Goal: Task Accomplishment & Management: Complete application form

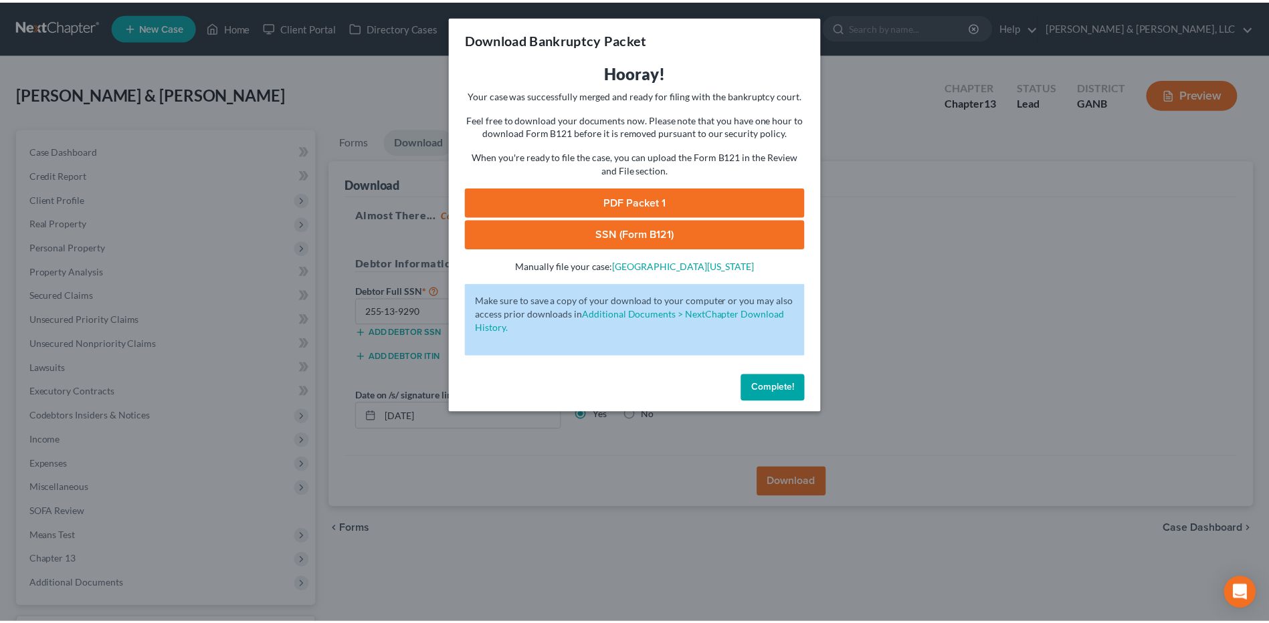
scroll to position [112, 0]
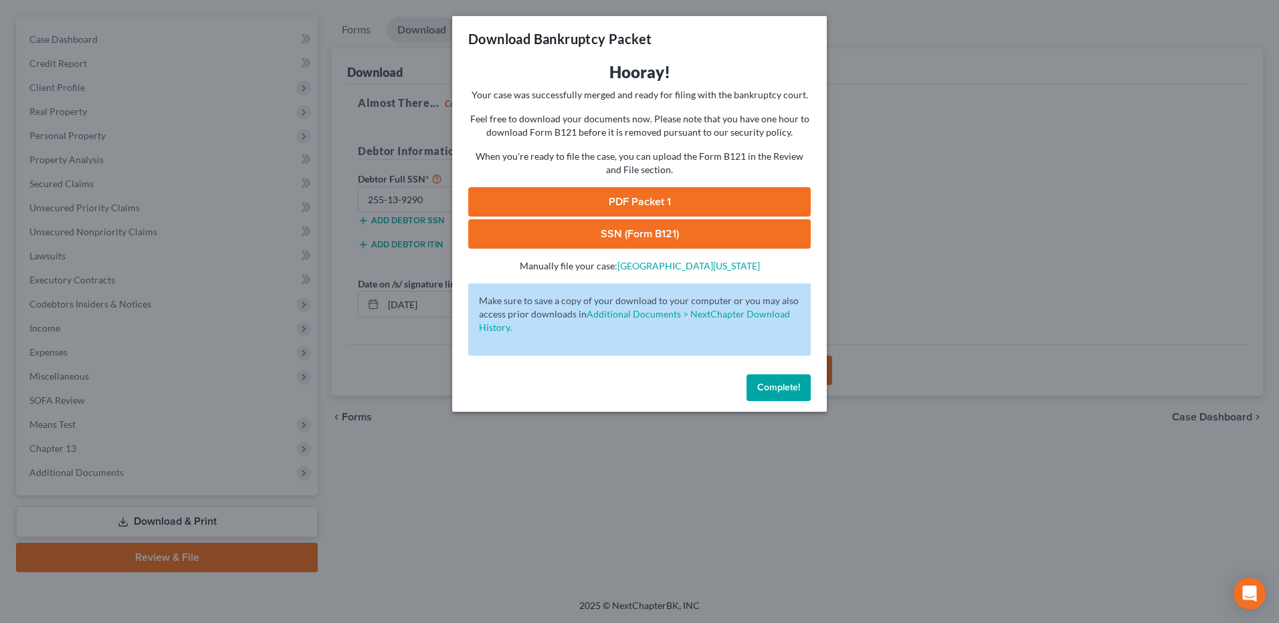
click at [772, 394] on button "Complete!" at bounding box center [778, 388] width 64 height 27
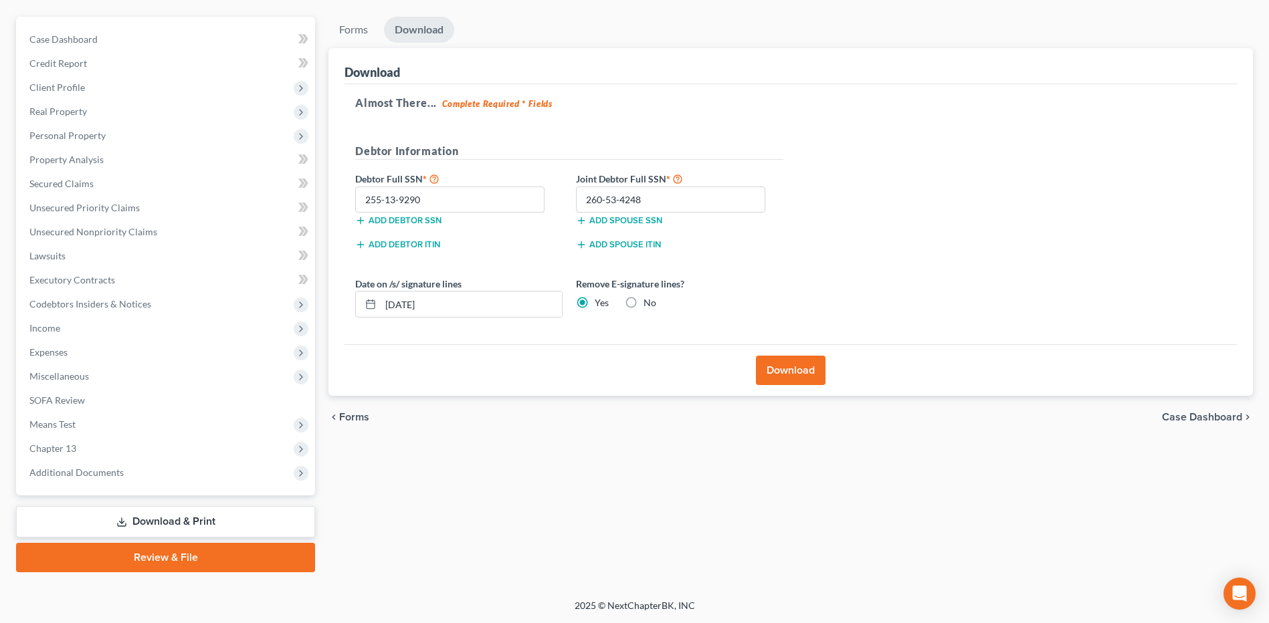
scroll to position [0, 0]
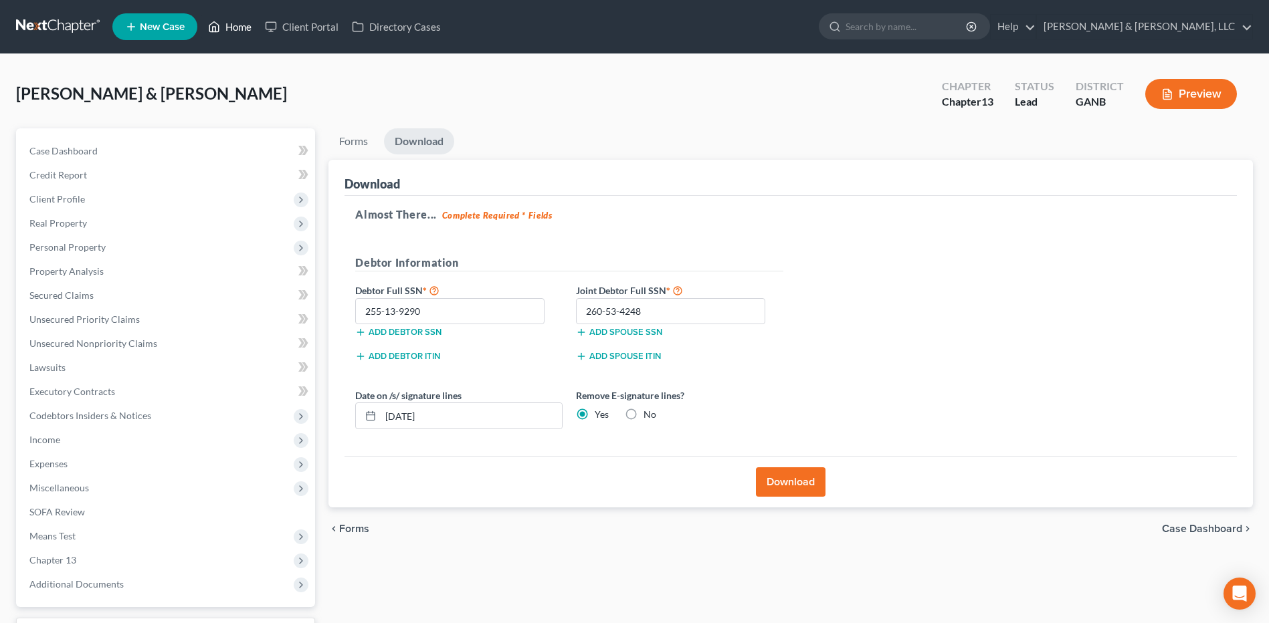
click at [233, 27] on link "Home" at bounding box center [229, 27] width 57 height 24
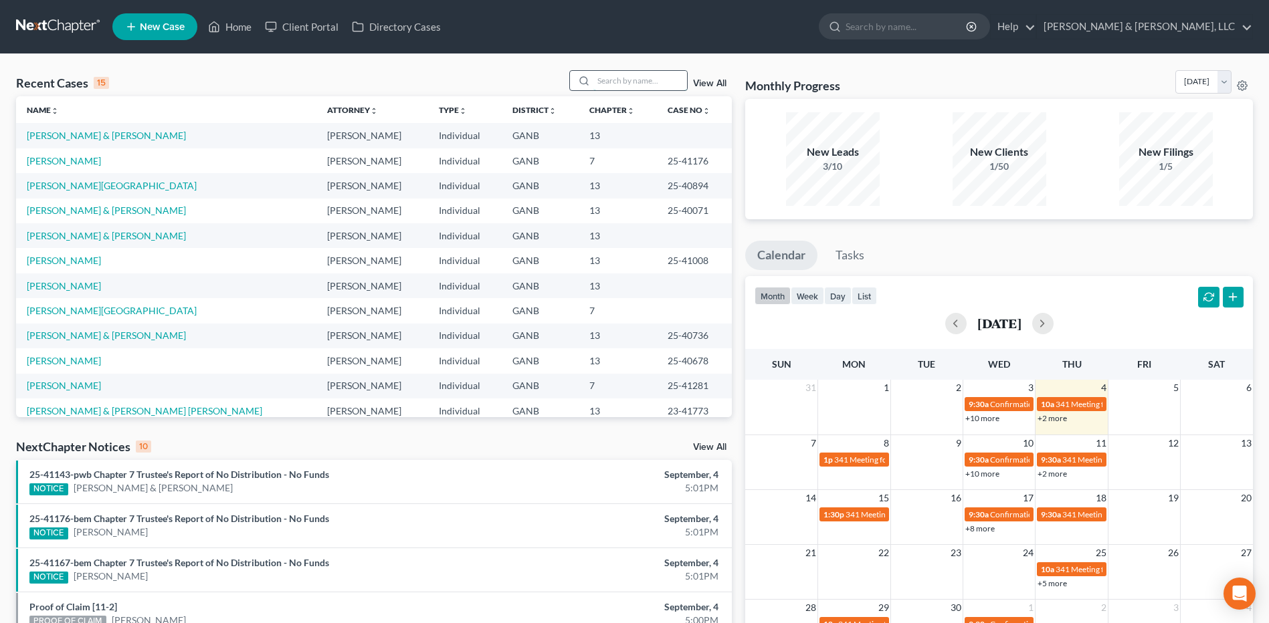
click at [603, 82] on input "search" at bounding box center [640, 80] width 94 height 19
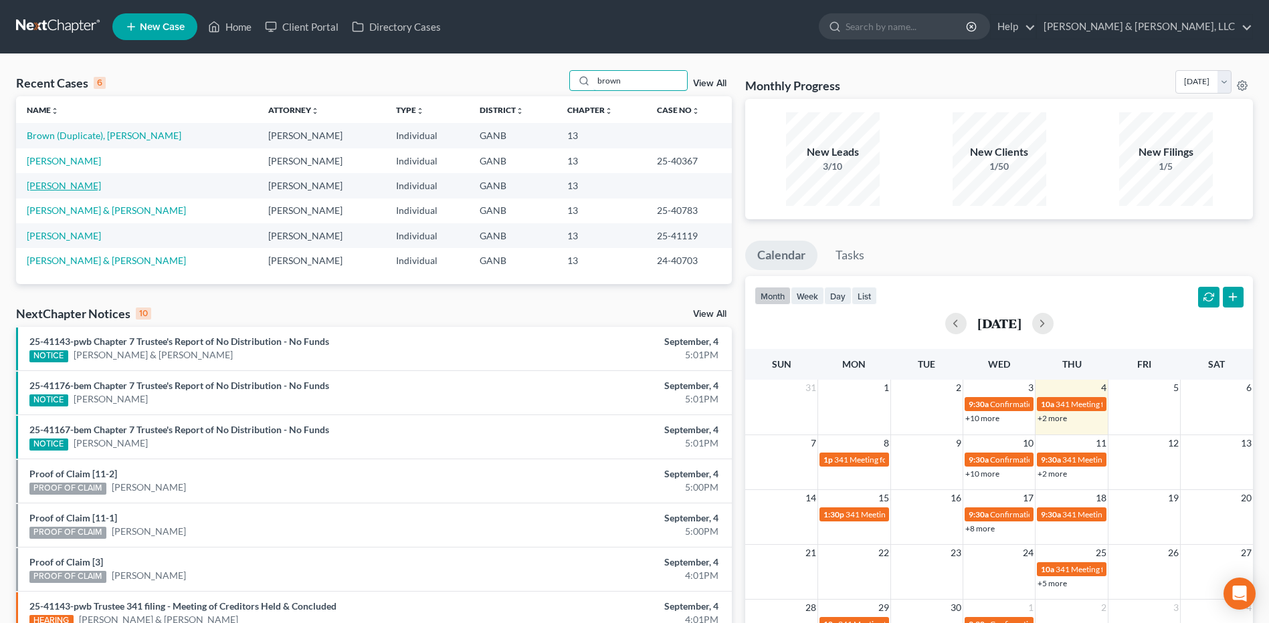
type input "brown"
click at [118, 140] on link "Brown (Duplicate), [PERSON_NAME]" at bounding box center [104, 135] width 155 height 11
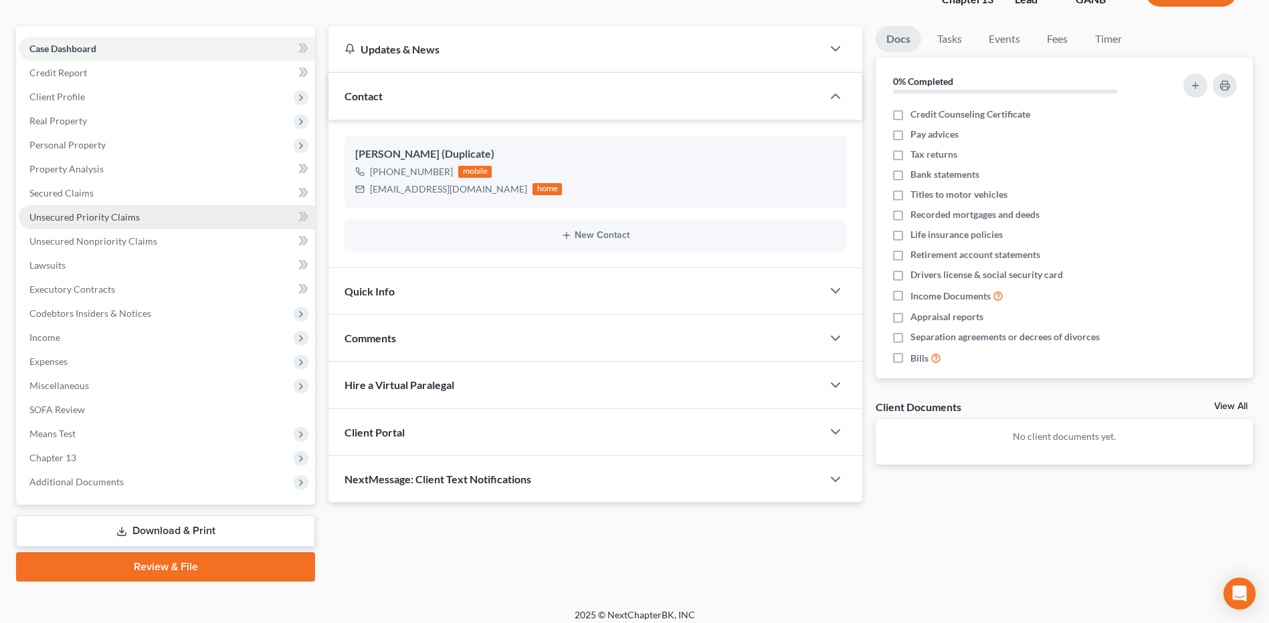
scroll to position [103, 0]
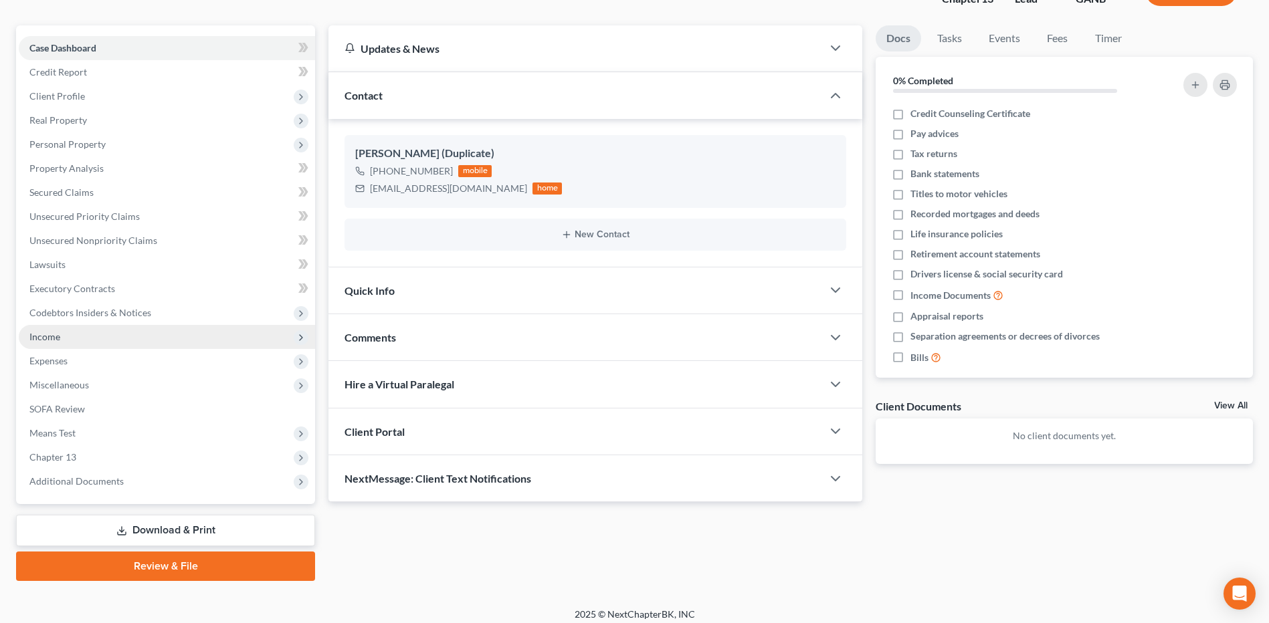
click at [161, 333] on span "Income" at bounding box center [167, 337] width 296 height 24
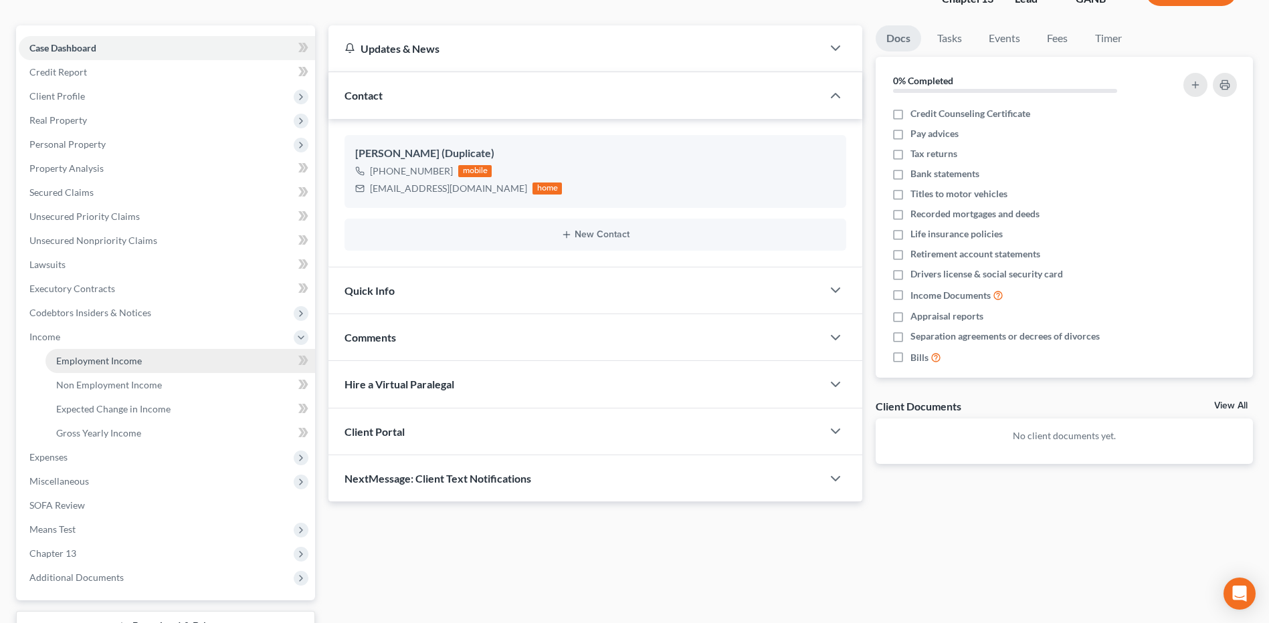
click at [144, 357] on link "Employment Income" at bounding box center [180, 361] width 270 height 24
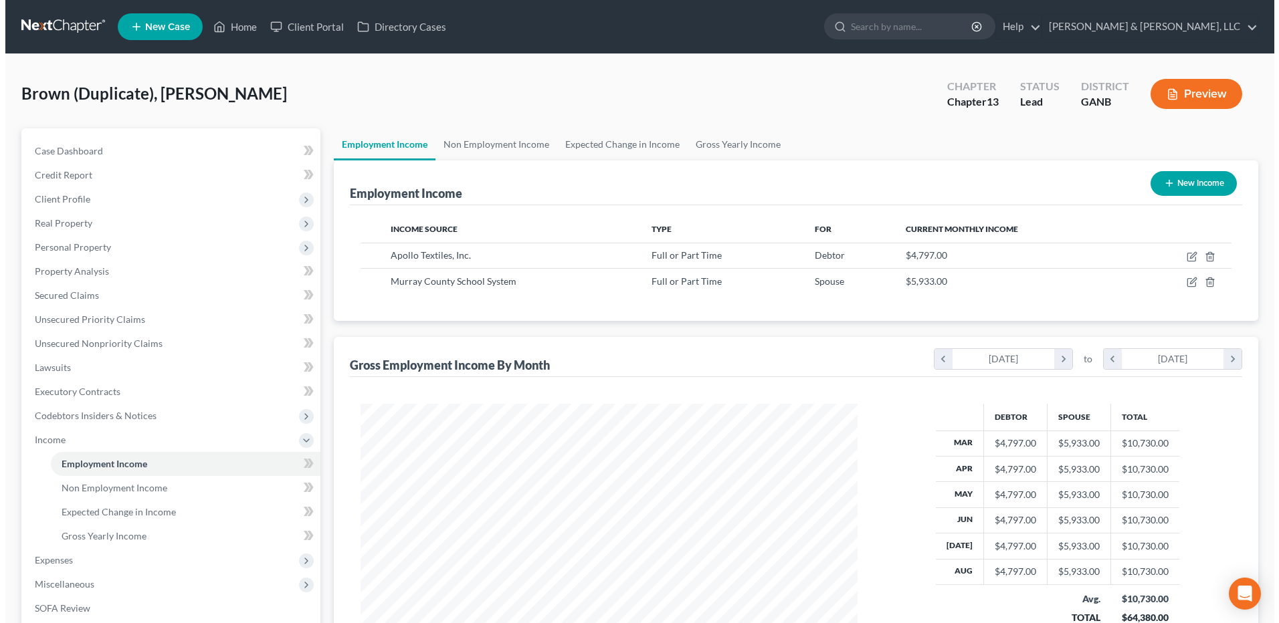
scroll to position [248, 523]
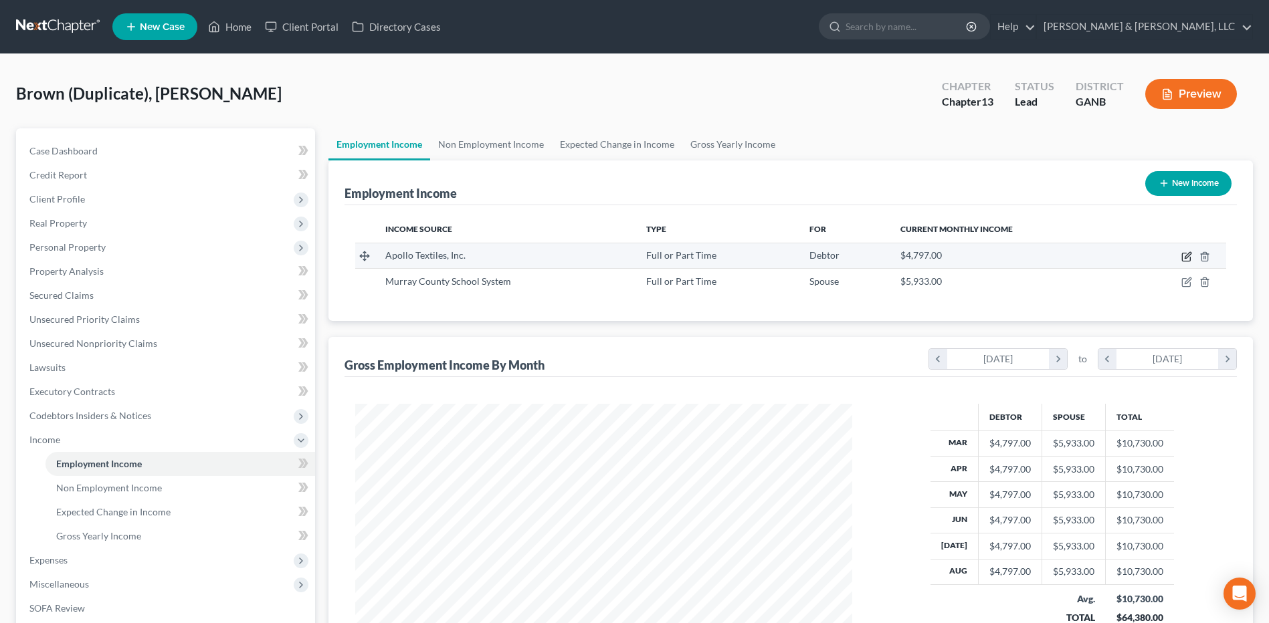
click at [1187, 258] on icon "button" at bounding box center [1186, 256] width 11 height 11
select select "0"
select select "10"
select select "0"
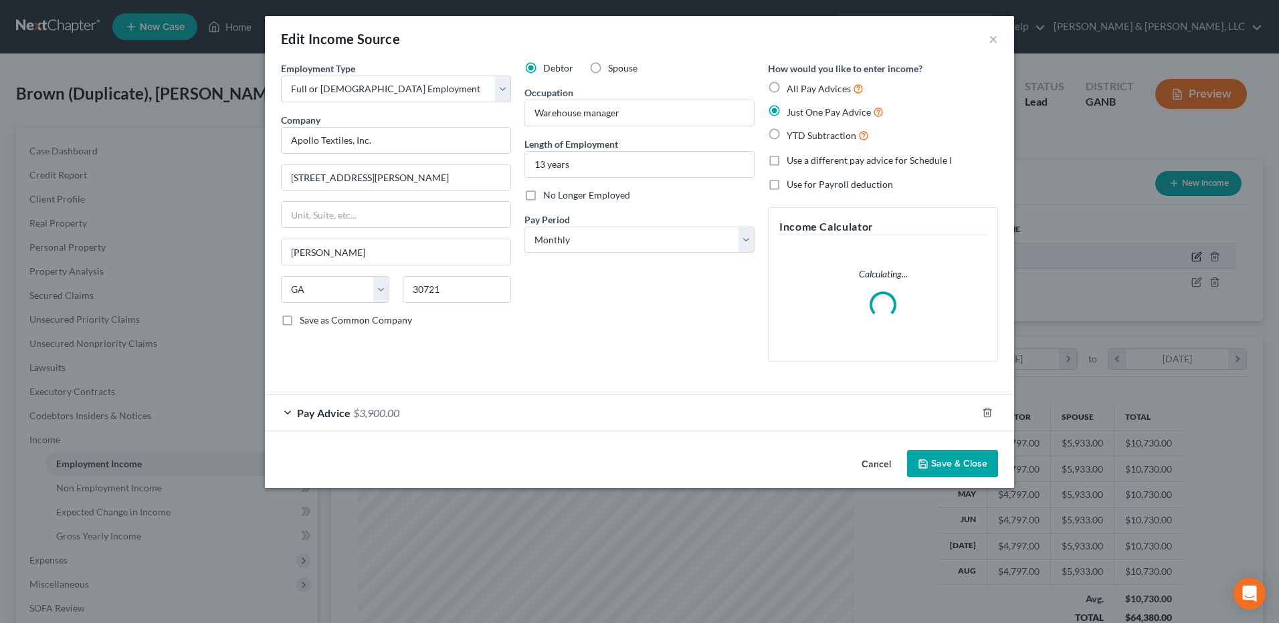
scroll to position [250, 528]
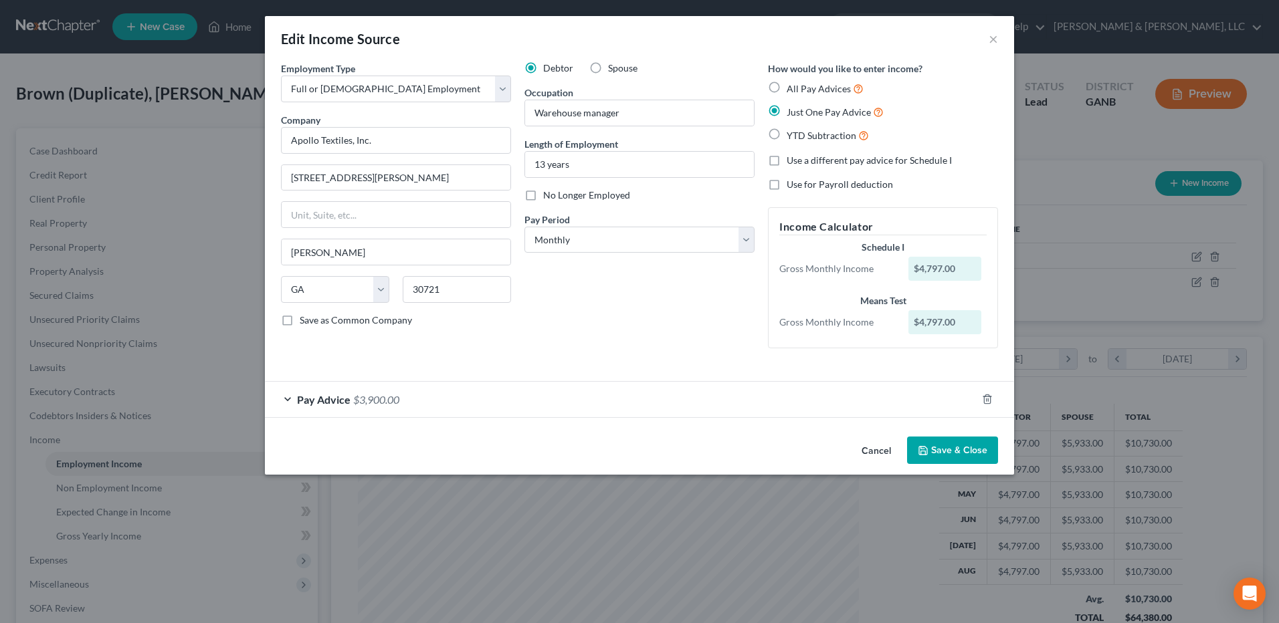
click at [384, 407] on div "Pay Advice $3,900.00" at bounding box center [621, 399] width 712 height 35
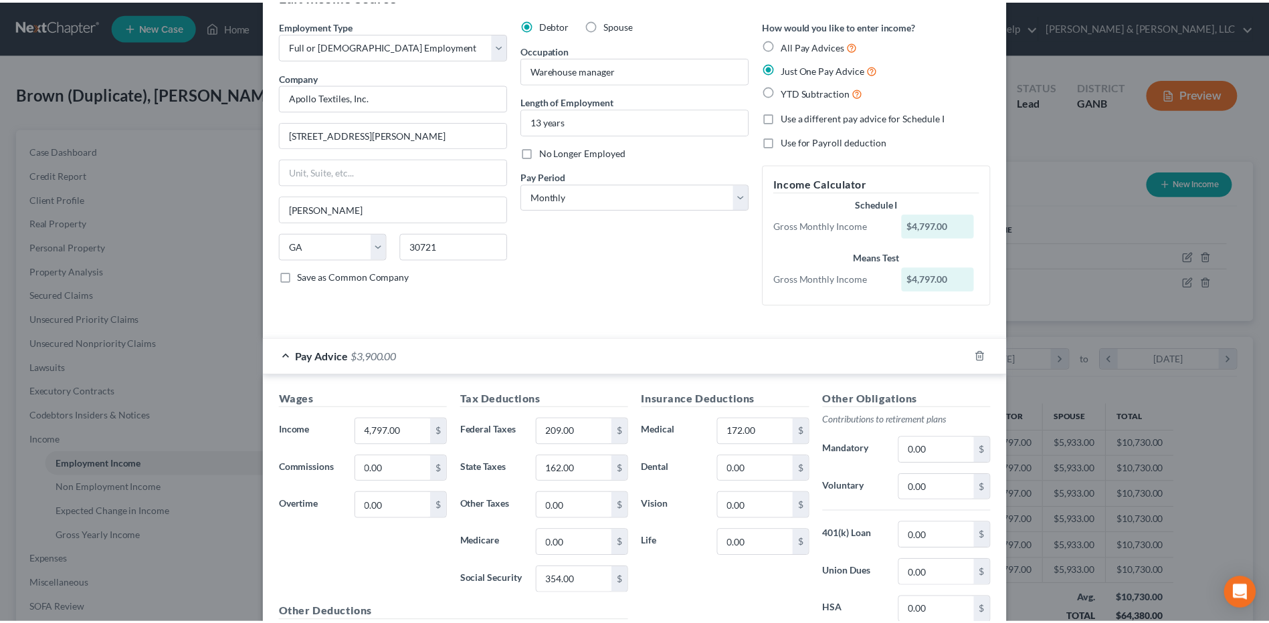
scroll to position [0, 0]
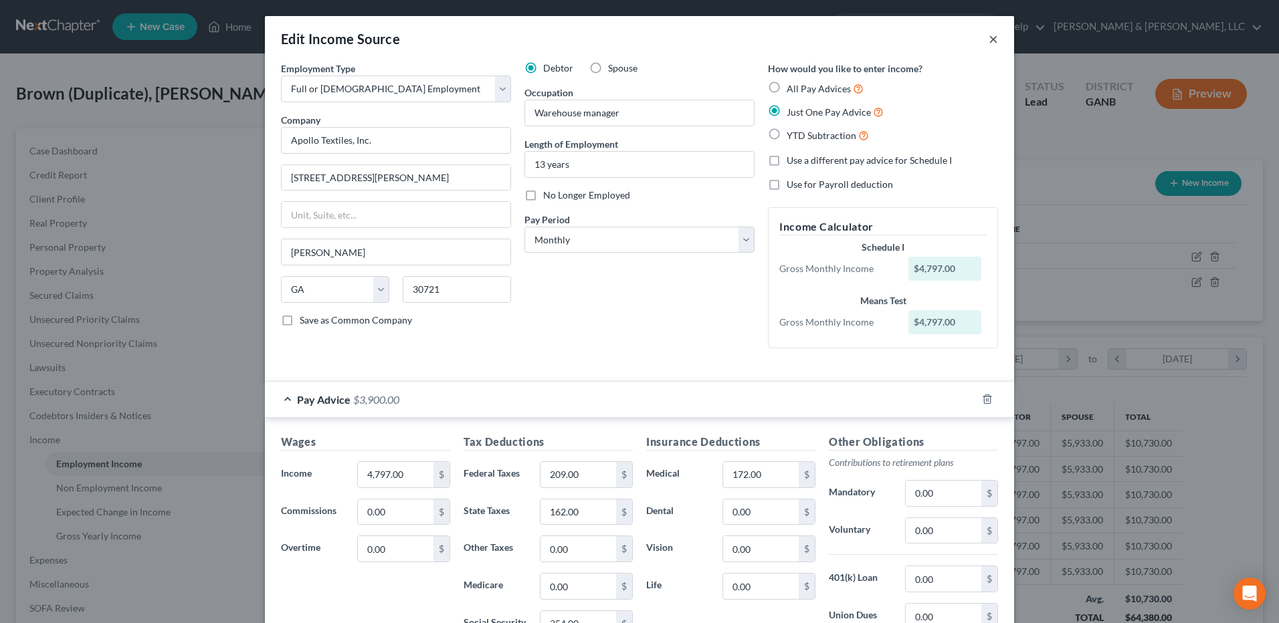
click at [989, 40] on button "×" at bounding box center [993, 39] width 9 height 16
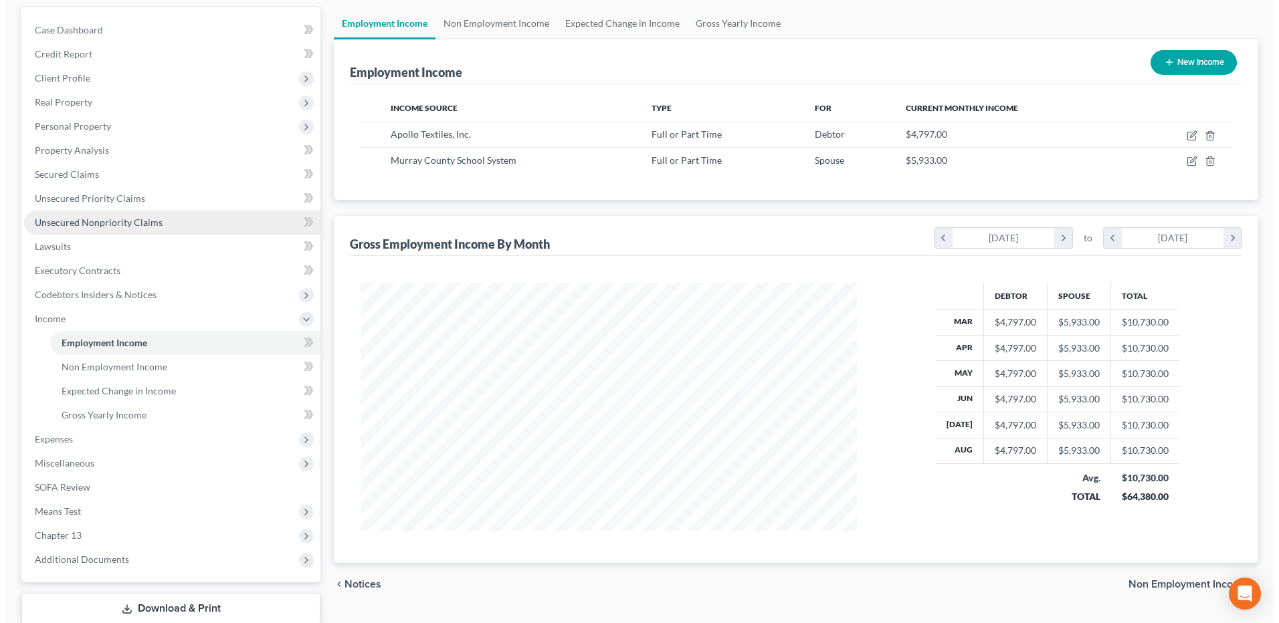
scroll to position [123, 0]
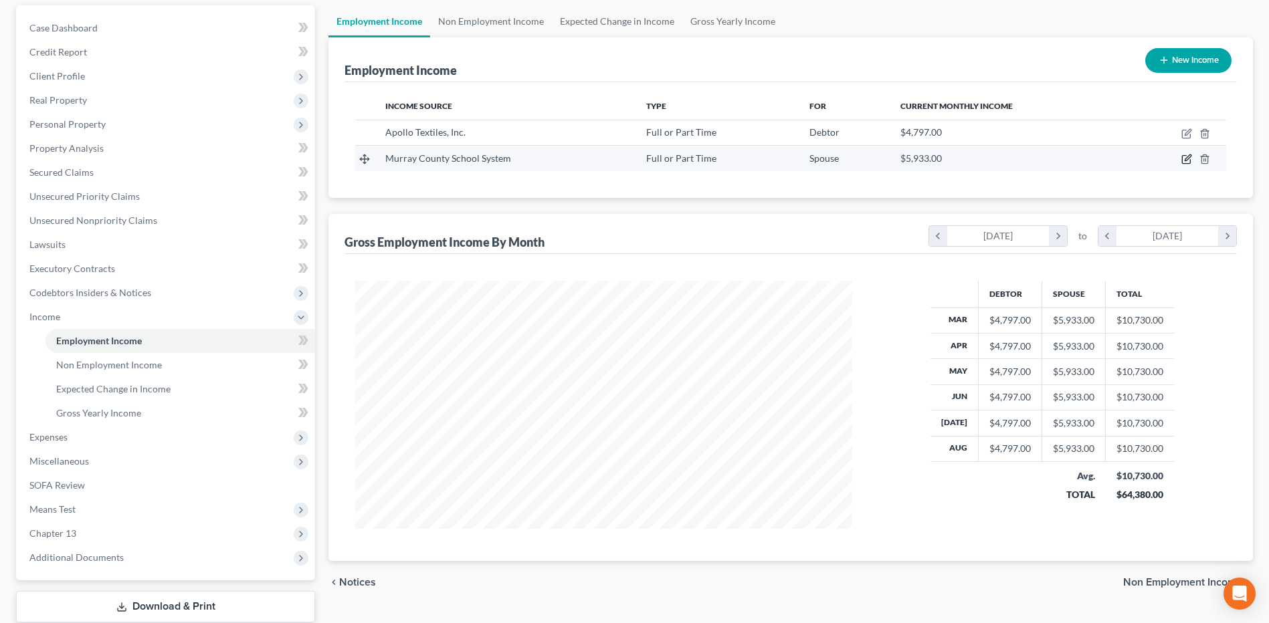
click at [1191, 159] on icon "button" at bounding box center [1186, 159] width 11 height 11
select select "0"
select select "10"
select select "0"
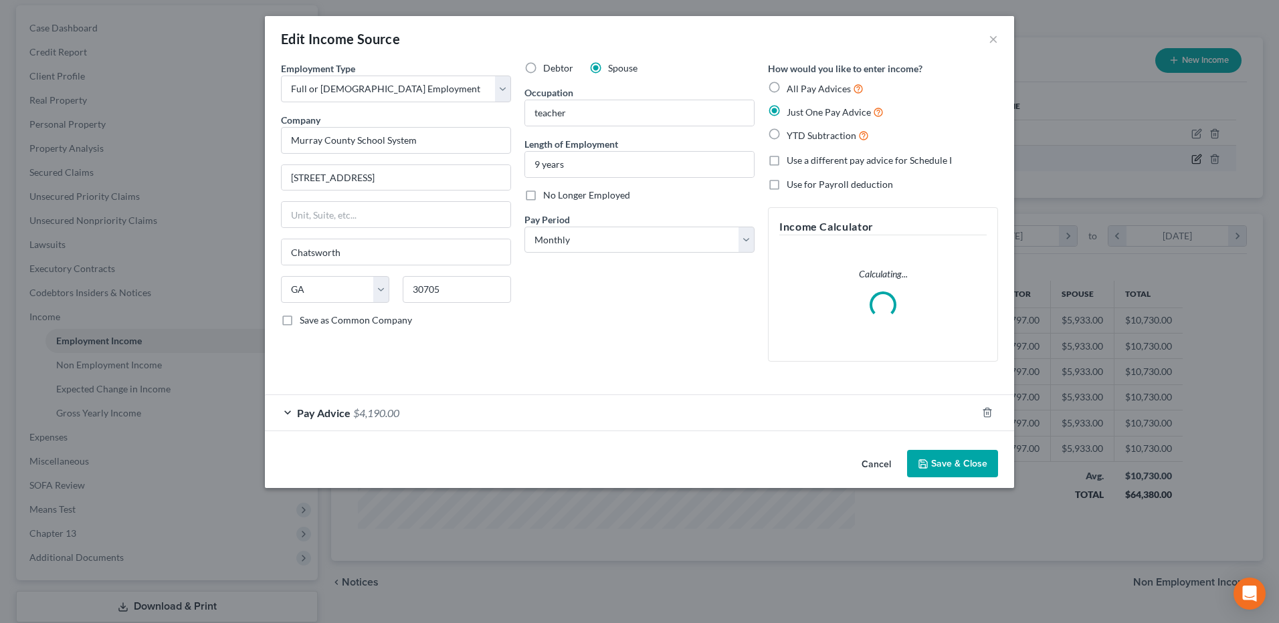
scroll to position [250, 528]
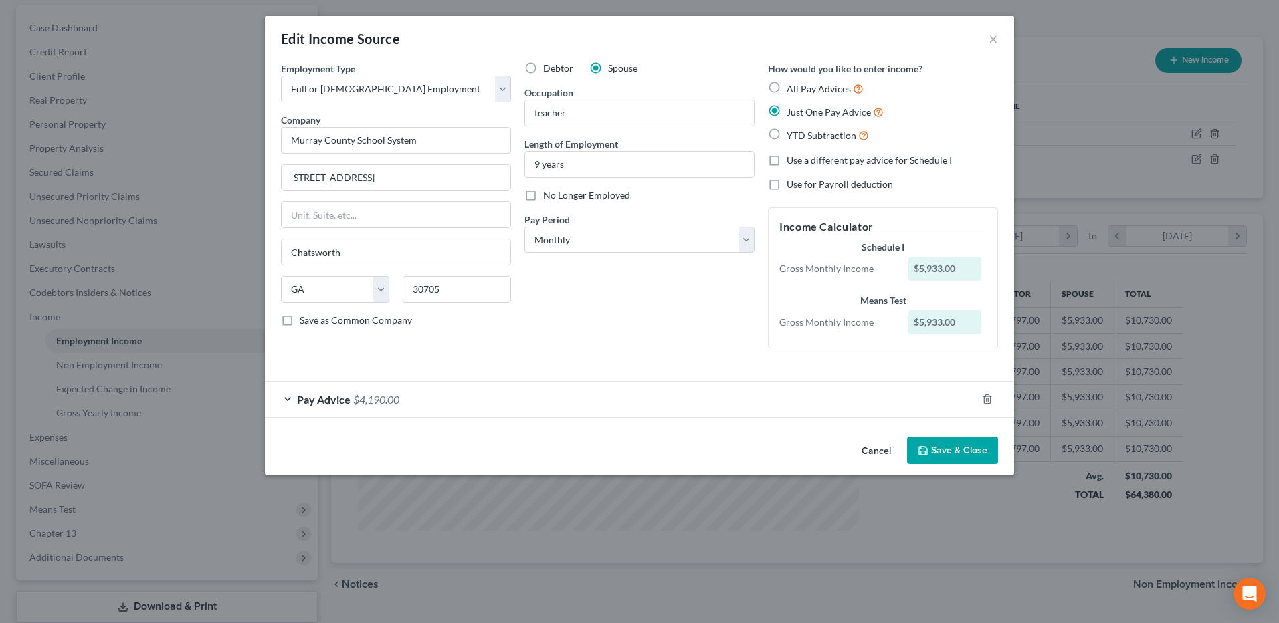
click at [505, 405] on div "Pay Advice $4,190.00" at bounding box center [621, 399] width 712 height 35
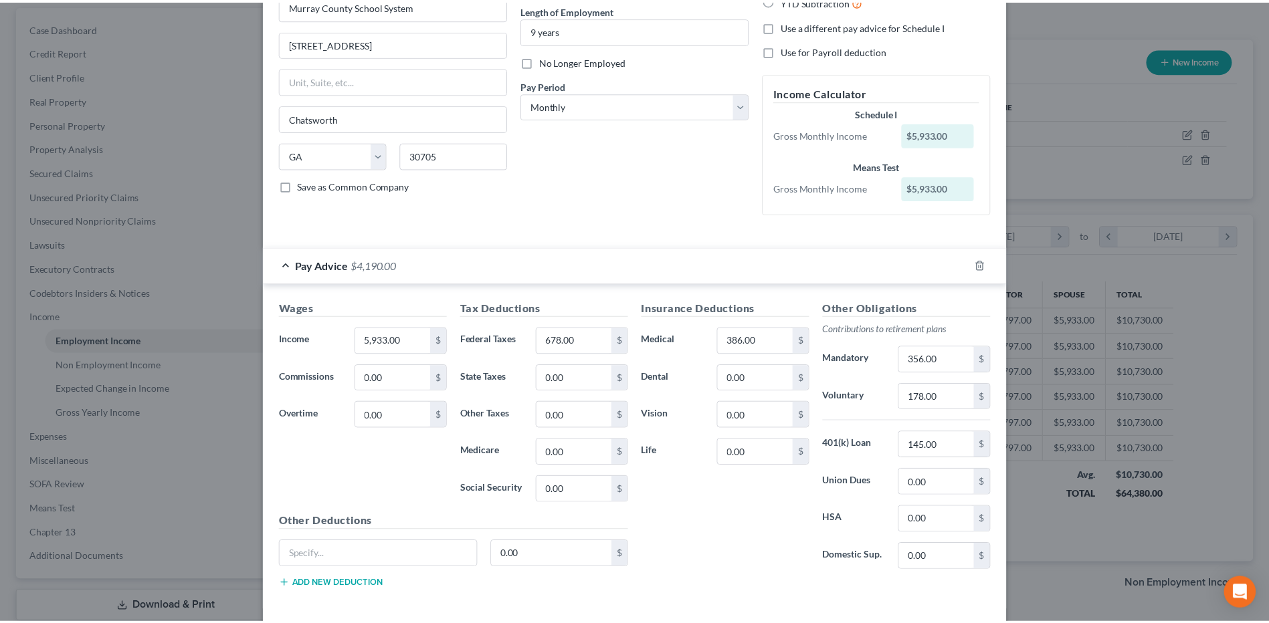
scroll to position [0, 0]
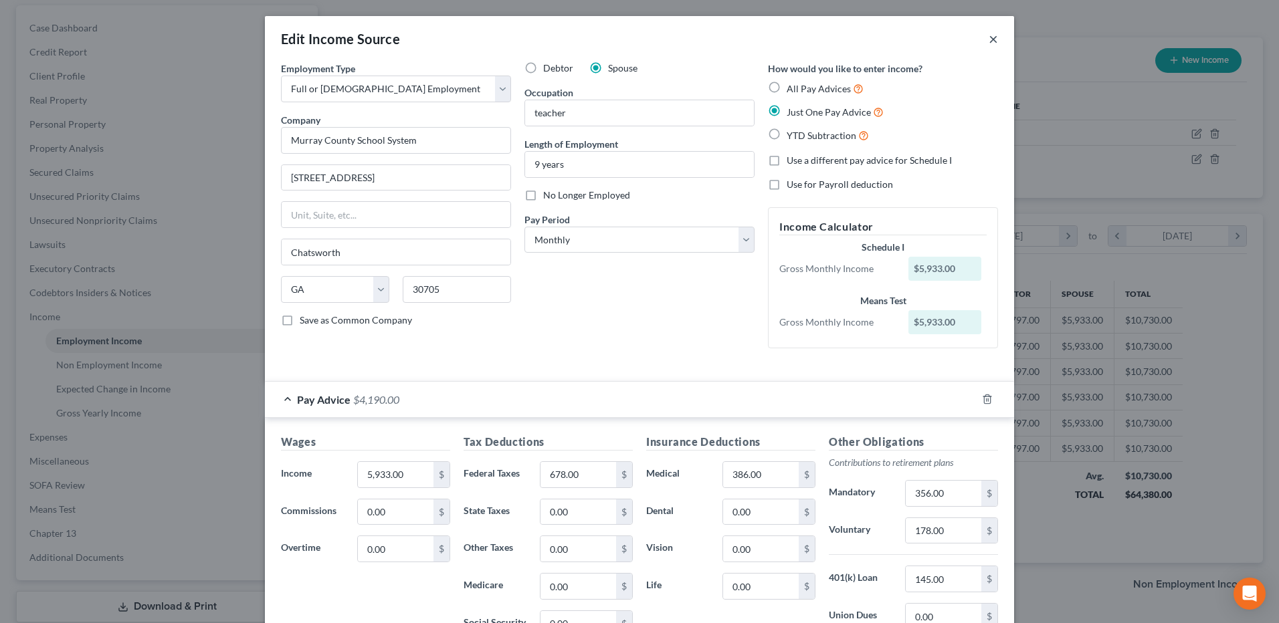
click at [989, 34] on button "×" at bounding box center [993, 39] width 9 height 16
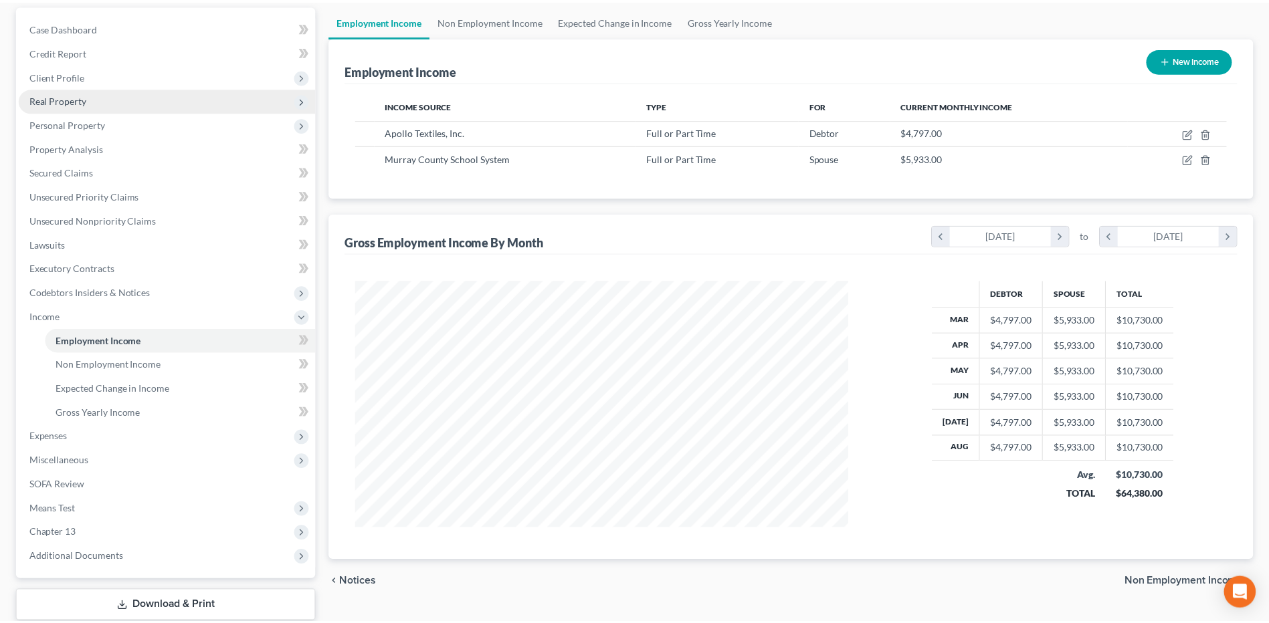
scroll to position [668615, 668339]
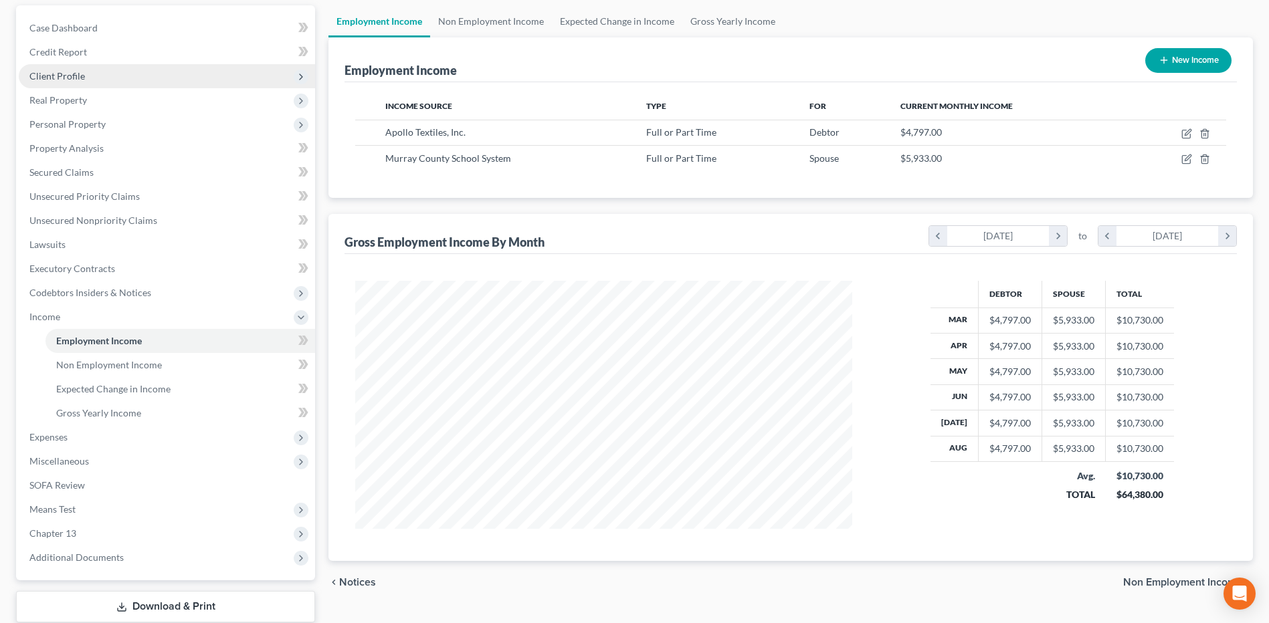
click at [174, 81] on span "Client Profile" at bounding box center [167, 76] width 296 height 24
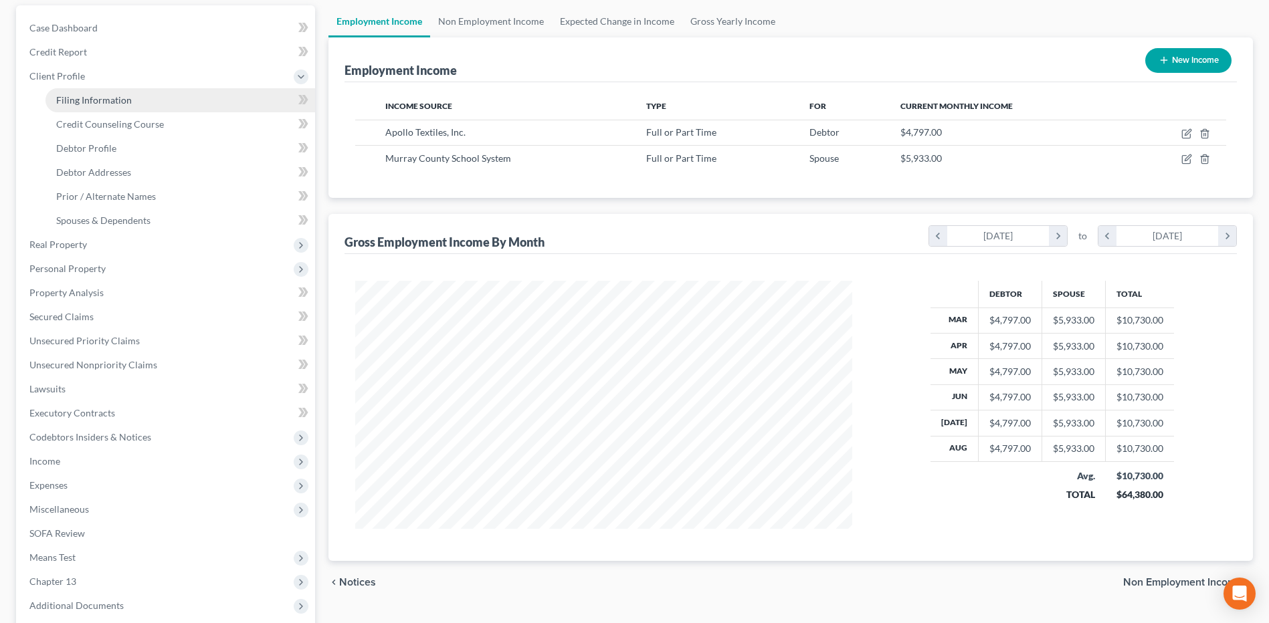
click at [163, 97] on link "Filing Information" at bounding box center [180, 100] width 270 height 24
select select "1"
select select "0"
select select "3"
select select "10"
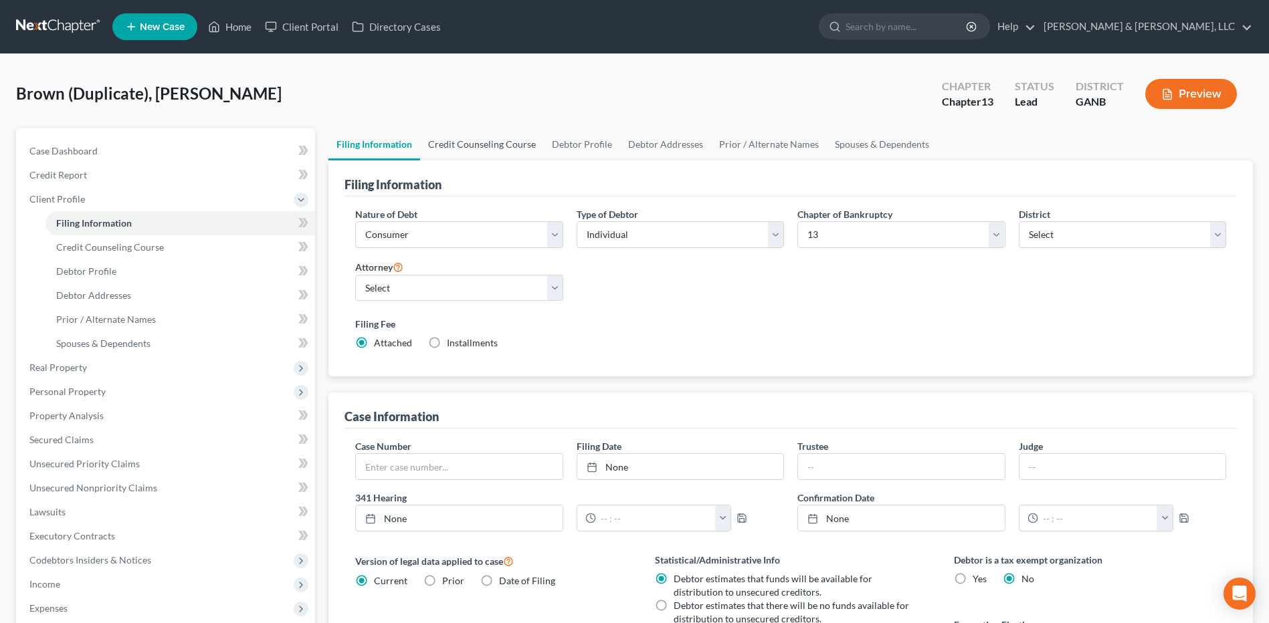
click at [472, 136] on link "Credit Counseling Course" at bounding box center [482, 144] width 124 height 32
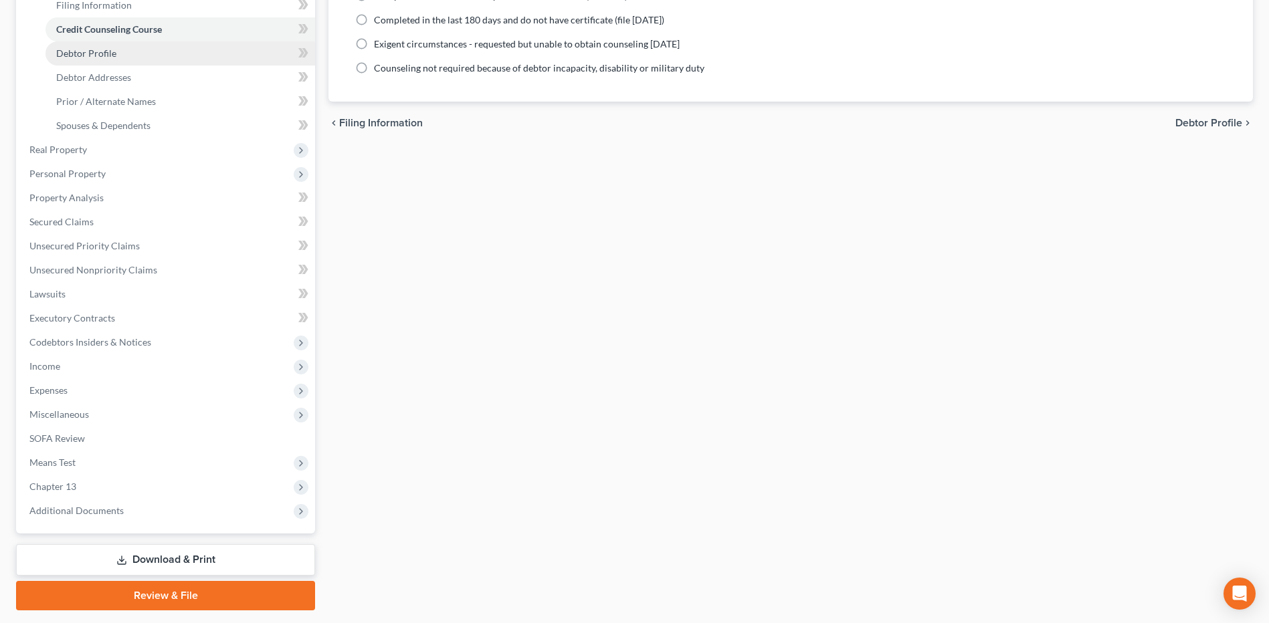
scroll to position [219, 0]
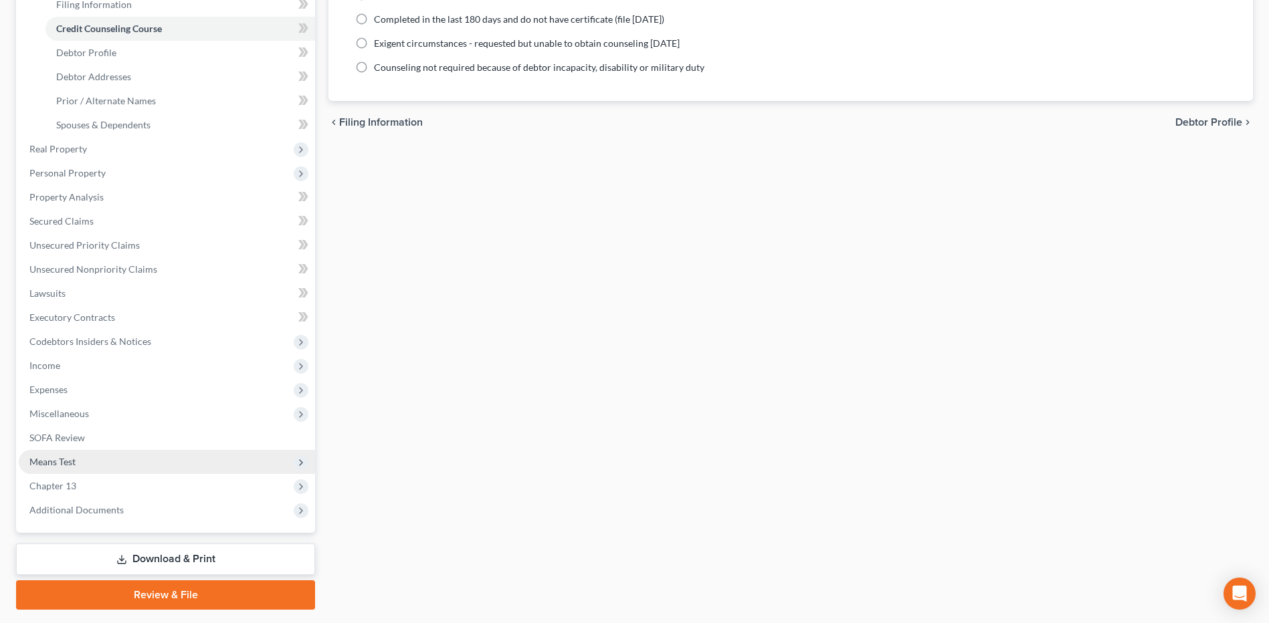
click at [145, 460] on span "Means Test" at bounding box center [167, 462] width 296 height 24
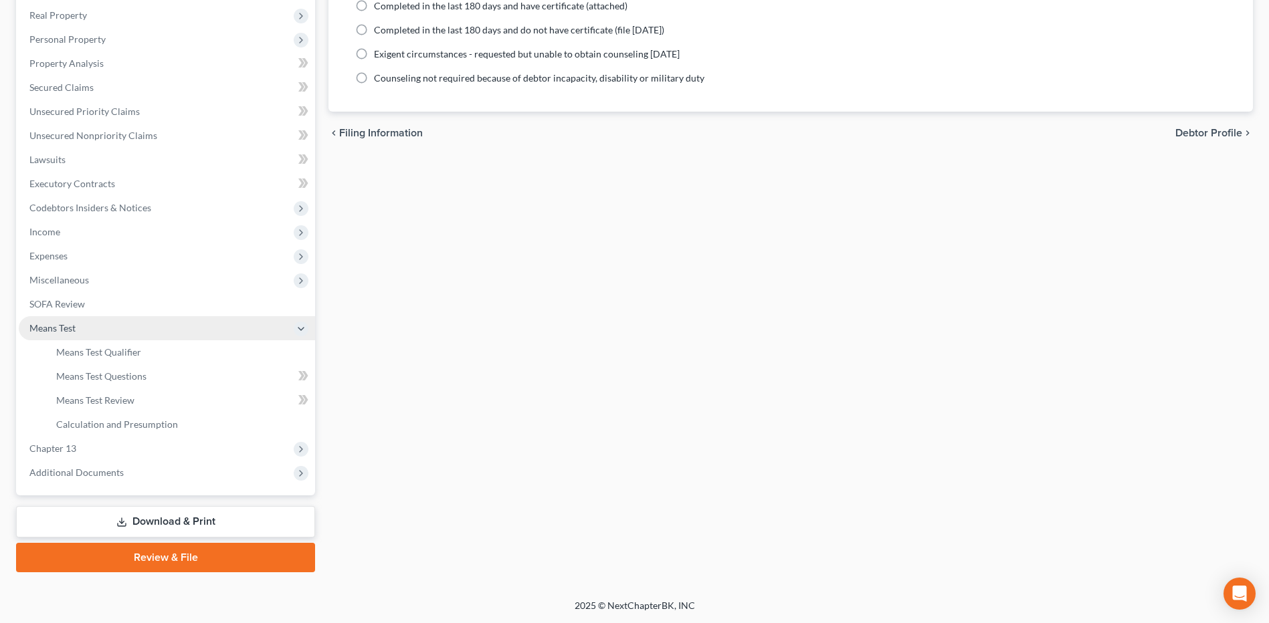
scroll to position [208, 0]
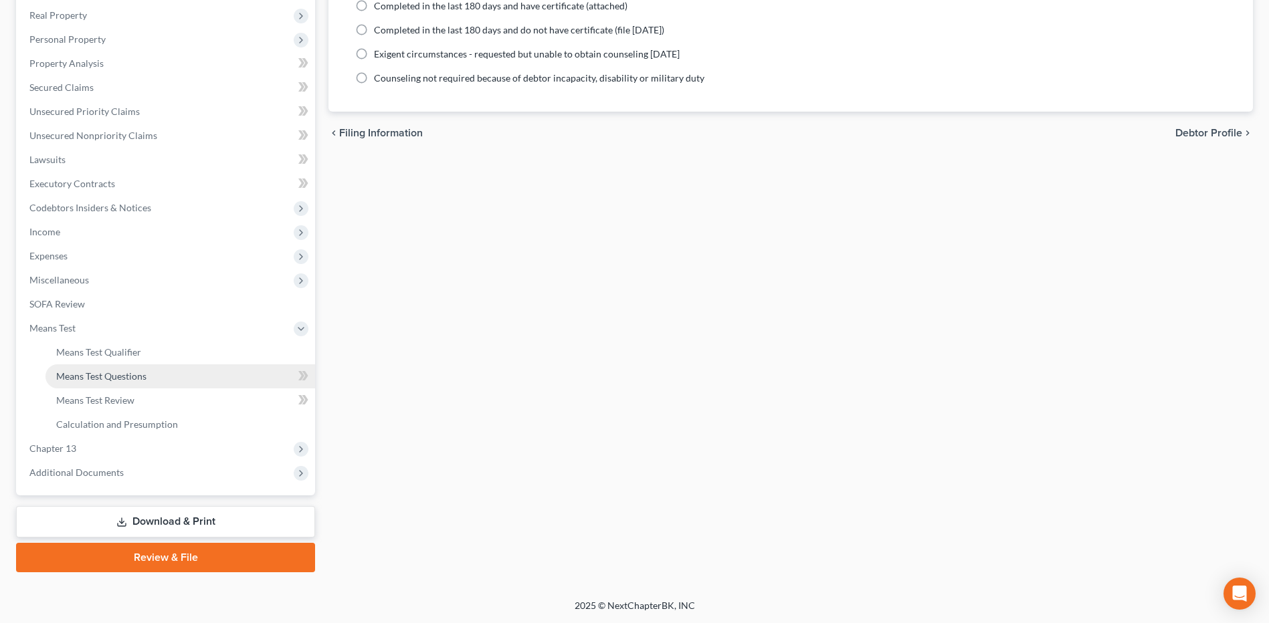
click at [183, 380] on link "Means Test Questions" at bounding box center [180, 377] width 270 height 24
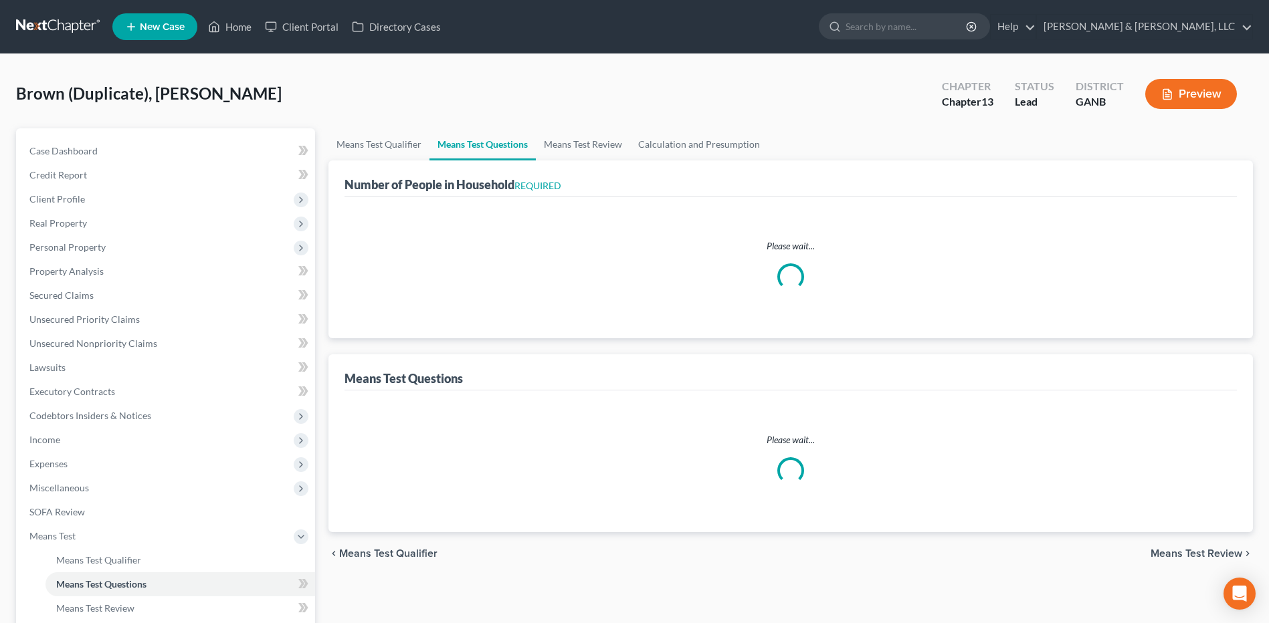
select select "0"
select select "60"
select select "3"
select select "2"
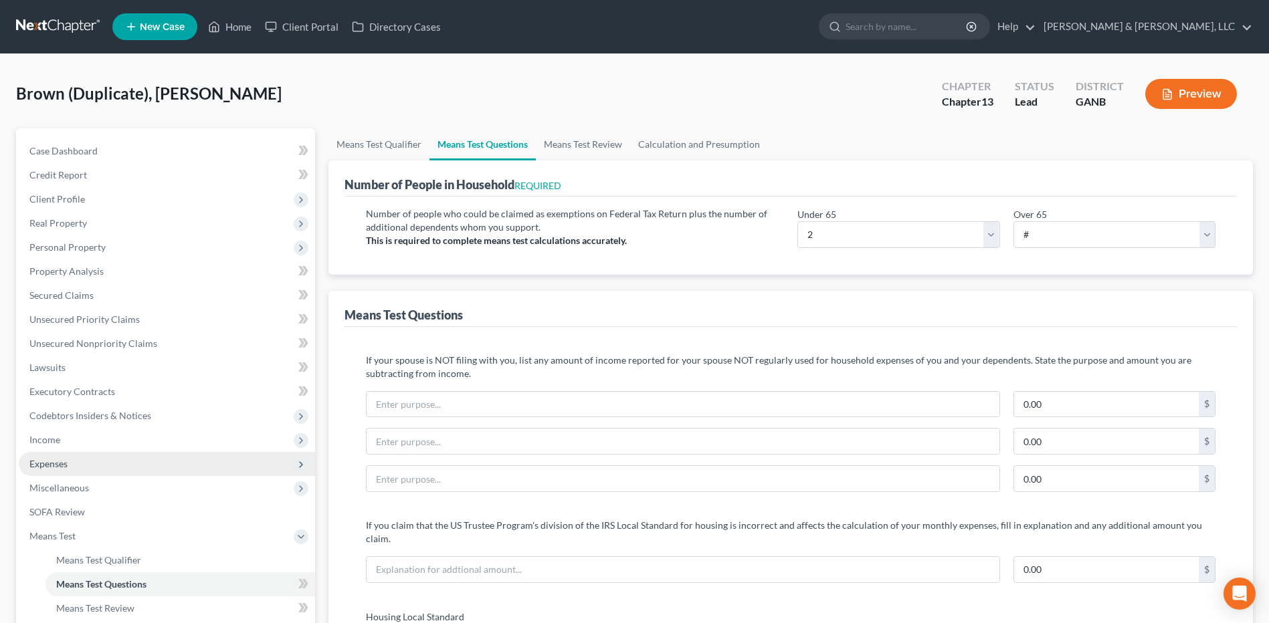
click at [194, 470] on span "Expenses" at bounding box center [167, 464] width 296 height 24
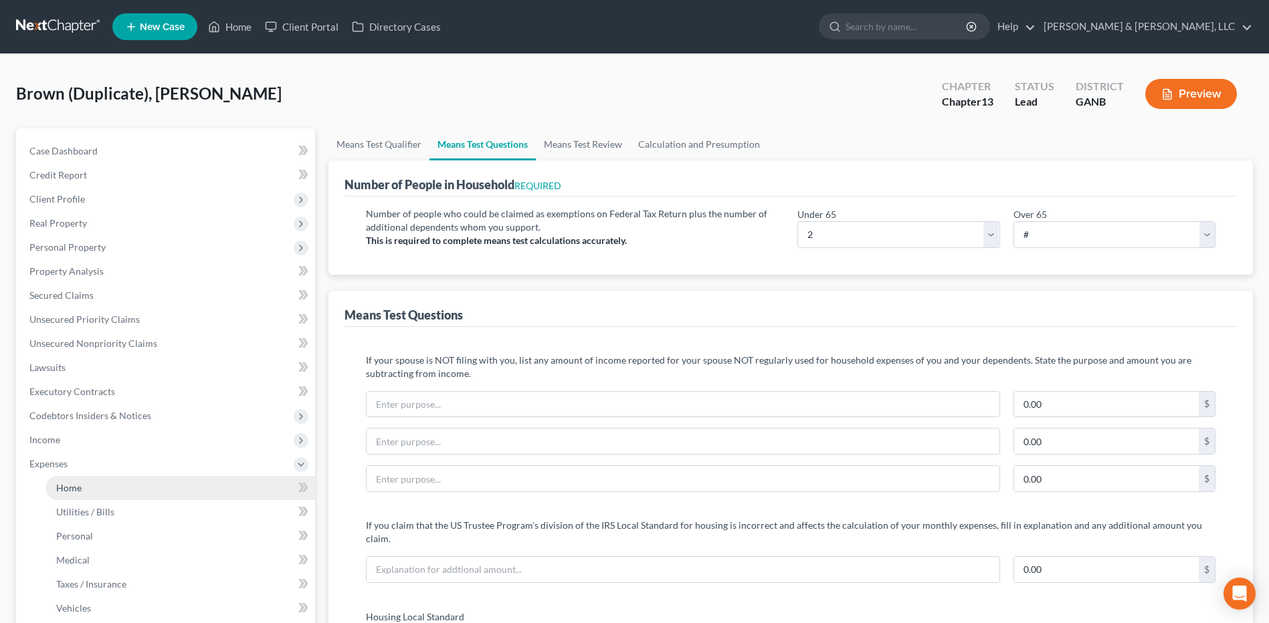
click at [186, 481] on link "Home" at bounding box center [180, 488] width 270 height 24
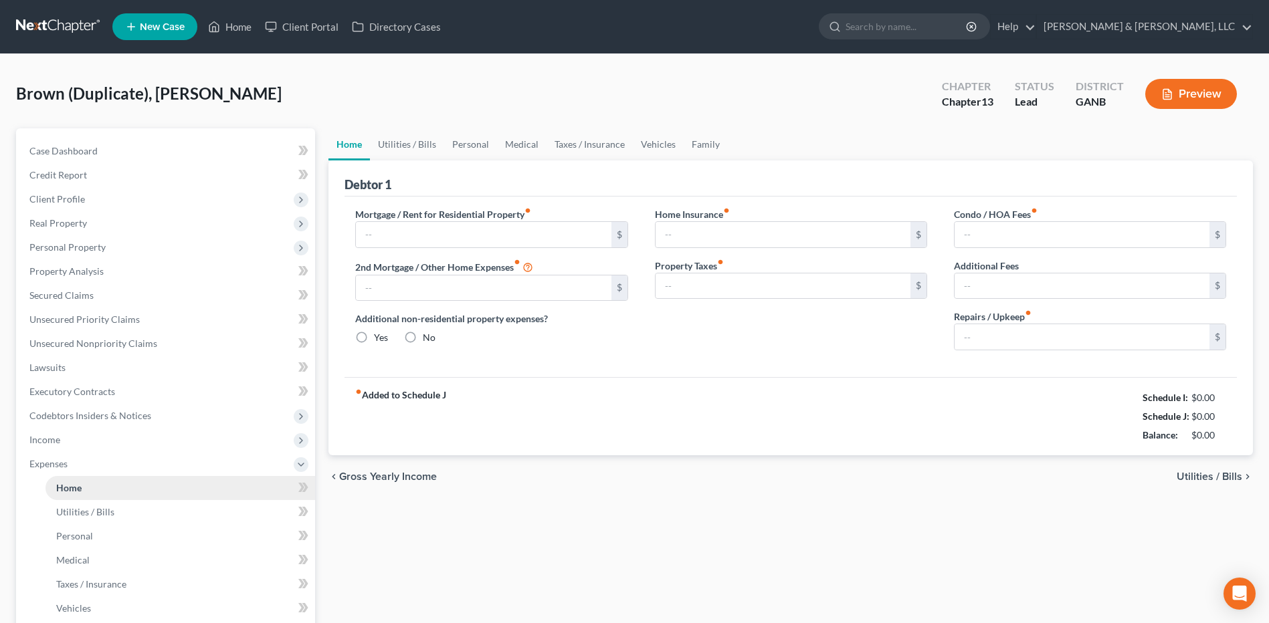
type input "520.00"
type input "0.00"
radio input "true"
type input "0.00"
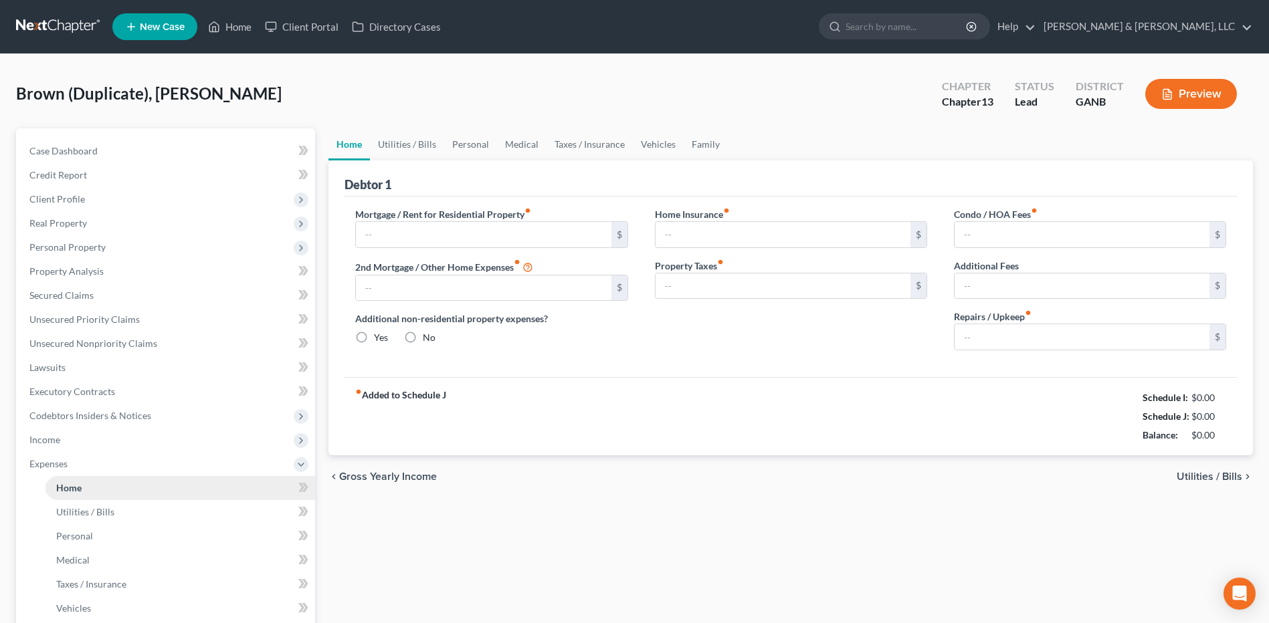
type input "0.00"
type input "100.00"
click at [229, 24] on link "Home" at bounding box center [229, 27] width 57 height 24
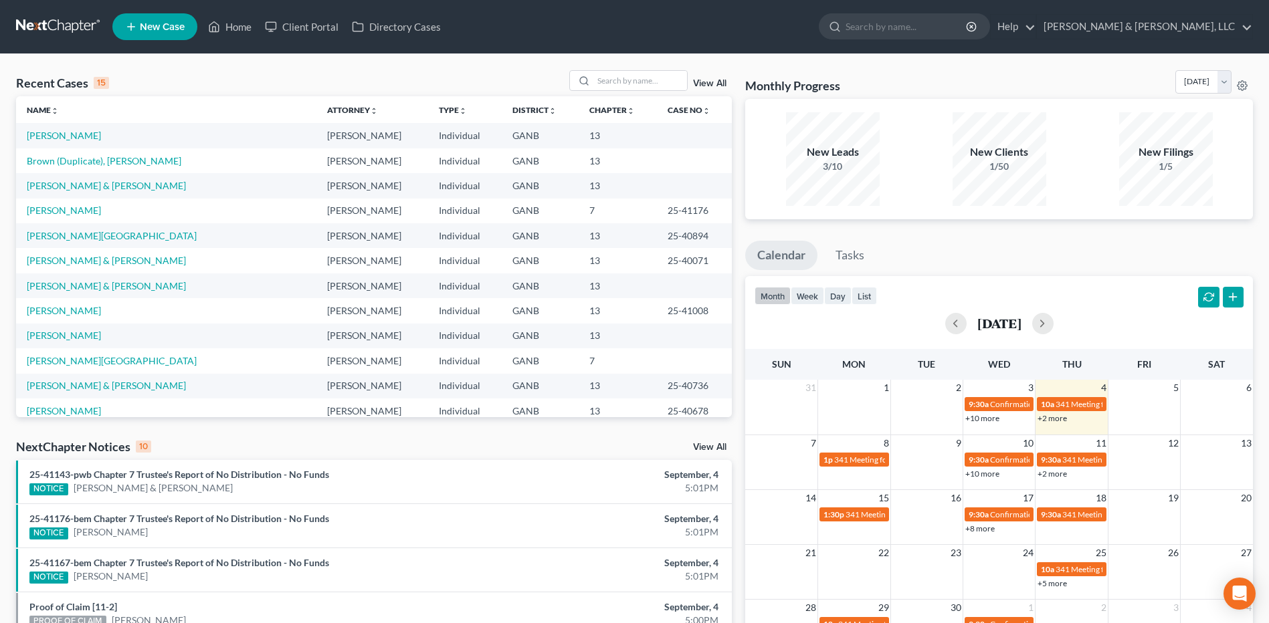
click at [703, 88] on link "View All" at bounding box center [709, 83] width 33 height 9
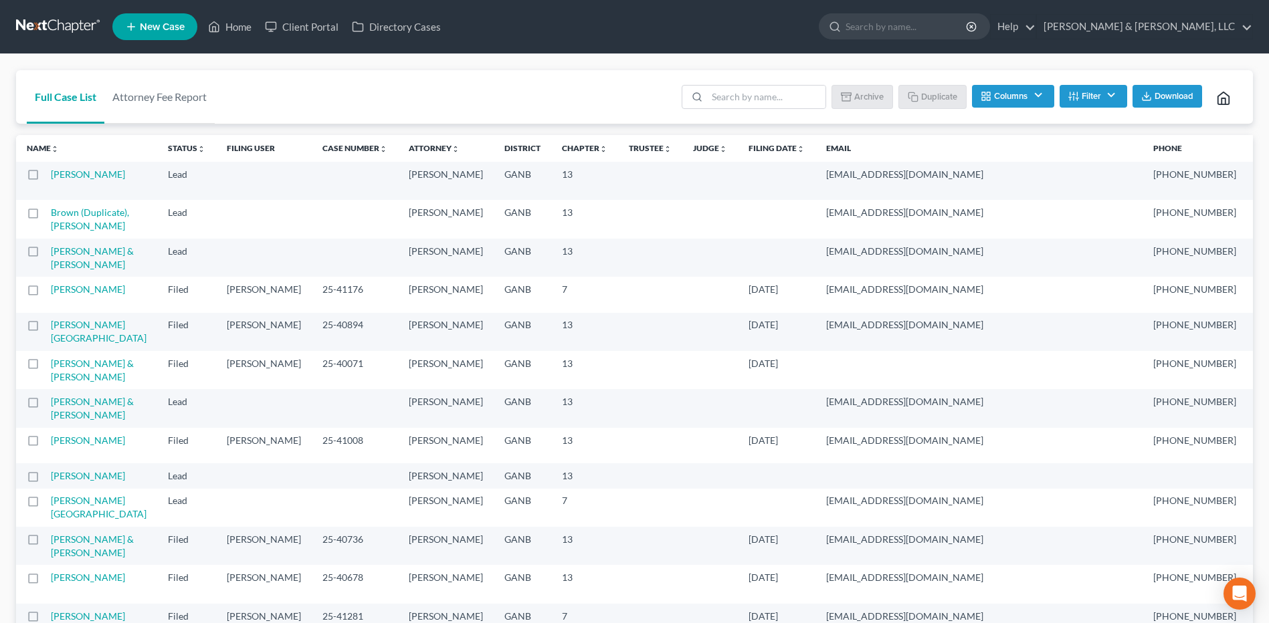
click at [45, 178] on label at bounding box center [45, 178] width 0 height 0
click at [51, 177] on input "checkbox" at bounding box center [55, 172] width 9 height 9
click at [867, 98] on button "Archive" at bounding box center [864, 96] width 60 height 23
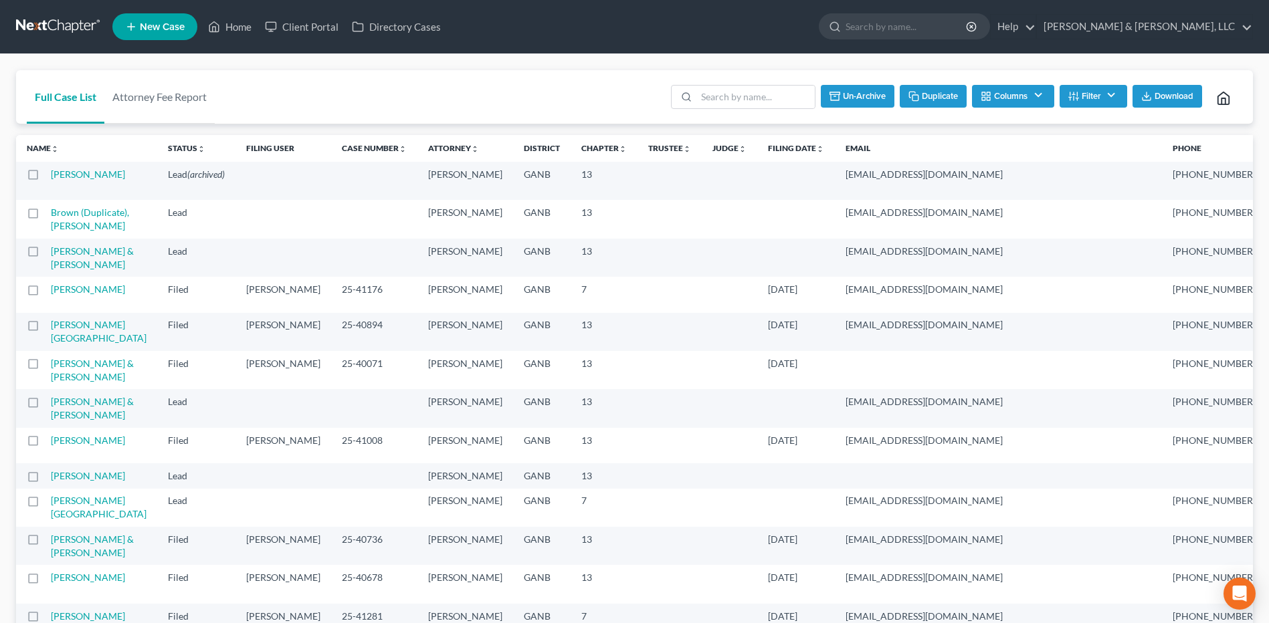
checkbox input "false"
click at [79, 238] on td "Brown (Duplicate), Kenneth" at bounding box center [104, 219] width 106 height 38
click at [68, 231] on link "Brown (Duplicate), Kenneth" at bounding box center [90, 219] width 78 height 25
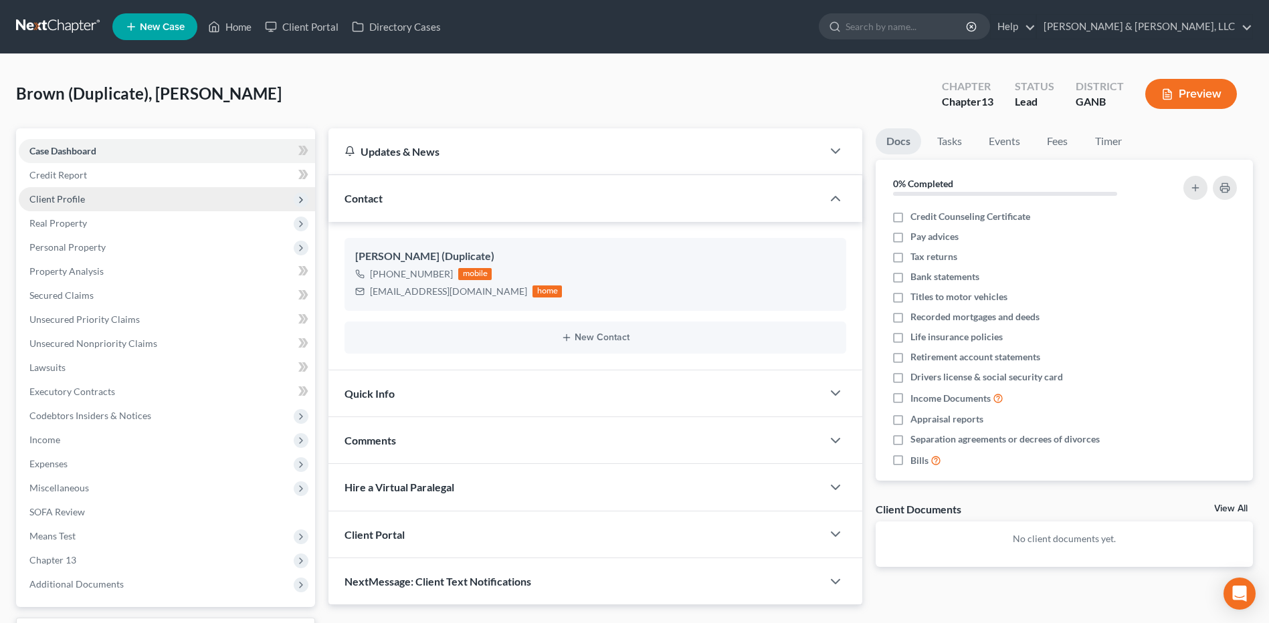
click at [113, 201] on span "Client Profile" at bounding box center [167, 199] width 296 height 24
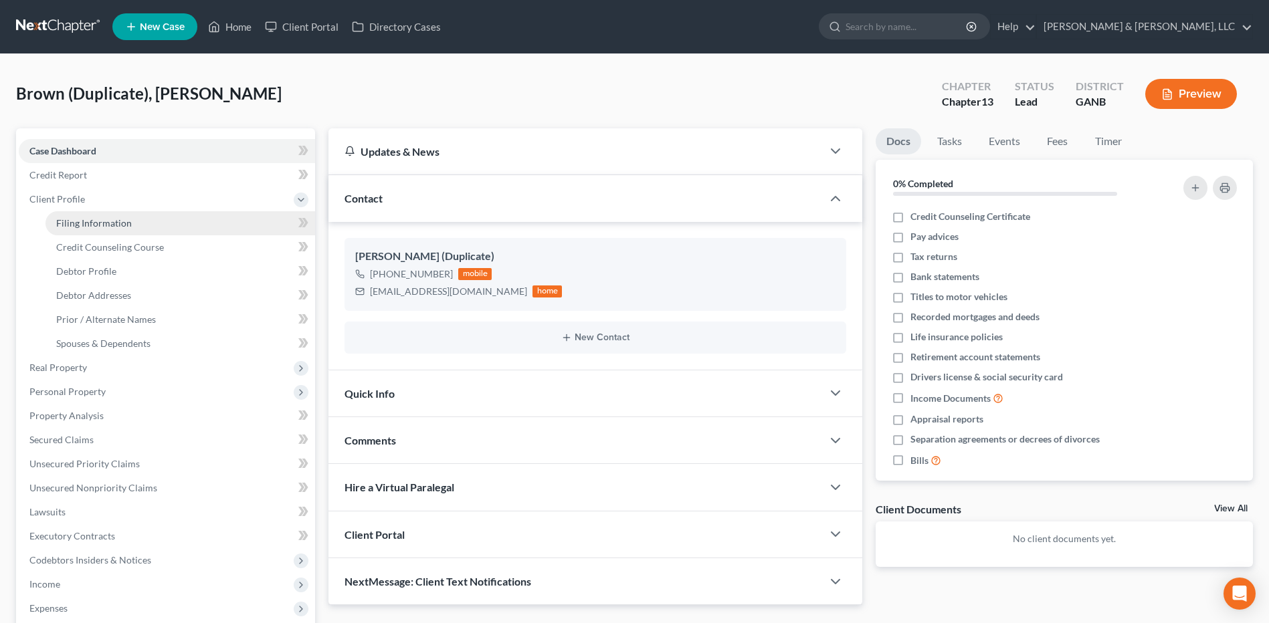
click at [110, 218] on span "Filing Information" at bounding box center [94, 222] width 76 height 11
select select "1"
select select "0"
select select "3"
select select "19"
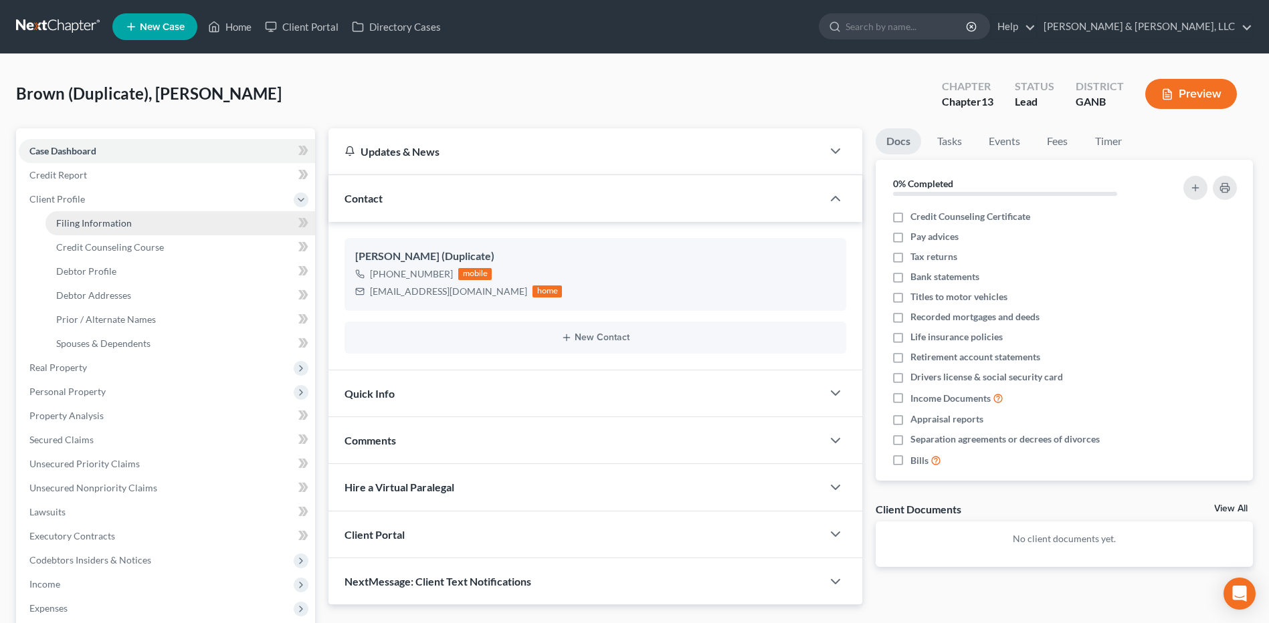
select select "1"
select select "10"
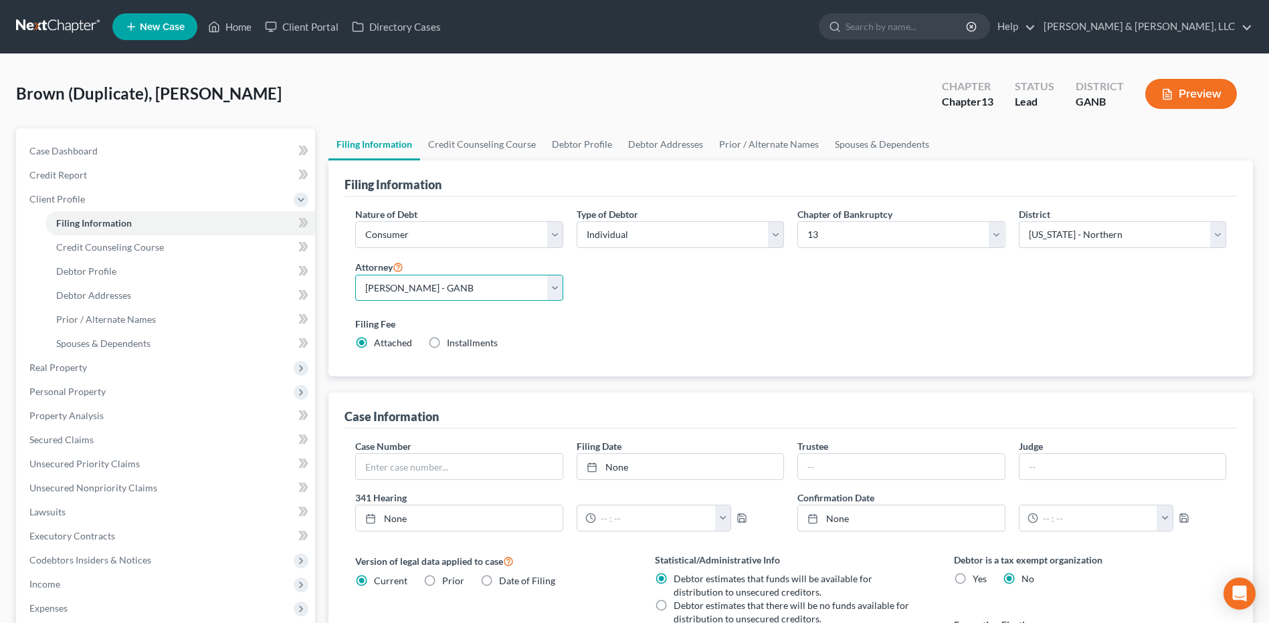
click at [539, 275] on select "Select David Johnson - GANB Michael Hurtt - GANB" at bounding box center [458, 288] width 207 height 27
select select "0"
click at [355, 275] on select "Select David Johnson - GANB Michael Hurtt - GANB" at bounding box center [458, 288] width 207 height 27
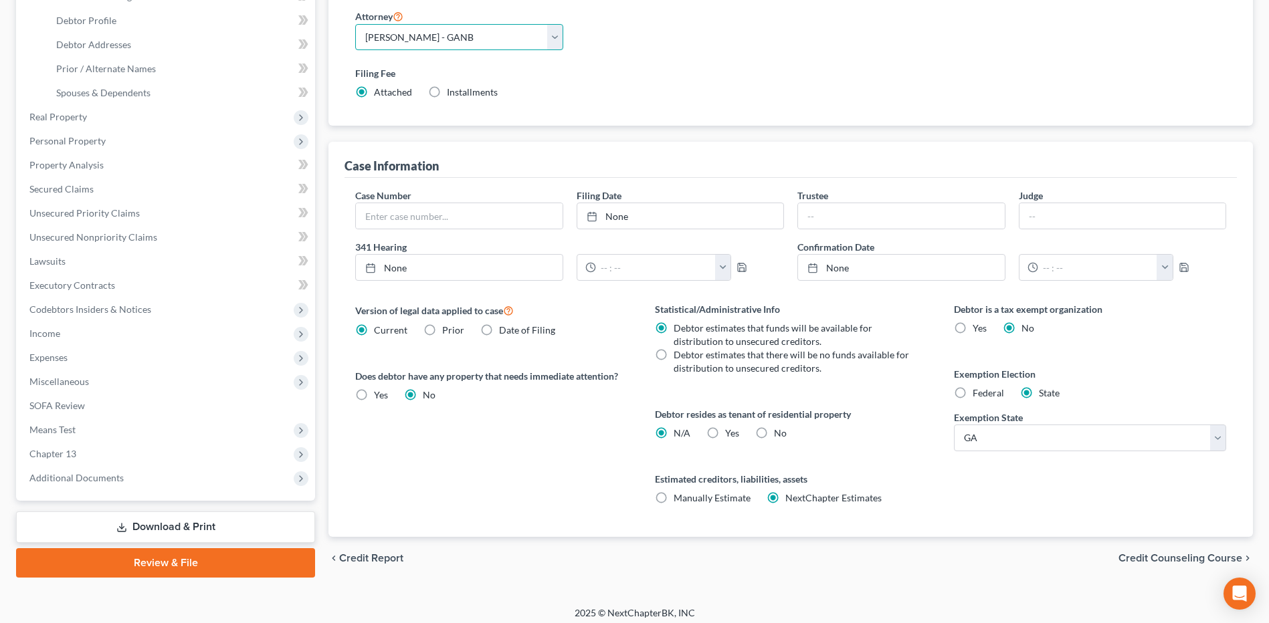
scroll to position [258, 0]
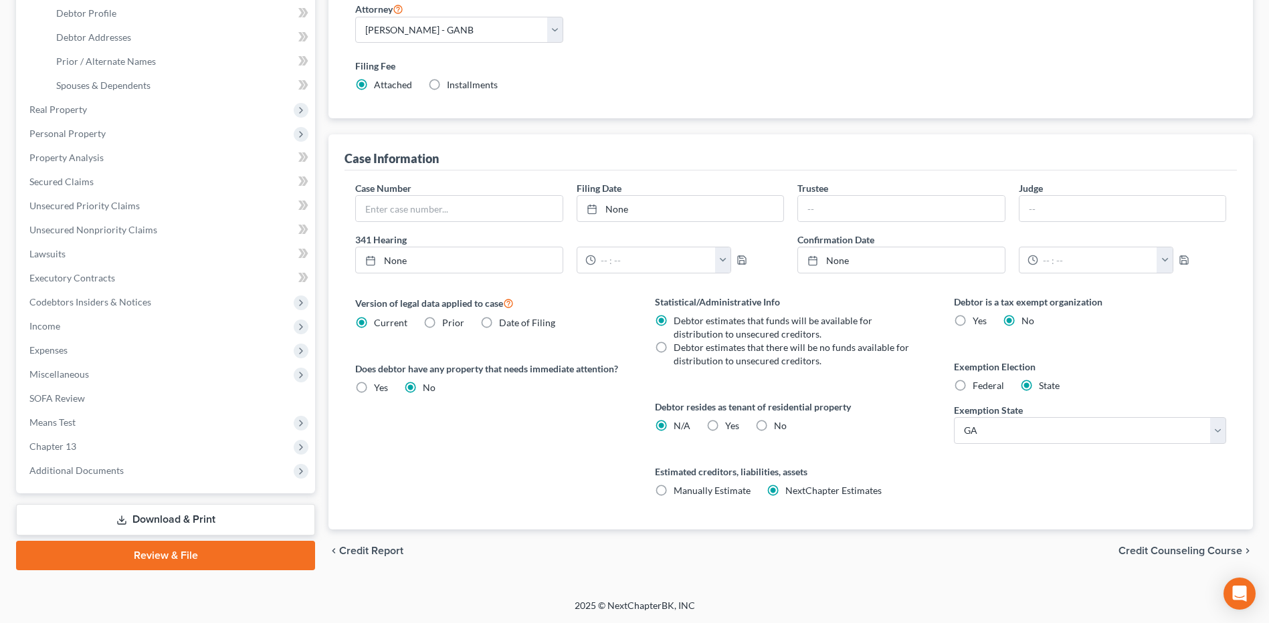
click at [774, 427] on label "No" at bounding box center [780, 425] width 13 height 13
click at [779, 427] on input "No" at bounding box center [783, 423] width 9 height 9
radio input "true"
radio input "false"
click at [1150, 559] on div "chevron_left Credit Report Credit Counseling Course chevron_right" at bounding box center [790, 551] width 924 height 43
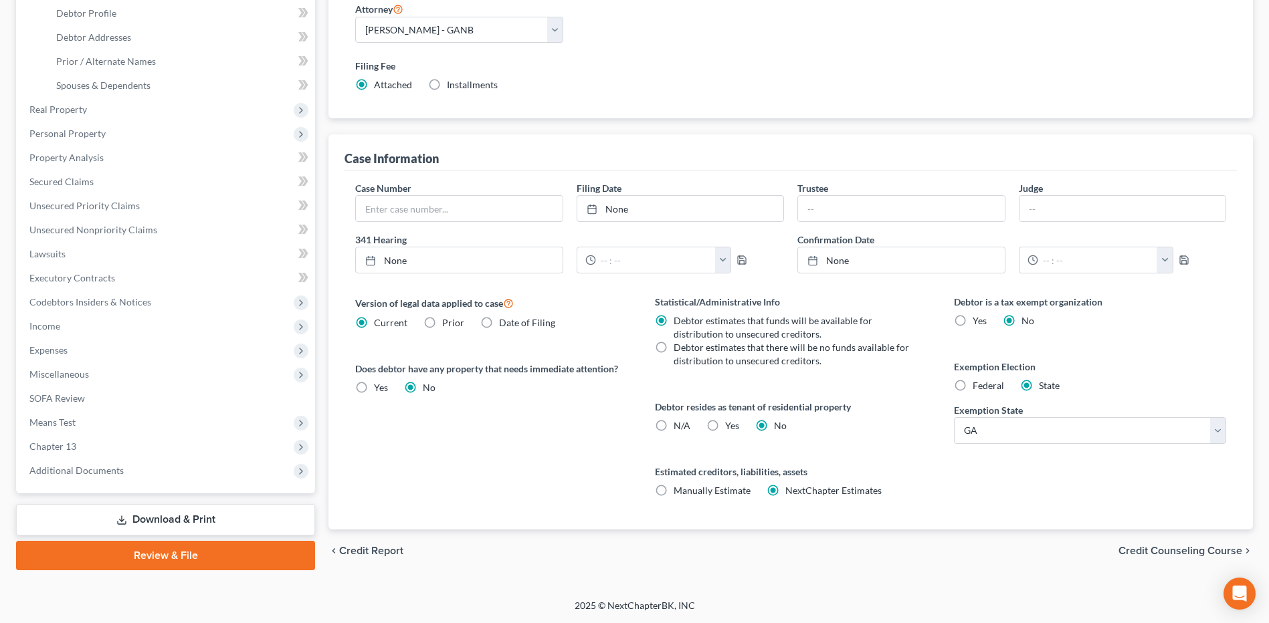
click at [1134, 548] on span "Credit Counseling Course" at bounding box center [1180, 551] width 124 height 11
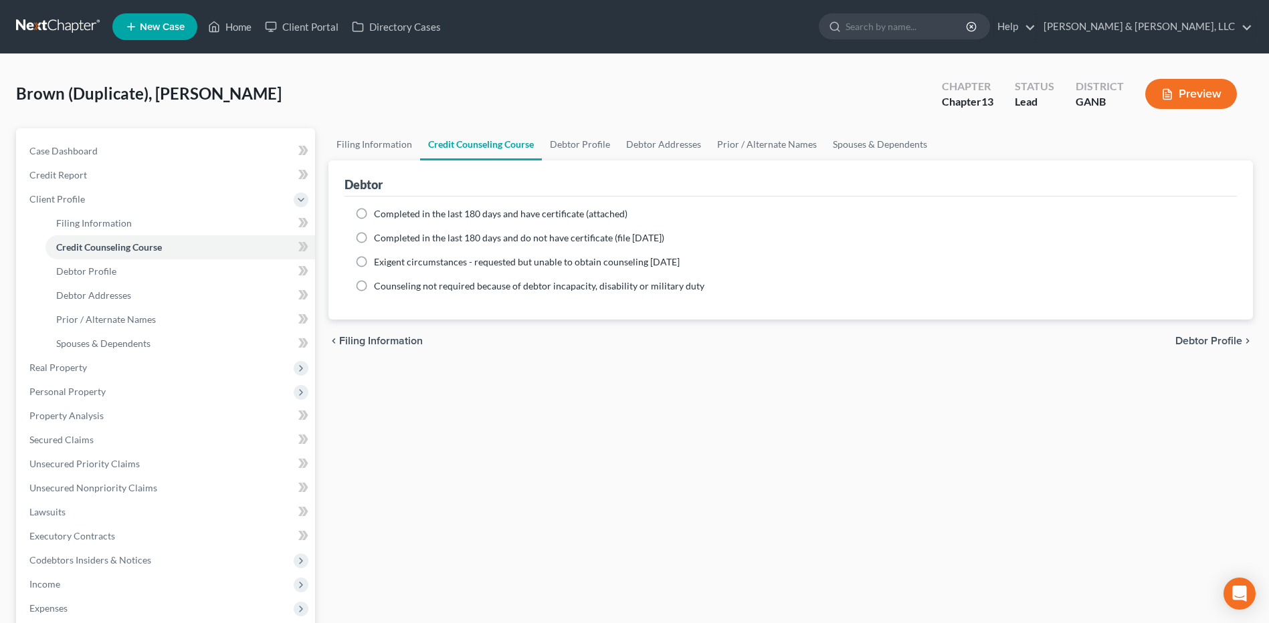
click at [597, 215] on span "Completed in the last 180 days and have certificate (attached)" at bounding box center [500, 213] width 253 height 11
click at [388, 215] on input "Completed in the last 180 days and have certificate (attached)" at bounding box center [383, 211] width 9 height 9
radio input "true"
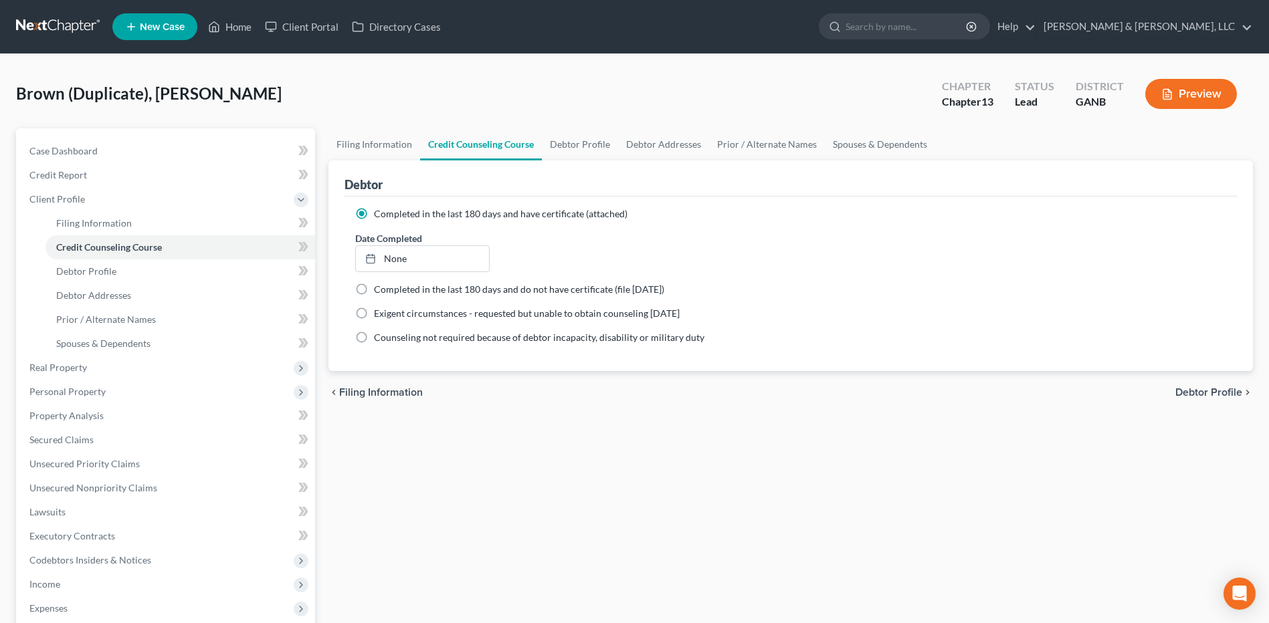
click at [1191, 394] on span "Debtor Profile" at bounding box center [1208, 392] width 67 height 11
select select "1"
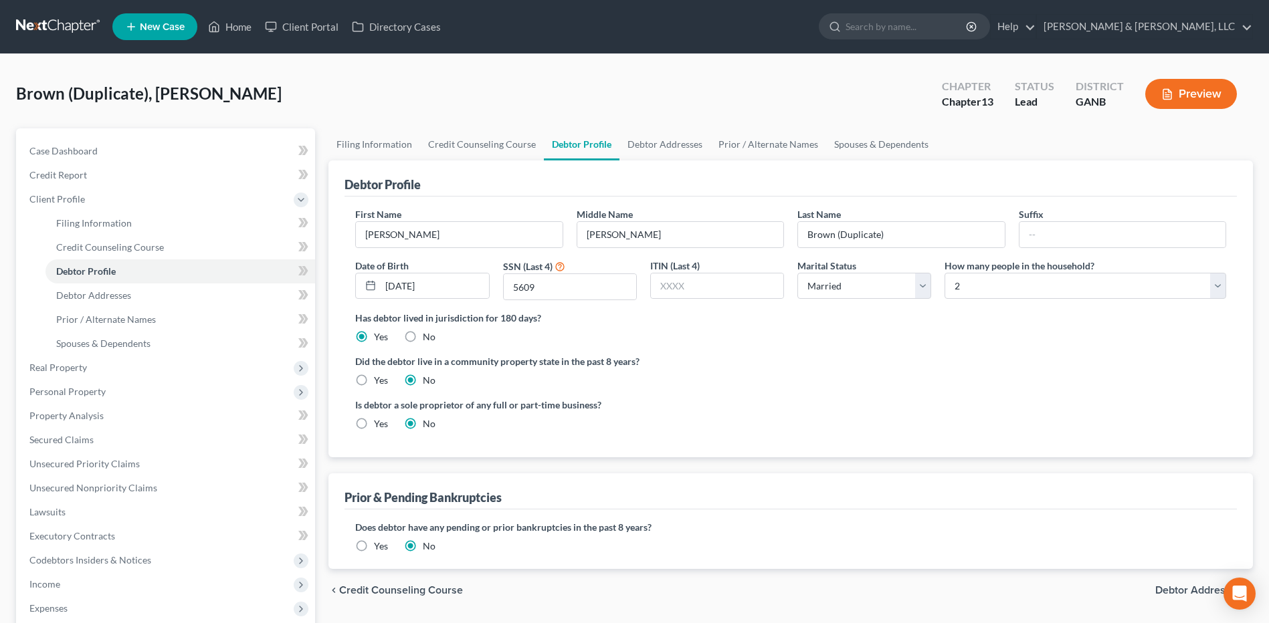
click at [381, 548] on label "Yes" at bounding box center [381, 546] width 14 height 13
click at [381, 548] on input "Yes" at bounding box center [383, 544] width 9 height 9
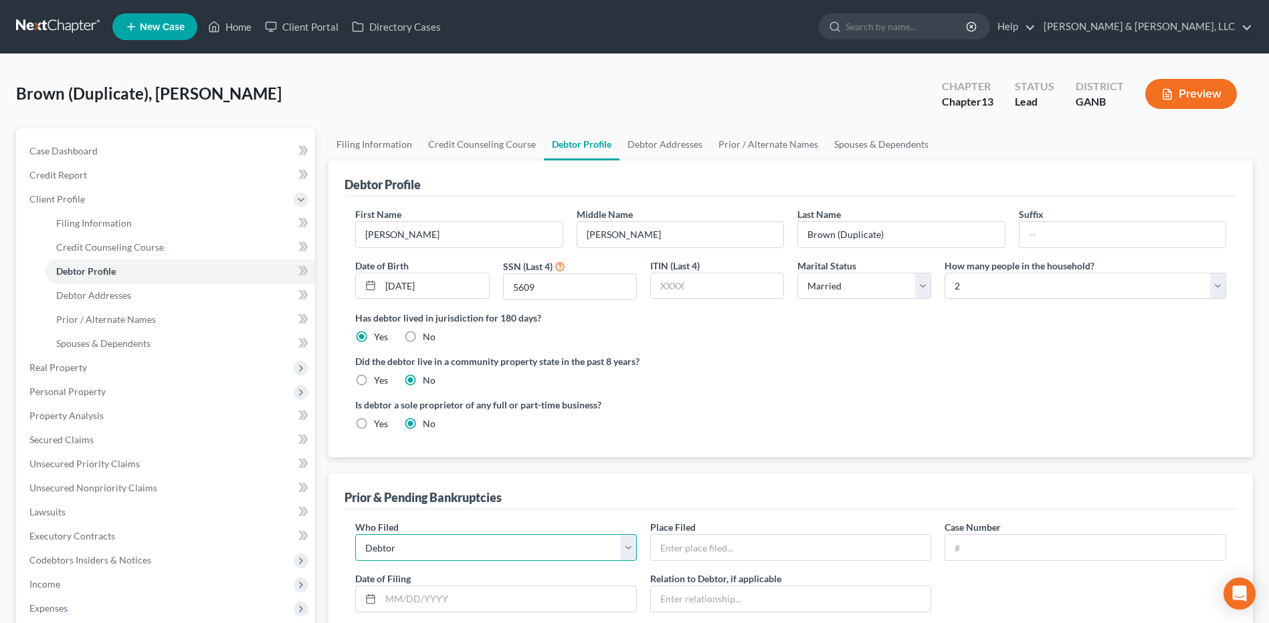
click at [381, 548] on select "Debtor Other" at bounding box center [496, 547] width 282 height 27
click at [909, 243] on input "Brown (Duplicate)" at bounding box center [901, 234] width 206 height 25
type input "Brown"
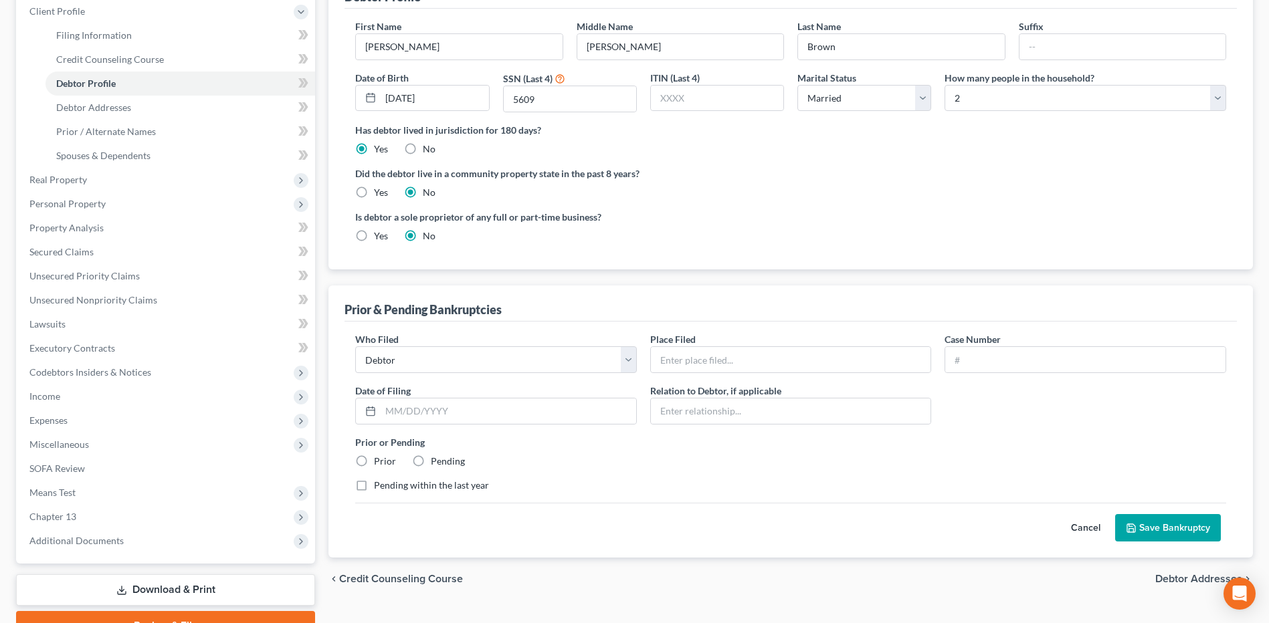
scroll to position [189, 0]
click at [573, 365] on select "Debtor Other" at bounding box center [496, 359] width 282 height 27
select select "other"
click at [355, 346] on select "Debtor Other" at bounding box center [496, 359] width 282 height 27
click at [723, 360] on input "text" at bounding box center [791, 358] width 280 height 25
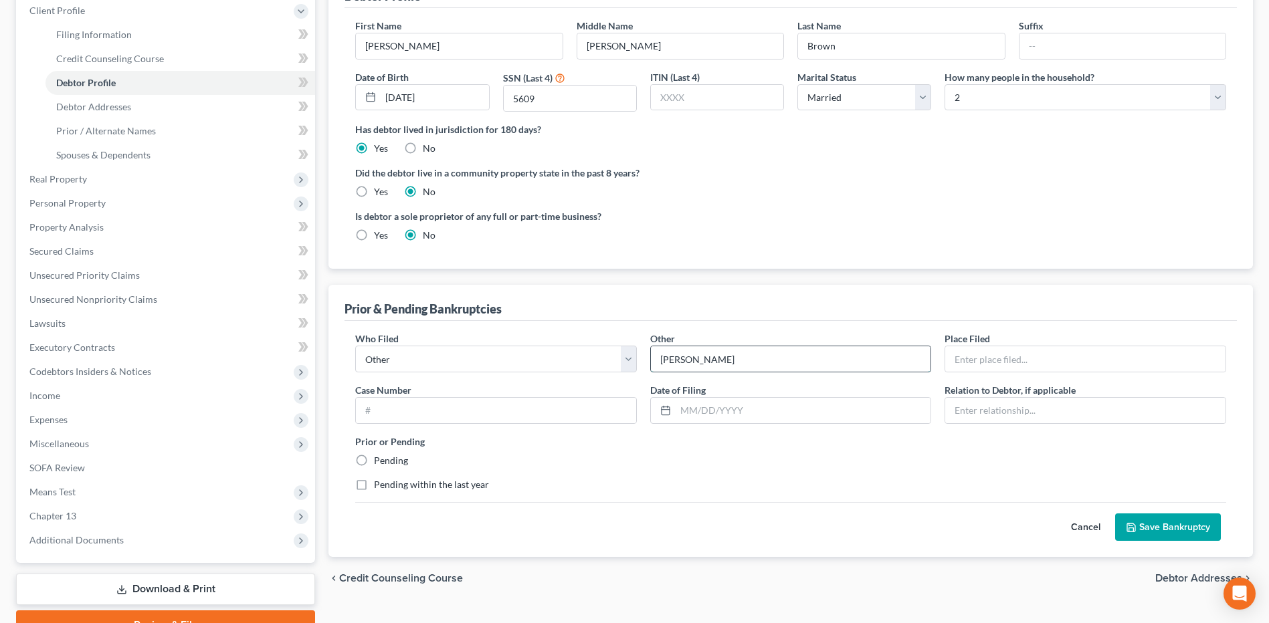
type input "Samantha Brown"
type input "NDGA"
type input "25-40367"
type input "03/17/2025"
type input "Spouse"
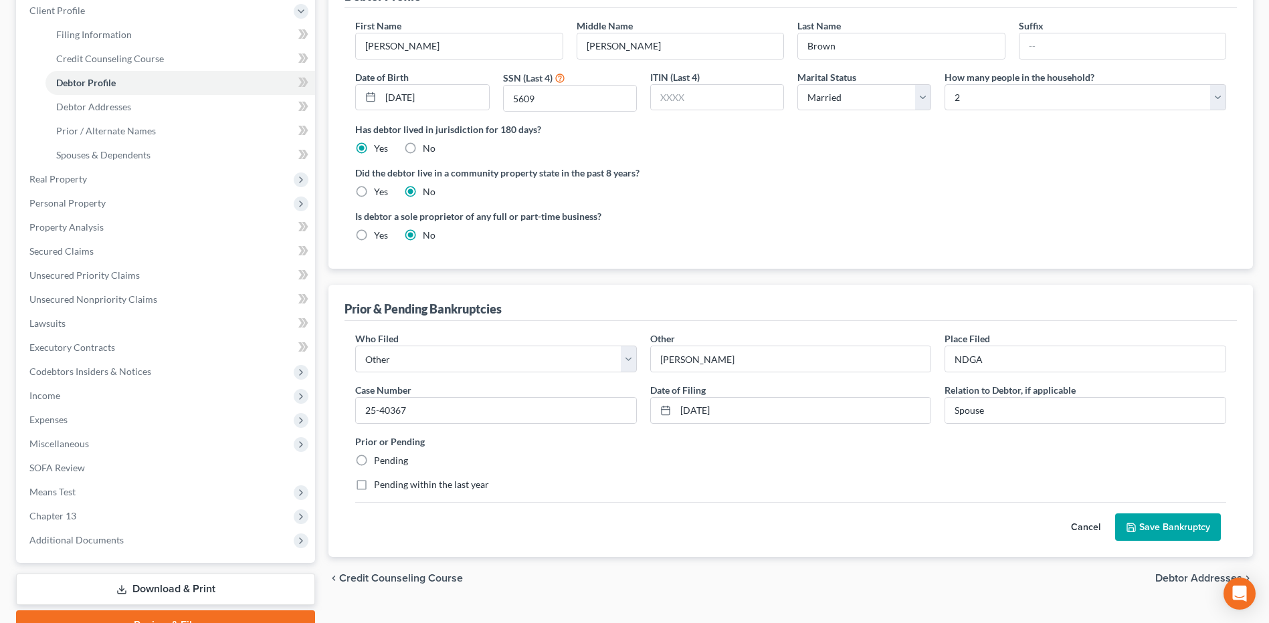
click at [385, 460] on label "Pending" at bounding box center [391, 460] width 34 height 13
click at [385, 460] on input "Pending" at bounding box center [383, 458] width 9 height 9
radio input "true"
click at [1164, 526] on button "Save Bankruptcy" at bounding box center [1168, 528] width 106 height 28
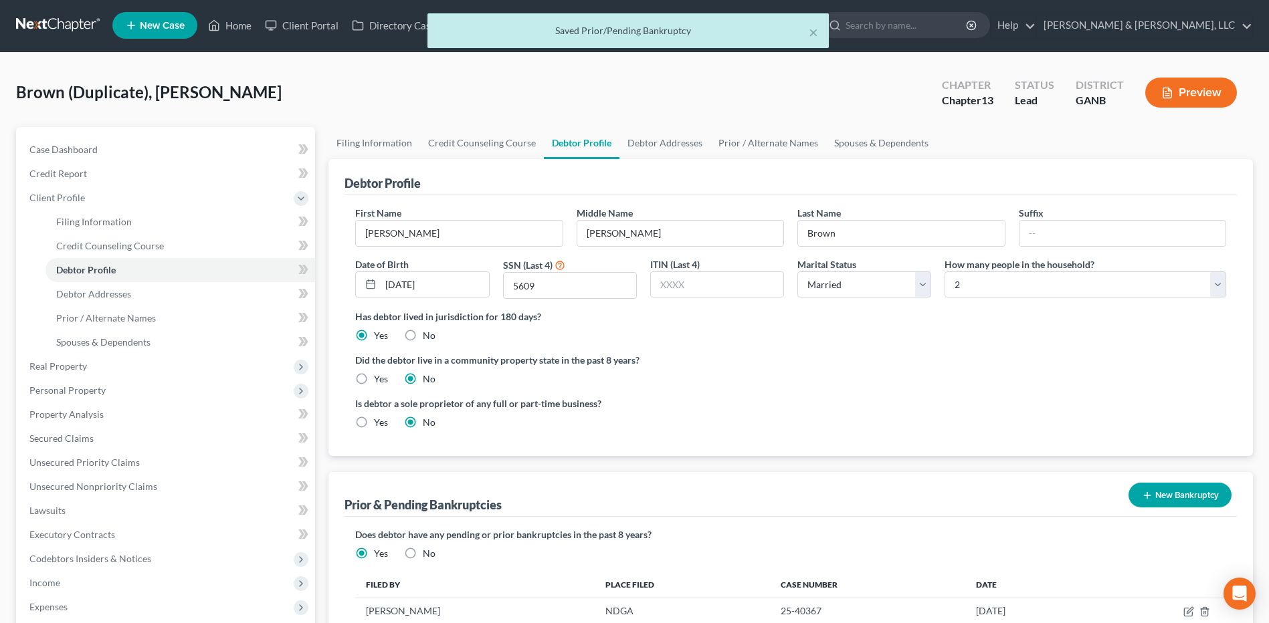
scroll to position [1, 0]
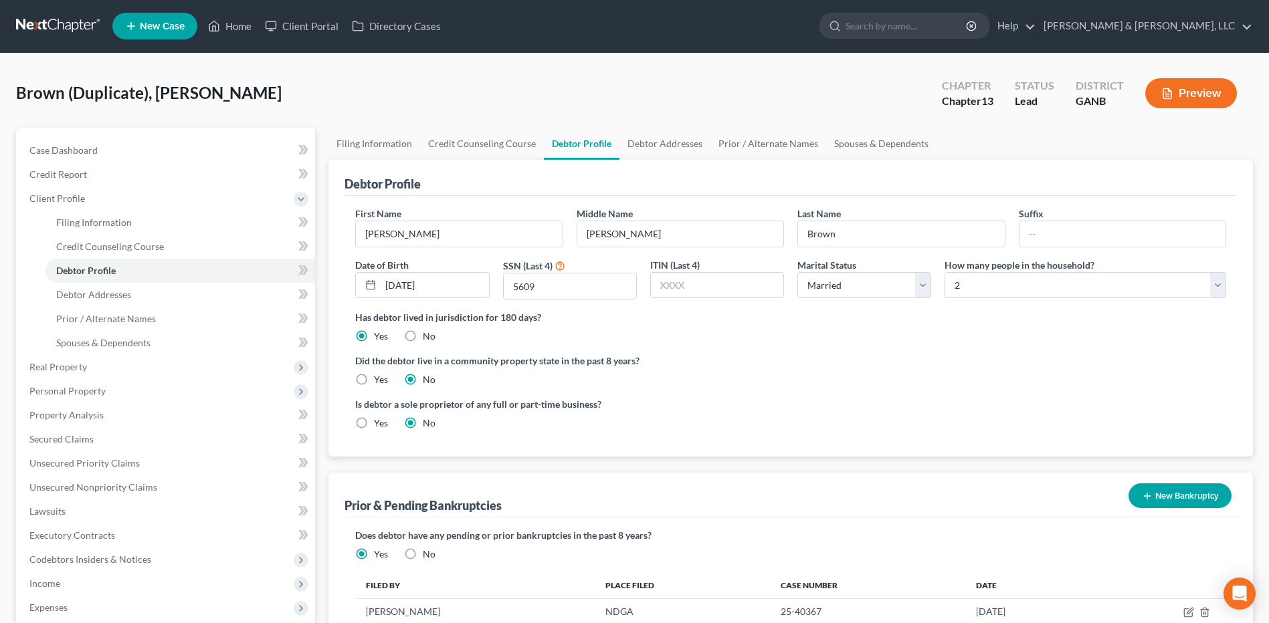
click at [1177, 97] on button "Preview" at bounding box center [1191, 93] width 92 height 30
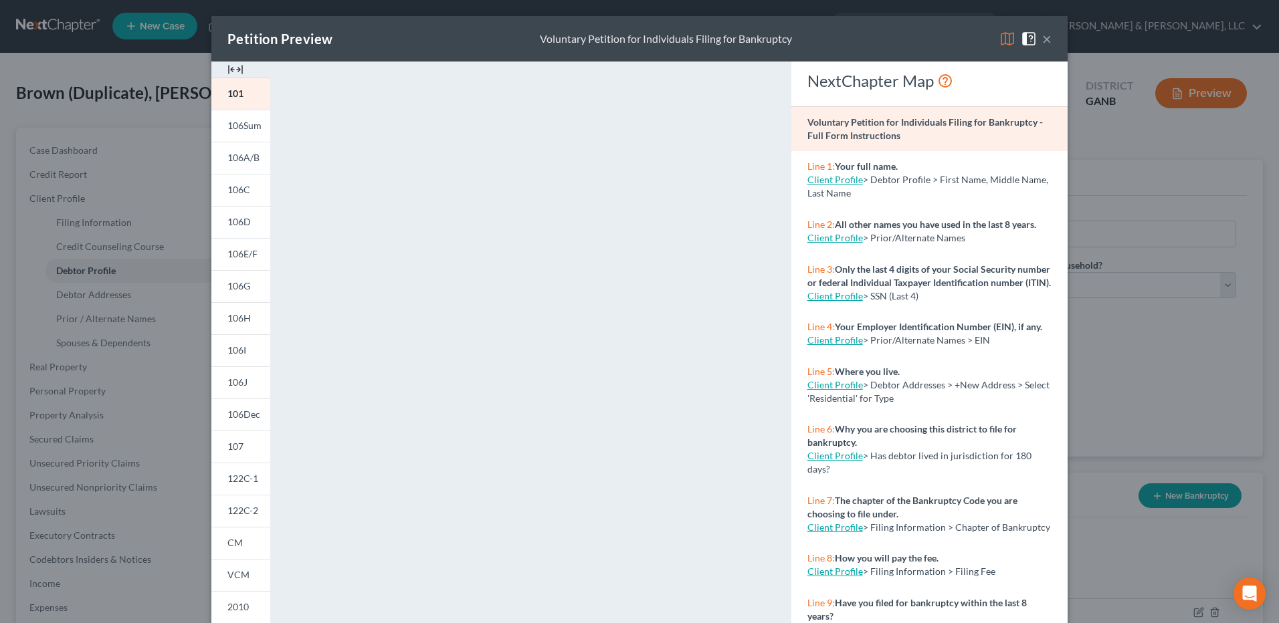
click at [1046, 38] on button "×" at bounding box center [1046, 39] width 9 height 16
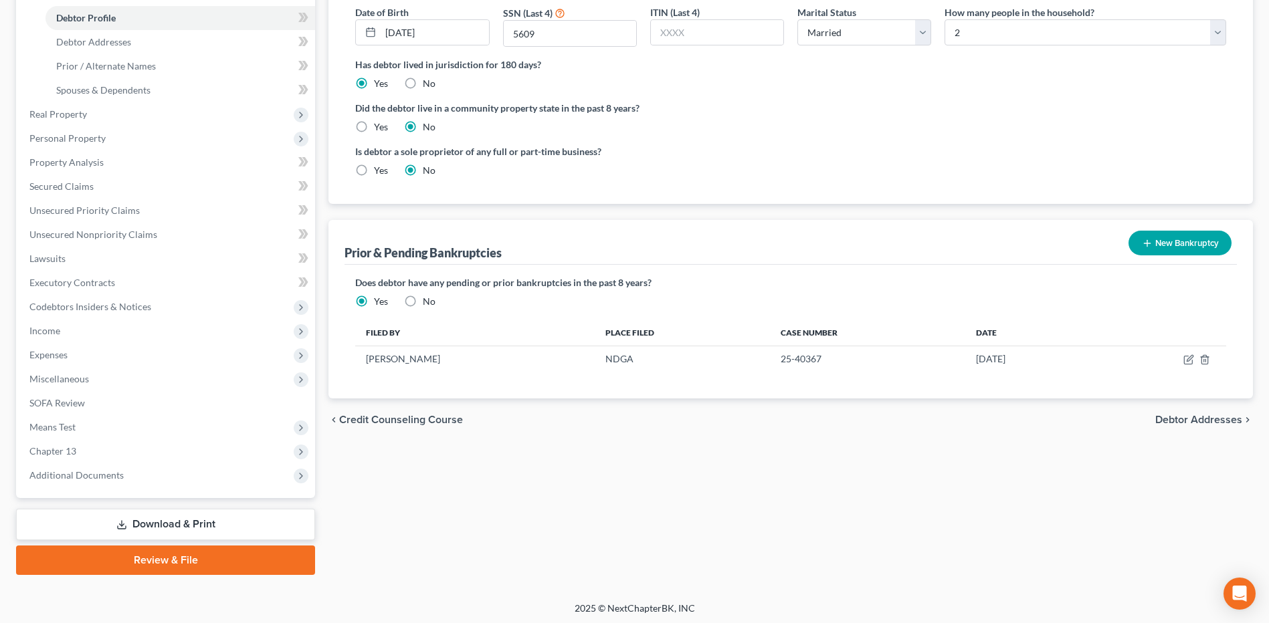
scroll to position [256, 0]
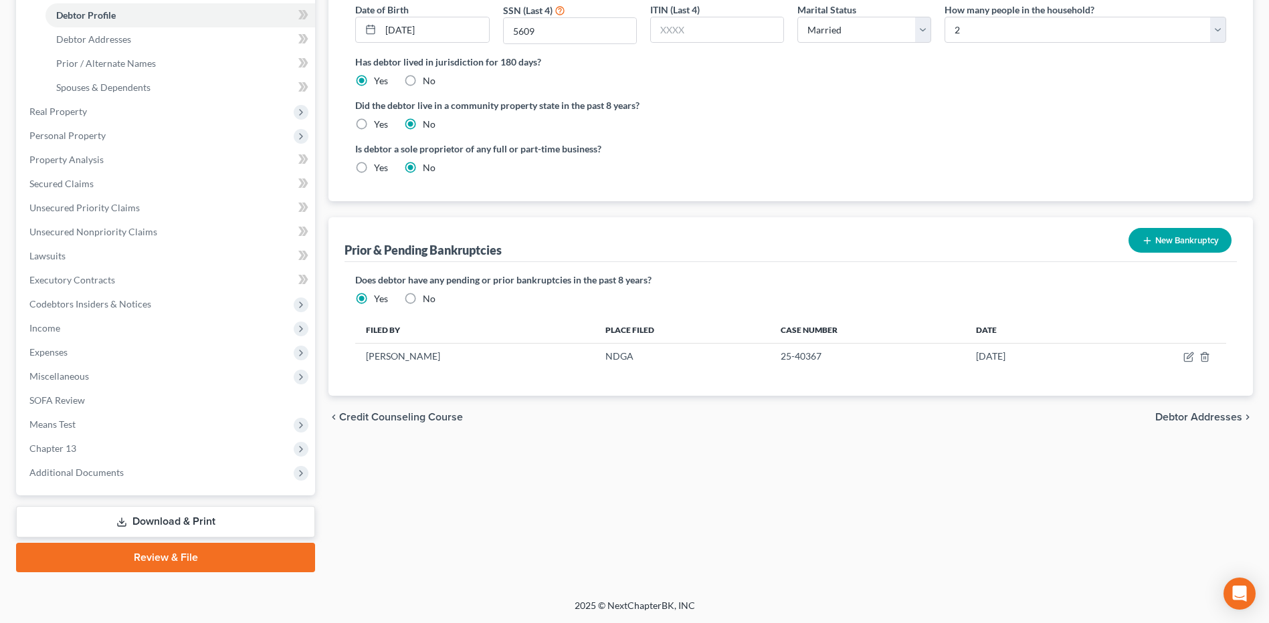
click at [1198, 421] on span "Debtor Addresses" at bounding box center [1198, 417] width 87 height 11
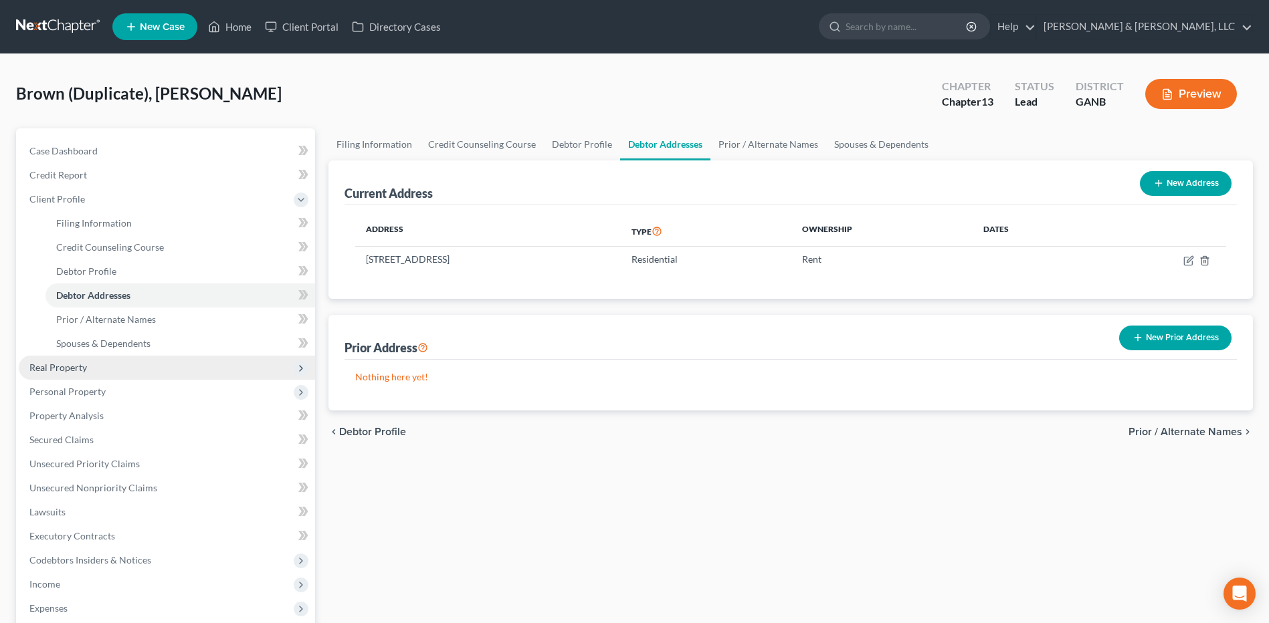
click at [228, 360] on span "Real Property" at bounding box center [167, 368] width 296 height 24
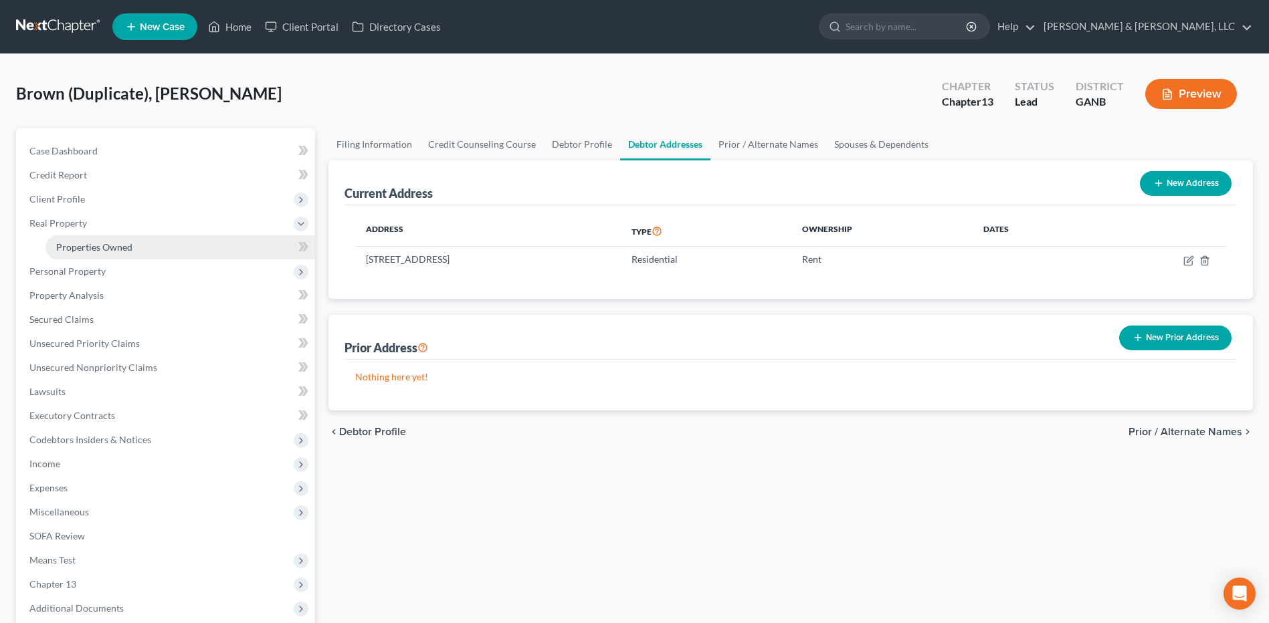
click at [222, 255] on link "Properties Owned" at bounding box center [180, 247] width 270 height 24
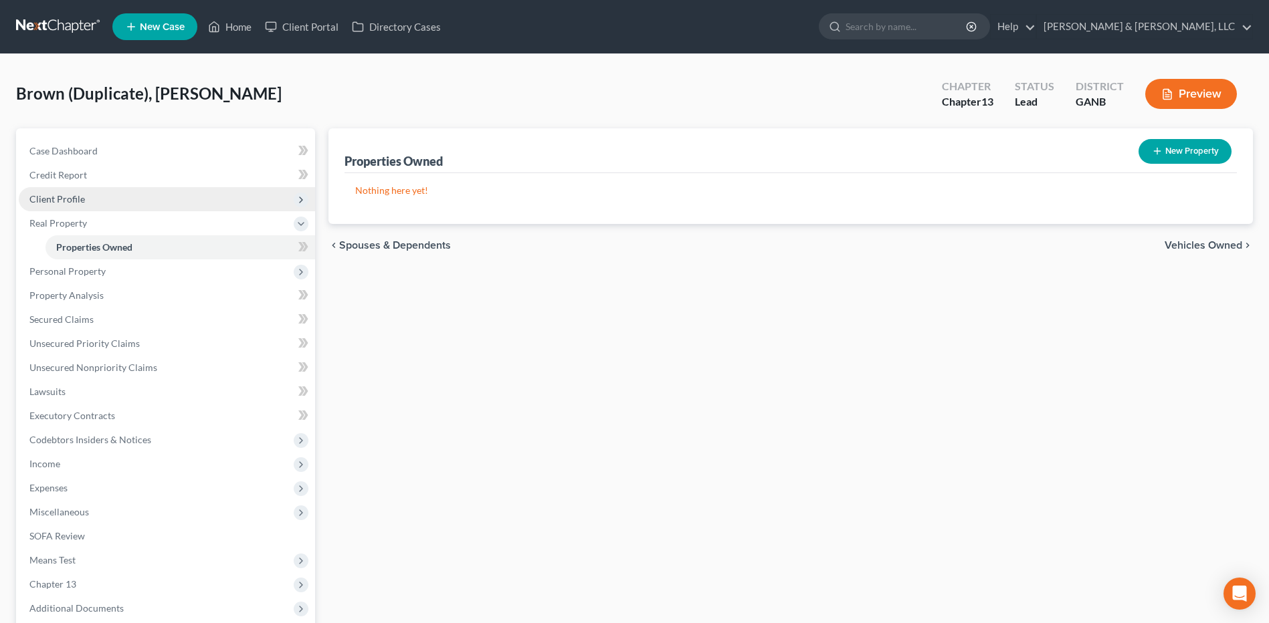
click at [185, 195] on span "Client Profile" at bounding box center [167, 199] width 296 height 24
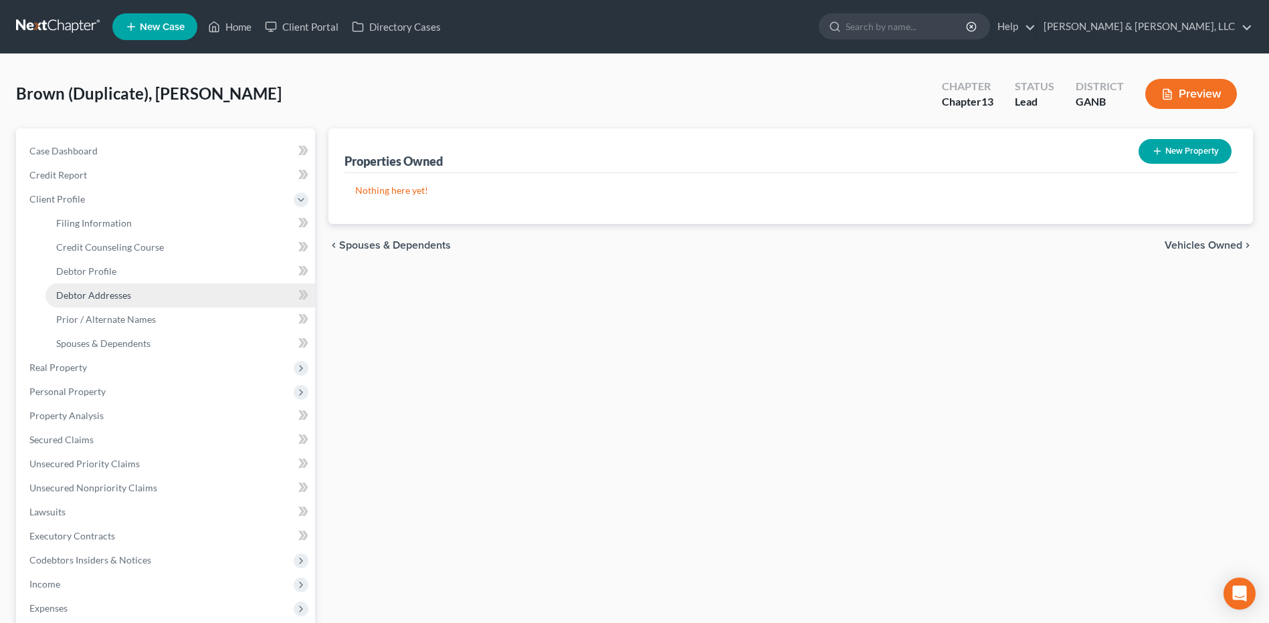
click at [153, 290] on link "Debtor Addresses" at bounding box center [180, 296] width 270 height 24
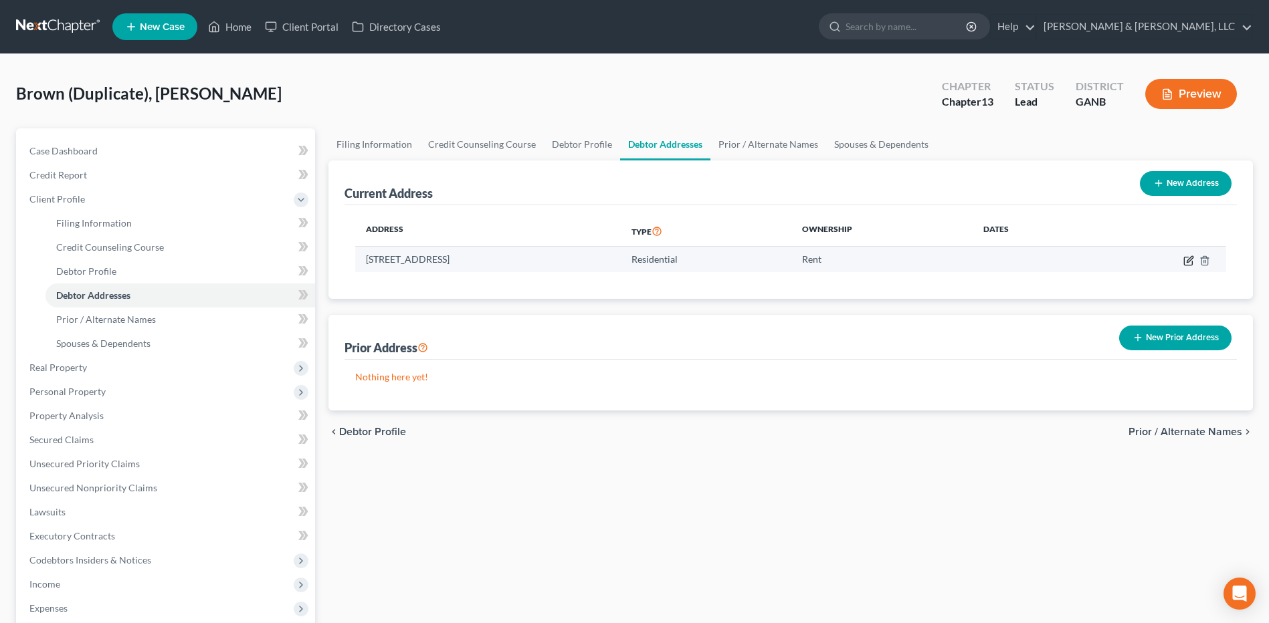
click at [1193, 261] on icon "button" at bounding box center [1188, 261] width 11 height 11
select select "10"
select select "0"
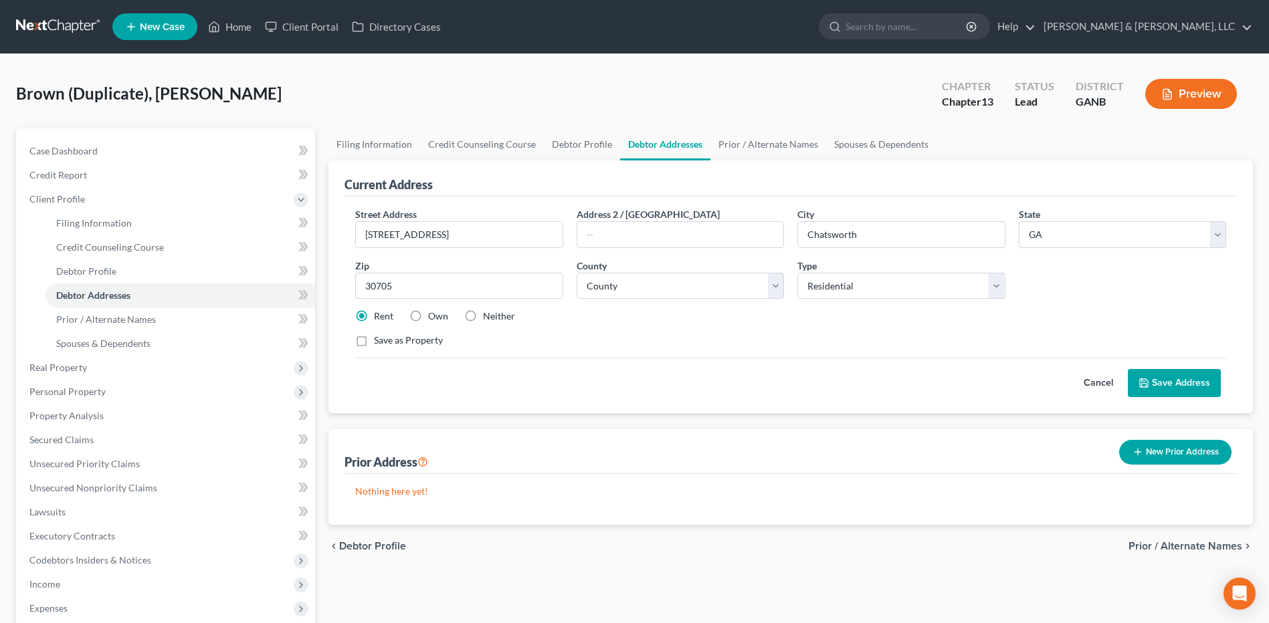
click at [437, 313] on label "Own" at bounding box center [438, 316] width 20 height 13
click at [437, 313] on input "Own" at bounding box center [437, 314] width 9 height 9
radio input "true"
click at [402, 344] on label "Save as Property" at bounding box center [408, 340] width 69 height 13
click at [388, 342] on input "Save as Property" at bounding box center [383, 338] width 9 height 9
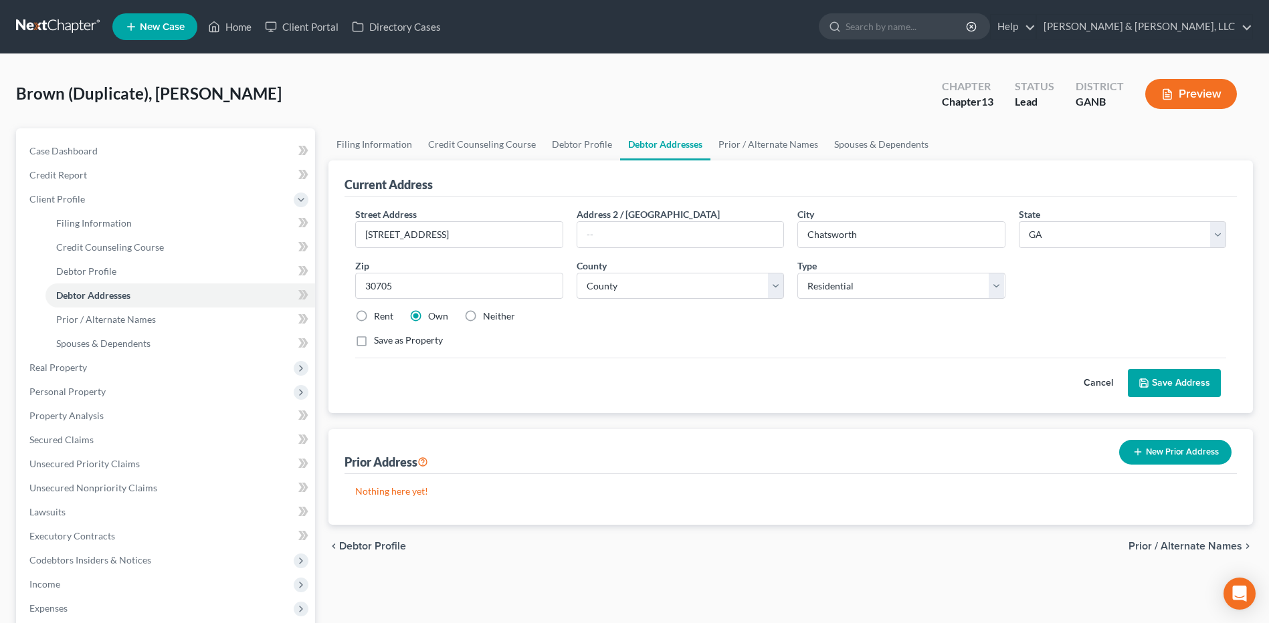
checkbox input "true"
click at [1158, 379] on button "Save Address" at bounding box center [1174, 383] width 93 height 28
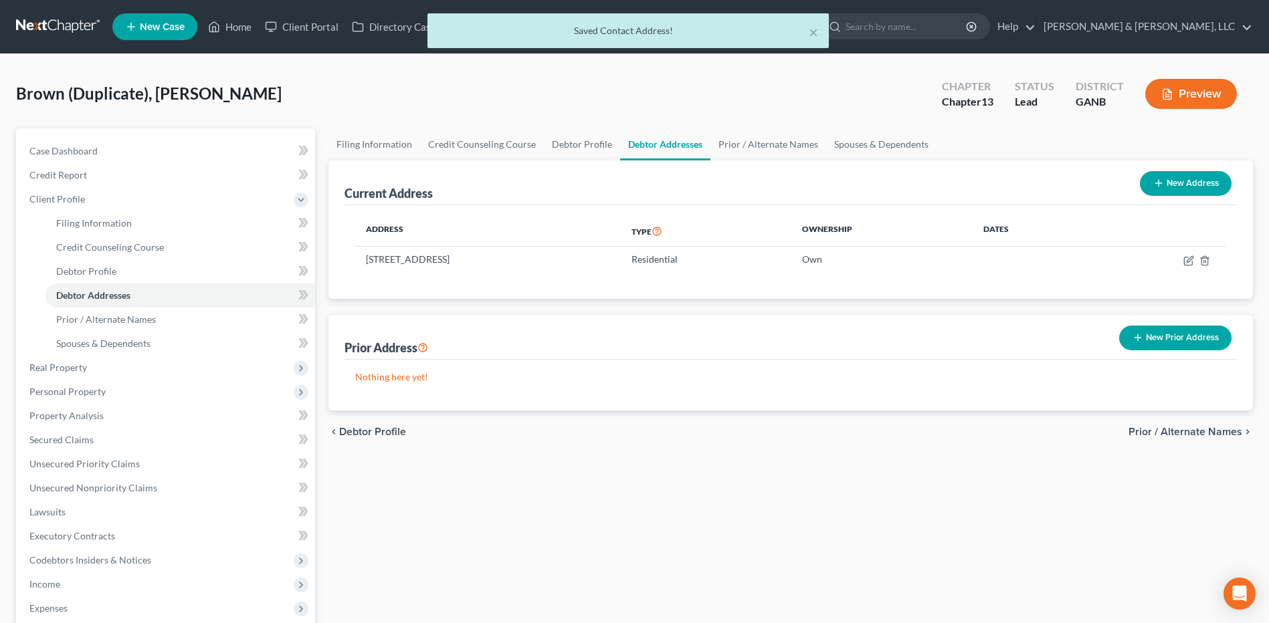
click at [1169, 429] on span "Prior / Alternate Names" at bounding box center [1185, 432] width 114 height 11
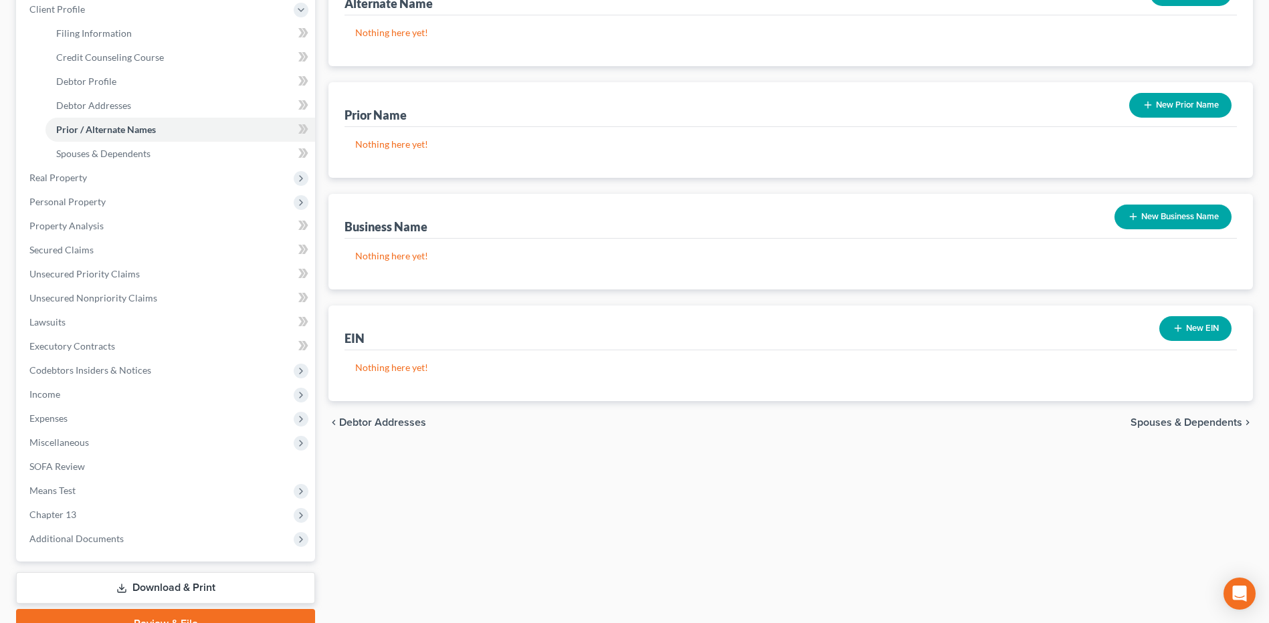
click at [1185, 417] on span "Spouses & Dependents" at bounding box center [1186, 422] width 112 height 11
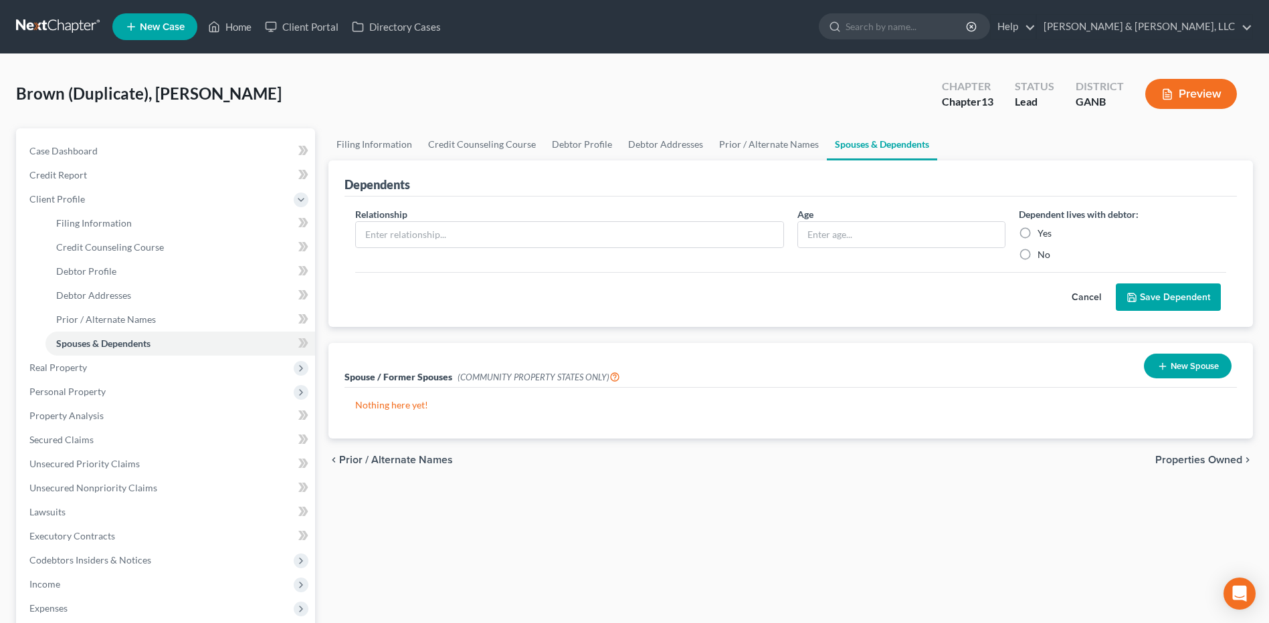
click at [1183, 459] on span "Properties Owned" at bounding box center [1198, 460] width 87 height 11
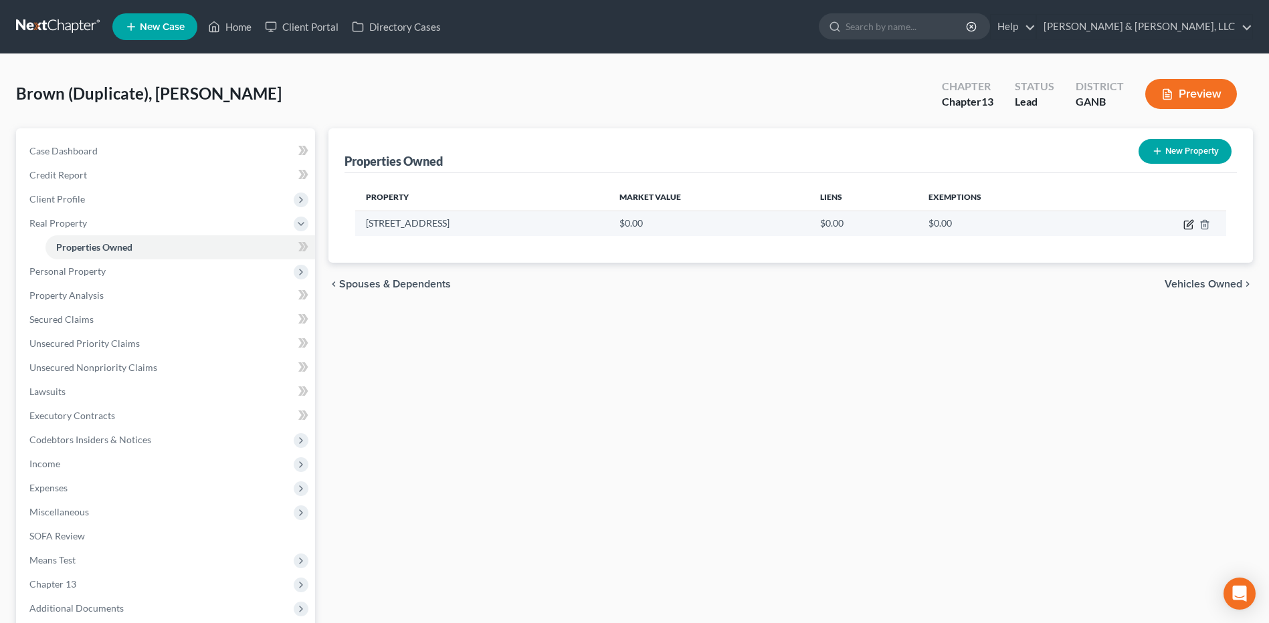
click at [1189, 224] on icon "button" at bounding box center [1188, 224] width 11 height 11
select select "10"
select select "104"
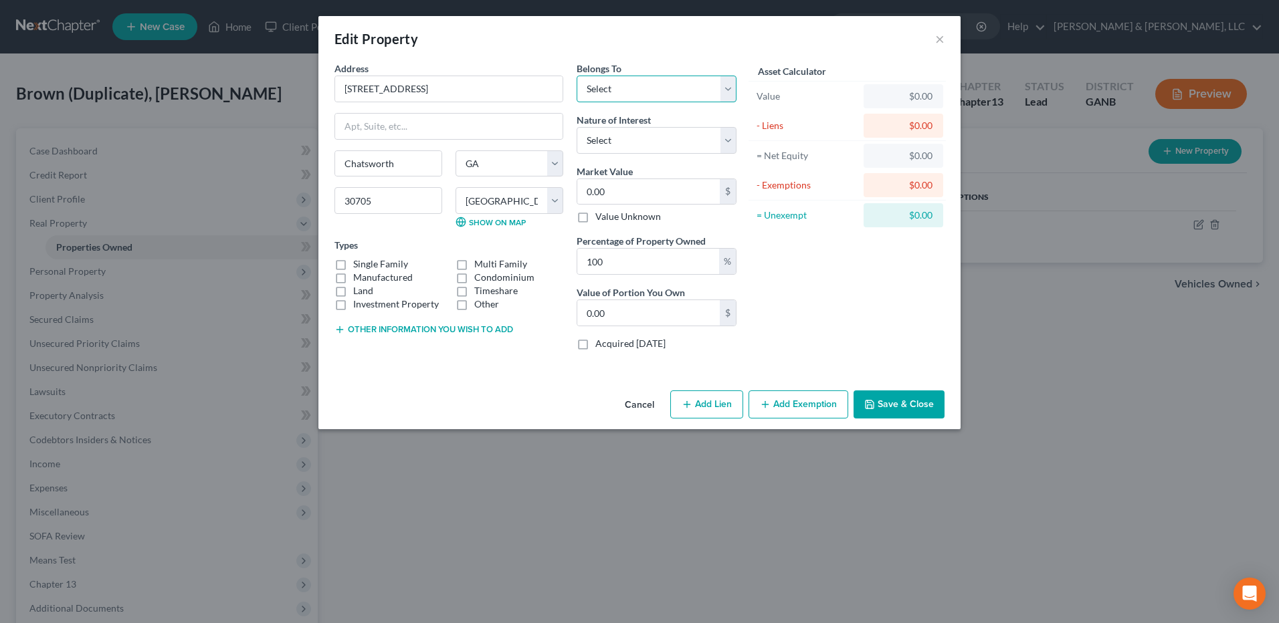
click at [661, 92] on select "Select Debtor 1 Only Debtor 2 Only Debtor 1 And Debtor 2 Only At Least One Of T…" at bounding box center [657, 89] width 160 height 27
select select "0"
click at [577, 76] on select "Select Debtor 1 Only Debtor 2 Only Debtor 1 And Debtor 2 Only At Least One Of T…" at bounding box center [657, 89] width 160 height 27
click at [359, 277] on label "Manufactured" at bounding box center [383, 277] width 60 height 13
click at [359, 277] on input "Manufactured" at bounding box center [363, 275] width 9 height 9
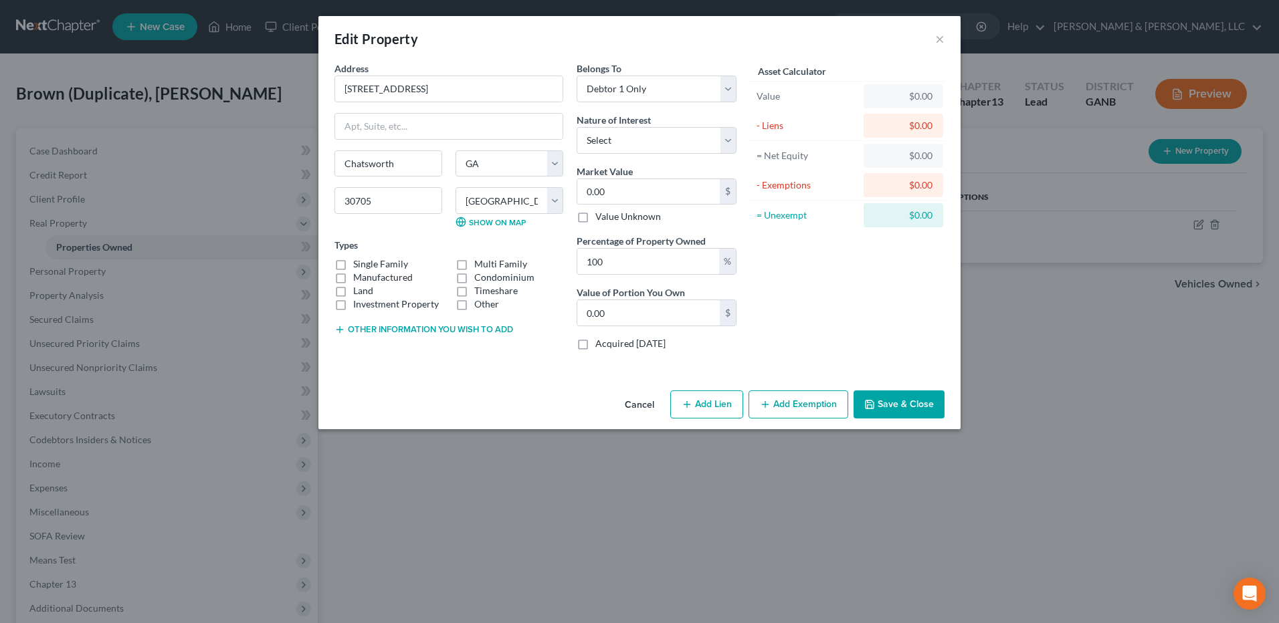
checkbox input "true"
click at [653, 189] on input "0.00" at bounding box center [648, 191] width 142 height 25
type input "1"
type input "1.00"
type input "10"
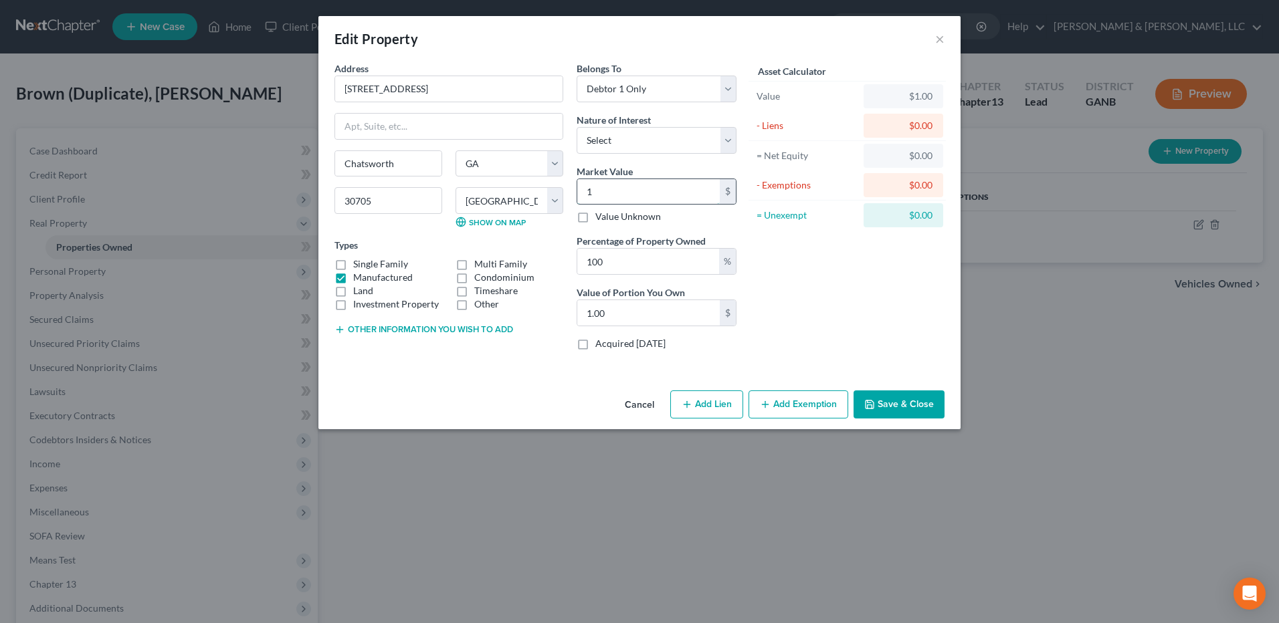
type input "10.00"
type input "100"
type input "100.00"
type input "1000"
type input "1,000.00"
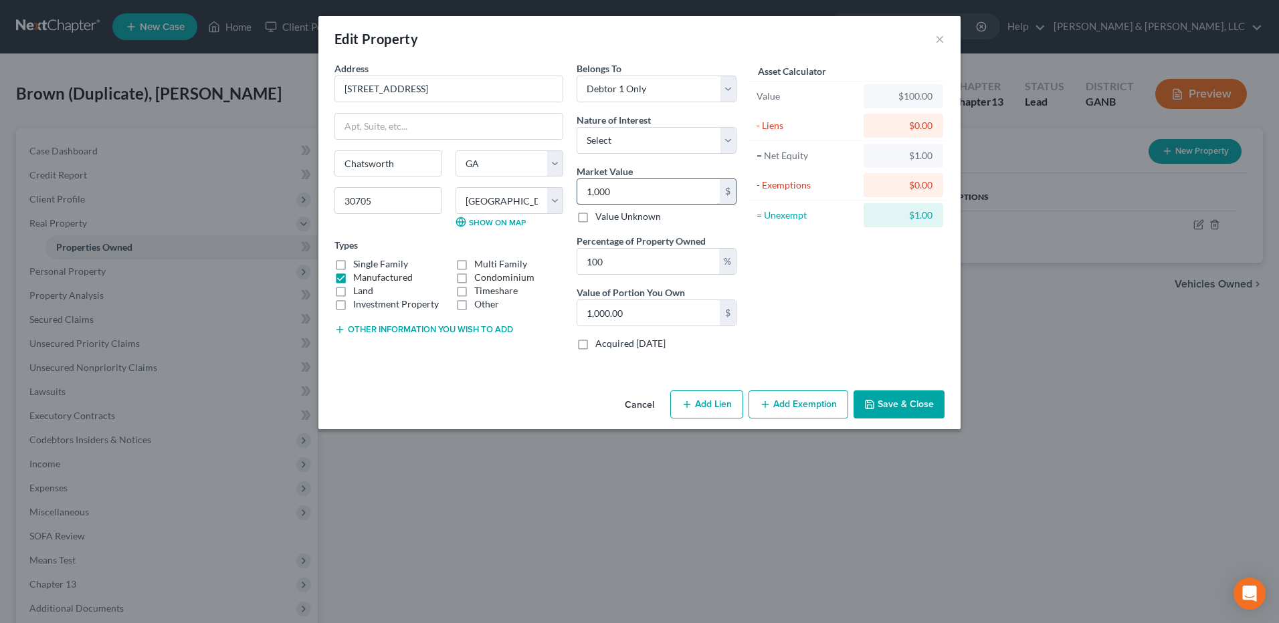
type input "1,0000"
type input "10,000.00"
type input "10,0000"
type input "100,000.00"
type input "100,000"
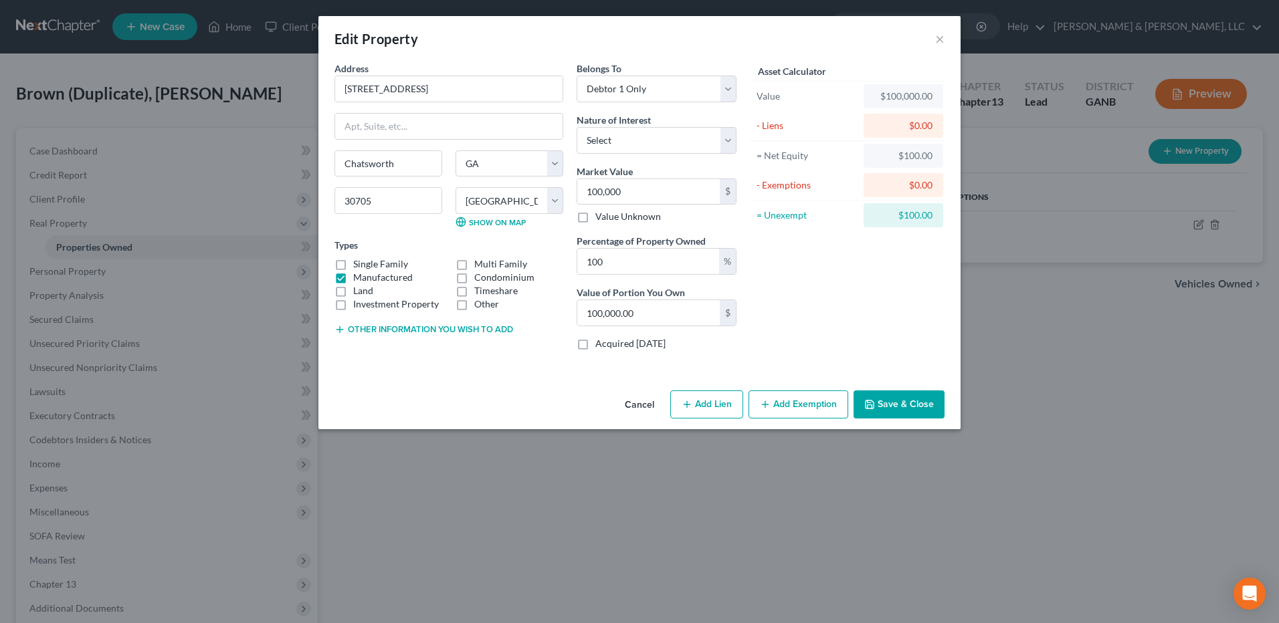
click at [793, 397] on button "Add Exemption" at bounding box center [798, 405] width 100 height 28
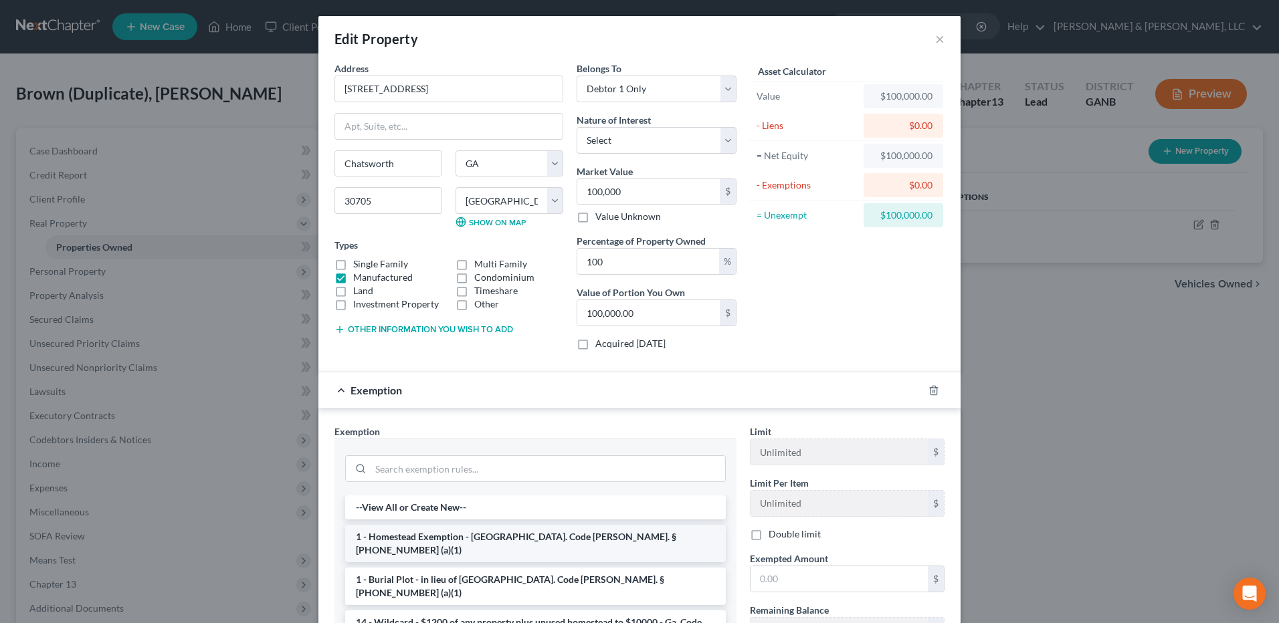
click at [531, 532] on li "1 - Homestead Exemption - Ga. Code Ann. § 44-13-100 (a)(1)" at bounding box center [535, 543] width 381 height 37
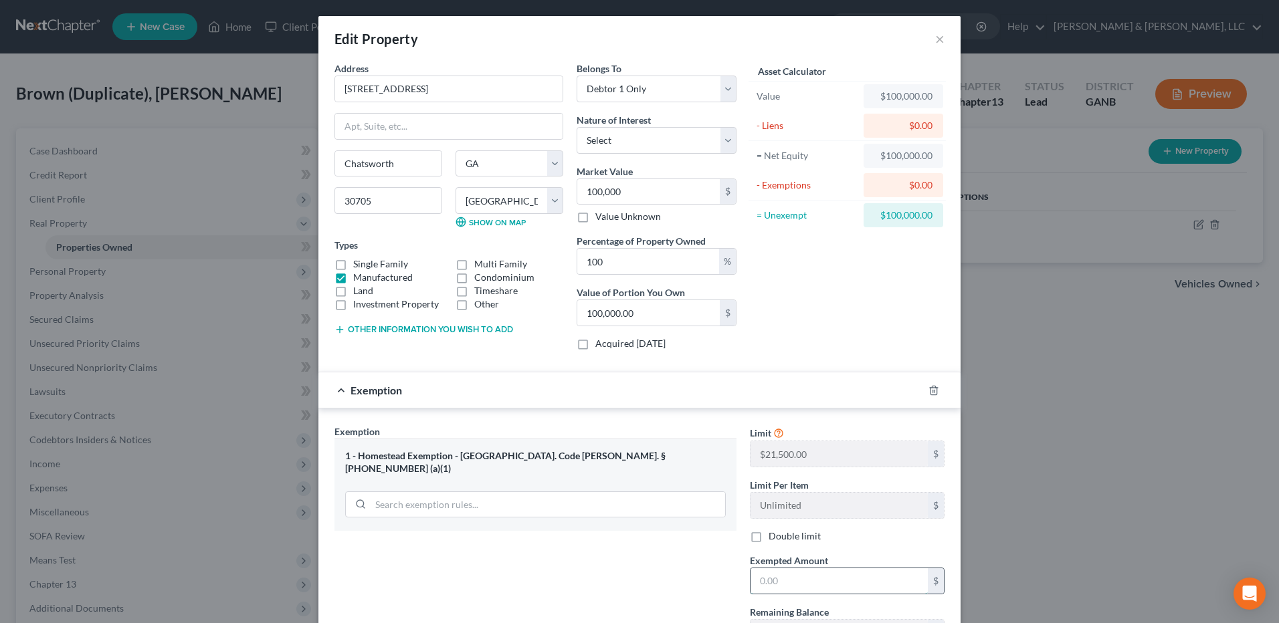
click at [785, 577] on input "text" at bounding box center [838, 581] width 177 height 25
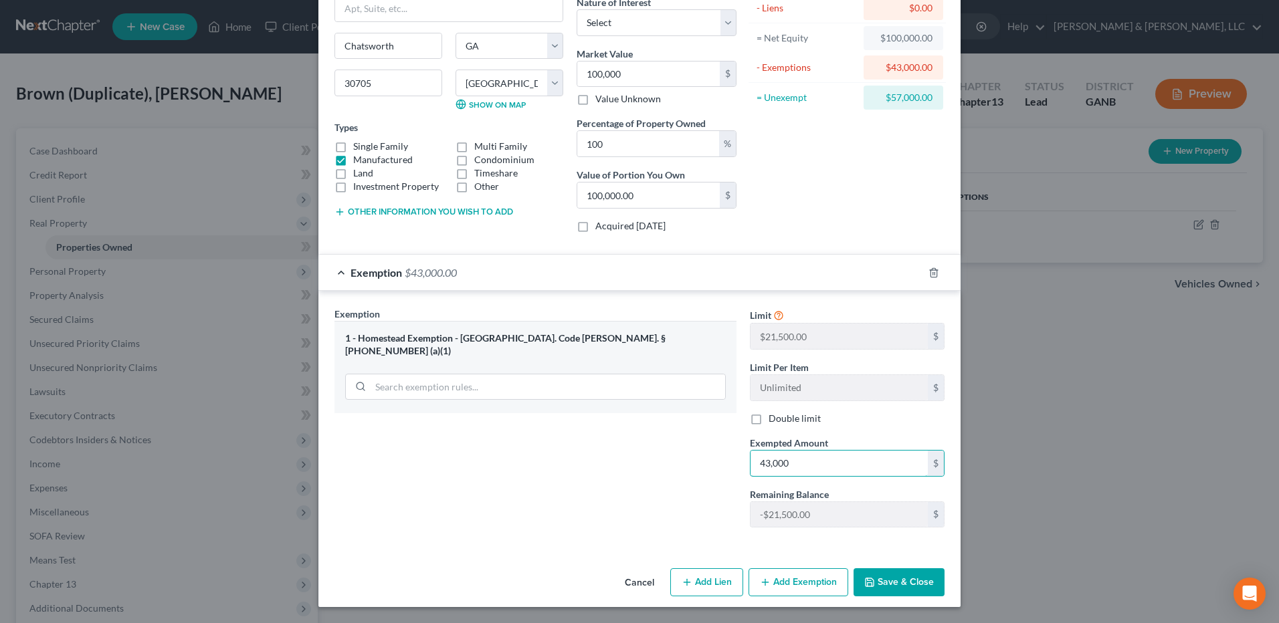
type input "43,000"
click at [877, 575] on button "Save & Close" at bounding box center [898, 583] width 91 height 28
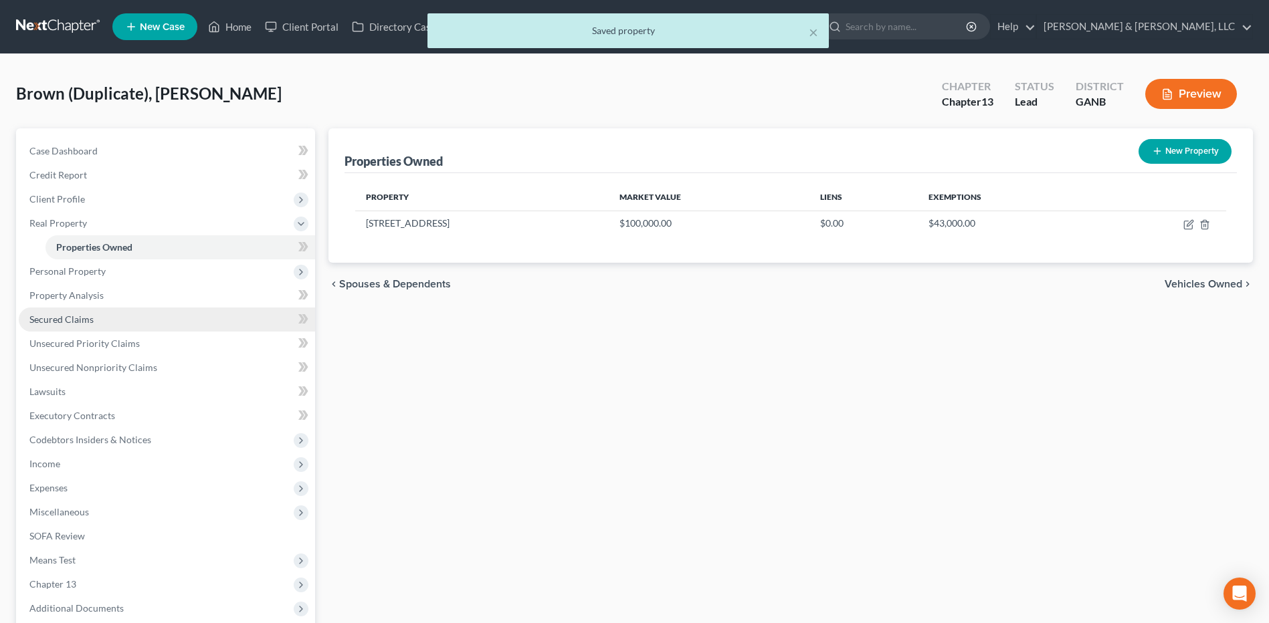
click at [109, 313] on link "Secured Claims" at bounding box center [167, 320] width 296 height 24
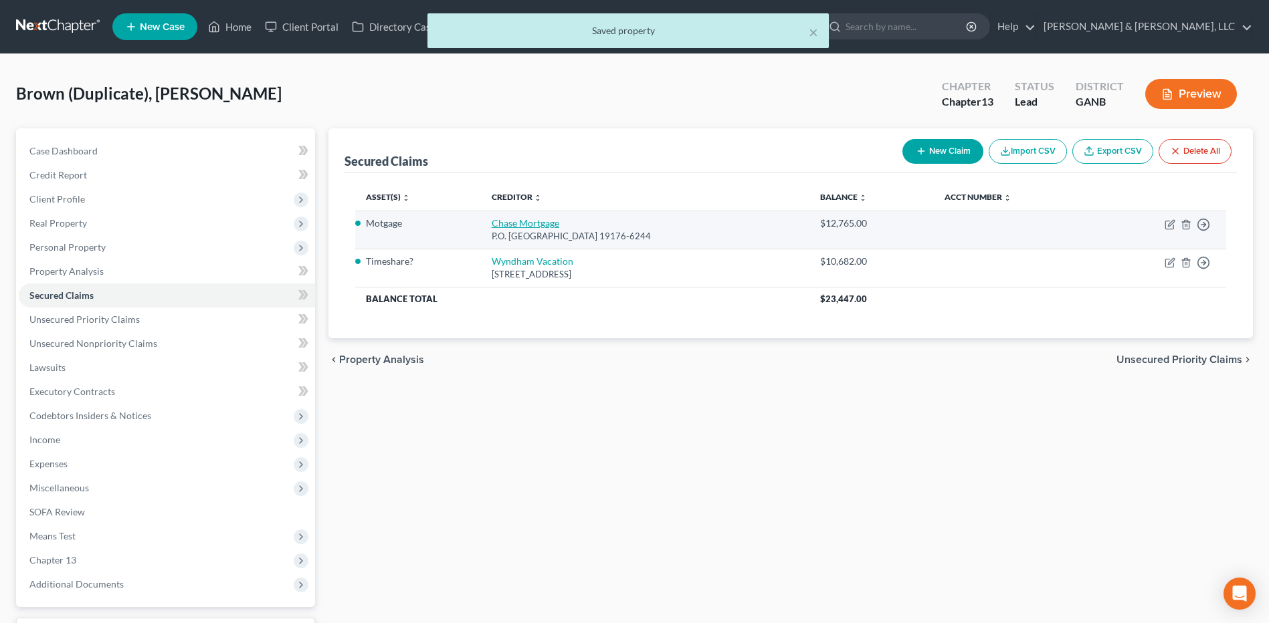
click at [500, 223] on link "Chase Mortgage" at bounding box center [526, 222] width 68 height 11
select select "39"
select select "2"
select select "0"
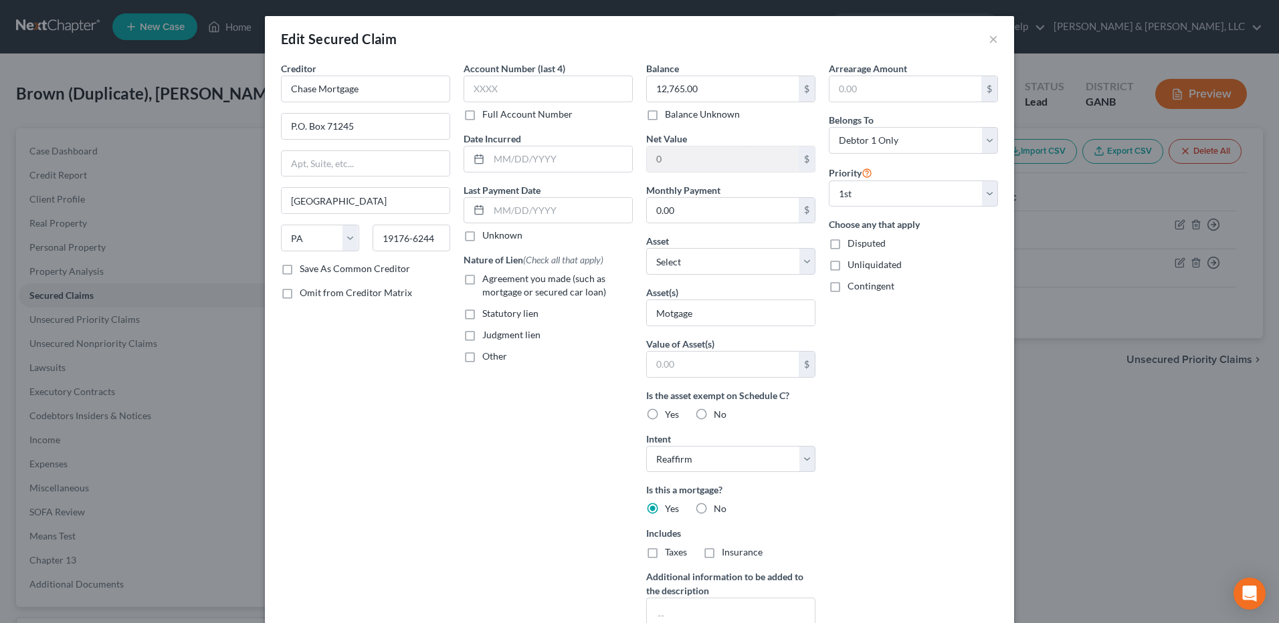
click at [522, 280] on span "Agreement you made (such as mortgage or secured car loan)" at bounding box center [544, 285] width 124 height 25
click at [496, 280] on input "Agreement you made (such as mortgage or secured car loan)" at bounding box center [492, 276] width 9 height 9
checkbox input "true"
click at [809, 262] on select "Select Other Multiple Assets 192 Eagles Way - $100000.0 Jewelry - Misc Jewelry …" at bounding box center [730, 261] width 169 height 27
select select "2"
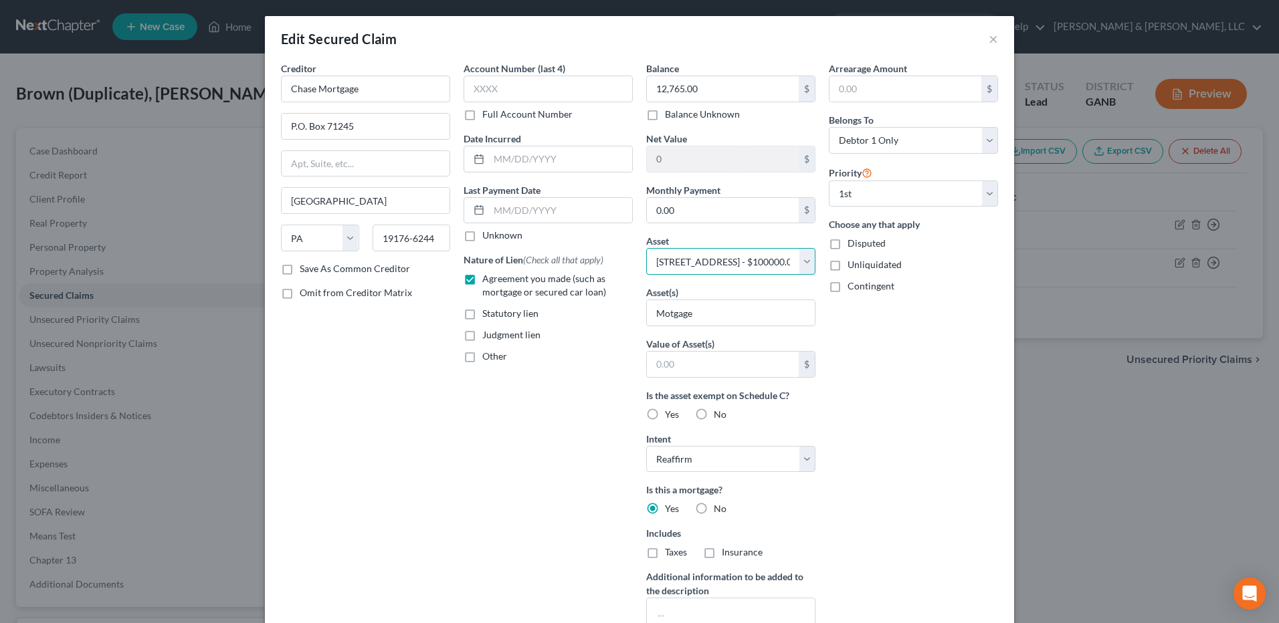
click at [646, 248] on select "Select Other Multiple Assets 192 Eagles Way - $100000.0 Jewelry - Misc Jewelry …" at bounding box center [730, 261] width 169 height 27
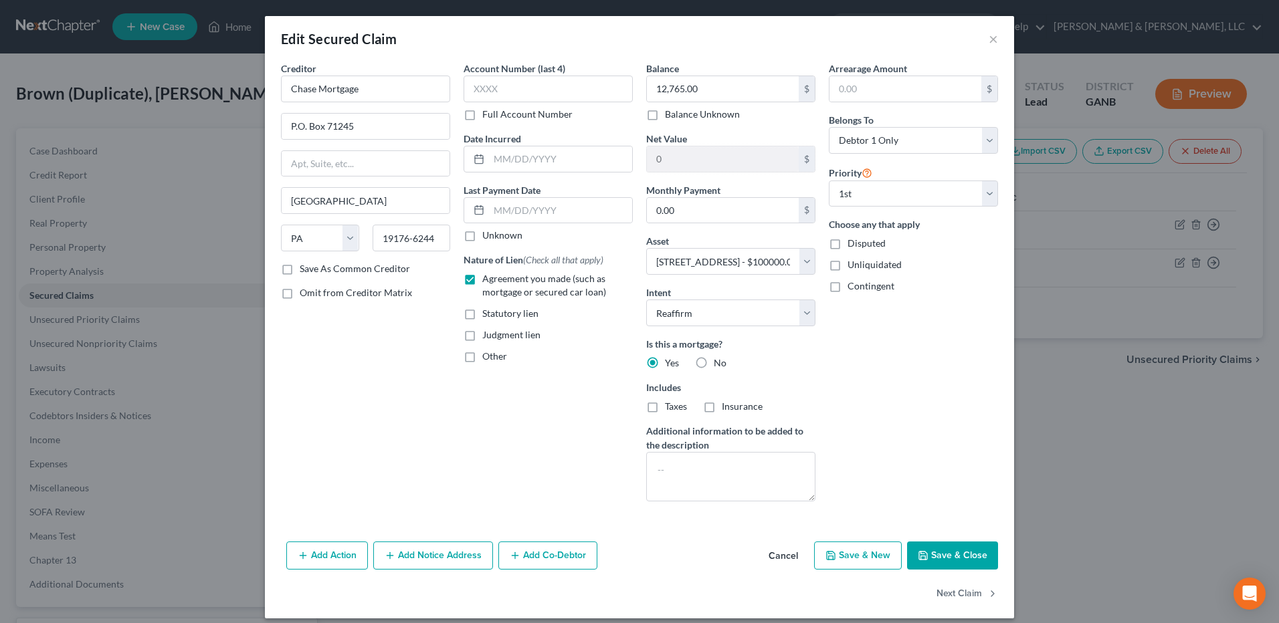
click at [944, 563] on button "Save & Close" at bounding box center [952, 556] width 91 height 28
select select
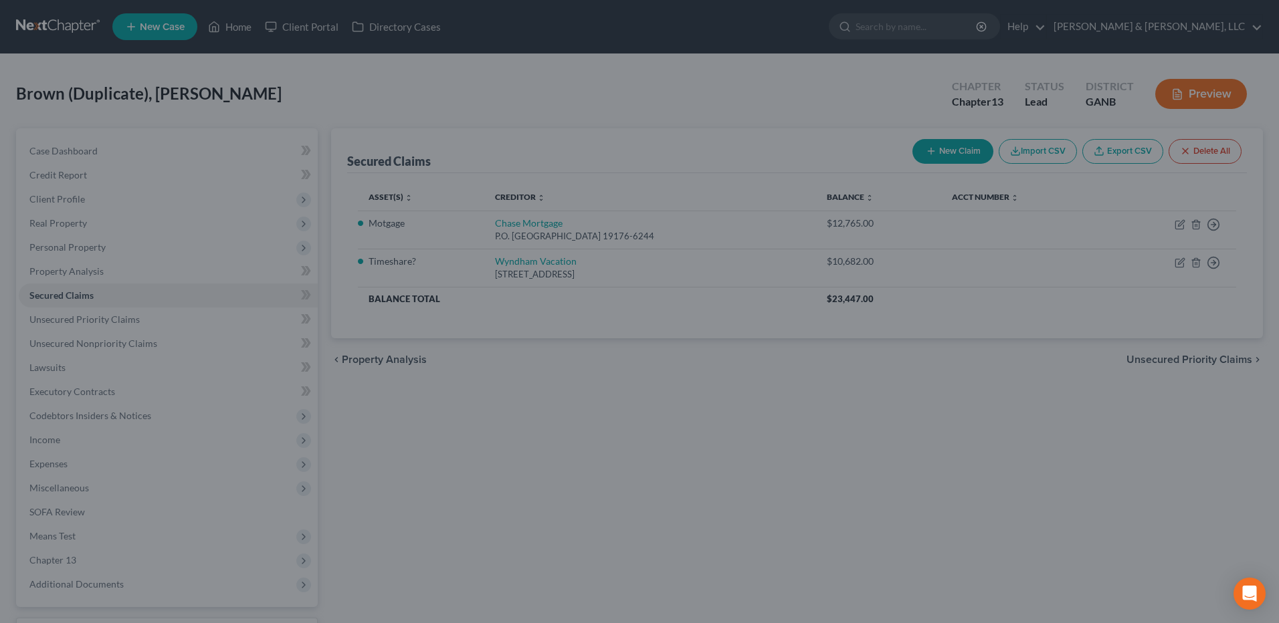
type input "87,235.00"
select select "2"
type input "0"
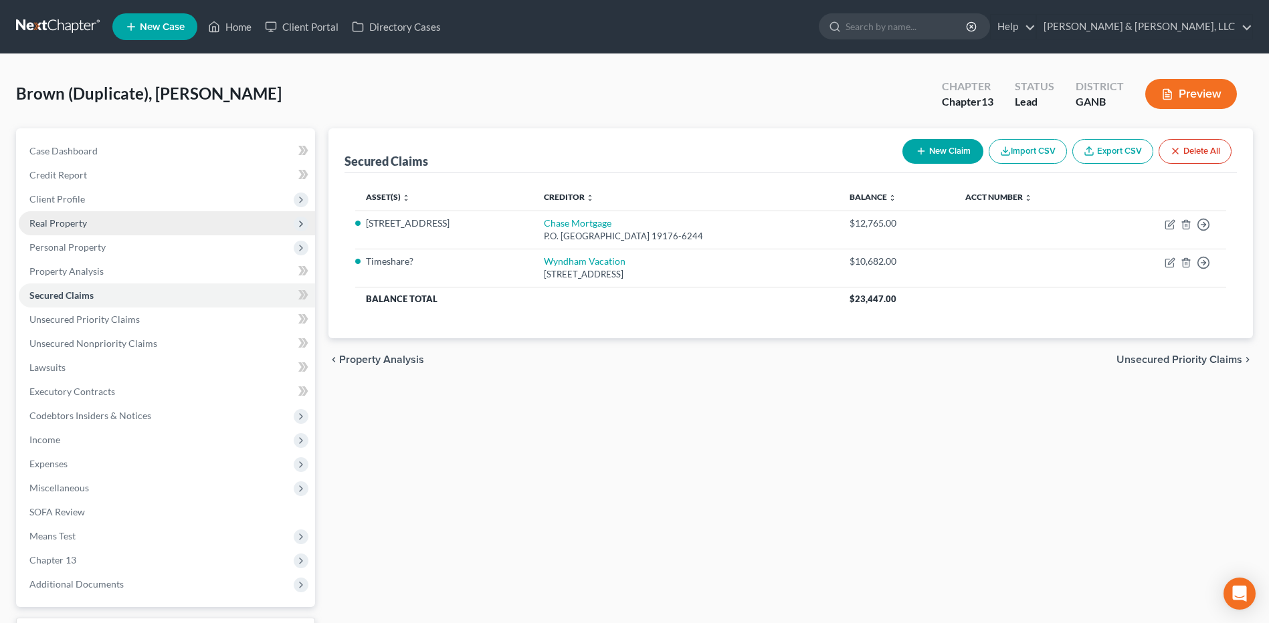
click at [217, 222] on span "Real Property" at bounding box center [167, 223] width 296 height 24
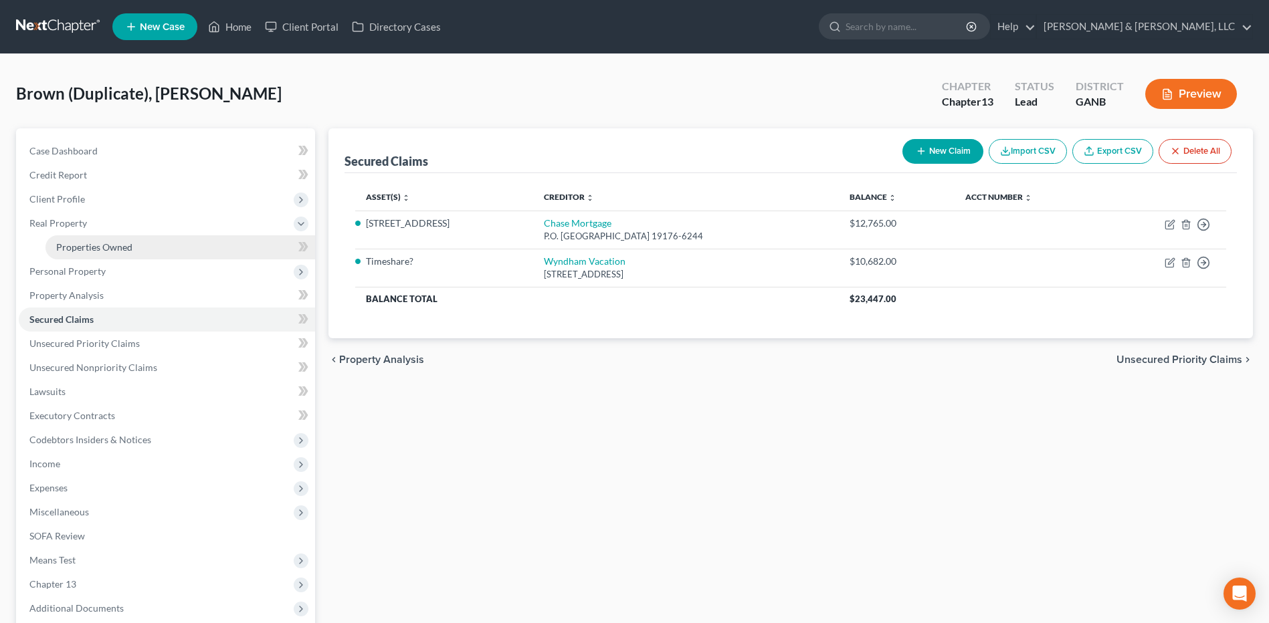
click at [196, 241] on link "Properties Owned" at bounding box center [180, 247] width 270 height 24
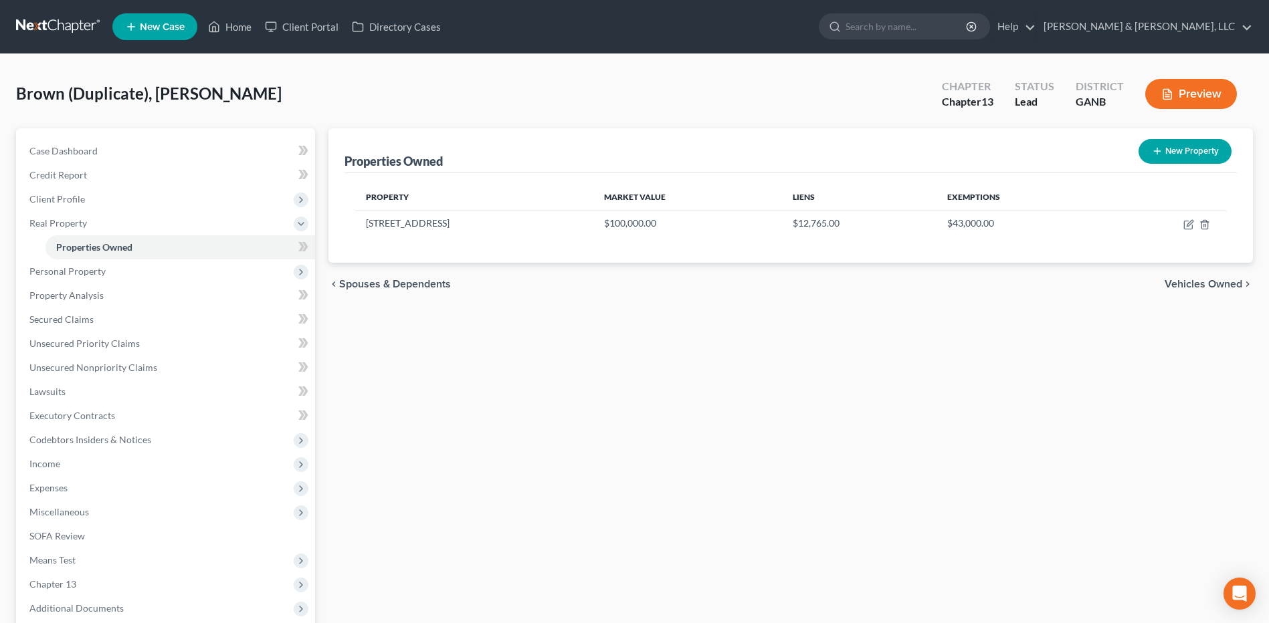
click at [1167, 154] on button "New Property" at bounding box center [1184, 151] width 93 height 25
select select "10"
select select "104"
select select "0"
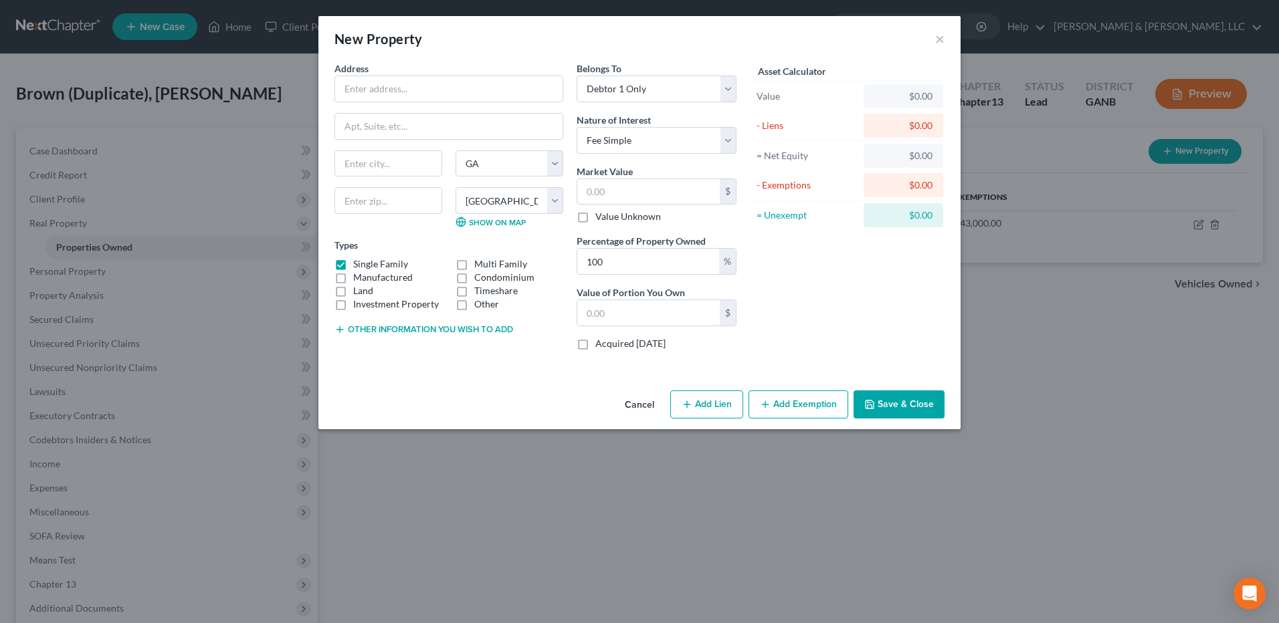
click at [353, 266] on label "Single Family" at bounding box center [380, 264] width 55 height 13
click at [359, 266] on input "Single Family" at bounding box center [363, 262] width 9 height 9
checkbox input "false"
click at [486, 292] on label "Timeshare" at bounding box center [495, 290] width 43 height 13
click at [486, 292] on input "Timeshare" at bounding box center [484, 288] width 9 height 9
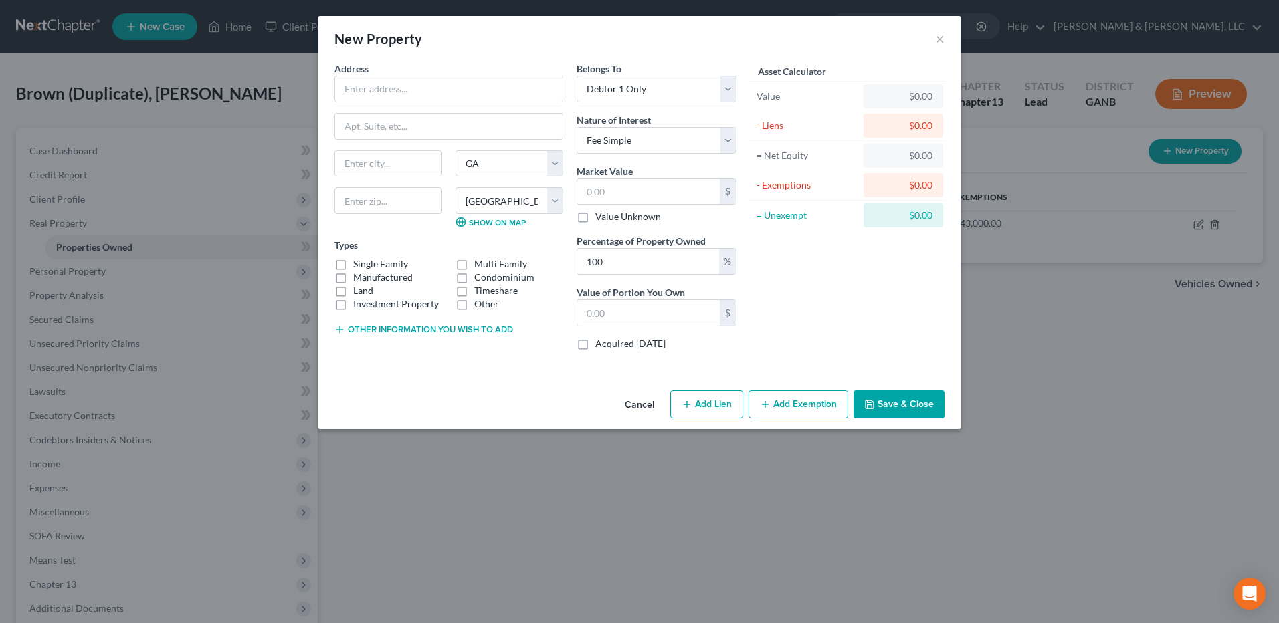
checkbox input "true"
click at [468, 328] on button "Other information you wish to add" at bounding box center [423, 329] width 179 height 11
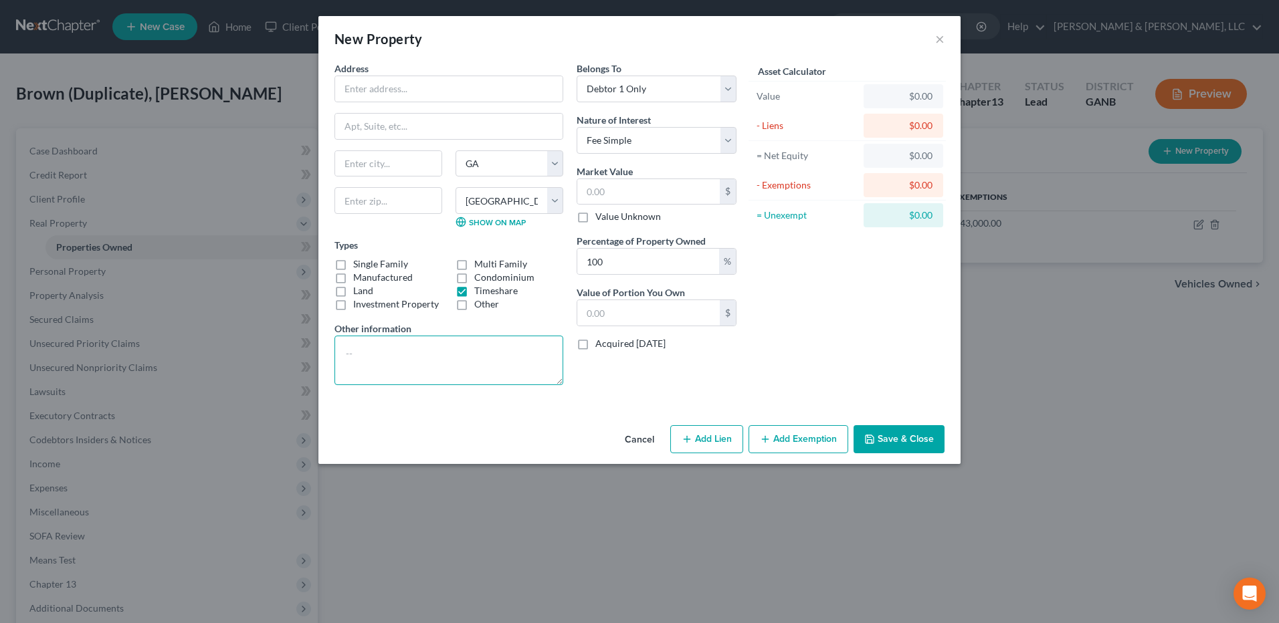
click at [435, 347] on textarea at bounding box center [448, 360] width 229 height 49
type textarea "Wyndham Timeshare"
click at [887, 434] on button "Save & Close" at bounding box center [898, 439] width 91 height 28
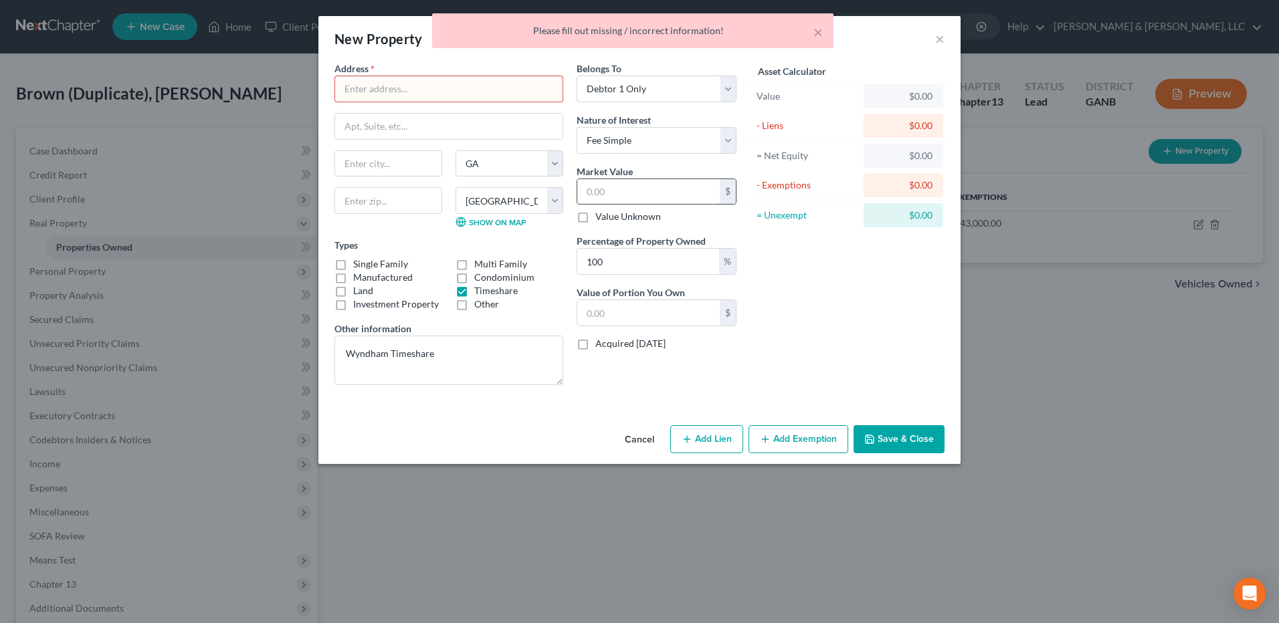
click at [632, 199] on input "text" at bounding box center [648, 191] width 142 height 25
type input "1"
type input "1.00"
type input "10"
type input "10.00"
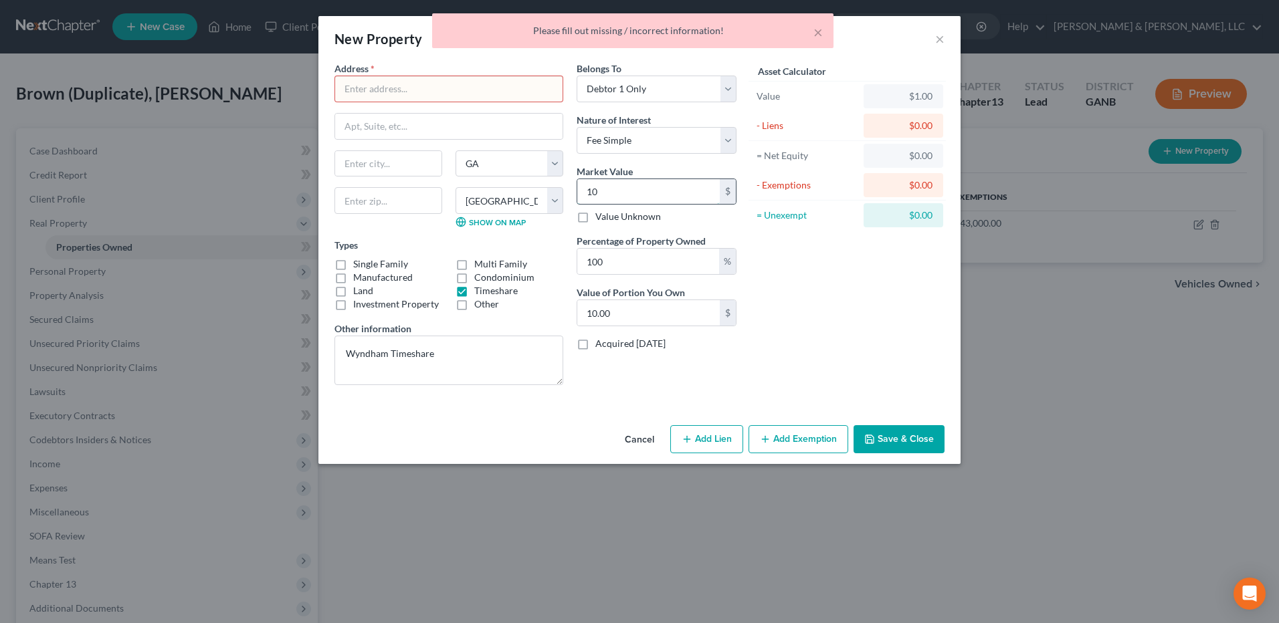
type input "100"
type input "100.00"
type input "1000"
type input "1,000.00"
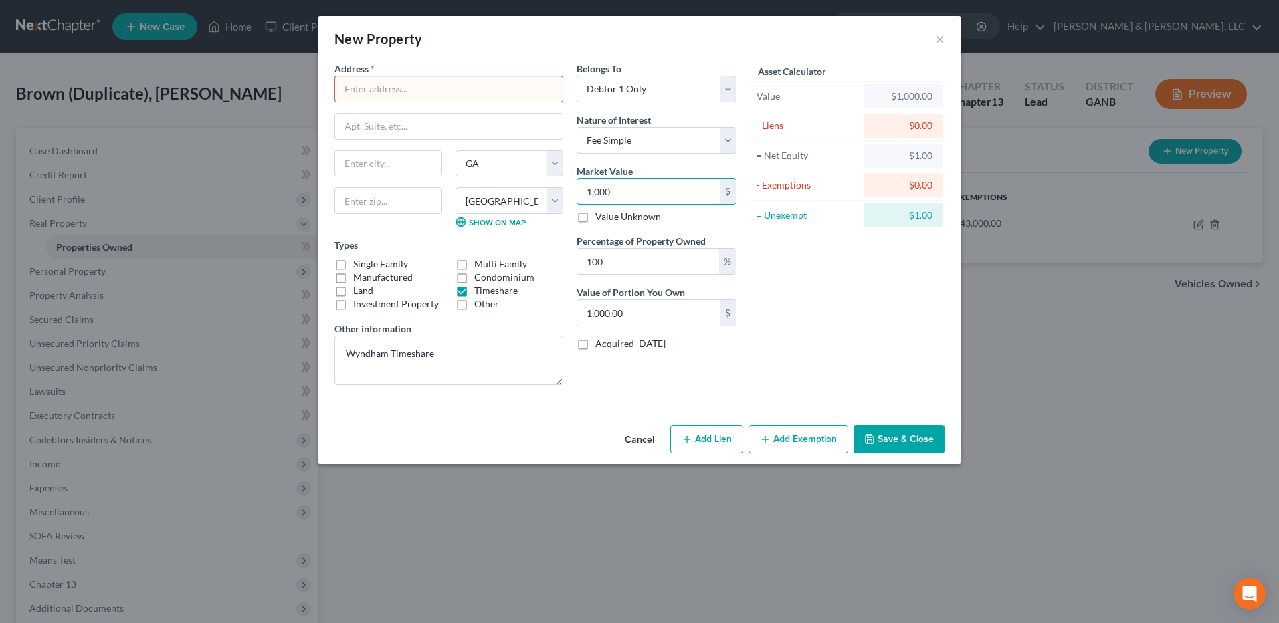
type input "1,000"
click at [869, 427] on button "Save & Close" at bounding box center [898, 439] width 91 height 28
click at [430, 91] on input "text" at bounding box center [448, 88] width 227 height 25
drag, startPoint x: 452, startPoint y: 352, endPoint x: 312, endPoint y: 322, distance: 143.6
click at [312, 322] on div "New Property × Address * State AL AK AR AZ CA CO CT DE DC FL GA GU HI ID IL IN …" at bounding box center [639, 311] width 1279 height 623
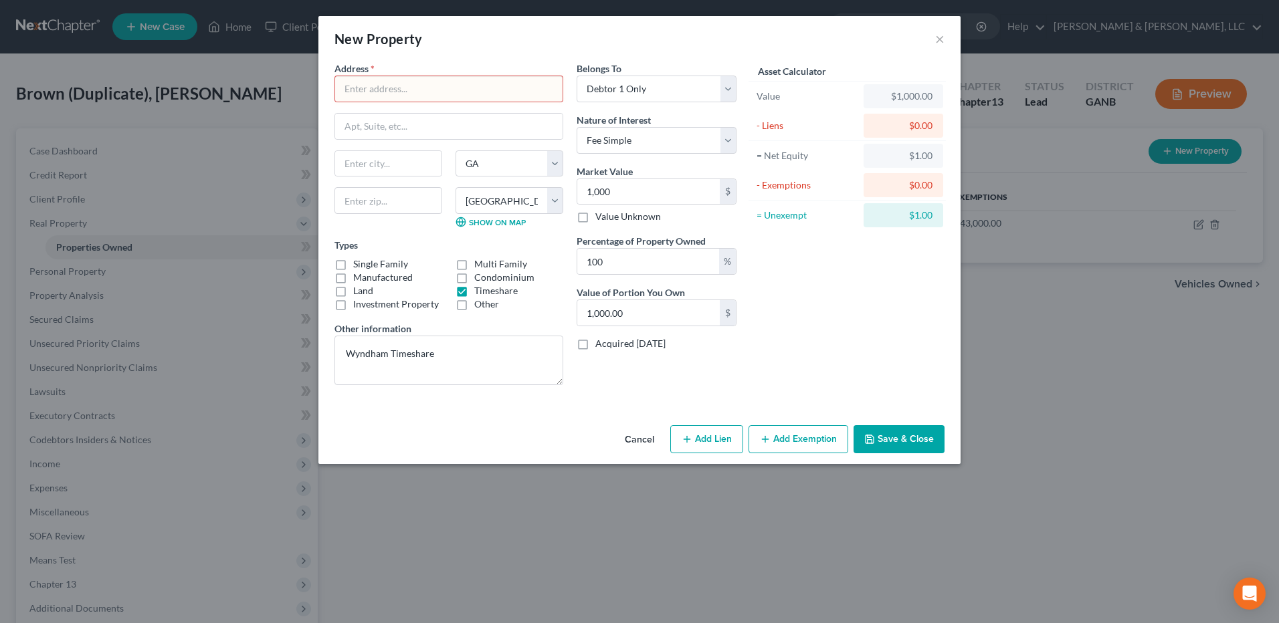
click at [312, 322] on div "New Property × Address * State AL AK AR AZ CA CO CT DE DC FL GA GU HI ID IL IN …" at bounding box center [639, 311] width 1279 height 623
click at [395, 98] on input "text" at bounding box center [448, 88] width 227 height 25
paste input "ID SCAN - Scott Davis"
drag, startPoint x: 460, startPoint y: 349, endPoint x: 299, endPoint y: 354, distance: 161.3
click at [299, 354] on div "New Property × Address * ID SCAN - Scott Davis State AL AK AR AZ CA CO CT DE DC…" at bounding box center [639, 311] width 1279 height 623
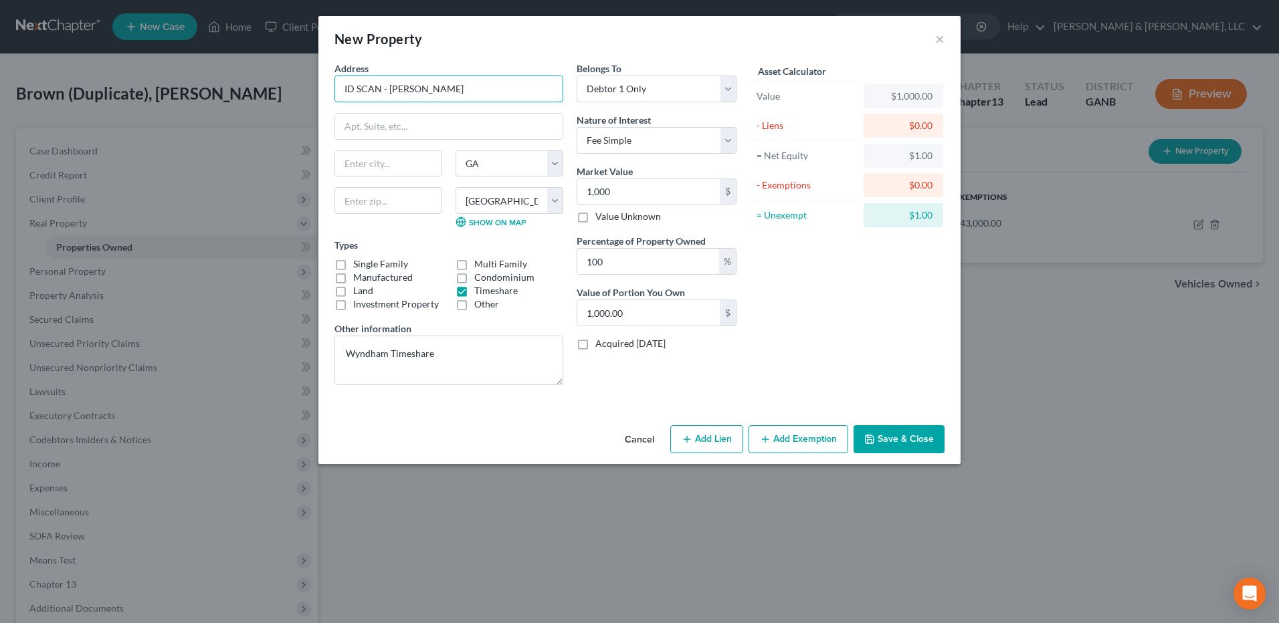
drag, startPoint x: 439, startPoint y: 91, endPoint x: 255, endPoint y: 72, distance: 184.9
click at [255, 72] on div "New Property × Address * ID SCAN - Scott Davis State AL AK AR AZ CA CO CT DE DC…" at bounding box center [639, 311] width 1279 height 623
paste input "Wyndham Timeshare"
type input "Wyndham Timeshare"
click at [918, 437] on button "Save & Close" at bounding box center [898, 439] width 91 height 28
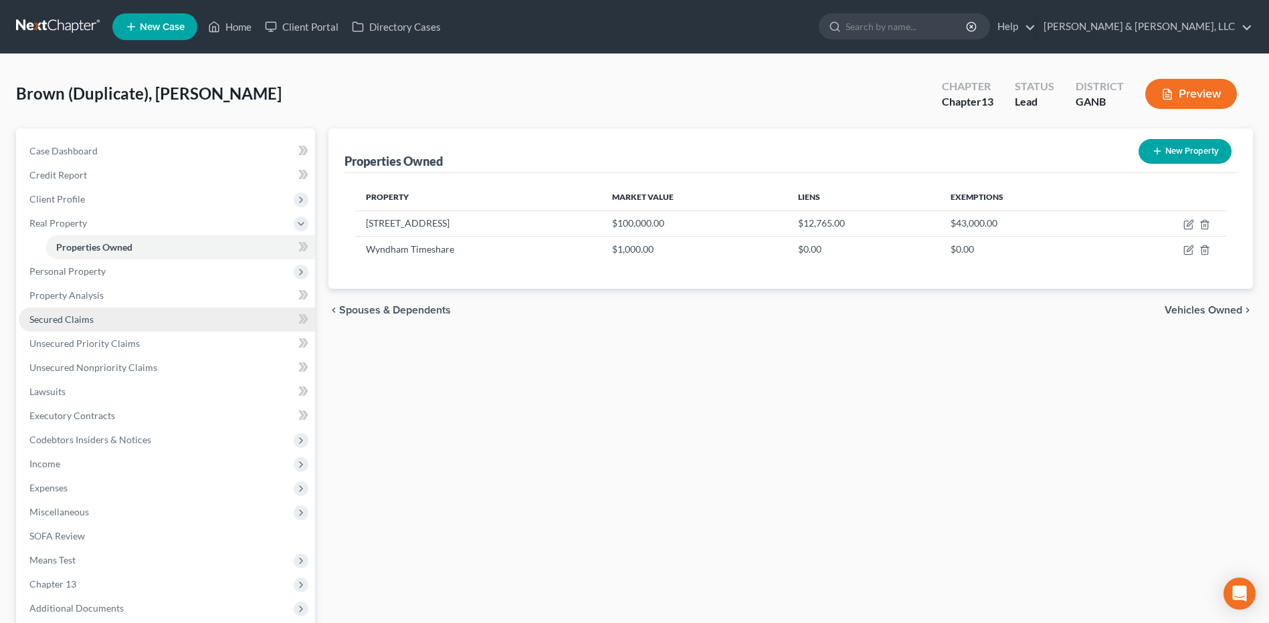
click at [114, 322] on link "Secured Claims" at bounding box center [167, 320] width 296 height 24
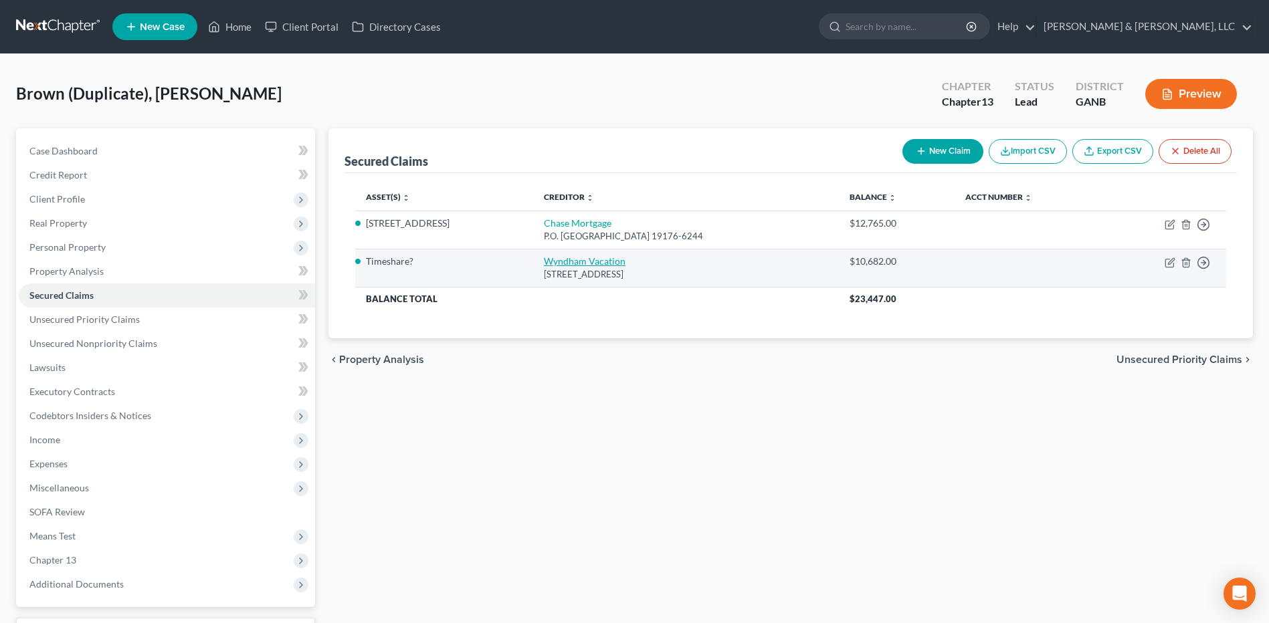
click at [571, 258] on link "Wyndham Vacation" at bounding box center [585, 261] width 82 height 11
select select "31"
select select "0"
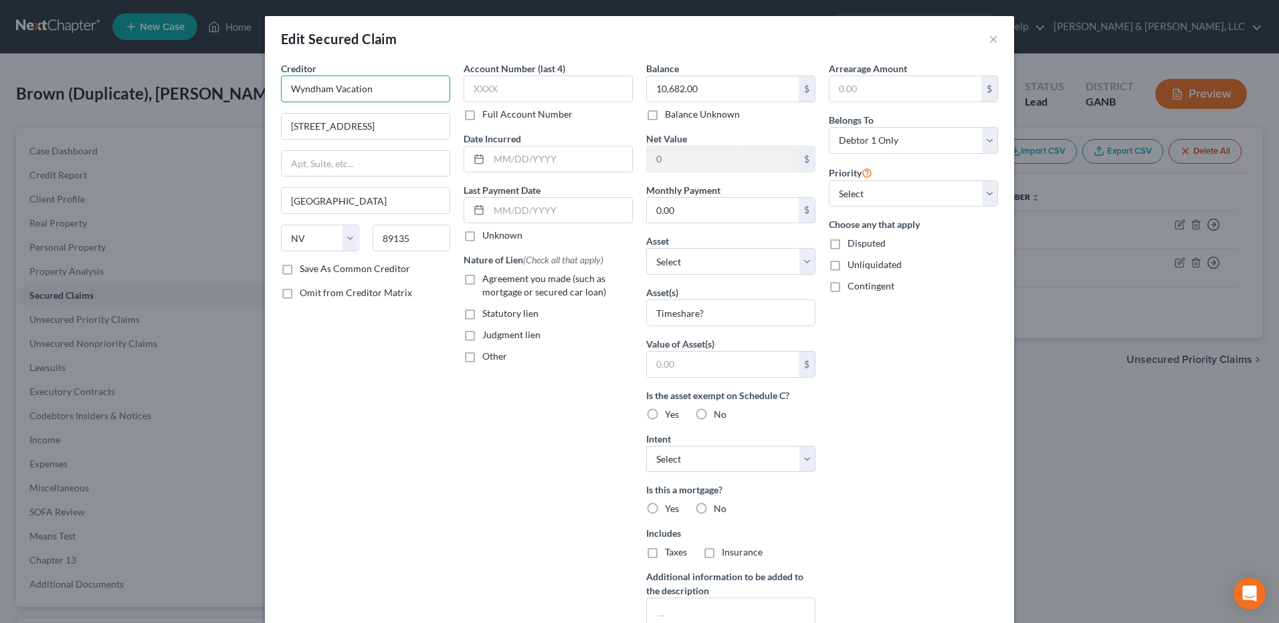
drag, startPoint x: 380, startPoint y: 78, endPoint x: 217, endPoint y: 66, distance: 163.6
click at [217, 66] on div "Edit Secured Claim × Creditor * Wyndham Vacation 10750 W Charleston Blvd Las Ve…" at bounding box center [639, 311] width 1279 height 623
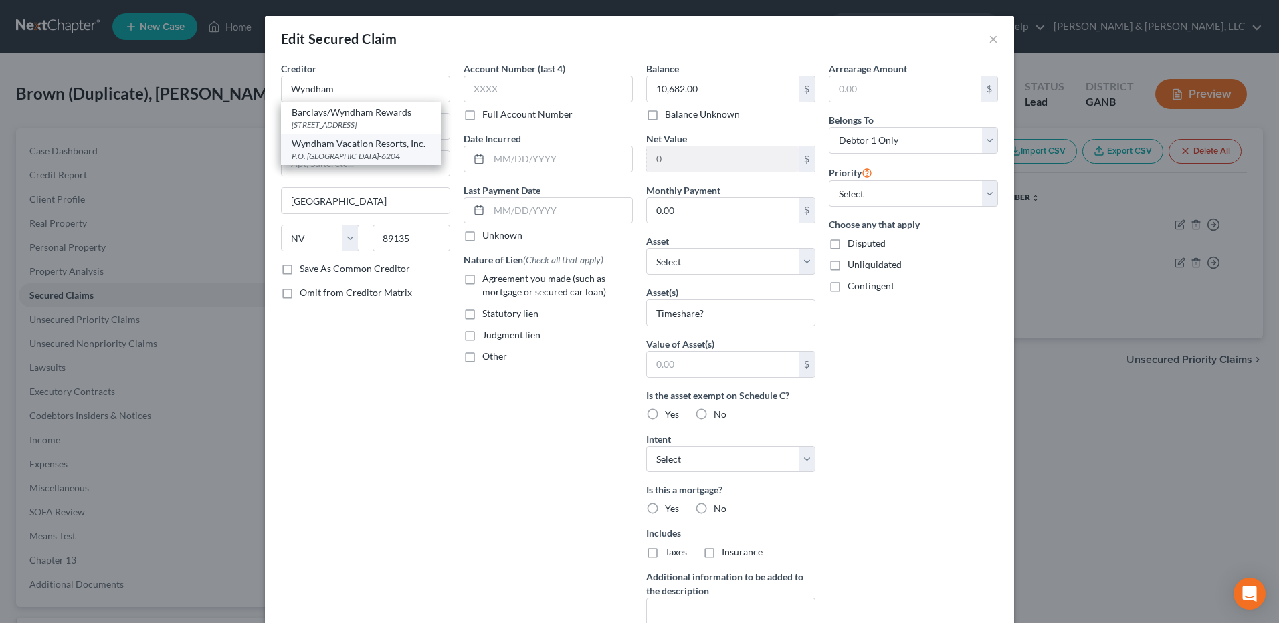
click at [344, 162] on div "P.O. Box 96204, Las Vegas, NV 89193-6204" at bounding box center [361, 155] width 139 height 11
type input "Wyndham Vacation Resorts, Inc."
type input "P.O. Box 96204"
type input "89193-6204"
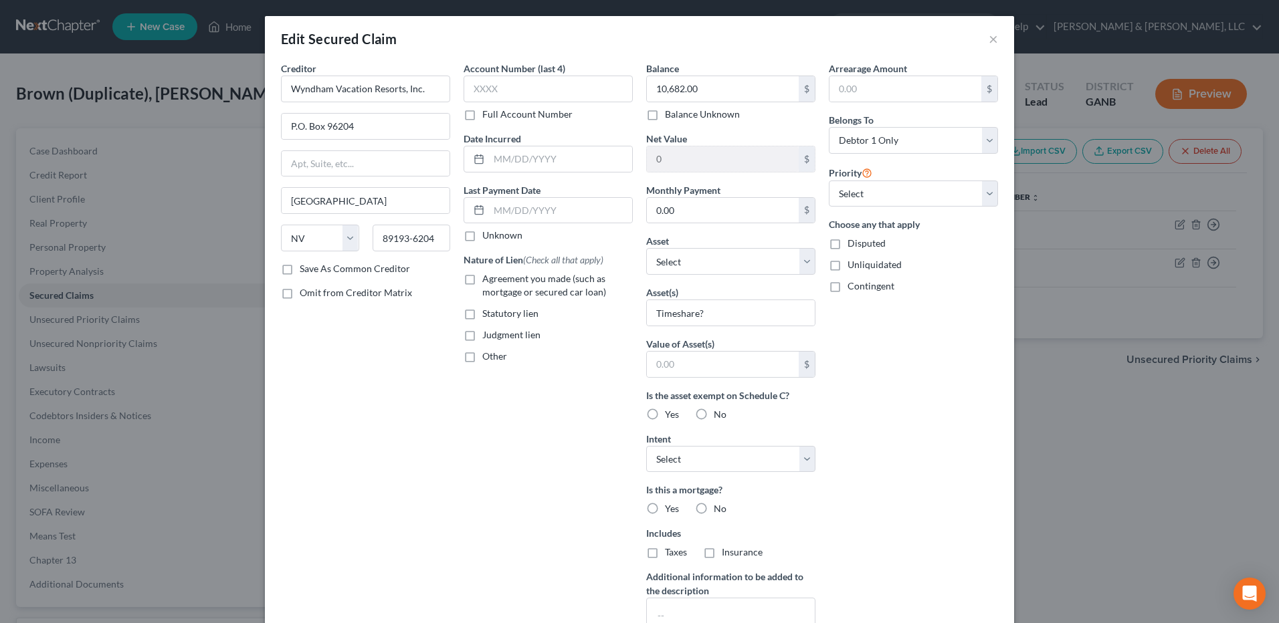
click at [508, 278] on span "Agreement you made (such as mortgage or secured car loan)" at bounding box center [544, 285] width 124 height 25
click at [496, 278] on input "Agreement you made (such as mortgage or secured car loan)" at bounding box center [492, 276] width 9 height 9
checkbox input "true"
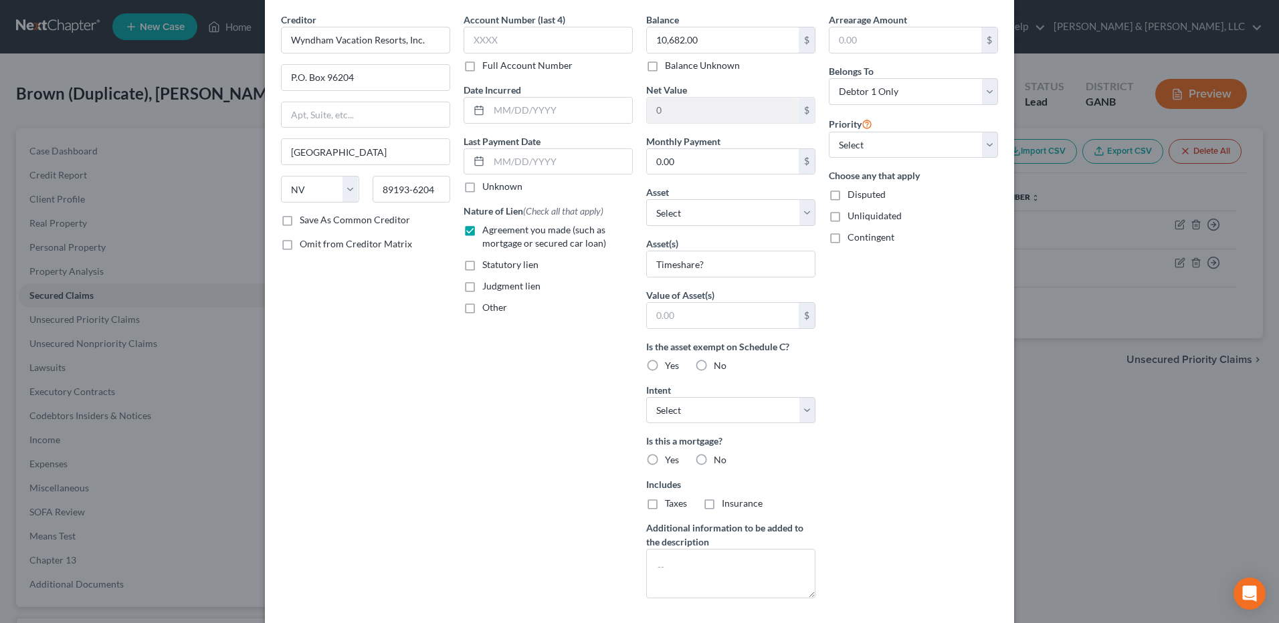
scroll to position [55, 0]
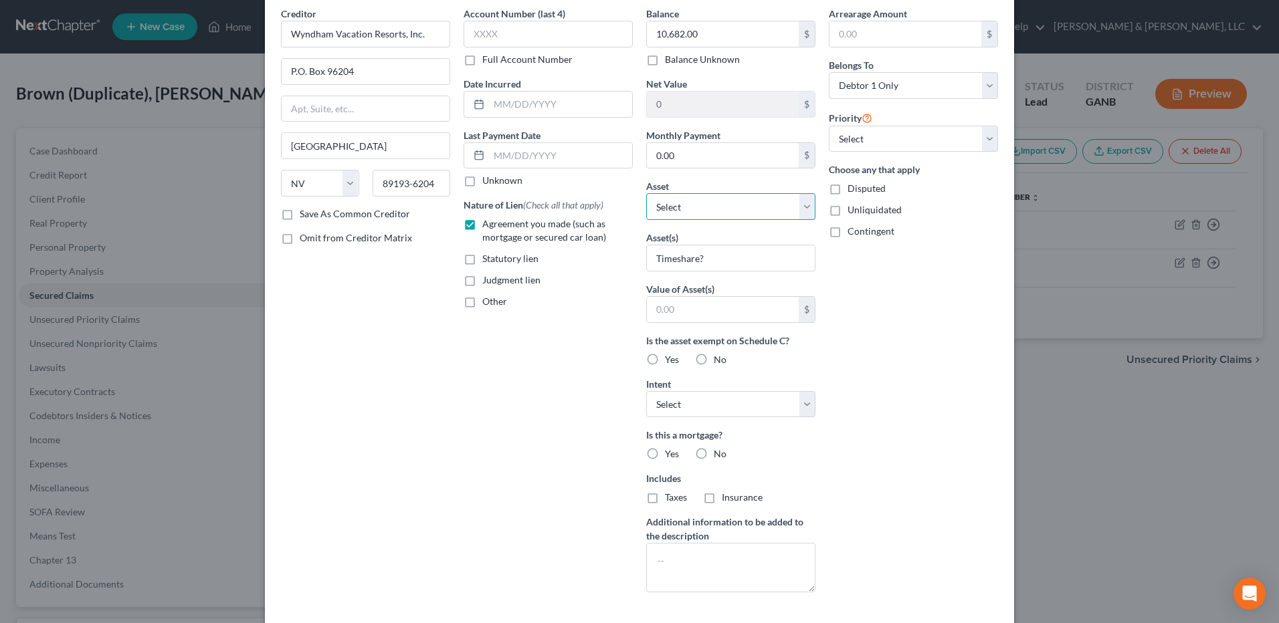
click at [794, 201] on select "Select Other Multiple Assets 192 Eagles Way - $100000.0 Wyndham Timeshare - $10…" at bounding box center [730, 206] width 169 height 27
select select "3"
click at [646, 220] on select "Select Other Multiple Assets 192 Eagles Way - $100000.0 Wyndham Timeshare - $10…" at bounding box center [730, 206] width 169 height 27
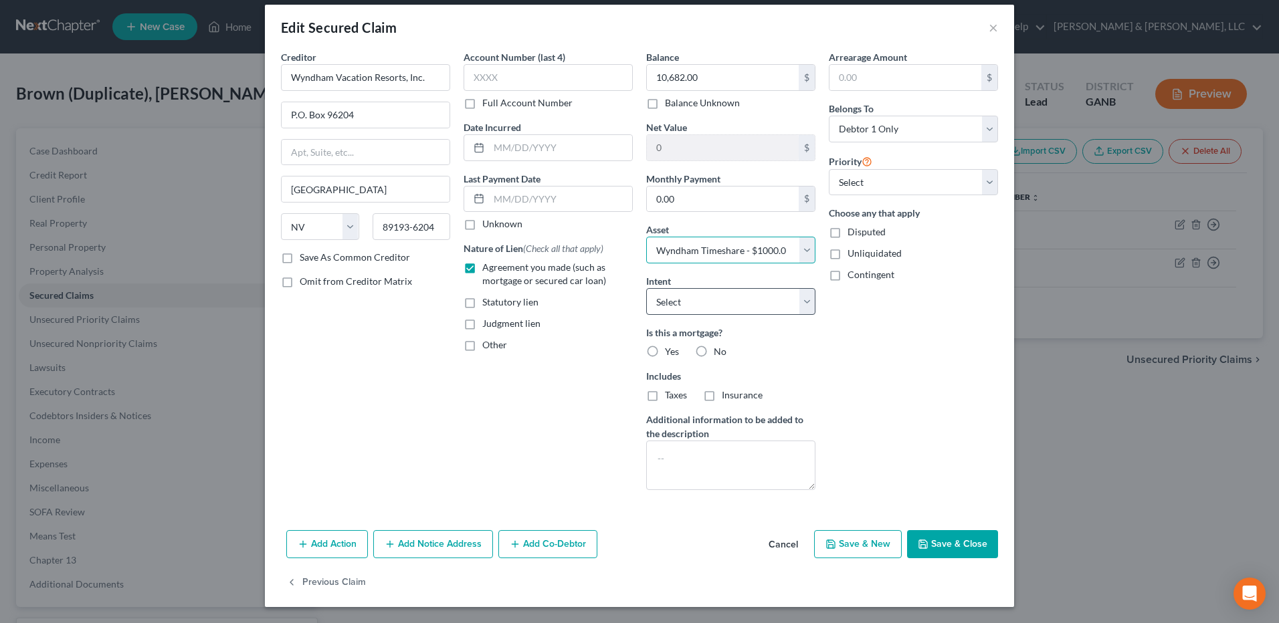
scroll to position [11, 0]
click at [480, 538] on button "Add Notice Address" at bounding box center [433, 544] width 120 height 28
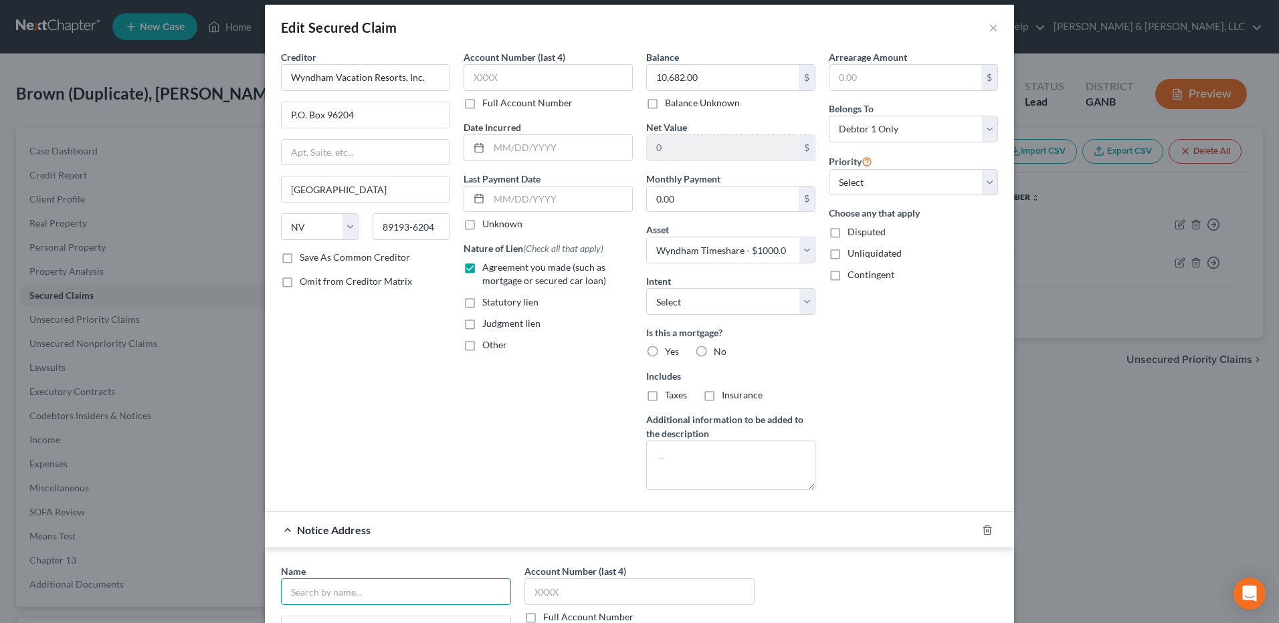
click at [426, 588] on input "text" at bounding box center [396, 592] width 230 height 27
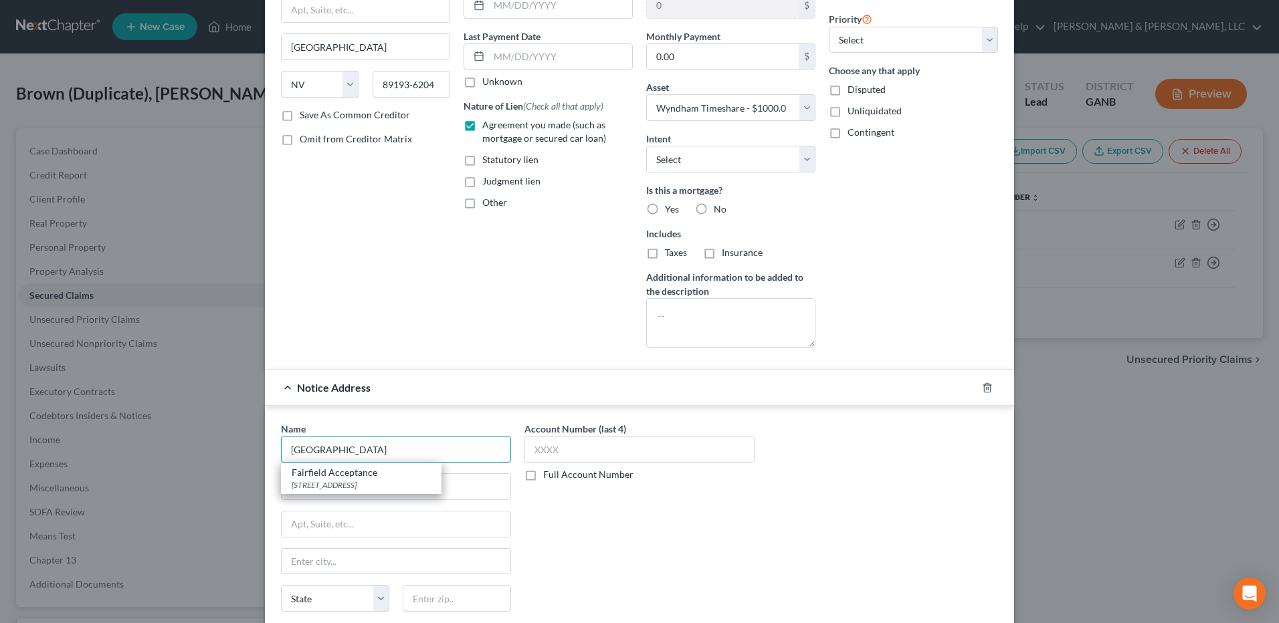
scroll to position [155, 0]
click at [395, 487] on div "10750 W Charleston Suite 130, Las Vegas, NV 89135" at bounding box center [361, 484] width 139 height 11
type input "Fairfield Acceptance"
type input "10750 W Charleston"
type input "Suite 130"
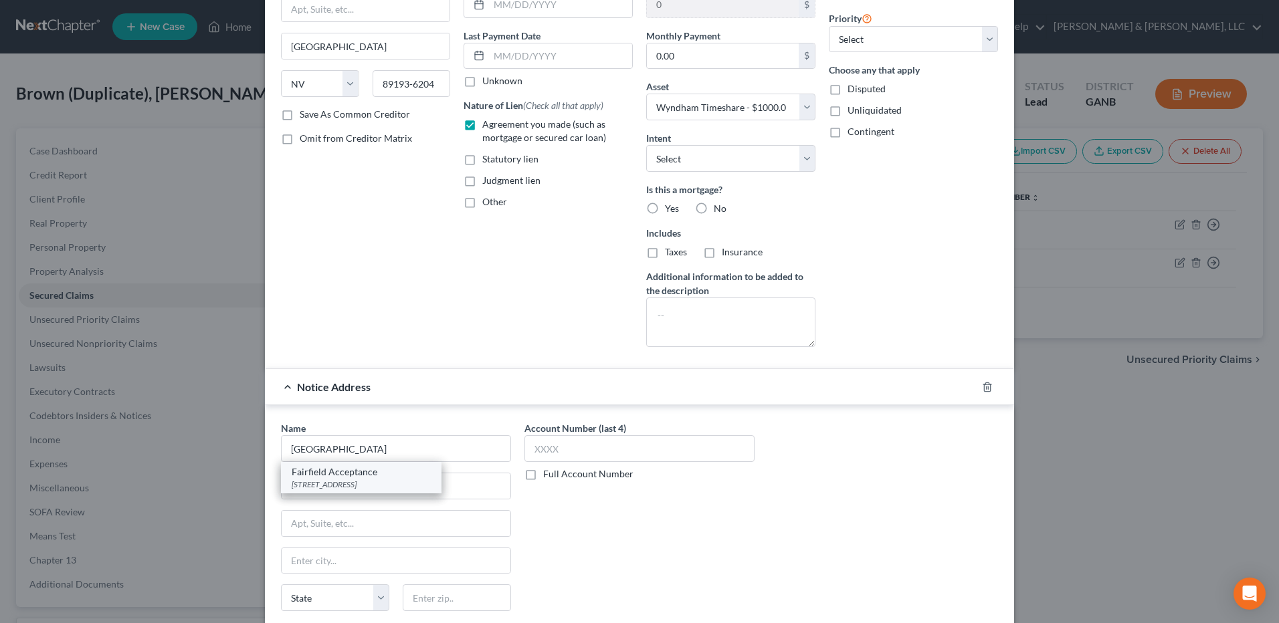
type input "[GEOGRAPHIC_DATA]"
select select "31"
type input "89135"
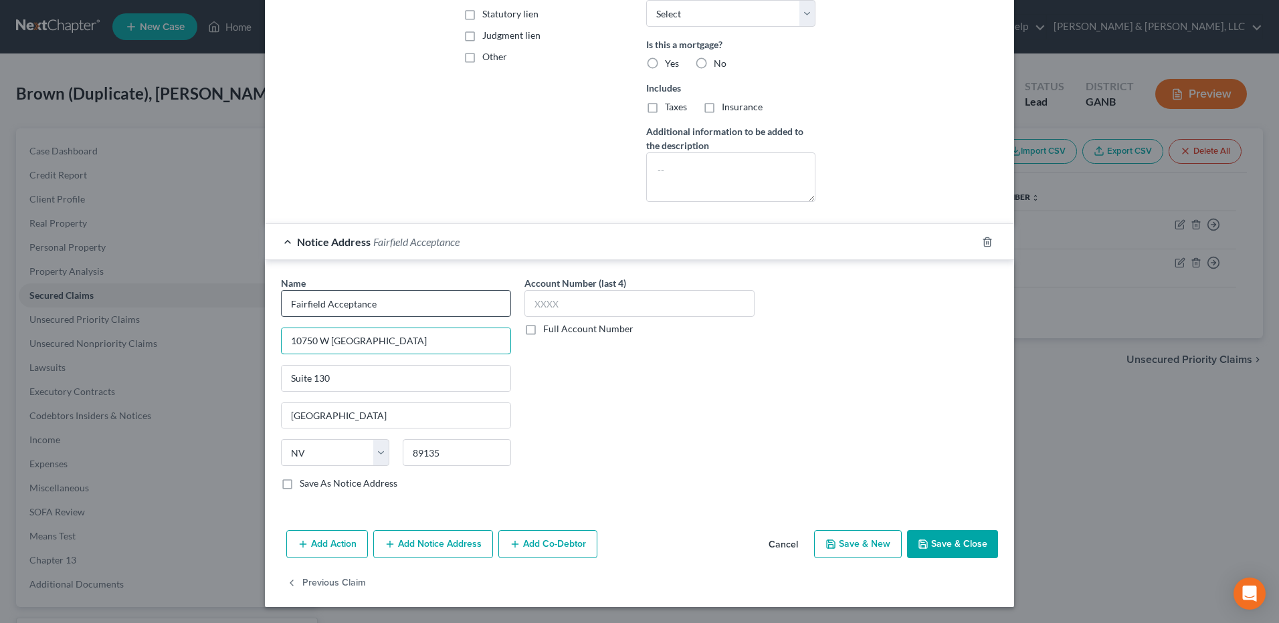
drag, startPoint x: 383, startPoint y: 338, endPoint x: 278, endPoint y: 314, distance: 108.2
click at [281, 314] on div "Name * Fairfield Acceptance 10750 W Charleston Suite 130 Las Vegas State AL AK …" at bounding box center [396, 383] width 230 height 214
click at [391, 348] on input "10750 W Charleston" at bounding box center [396, 340] width 229 height 25
type input "[STREET_ADDRESS]"
click at [941, 542] on button "Save & Close" at bounding box center [952, 544] width 91 height 28
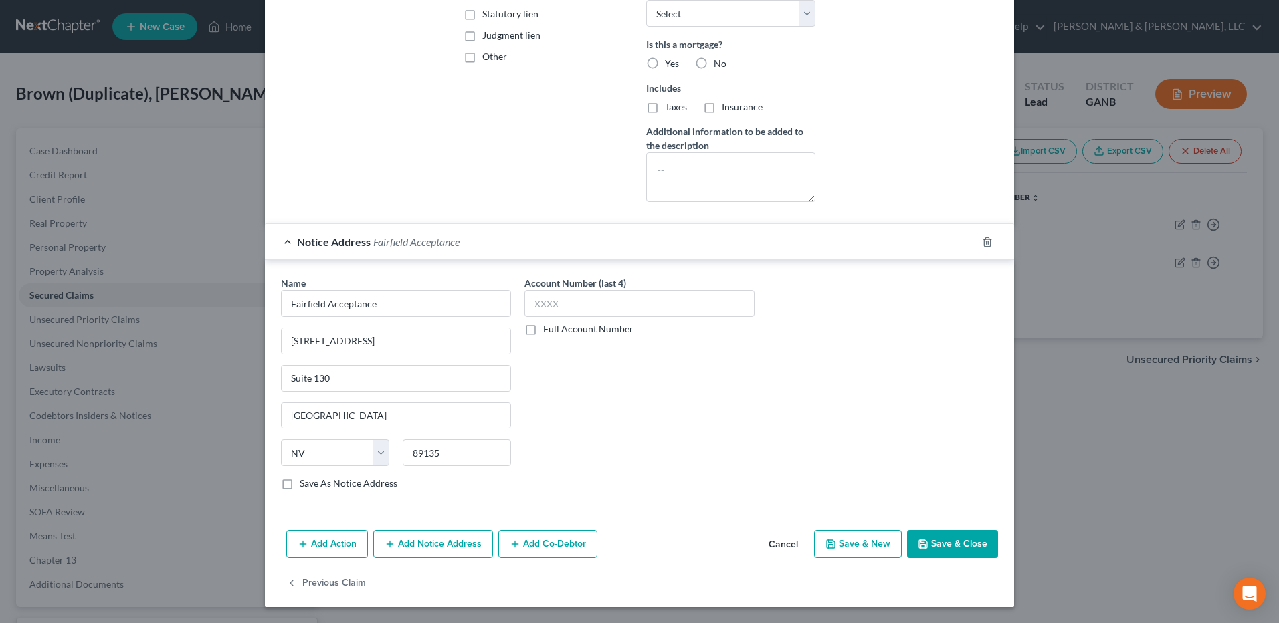
select select
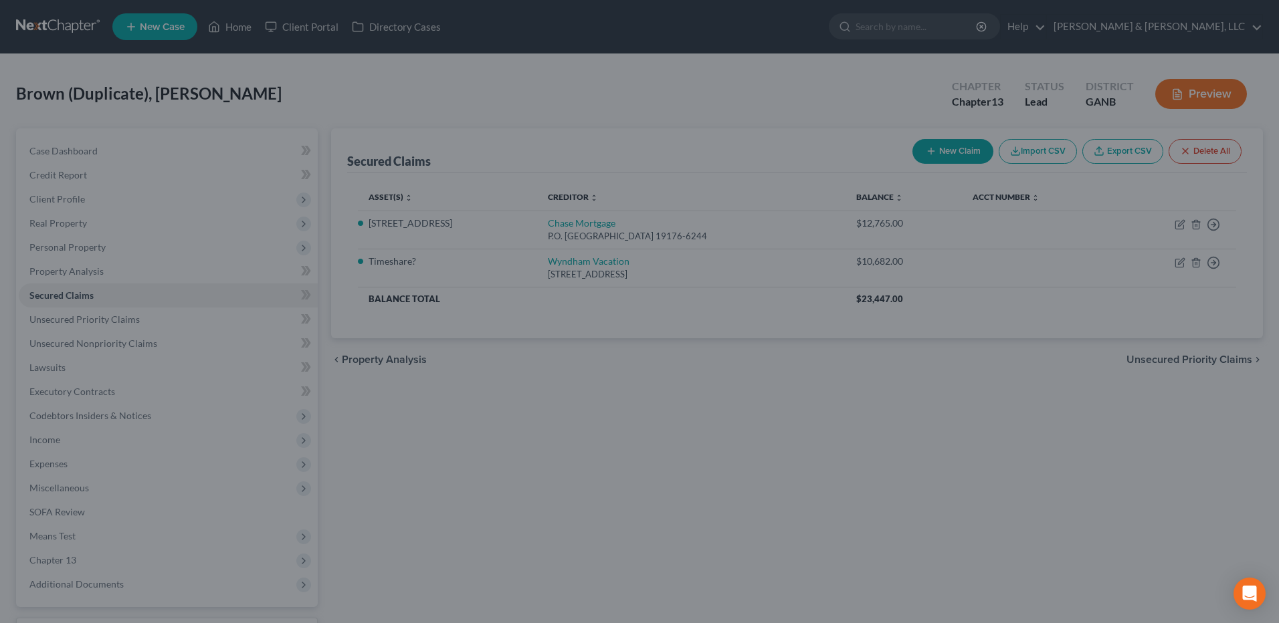
type input "-9,682.00"
select select "3"
type input "0"
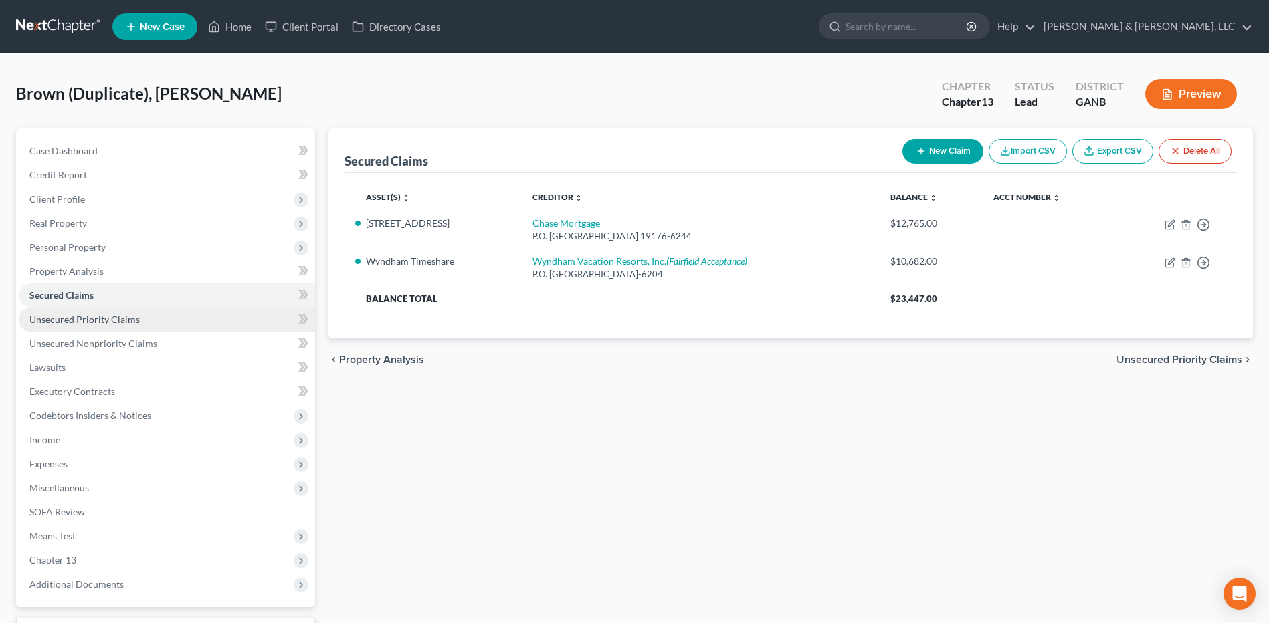
click at [191, 318] on link "Unsecured Priority Claims" at bounding box center [167, 320] width 296 height 24
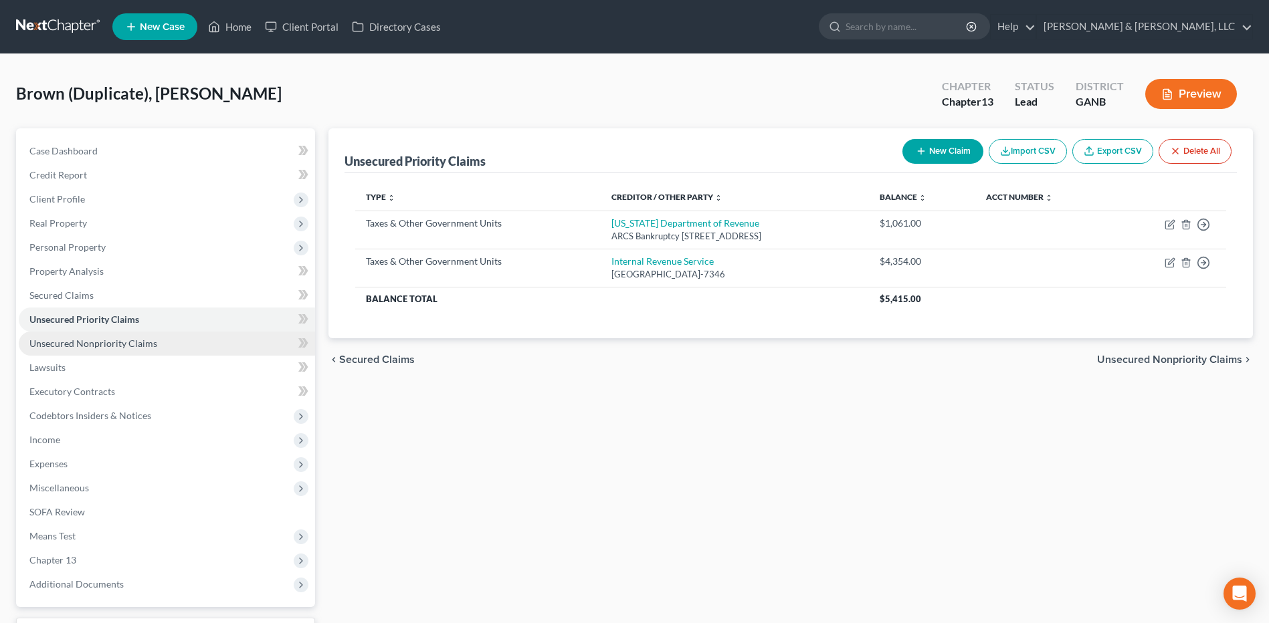
click at [179, 338] on link "Unsecured Nonpriority Claims" at bounding box center [167, 344] width 296 height 24
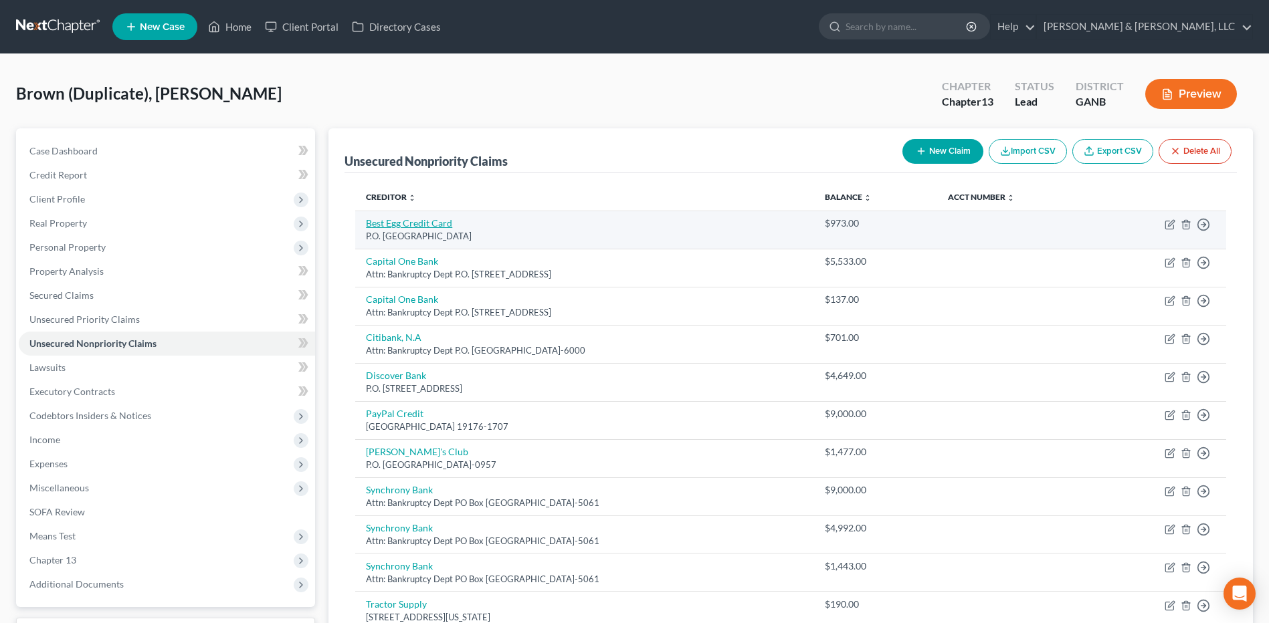
click at [434, 227] on link "Best Egg Credit Card" at bounding box center [409, 222] width 86 height 11
select select "39"
select select "2"
select select "0"
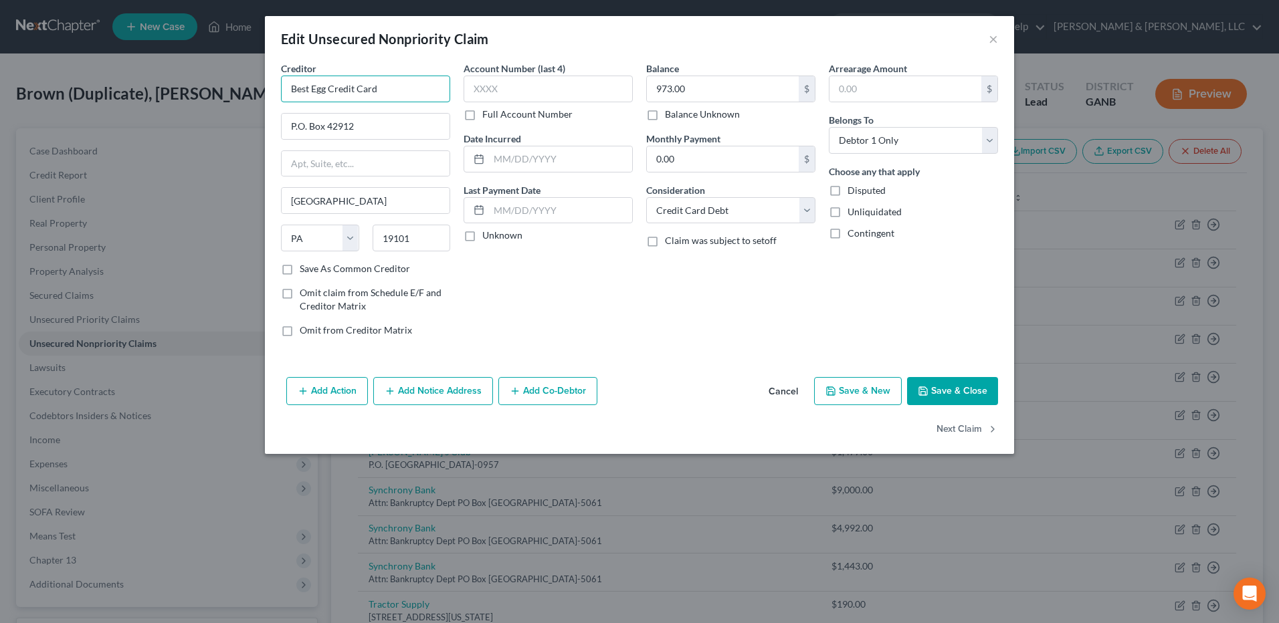
click at [407, 80] on input "Best Egg Credit Card" at bounding box center [365, 89] width 169 height 27
type input "Best Egg"
click at [942, 390] on button "Save & Close" at bounding box center [952, 391] width 91 height 28
type input "0"
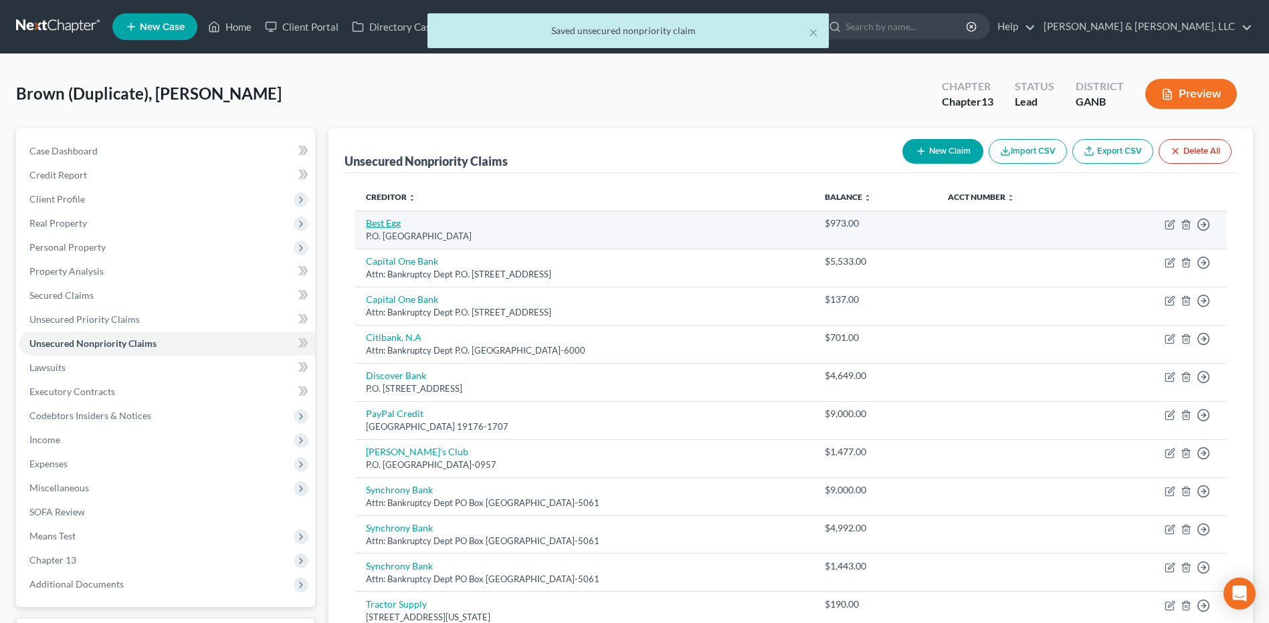
click at [389, 219] on link "Best Egg" at bounding box center [383, 222] width 35 height 11
select select "39"
select select "2"
select select "0"
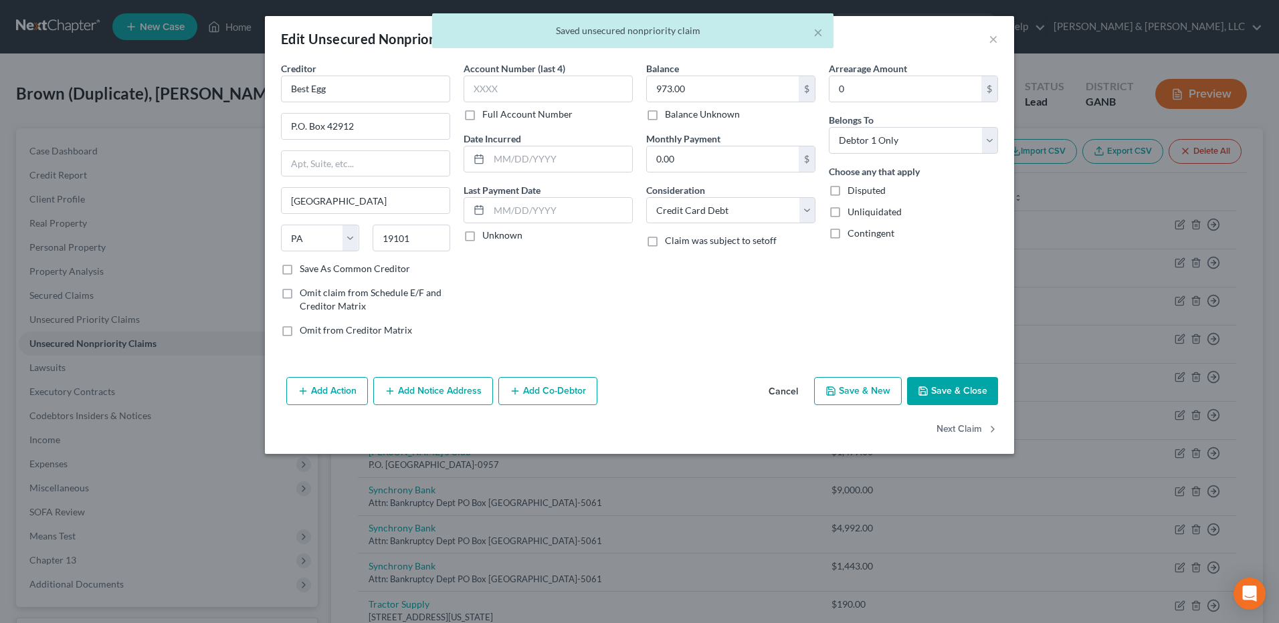
click at [464, 392] on button "Add Notice Address" at bounding box center [433, 391] width 120 height 28
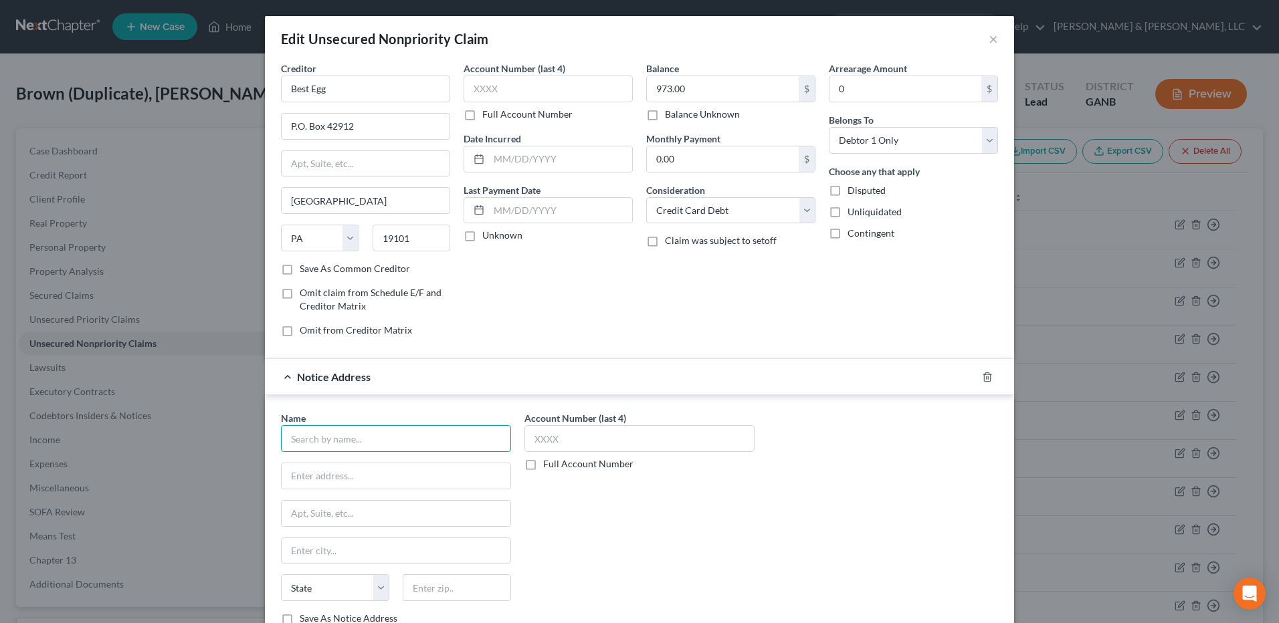
click at [397, 443] on input "text" at bounding box center [396, 438] width 230 height 27
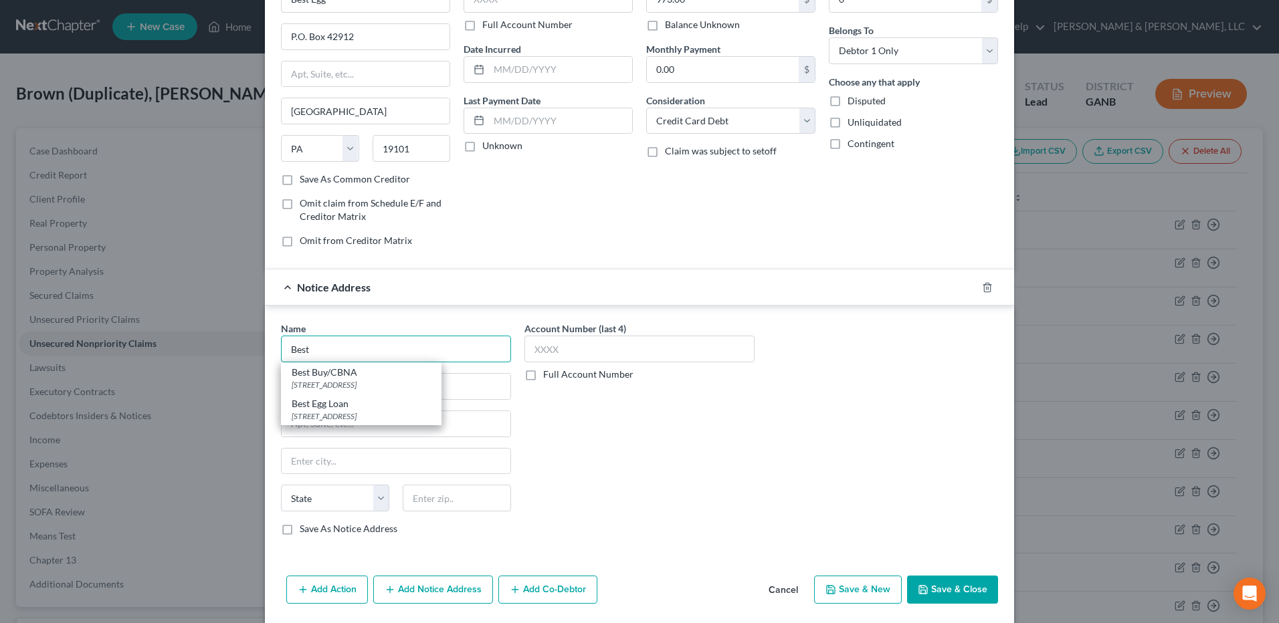
scroll to position [135, 0]
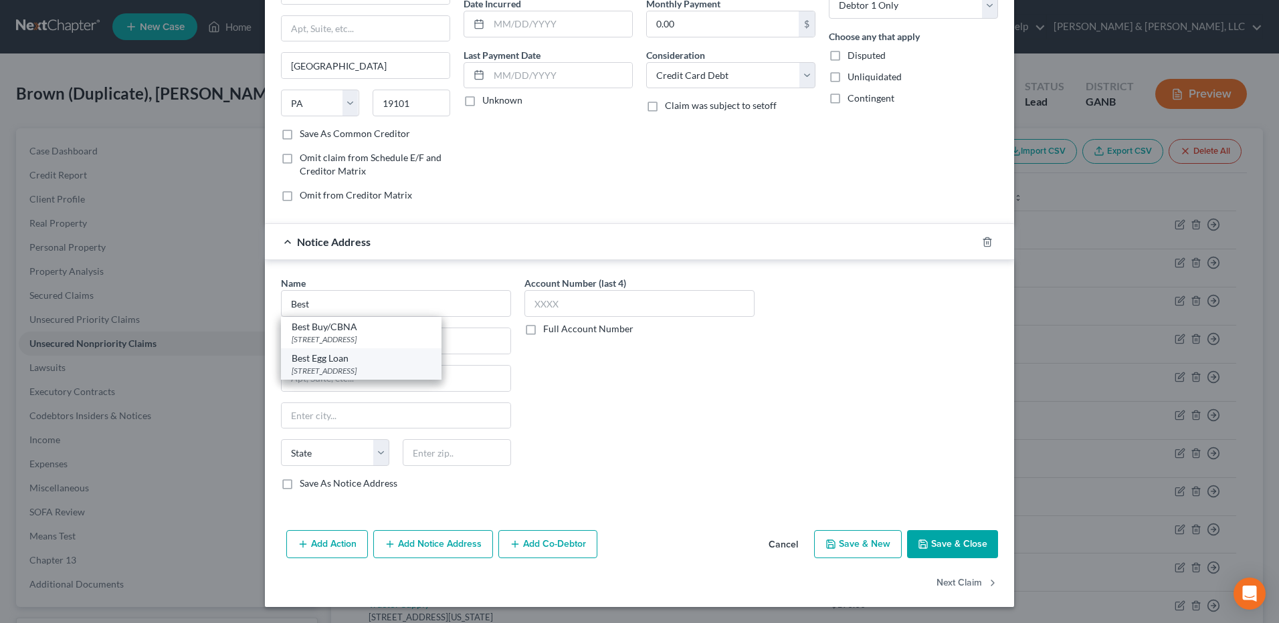
click at [387, 373] on div "3419 Silverside Rd., Wilmington, DE 19810-4801" at bounding box center [361, 370] width 139 height 11
type input "Best Egg Loan"
type input "3419 Silverside Rd."
type input "Wilmington"
select select "7"
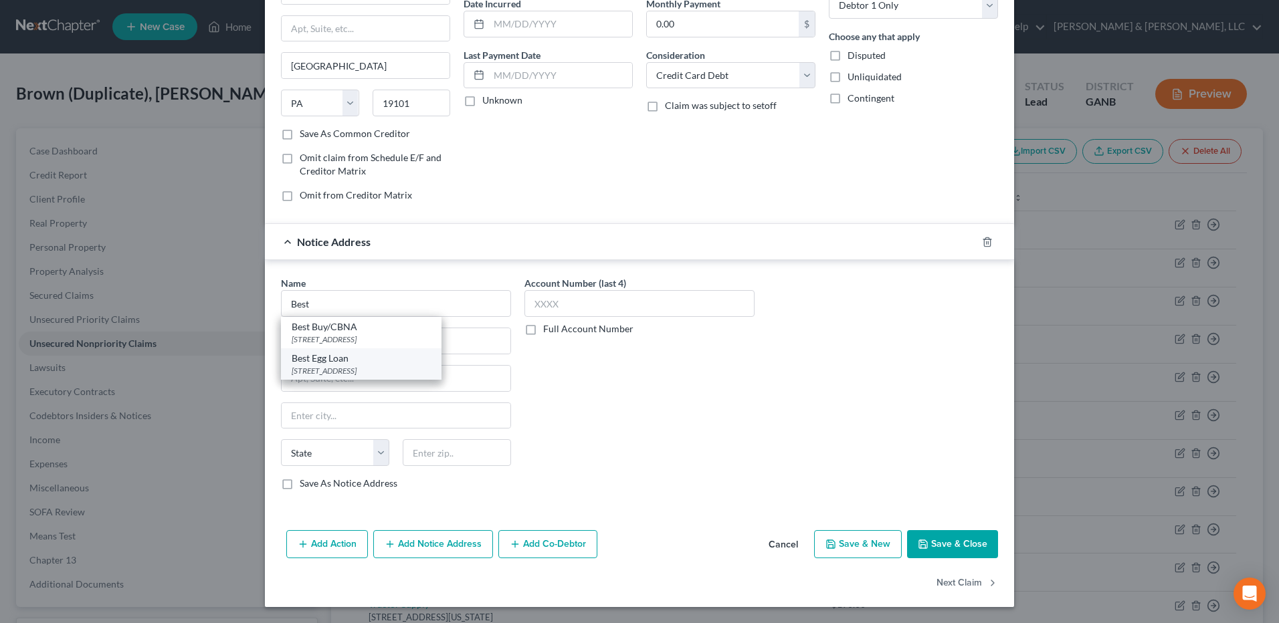
type input "19810-4801"
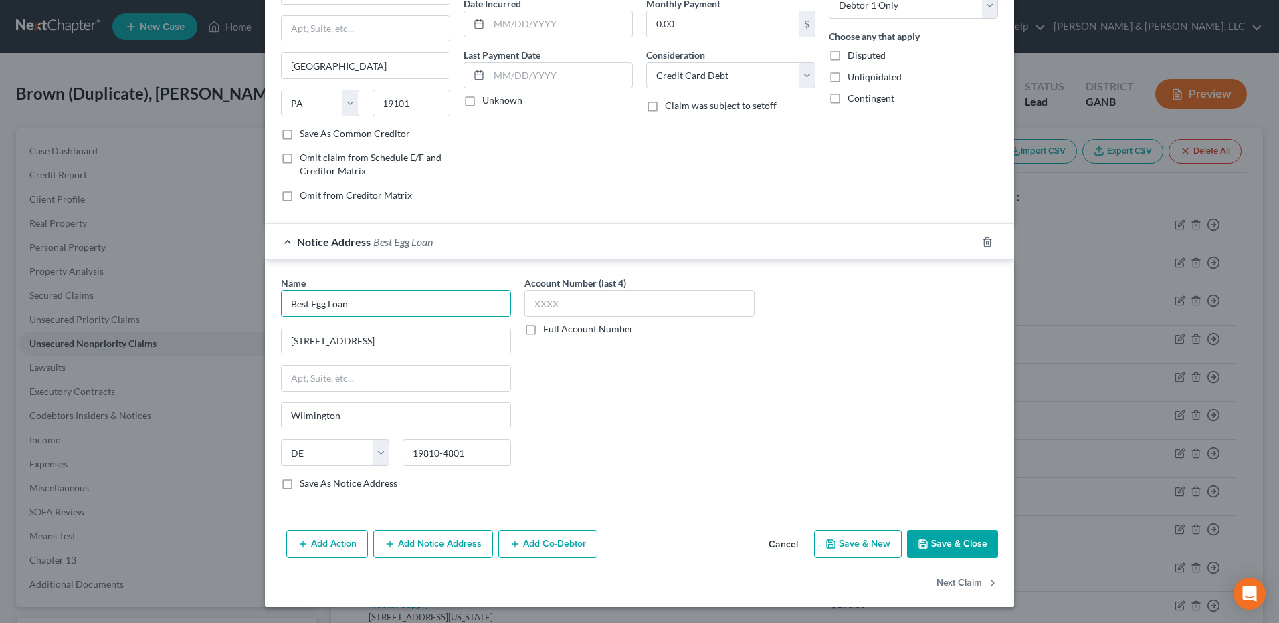
drag, startPoint x: 370, startPoint y: 311, endPoint x: 247, endPoint y: 280, distance: 126.4
click at [247, 280] on div "Edit Unsecured Nonpriority Claim × Creditor * Best Egg P.O. Box 42912 Philadelp…" at bounding box center [639, 311] width 1279 height 623
click at [334, 328] on div "Cross River Bank" at bounding box center [361, 326] width 139 height 13
type input "Cross River Bank"
type input "885 Teaneck Rd."
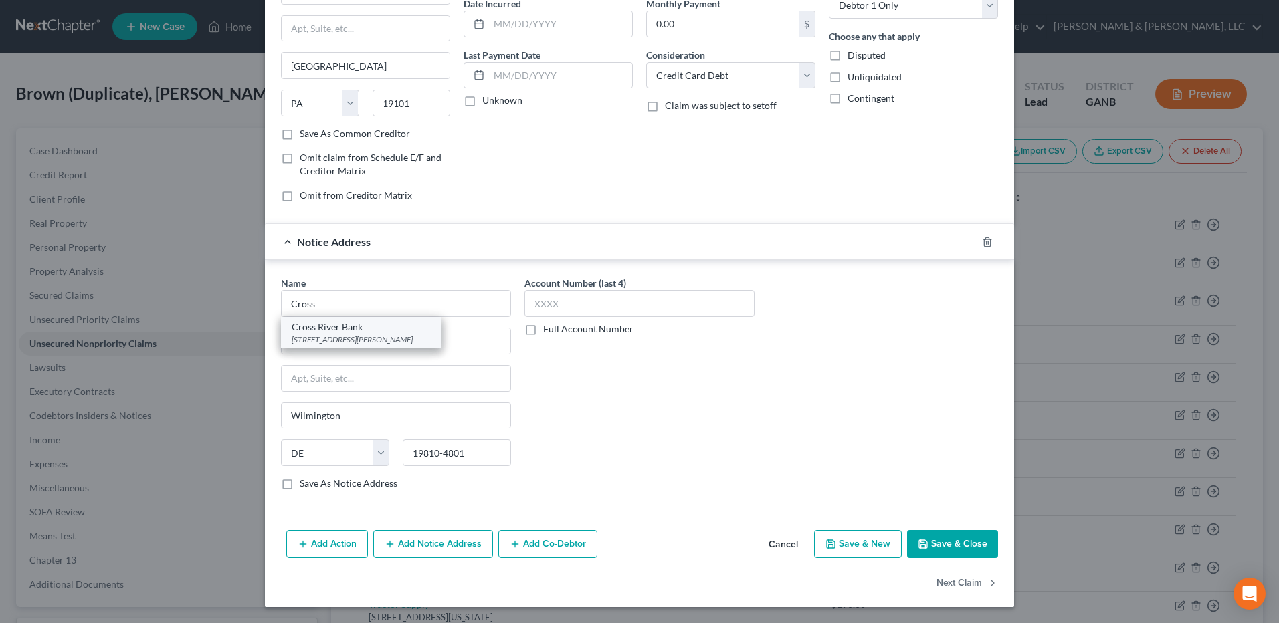
type input "Teaneck"
select select "33"
type input "07666"
click at [938, 544] on button "Save & Close" at bounding box center [952, 544] width 91 height 28
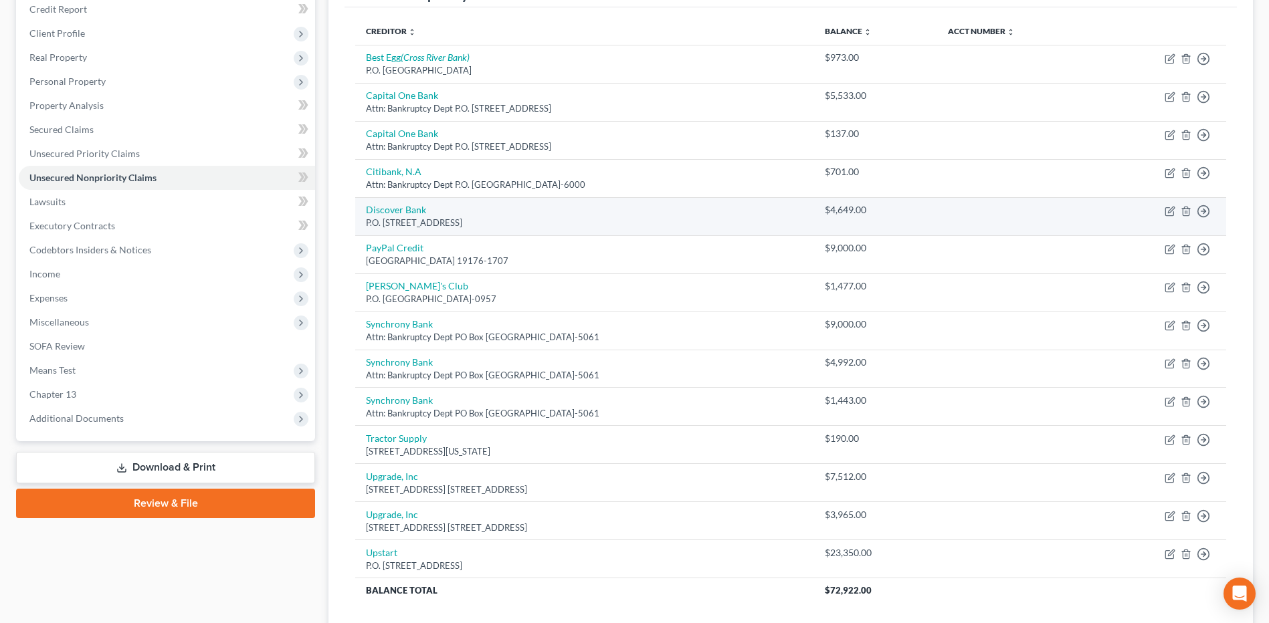
scroll to position [167, 0]
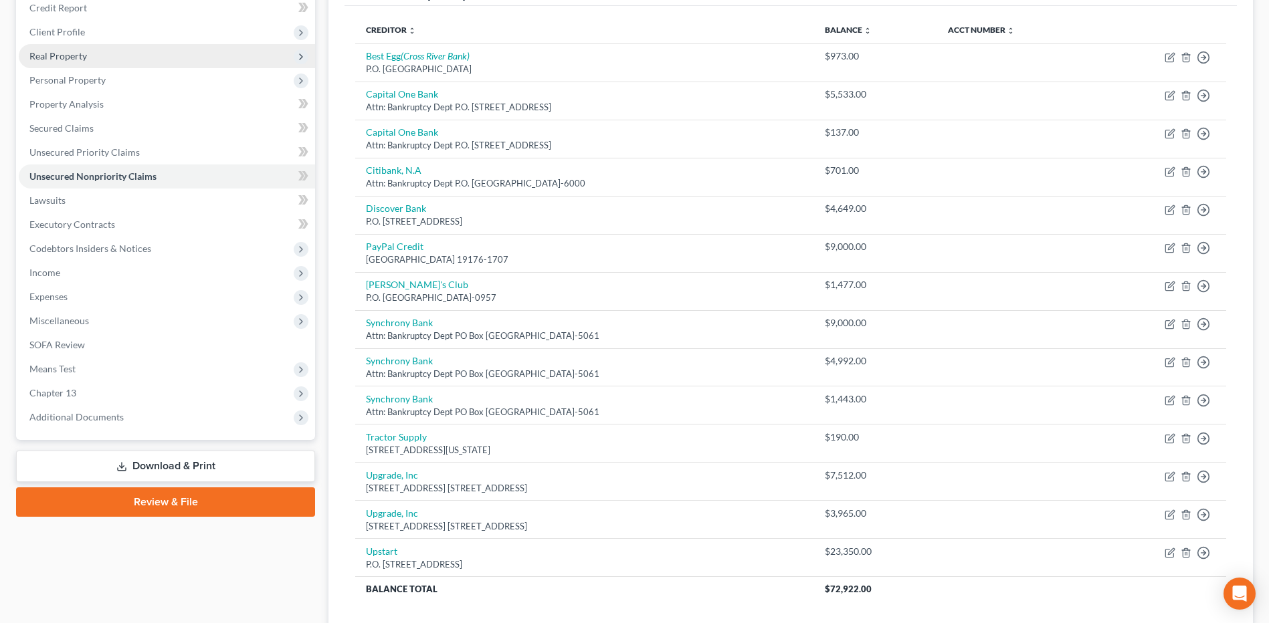
click at [116, 60] on span "Real Property" at bounding box center [167, 56] width 296 height 24
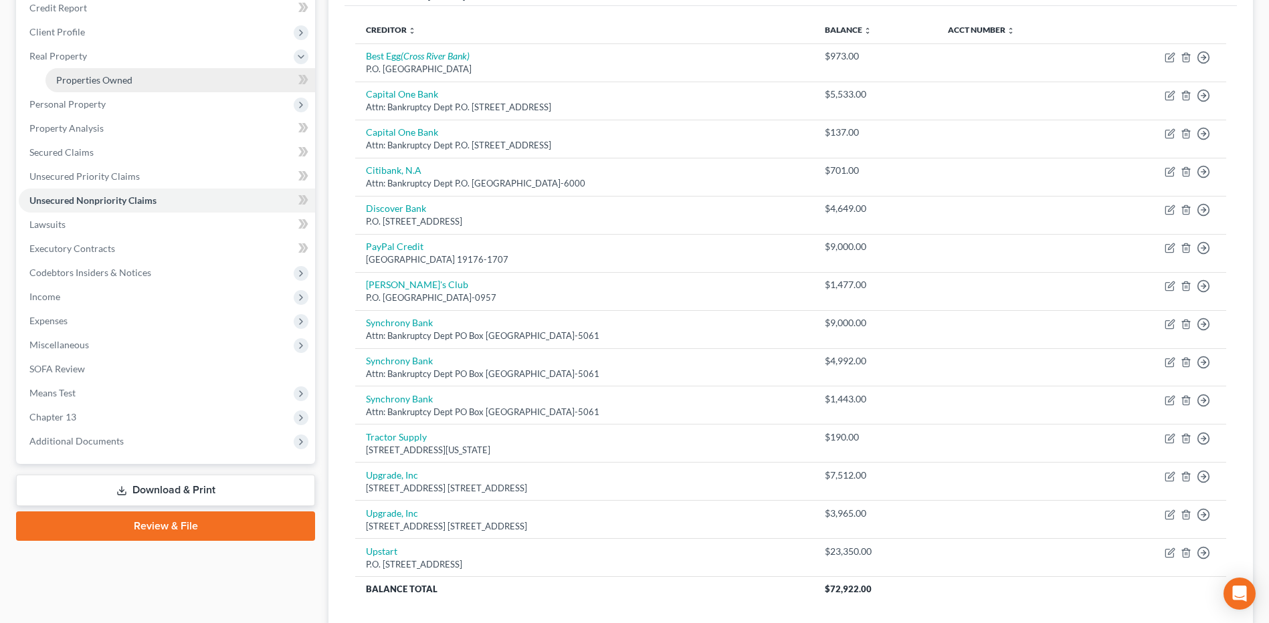
click at [112, 82] on span "Properties Owned" at bounding box center [94, 79] width 76 height 11
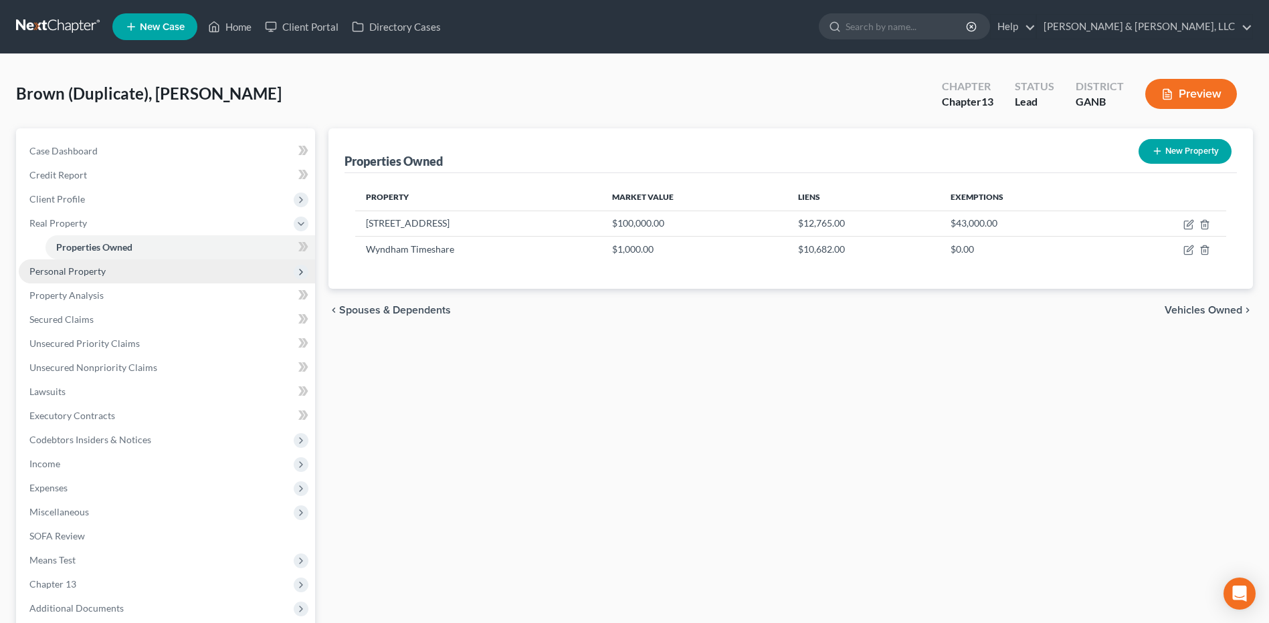
click at [132, 282] on span "Personal Property" at bounding box center [167, 272] width 296 height 24
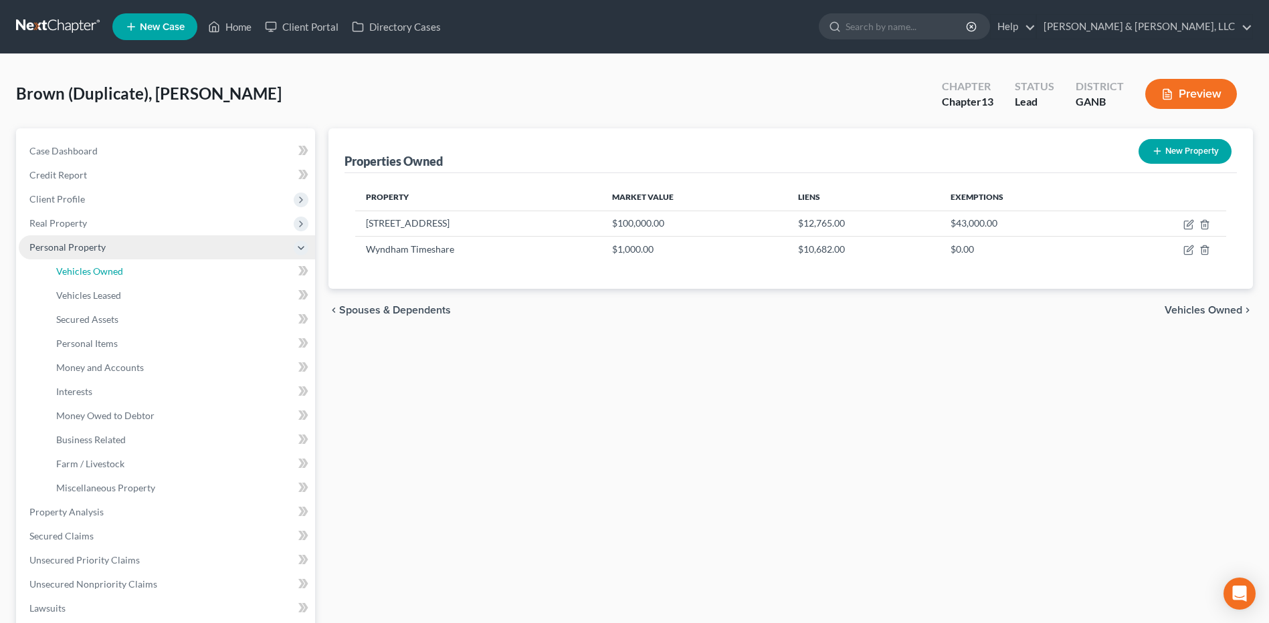
click at [132, 282] on link "Vehicles Owned" at bounding box center [180, 272] width 270 height 24
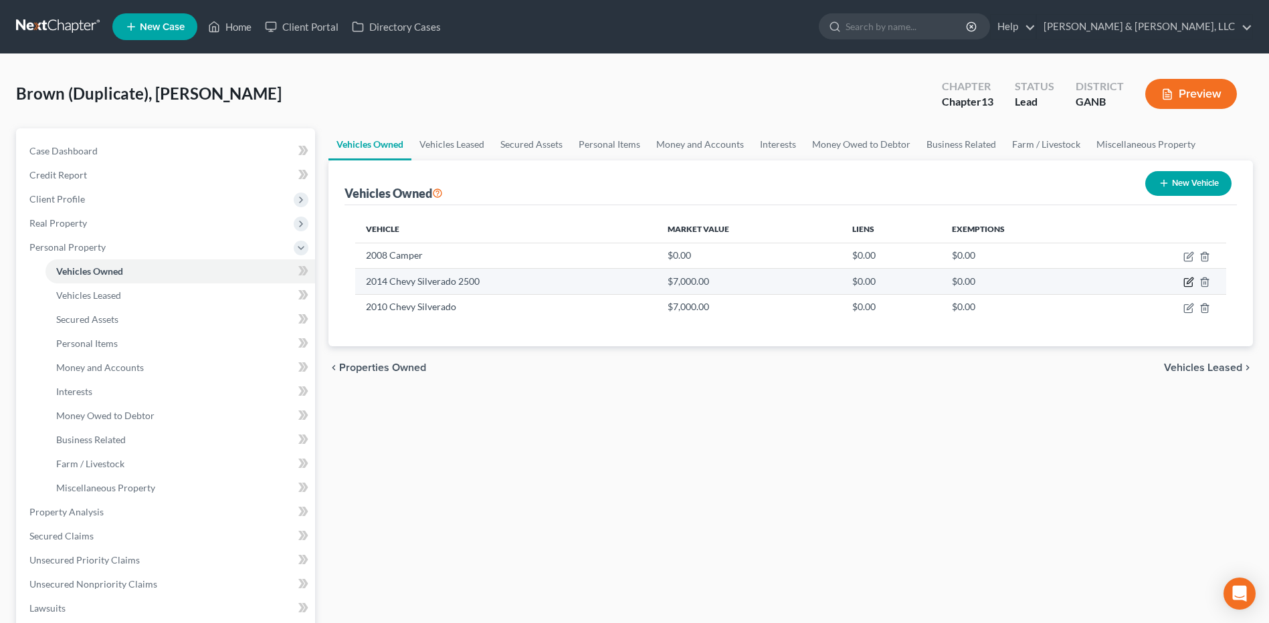
click at [1184, 280] on icon "button" at bounding box center [1188, 283] width 8 height 8
select select "1"
select select "12"
select select "0"
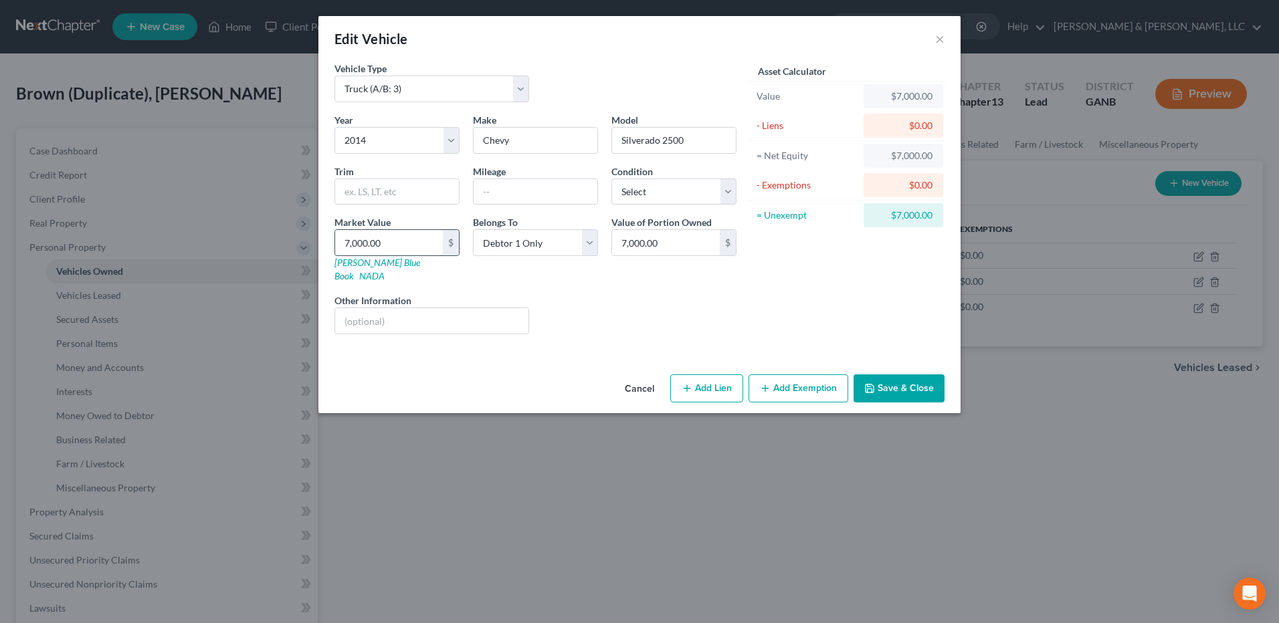
click at [404, 244] on input "7,000.00" at bounding box center [389, 242] width 108 height 25
type input "1"
type input "1.00"
type input "10"
type input "10.00"
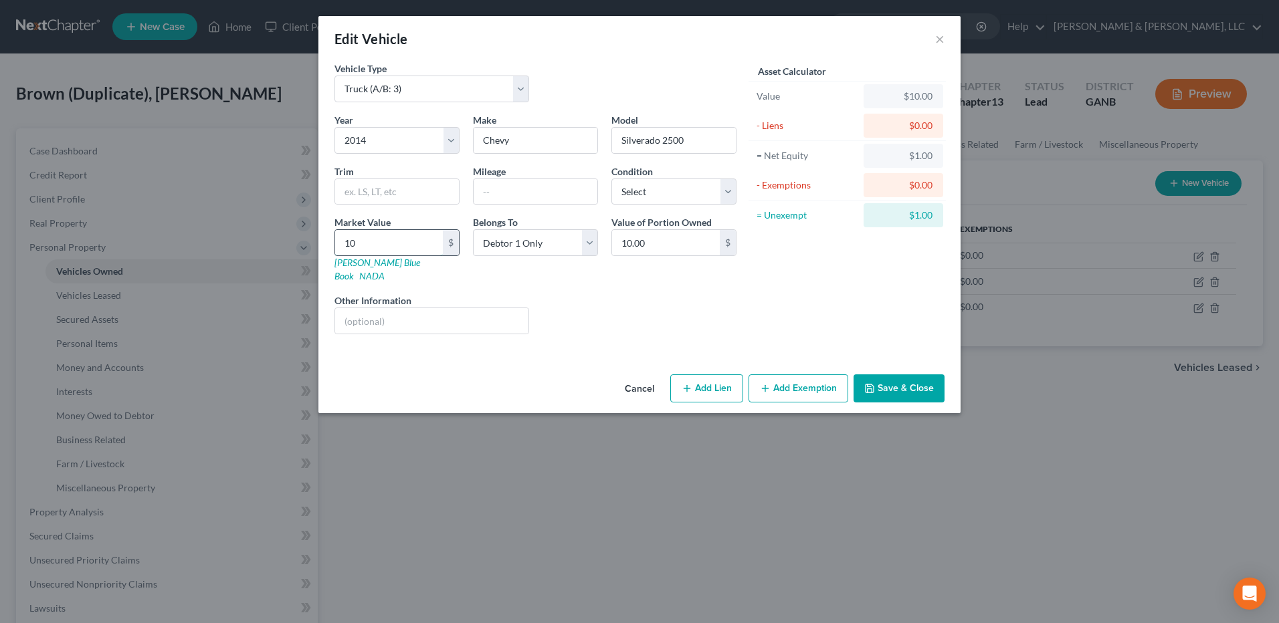
type input "100"
type input "100.00"
type input "1000"
type input "1,000.00"
type input "1,0000"
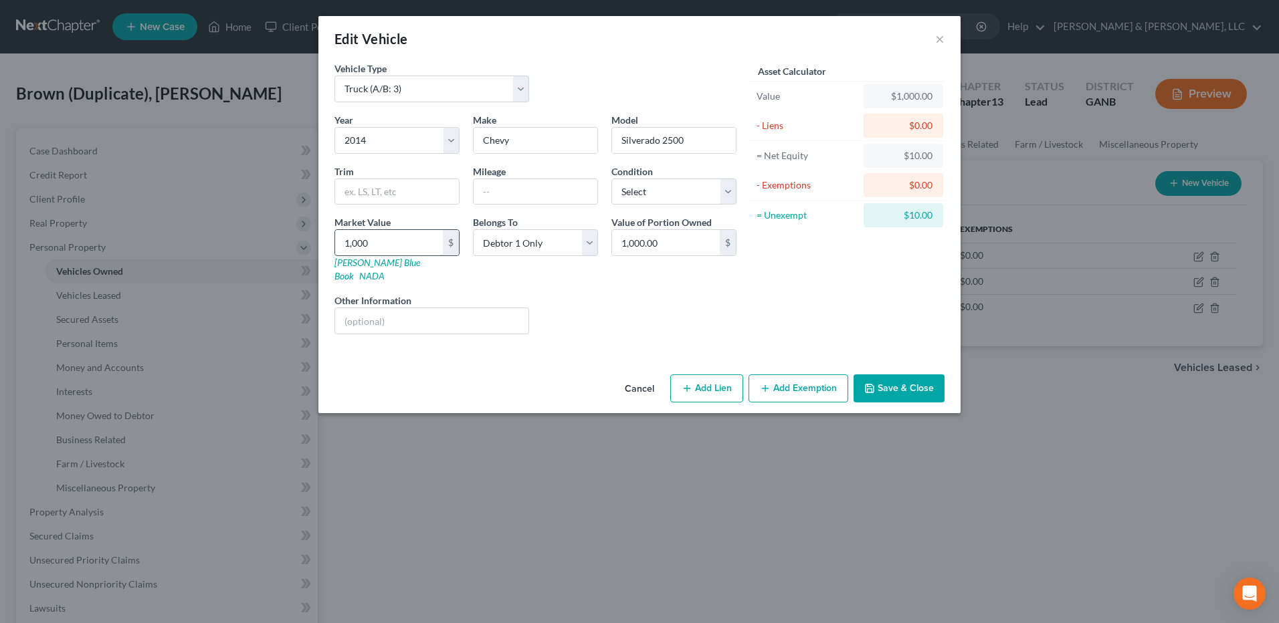
type input "10,000.00"
type input "10,000"
click at [802, 375] on button "Add Exemption" at bounding box center [798, 389] width 100 height 28
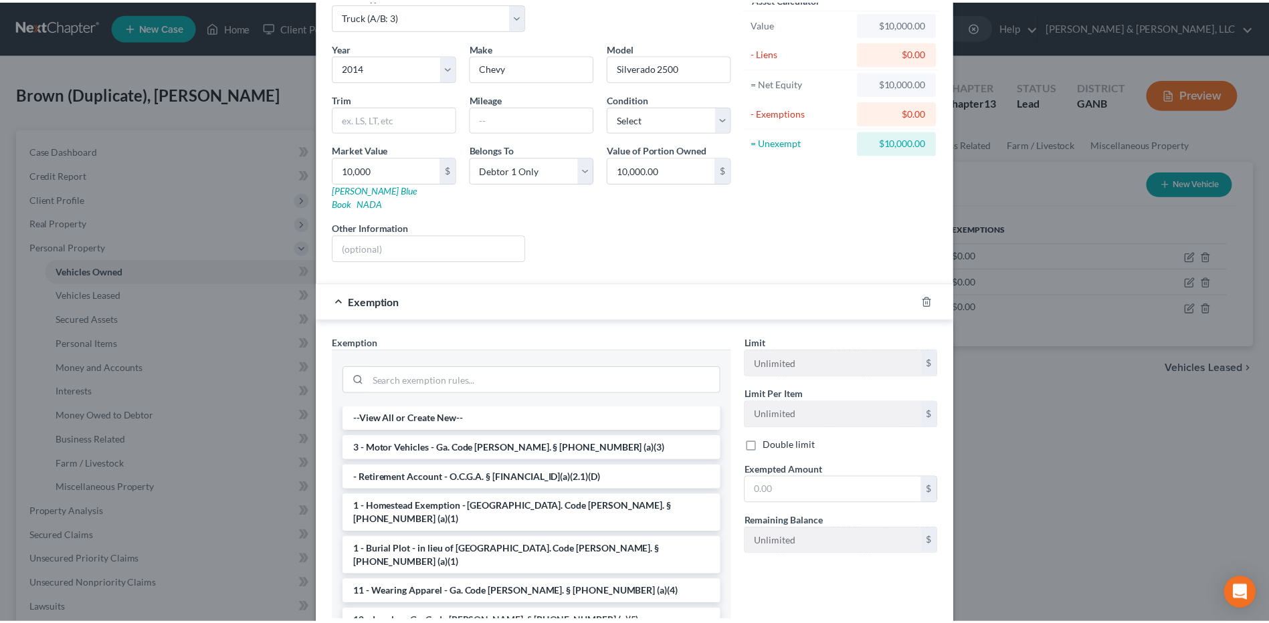
scroll to position [78, 0]
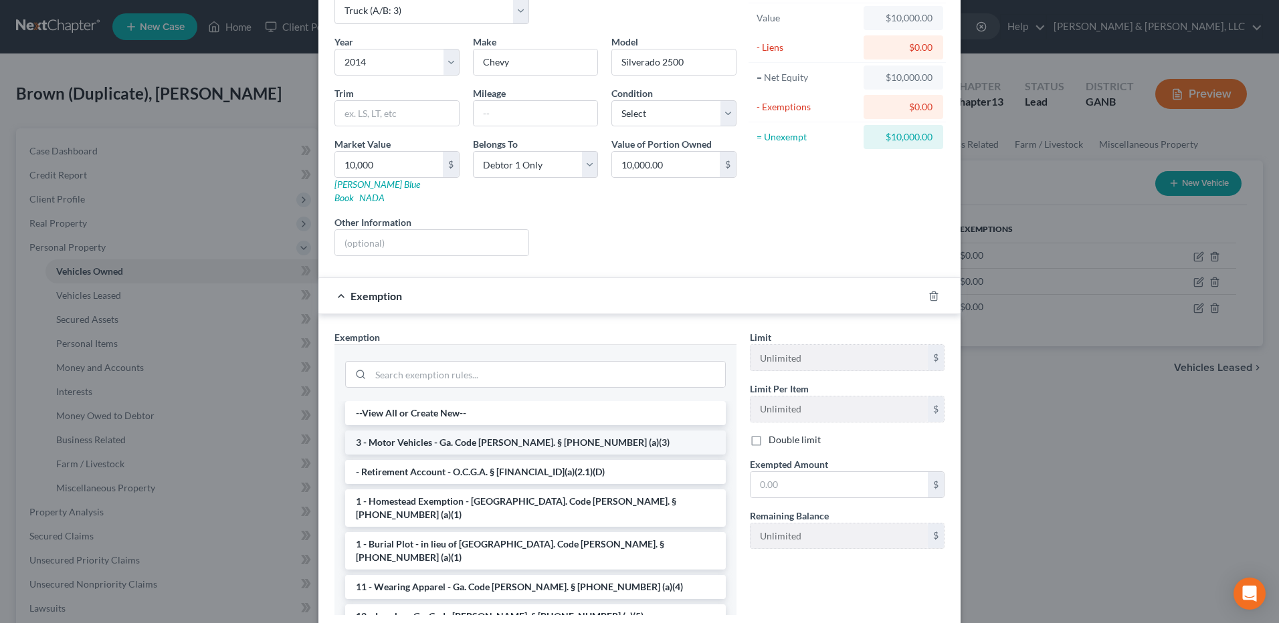
click at [544, 431] on li "3 - Motor Vehicles - Ga. Code Ann. § 44-13-100 (a)(3)" at bounding box center [535, 443] width 381 height 24
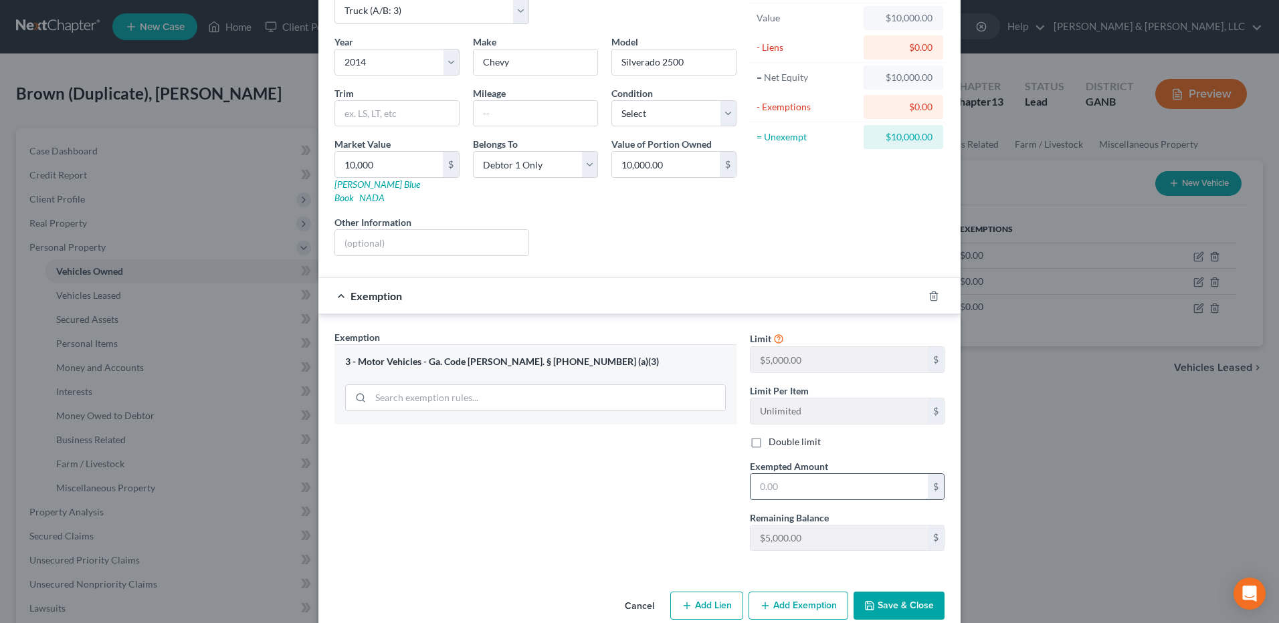
click at [799, 474] on input "text" at bounding box center [838, 486] width 177 height 25
type input "5,000"
click at [886, 592] on button "Save & Close" at bounding box center [898, 606] width 91 height 28
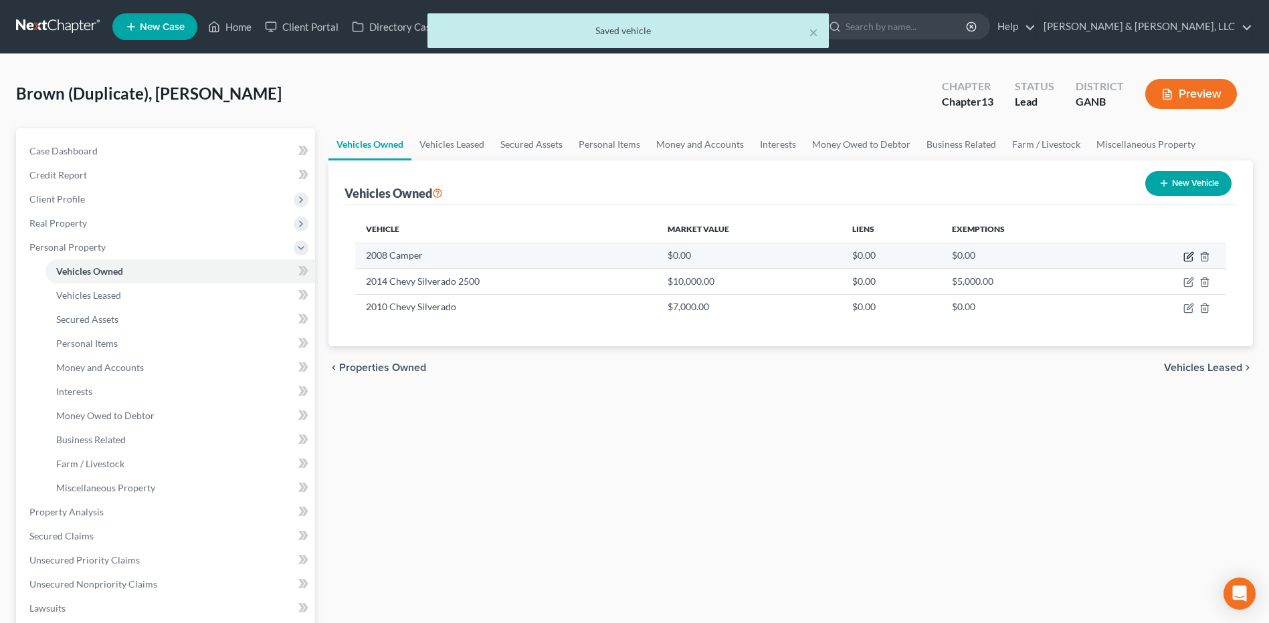
click at [1188, 253] on icon "button" at bounding box center [1188, 257] width 8 height 8
select select "7"
select select "18"
select select "0"
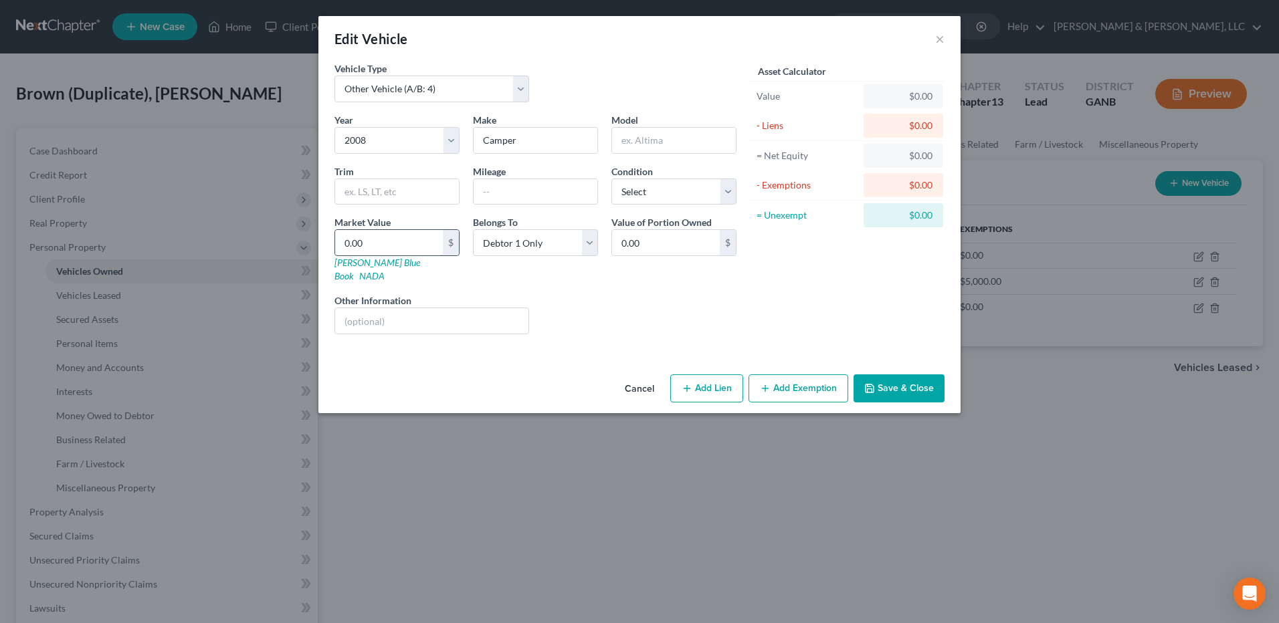
click at [411, 241] on input "0.00" at bounding box center [389, 242] width 108 height 25
type input "2"
type input "2.00"
type input "20"
type input "20.00"
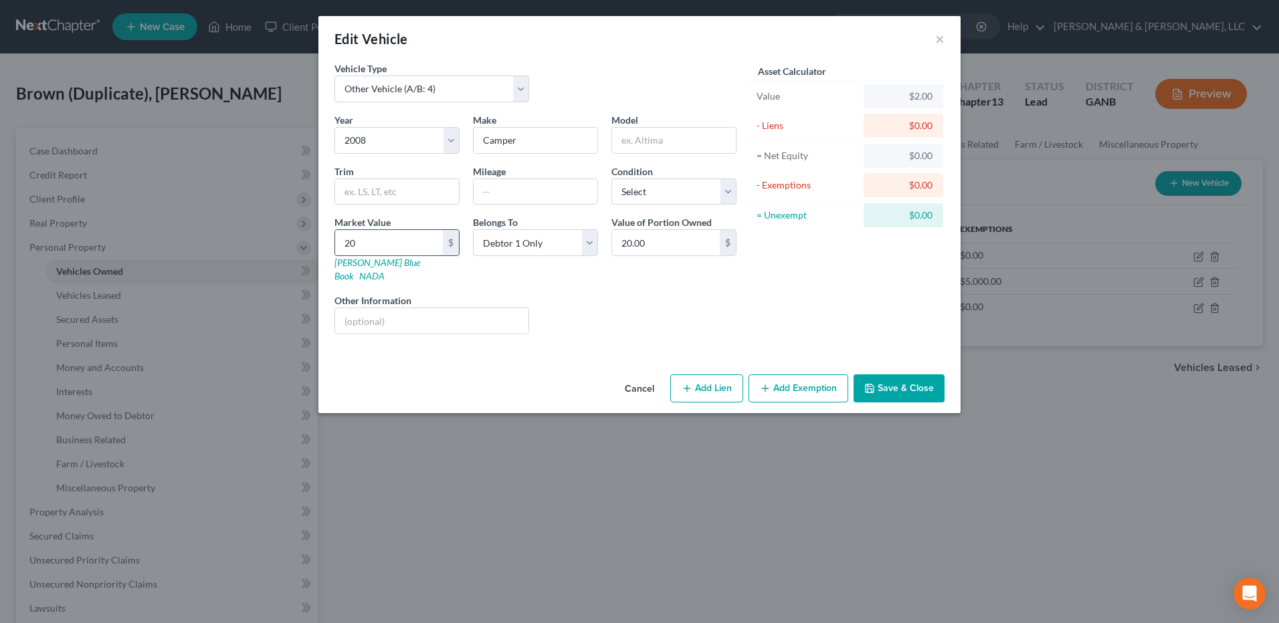
type input "200"
type input "200.00"
type input "2000"
type input "2,000.00"
type input "2,000"
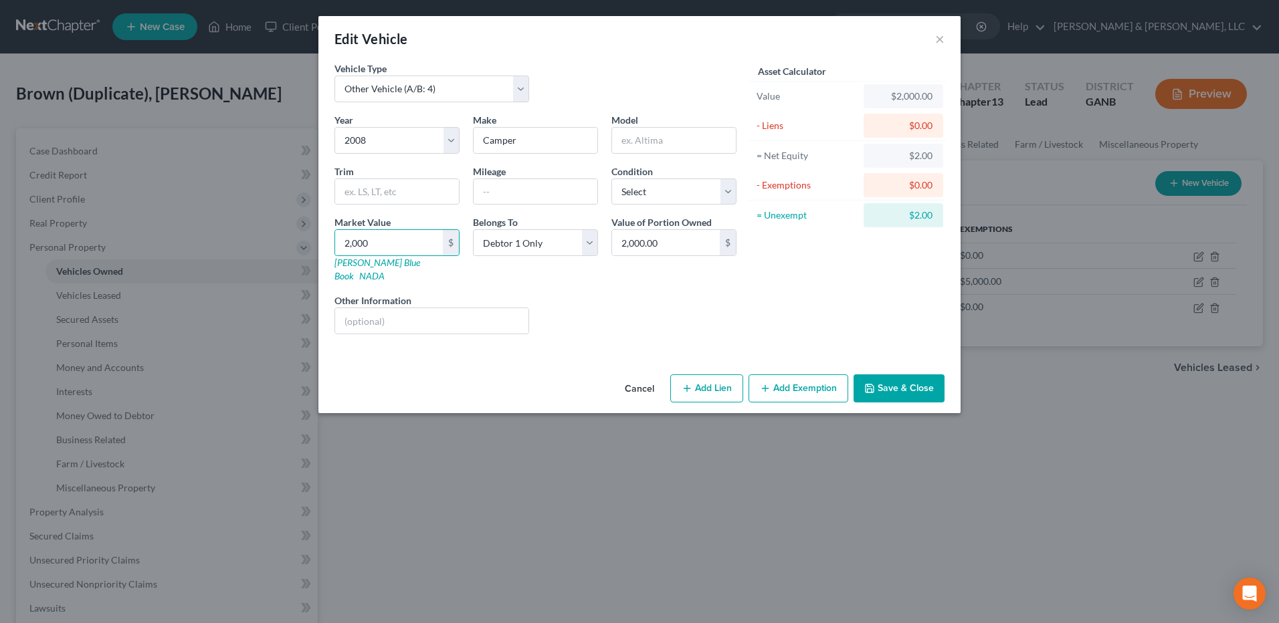
click at [889, 377] on button "Save & Close" at bounding box center [898, 389] width 91 height 28
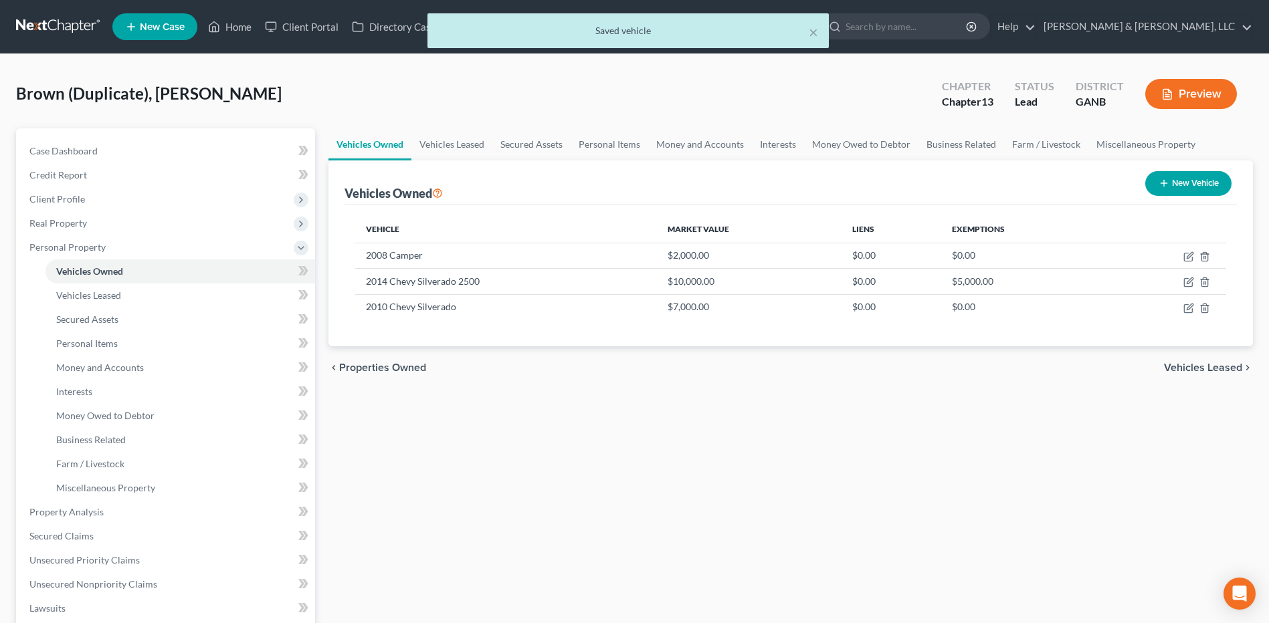
click at [1193, 367] on span "Vehicles Leased" at bounding box center [1203, 368] width 78 height 11
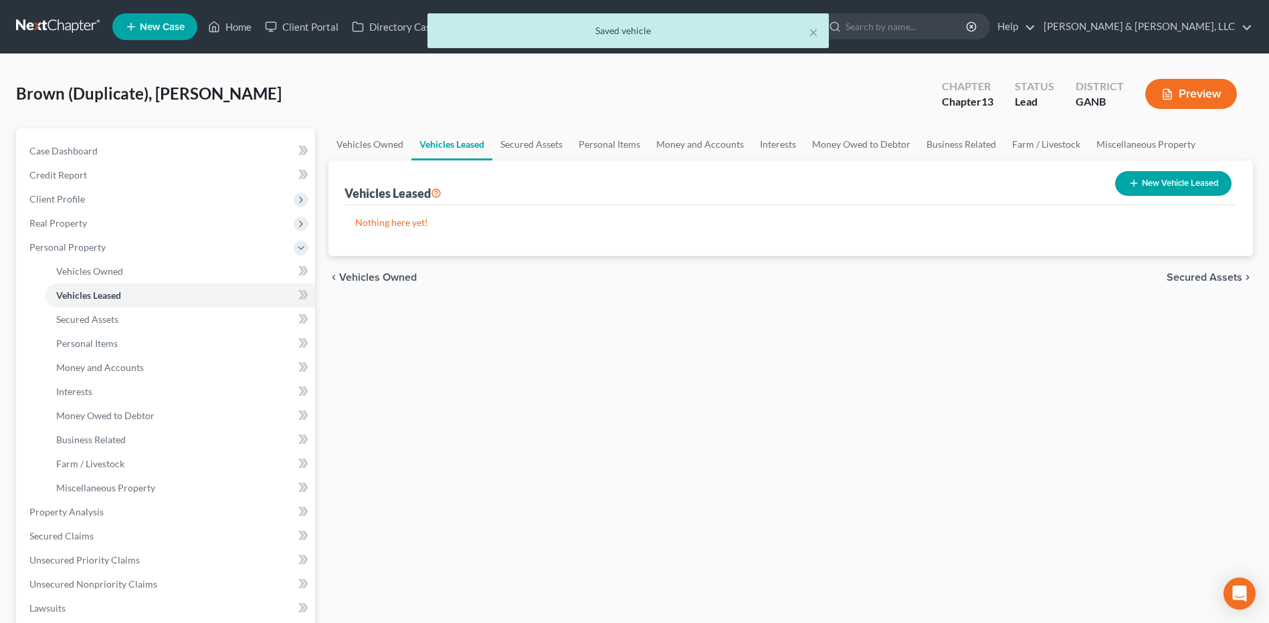
click at [1205, 280] on span "Secured Assets" at bounding box center [1204, 277] width 76 height 11
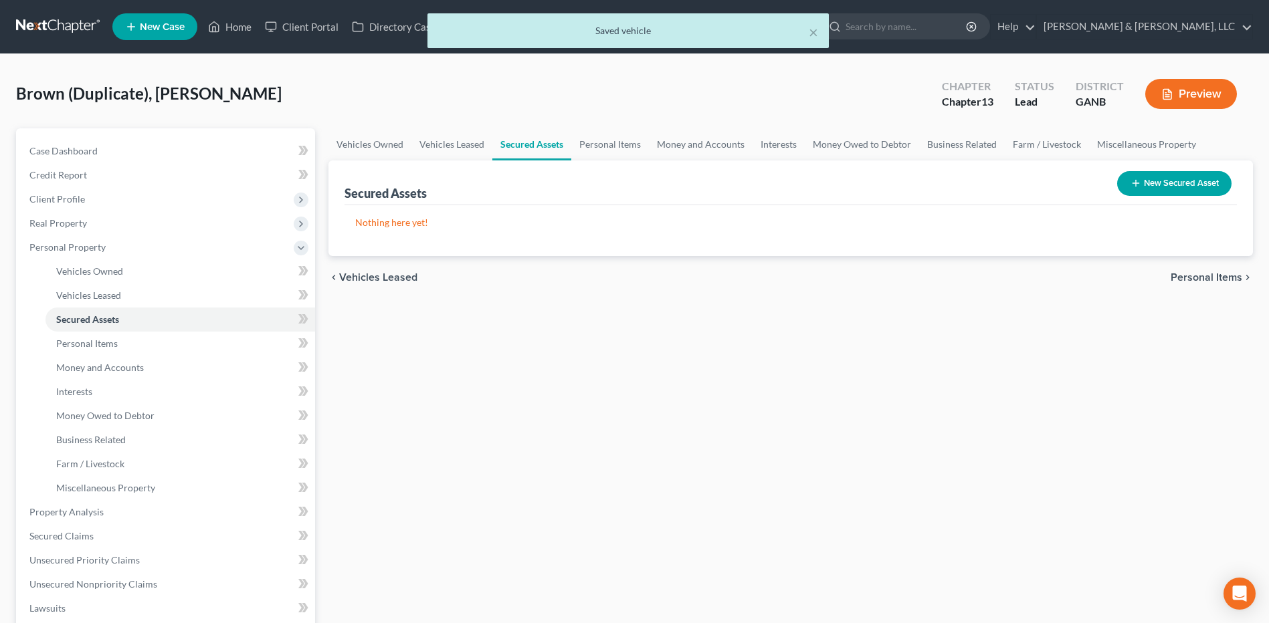
click at [1205, 280] on span "Personal Items" at bounding box center [1207, 277] width 72 height 11
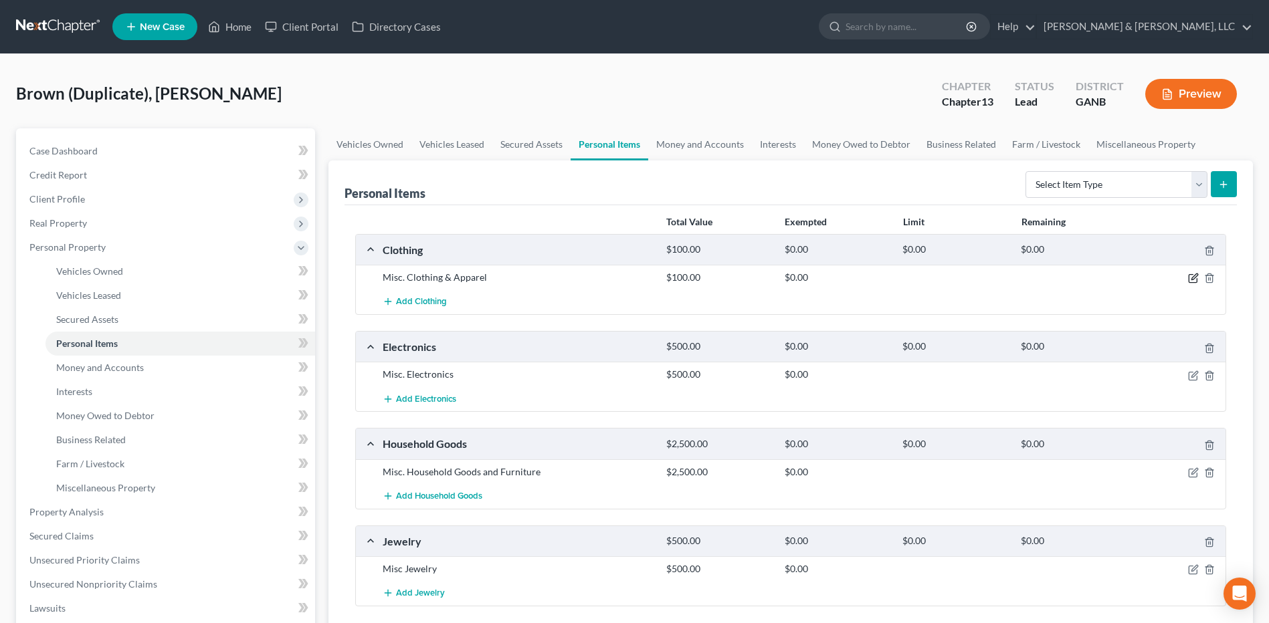
click at [1189, 278] on icon "button" at bounding box center [1193, 279] width 8 height 8
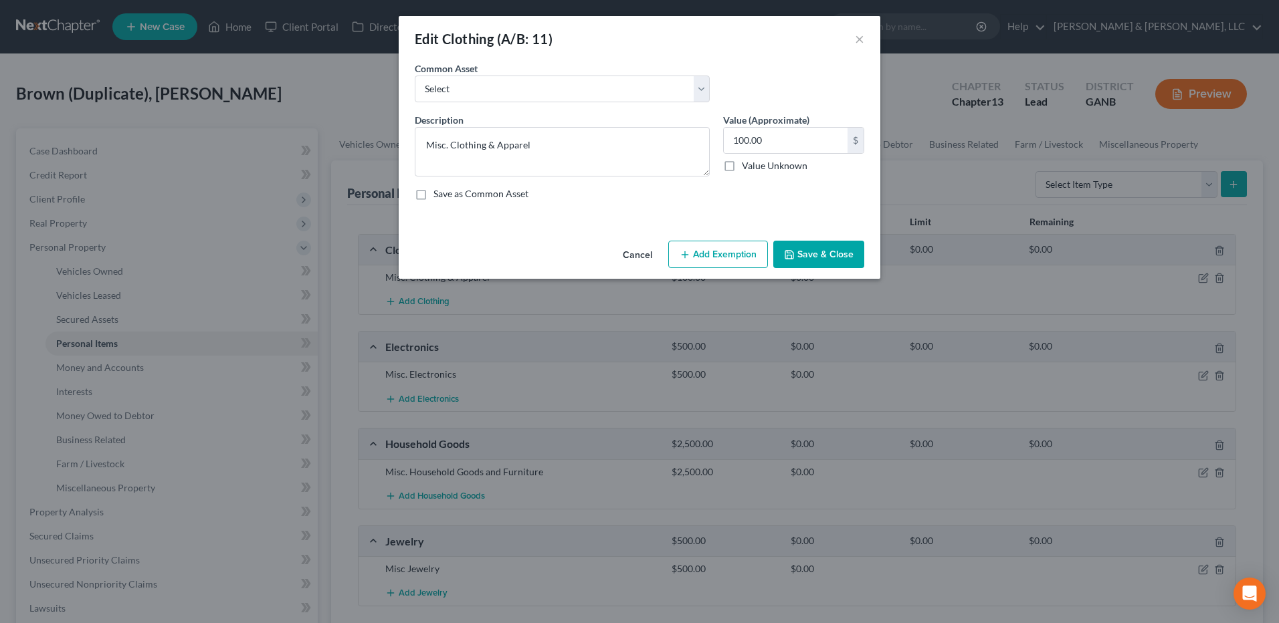
click at [745, 257] on button "Add Exemption" at bounding box center [718, 255] width 100 height 28
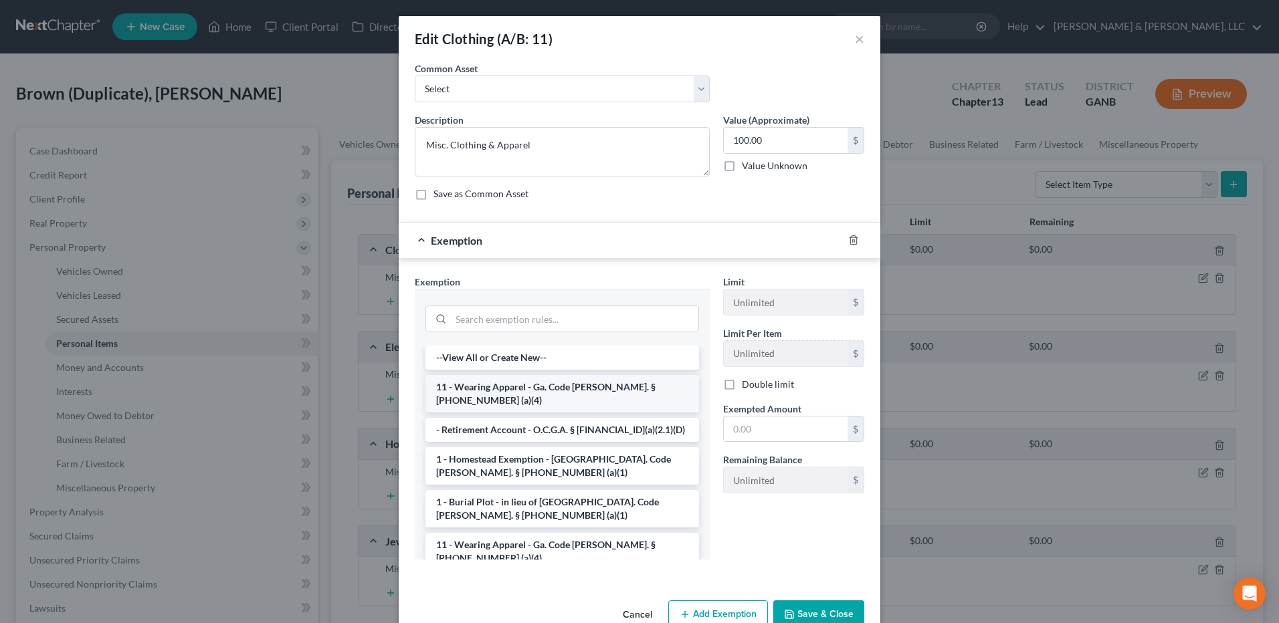
click at [590, 389] on li "11 - Wearing Apparel - Ga. Code Ann. § 44-13-100 (a)(4)" at bounding box center [562, 393] width 274 height 37
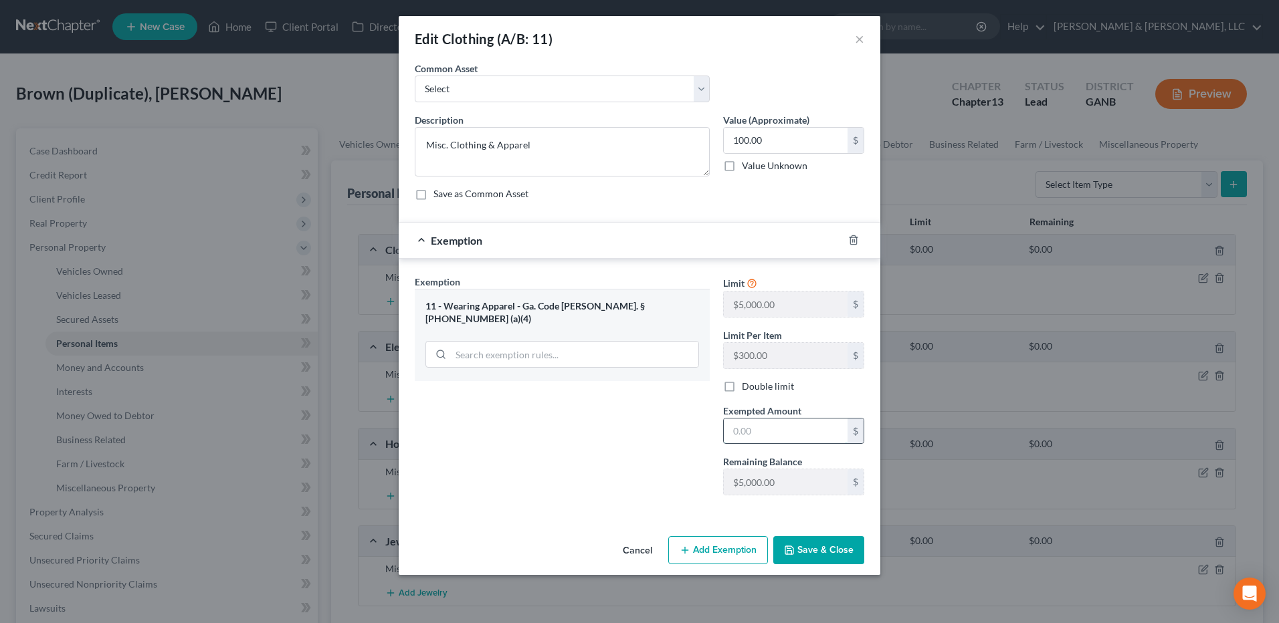
click at [757, 427] on input "text" at bounding box center [786, 431] width 124 height 25
type input "100"
click at [810, 540] on button "Save & Close" at bounding box center [818, 550] width 91 height 28
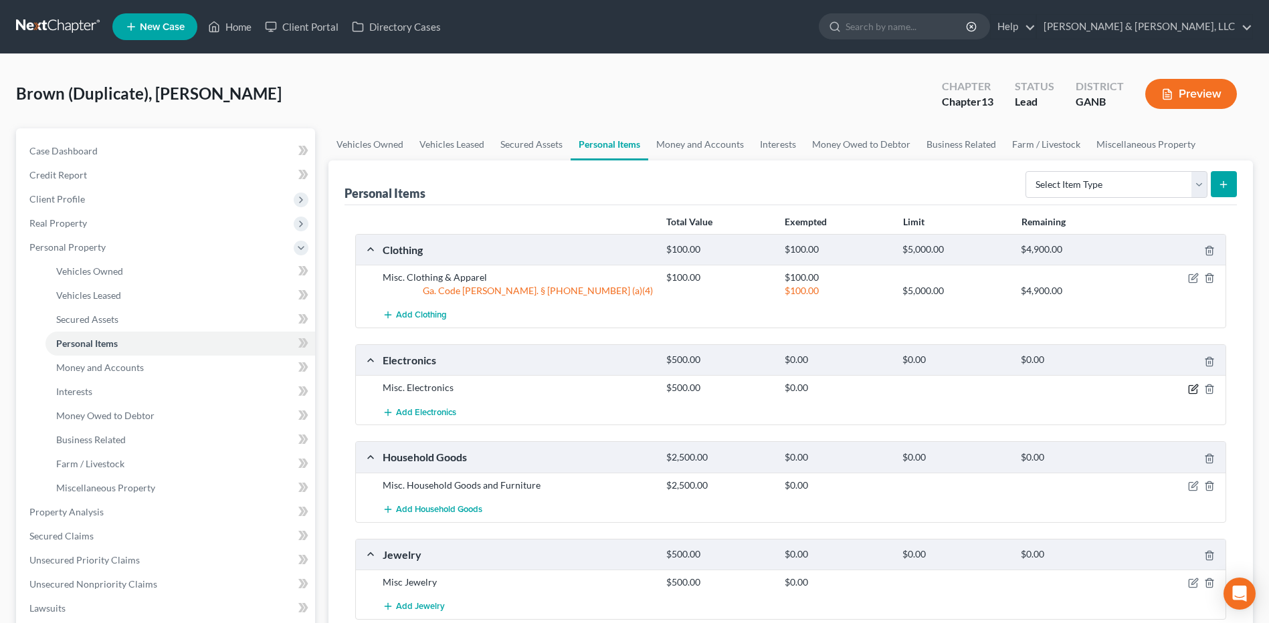
click at [1188, 385] on icon "button" at bounding box center [1193, 389] width 11 height 11
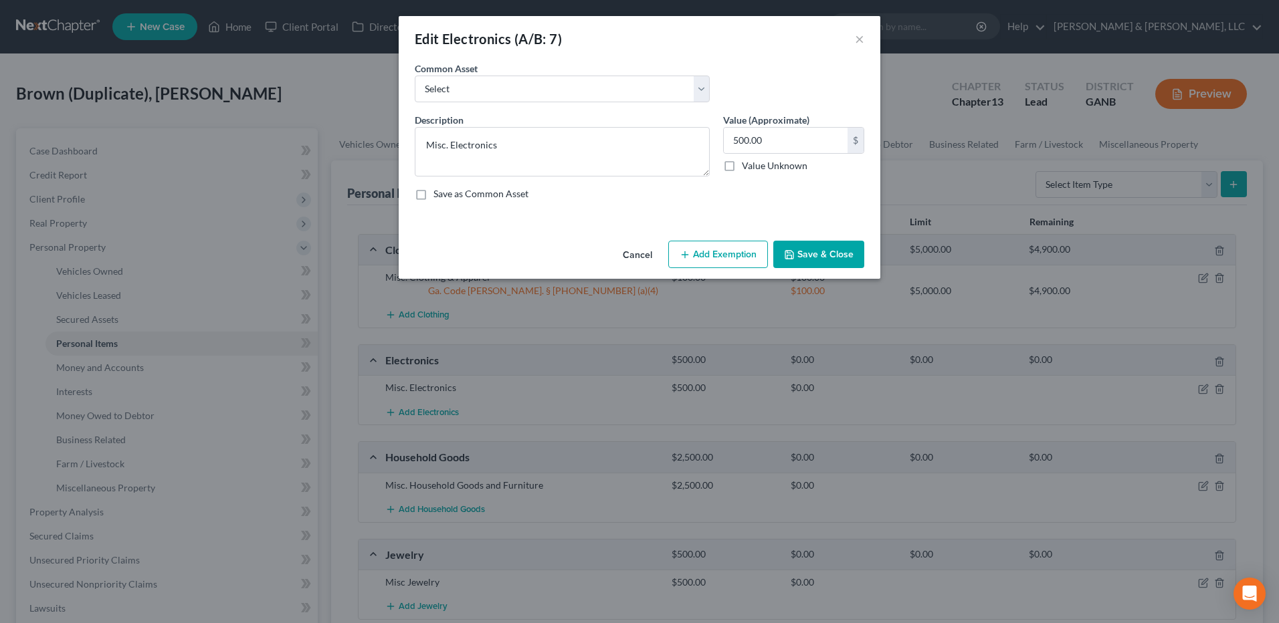
click at [713, 249] on button "Add Exemption" at bounding box center [718, 255] width 100 height 28
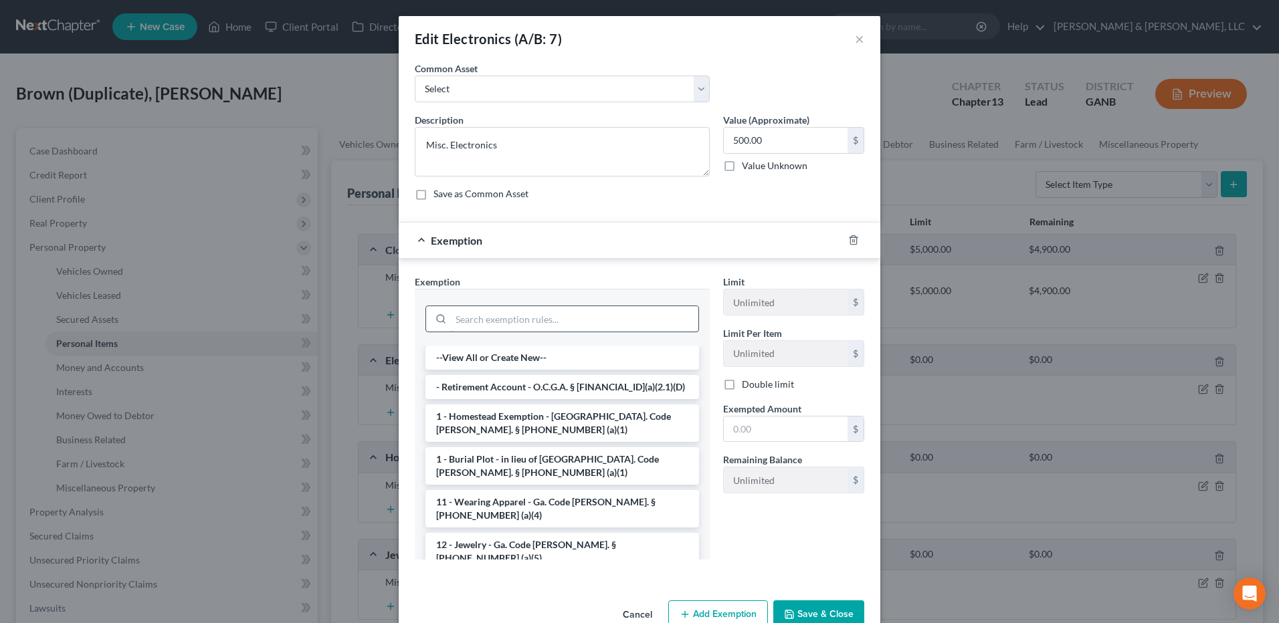
click at [601, 320] on input "search" at bounding box center [574, 318] width 247 height 25
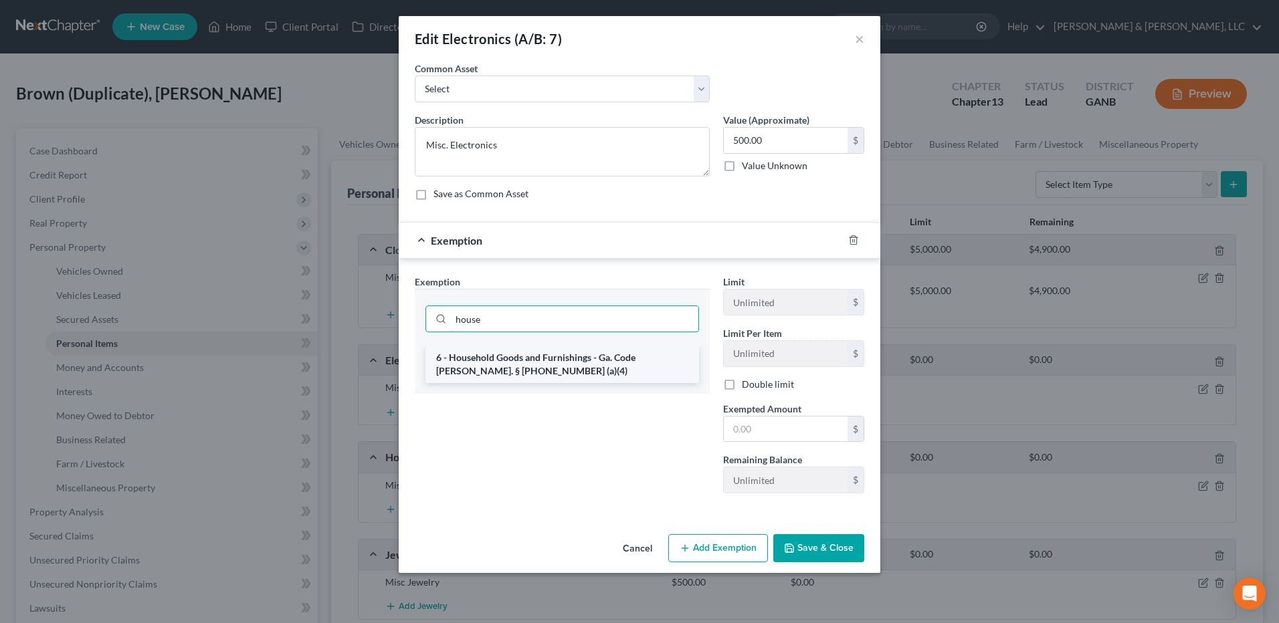
type input "house"
click at [590, 352] on li "6 - Household Goods and Furnishings - Ga. Code Ann. § 44-13-100 (a)(4)" at bounding box center [562, 364] width 274 height 37
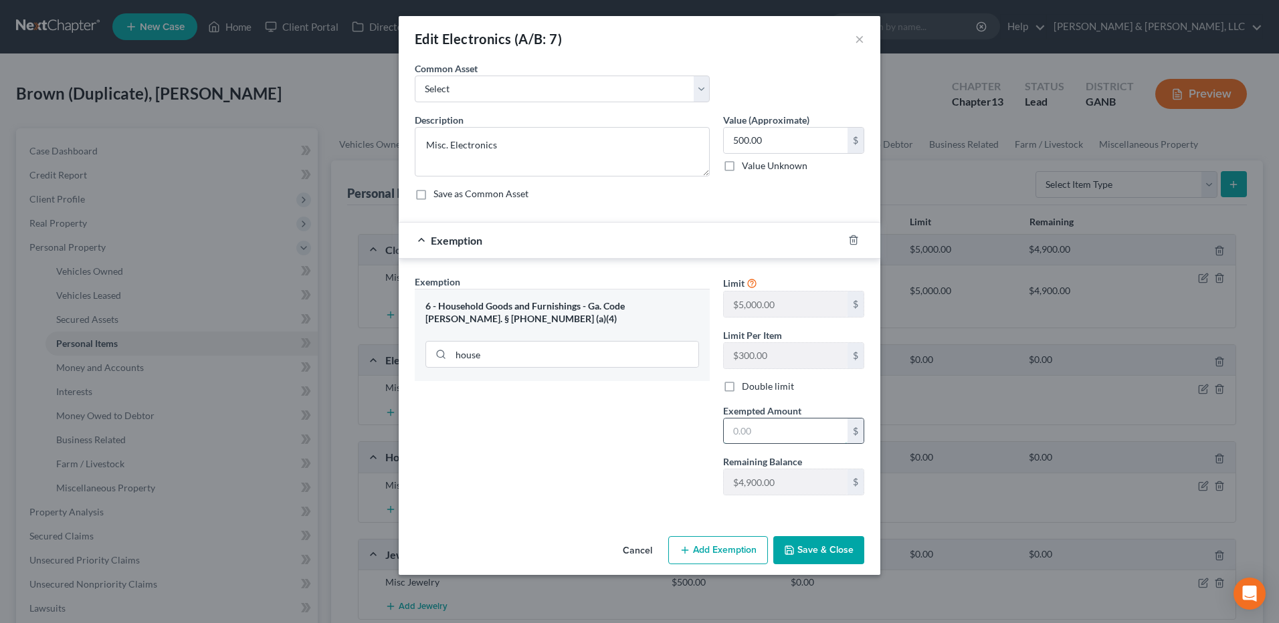
click at [763, 426] on input "text" at bounding box center [786, 431] width 124 height 25
type input "500"
click at [819, 544] on button "Save & Close" at bounding box center [818, 550] width 91 height 28
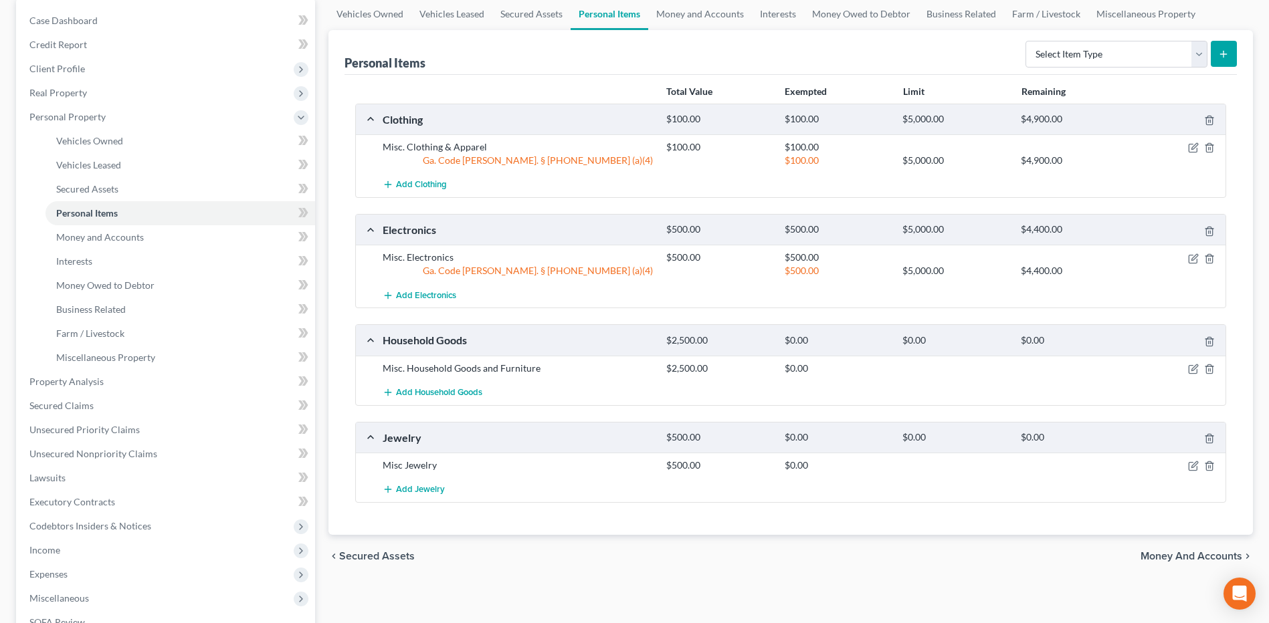
scroll to position [137, 0]
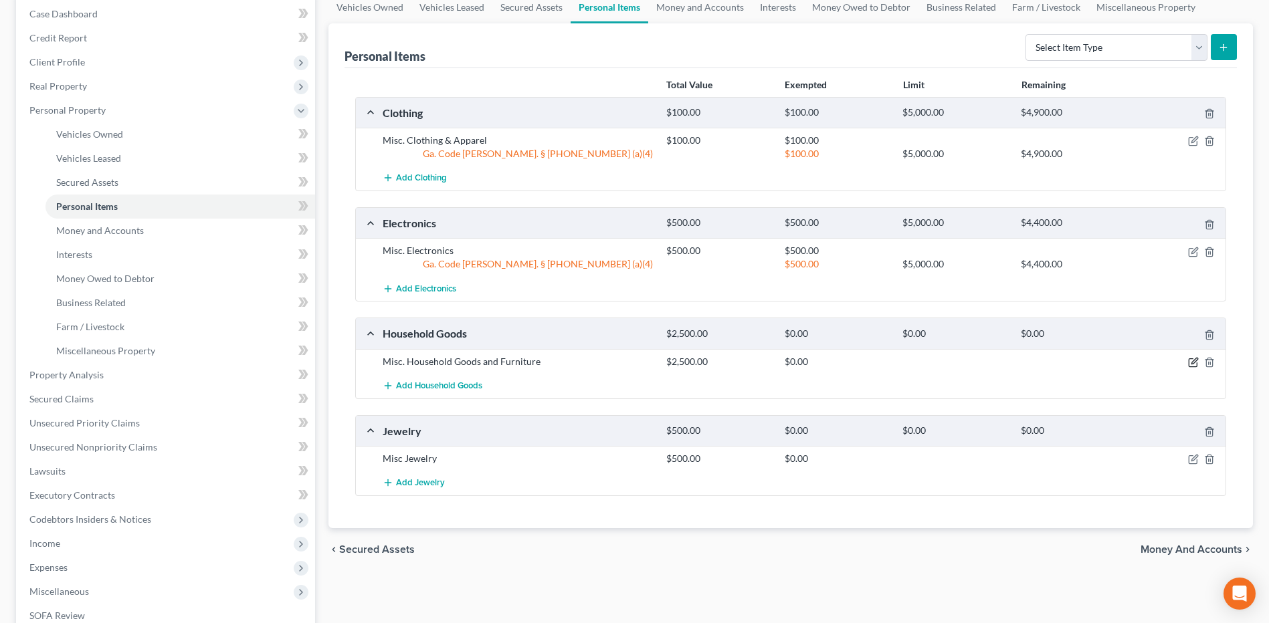
click at [1191, 361] on icon "button" at bounding box center [1193, 362] width 11 height 11
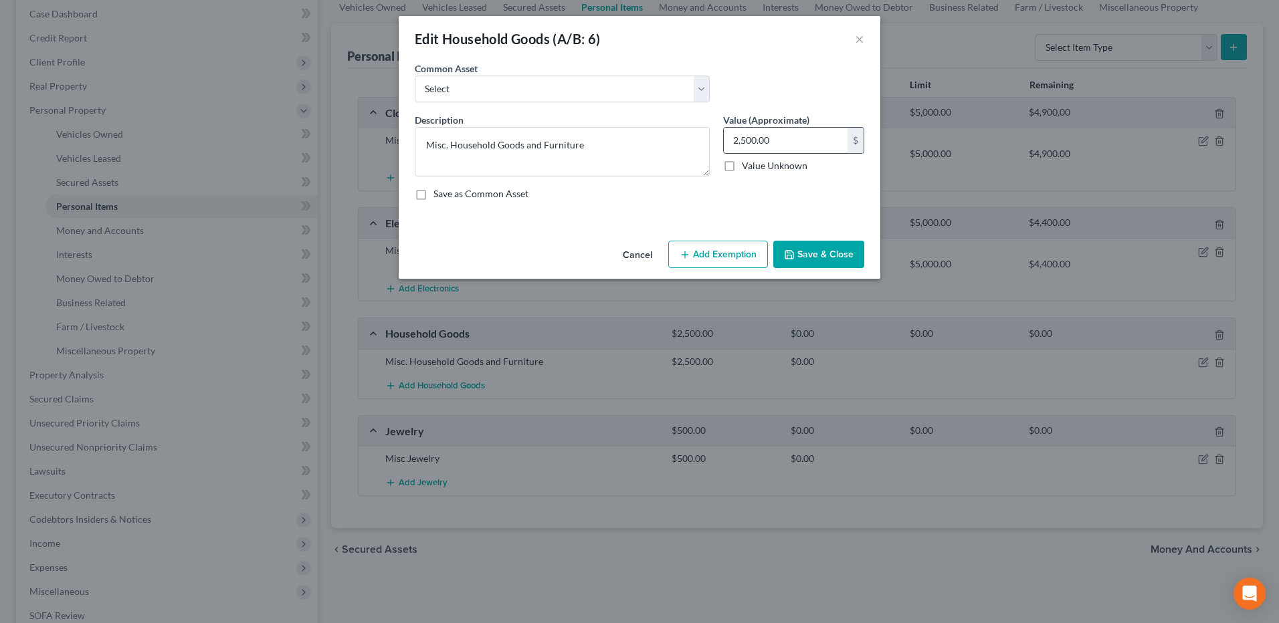
click at [820, 146] on input "2,500.00" at bounding box center [786, 140] width 124 height 25
type input "2,000"
click at [706, 258] on button "Add Exemption" at bounding box center [718, 255] width 100 height 28
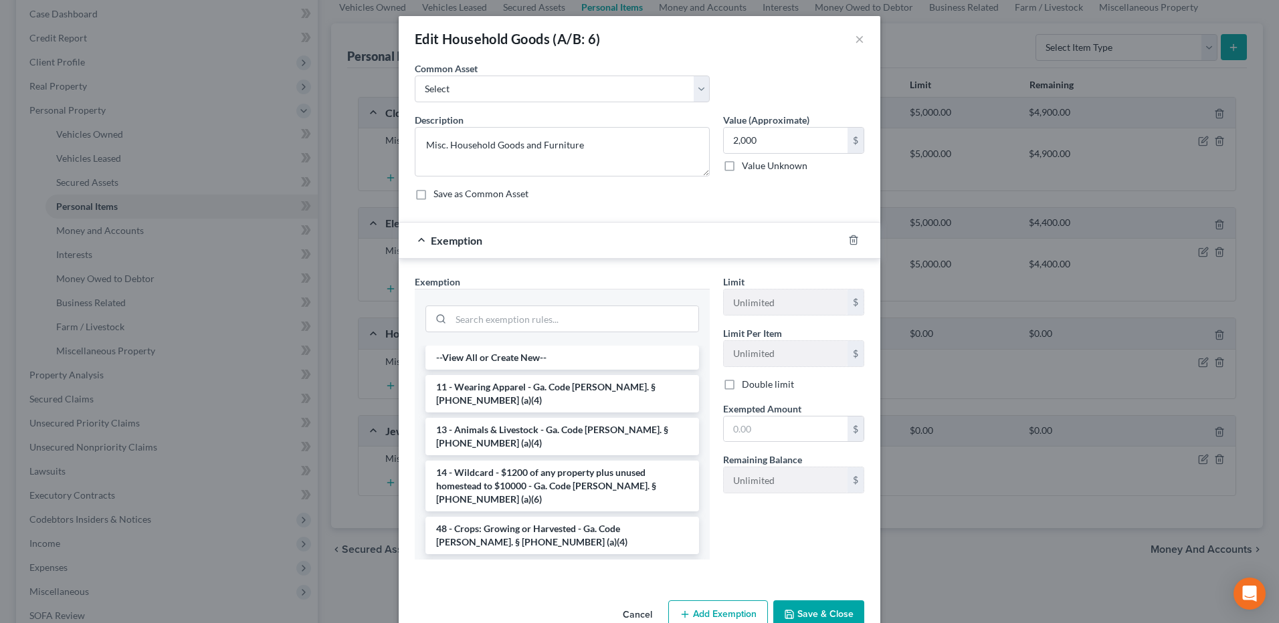
click at [561, 560] on li "6 - Household Goods and Furnishings - Ga. Code Ann. § 44-13-100 (a)(4)" at bounding box center [562, 578] width 274 height 37
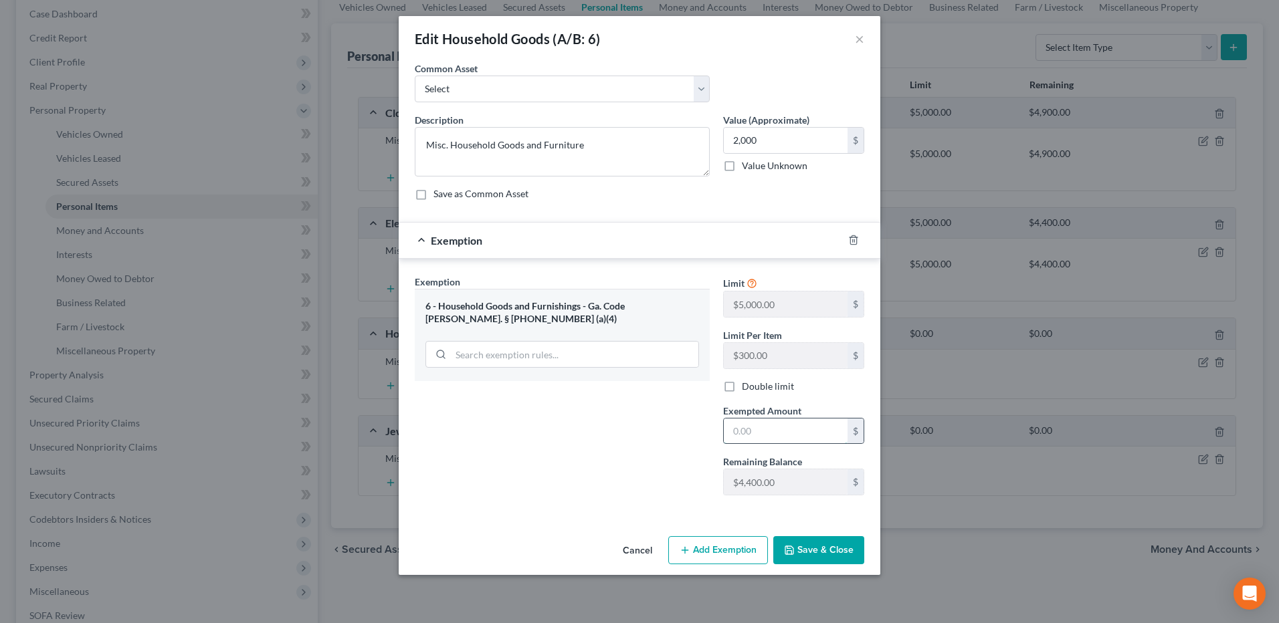
click at [787, 427] on input "text" at bounding box center [786, 431] width 124 height 25
type input "2,000"
click at [826, 564] on button "Save & Close" at bounding box center [818, 550] width 91 height 28
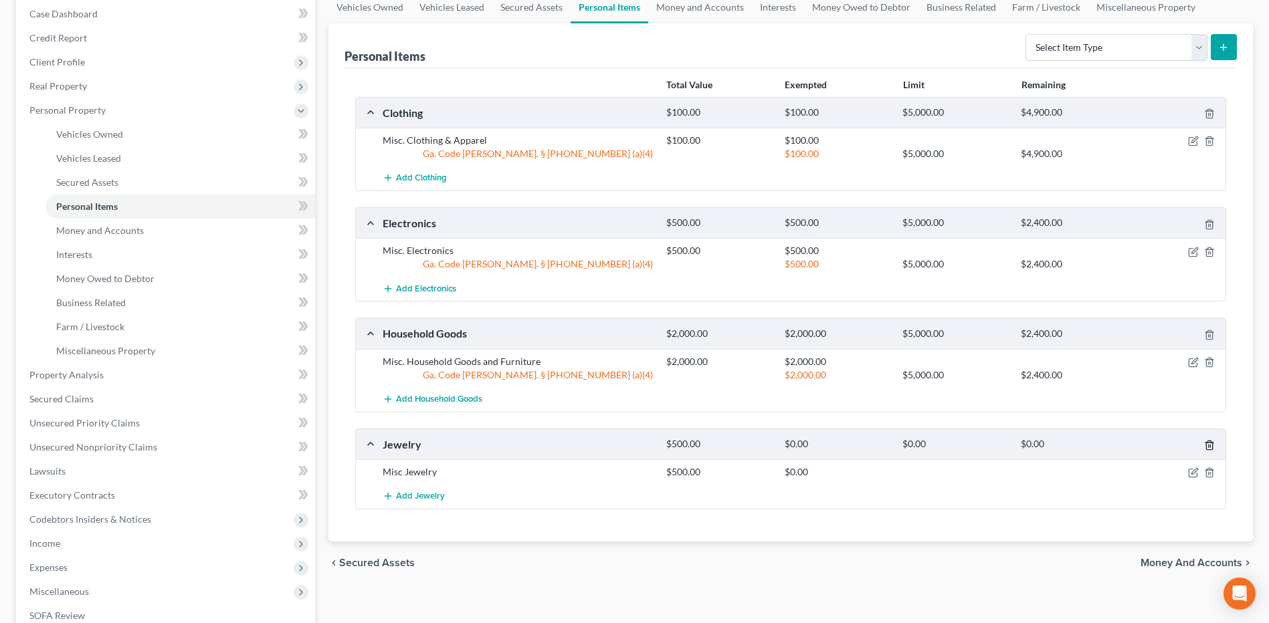
click at [1209, 445] on line "button" at bounding box center [1209, 446] width 0 height 3
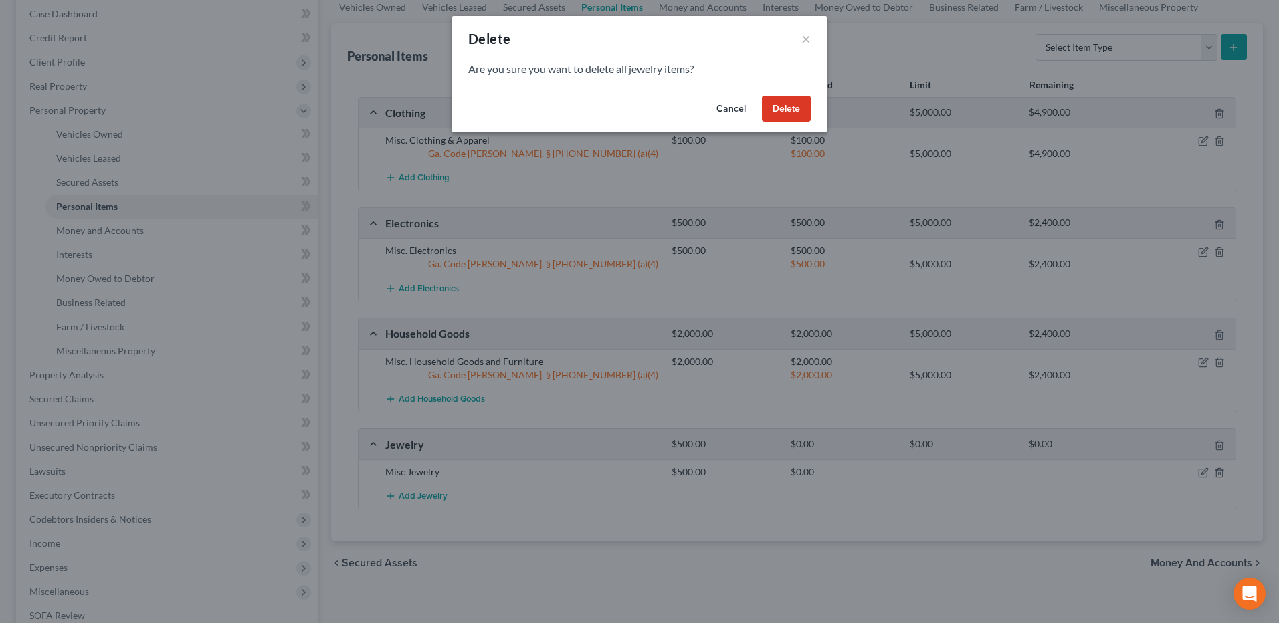
click at [781, 112] on button "Delete" at bounding box center [786, 109] width 49 height 27
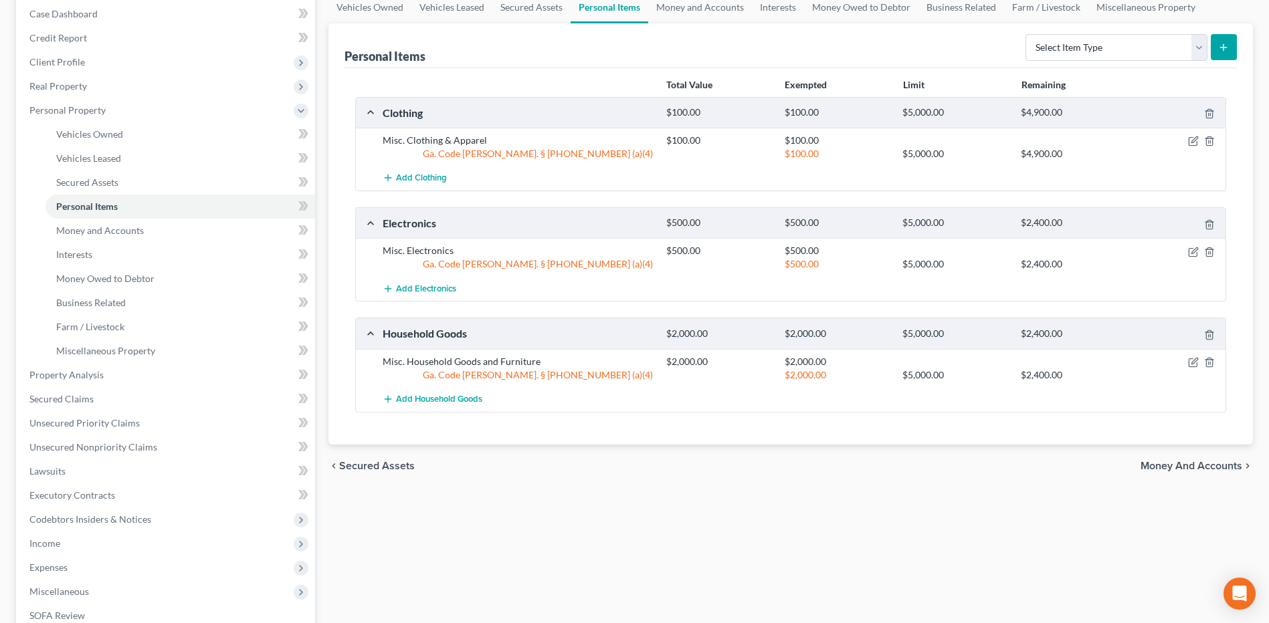
click at [1176, 461] on span "Money and Accounts" at bounding box center [1191, 466] width 102 height 11
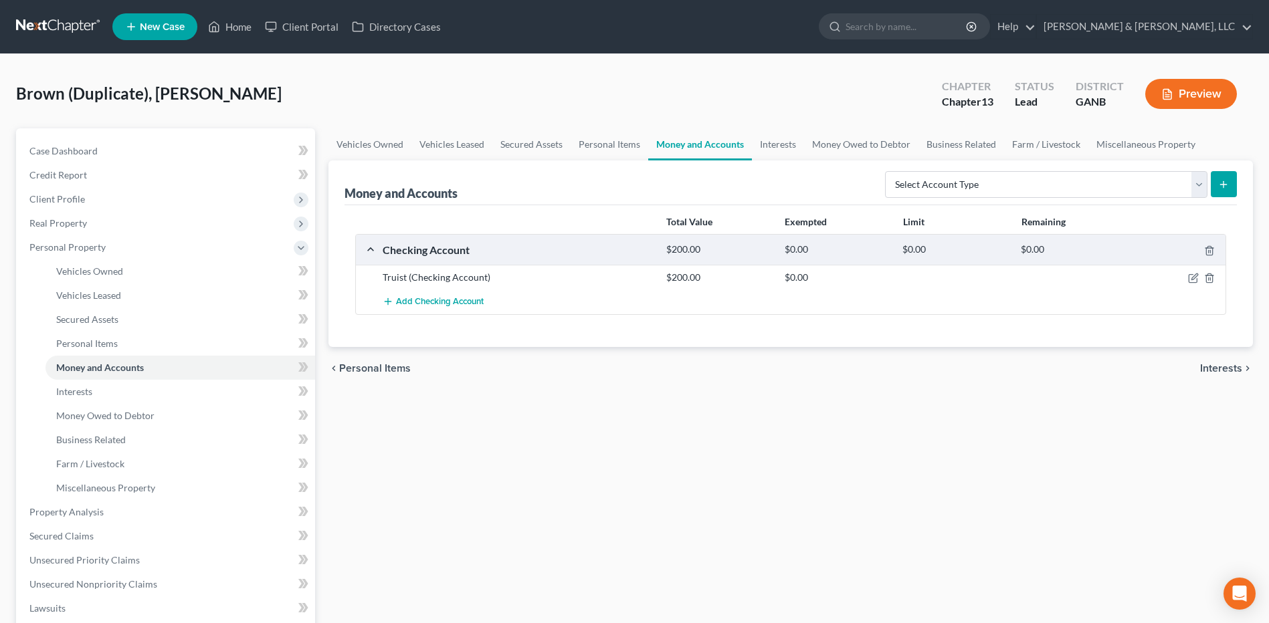
click at [1063, 316] on div "Total Value Exempted Limit Remaining Checking Account $200.00 $0.00 $0.00 $0.00…" at bounding box center [790, 276] width 892 height 142
click at [1190, 280] on icon "button" at bounding box center [1193, 278] width 11 height 11
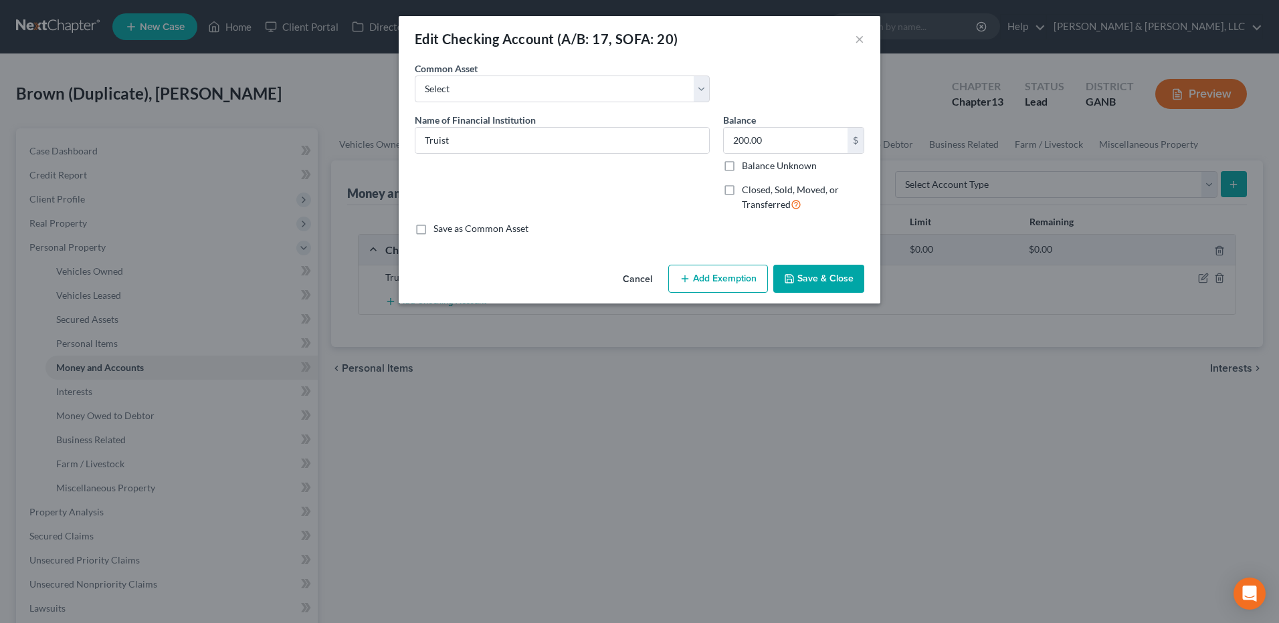
click at [736, 272] on button "Add Exemption" at bounding box center [718, 279] width 100 height 28
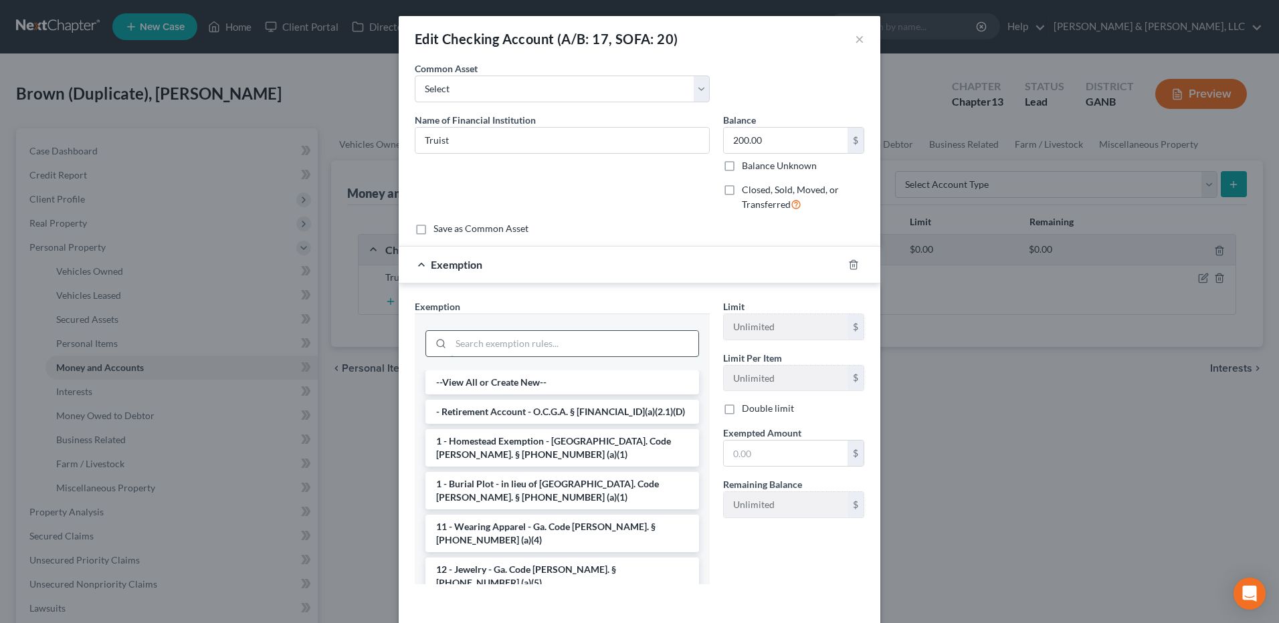
click at [609, 346] on input "search" at bounding box center [574, 343] width 247 height 25
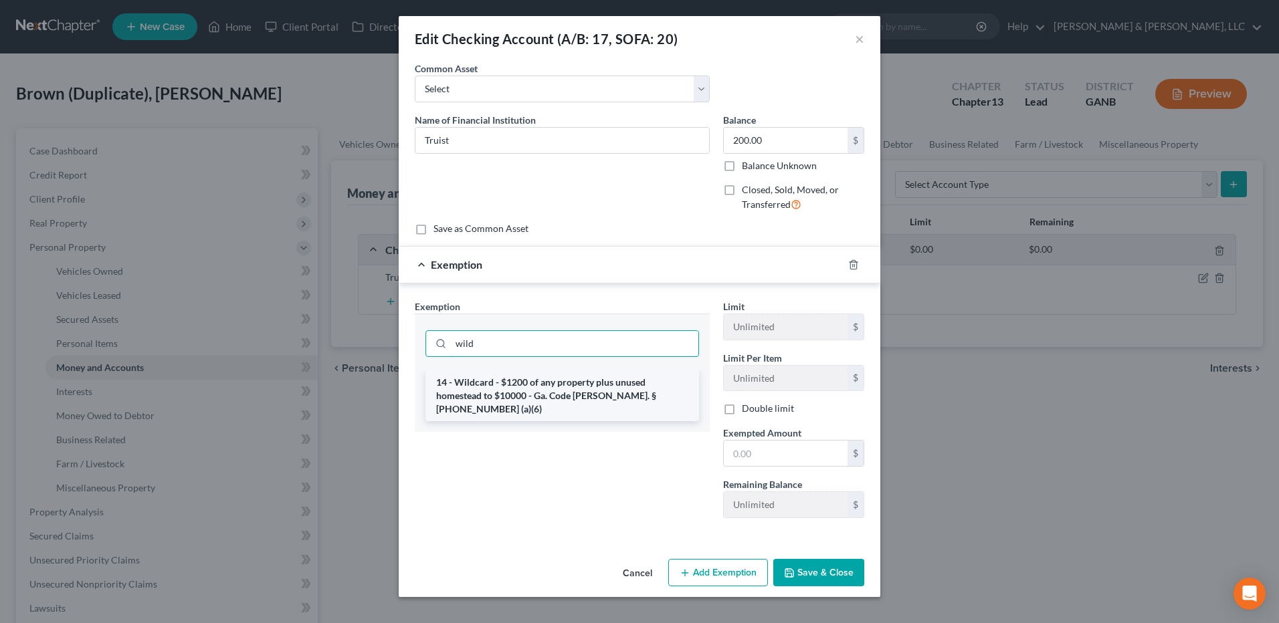
type input "wild"
click at [594, 379] on li "14 - Wildcard - $1200 of any property plus unused homestead to $10000 - Ga. Cod…" at bounding box center [562, 396] width 274 height 51
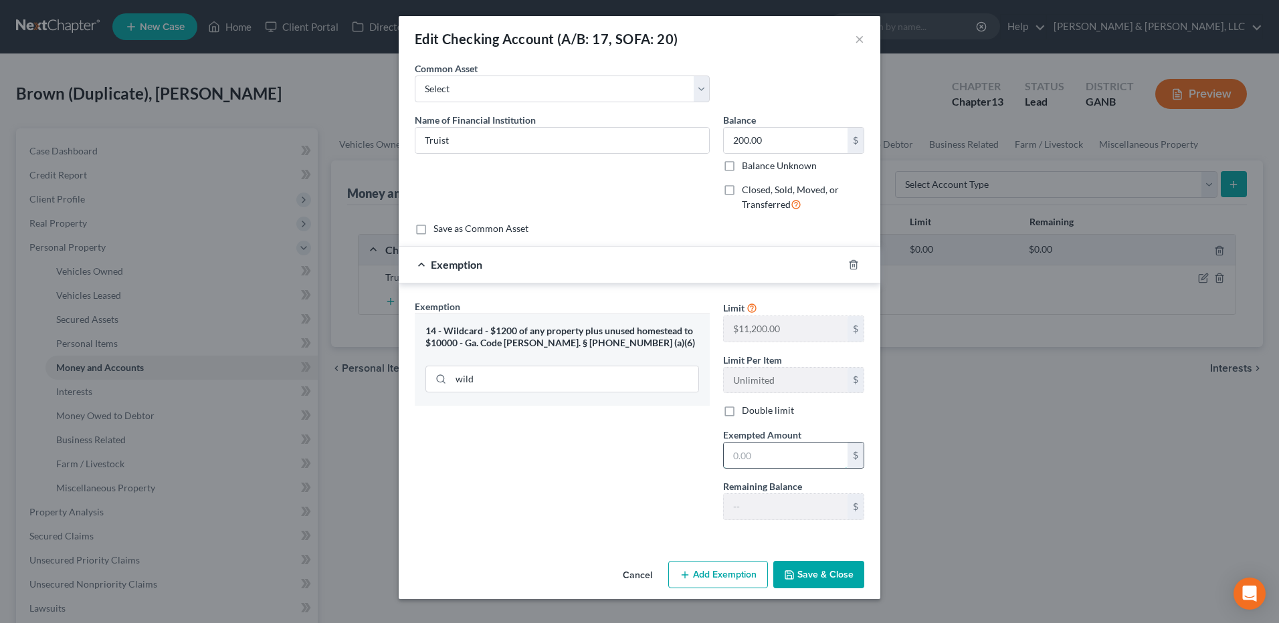
click at [765, 452] on input "text" at bounding box center [786, 455] width 124 height 25
type input "200"
click at [805, 577] on button "Save & Close" at bounding box center [818, 575] width 91 height 28
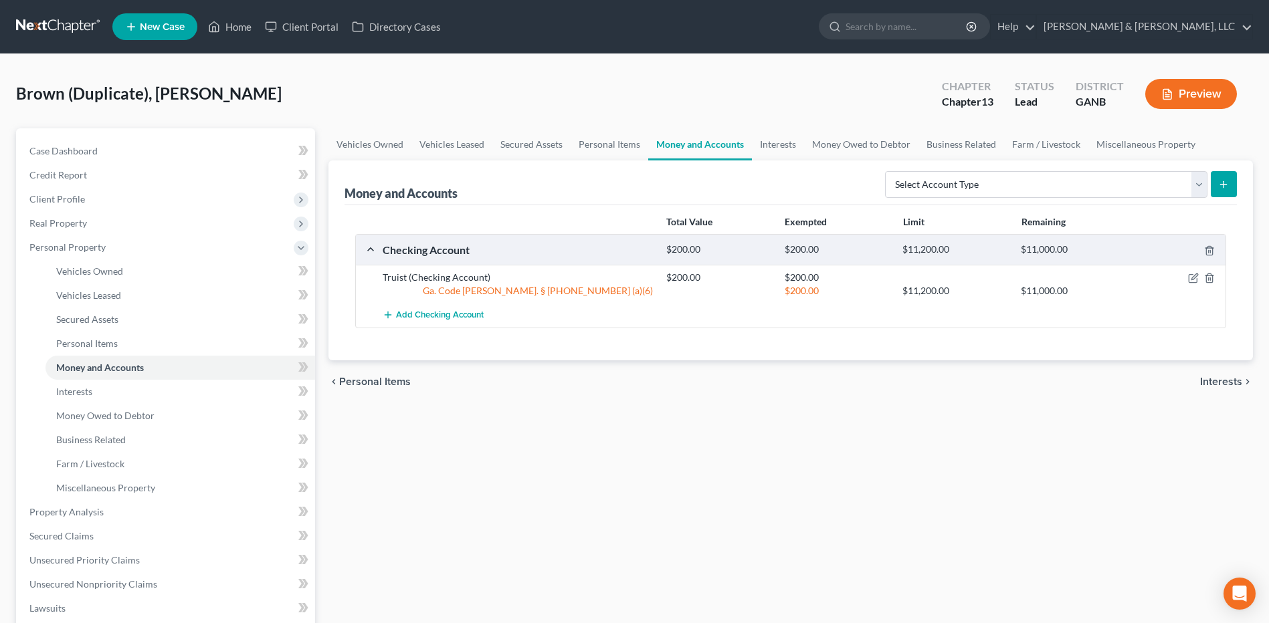
scroll to position [47, 0]
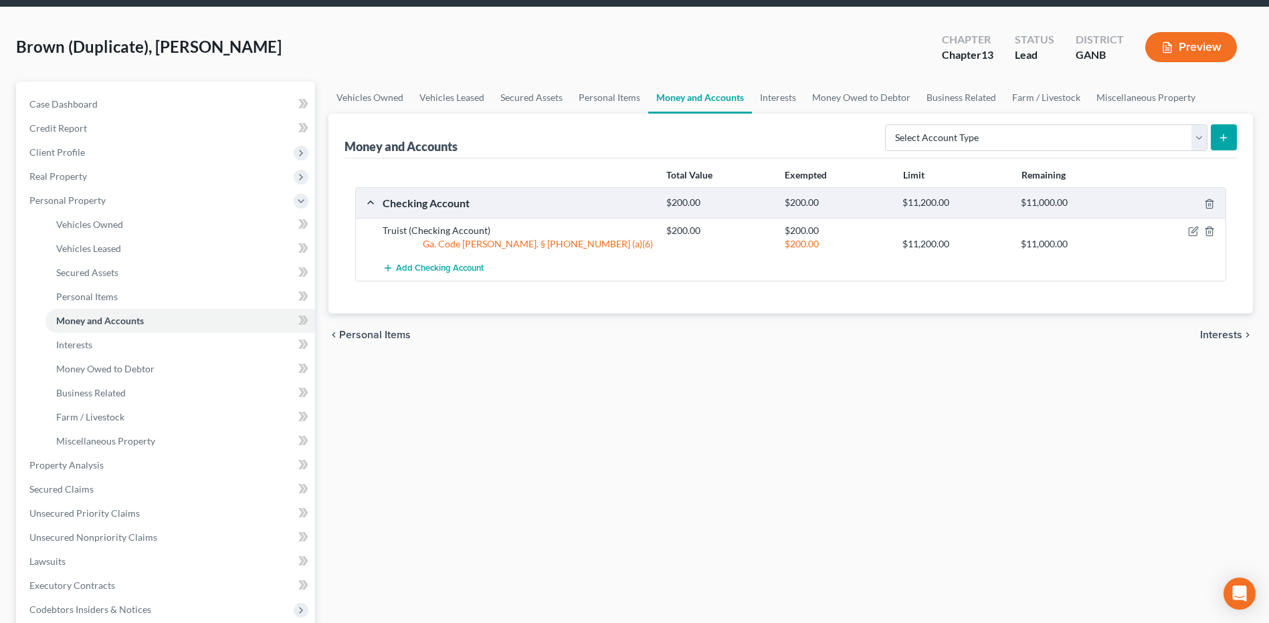
click at [1220, 330] on span "Interests" at bounding box center [1221, 335] width 42 height 11
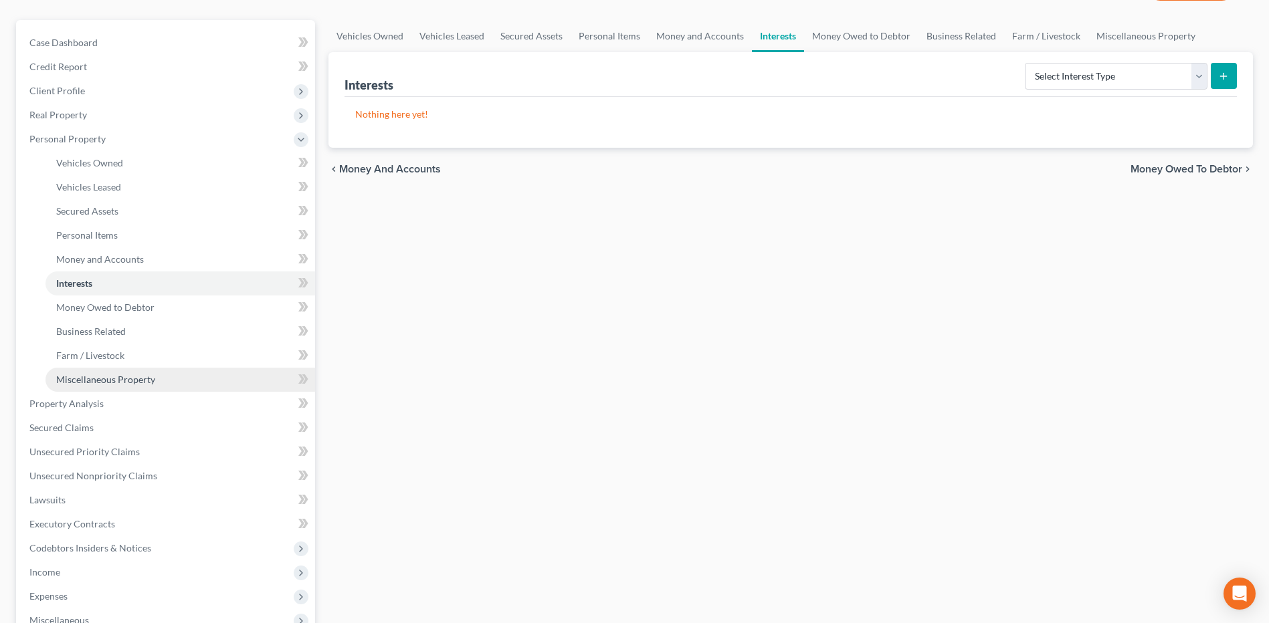
click at [200, 376] on link "Miscellaneous Property" at bounding box center [180, 380] width 270 height 24
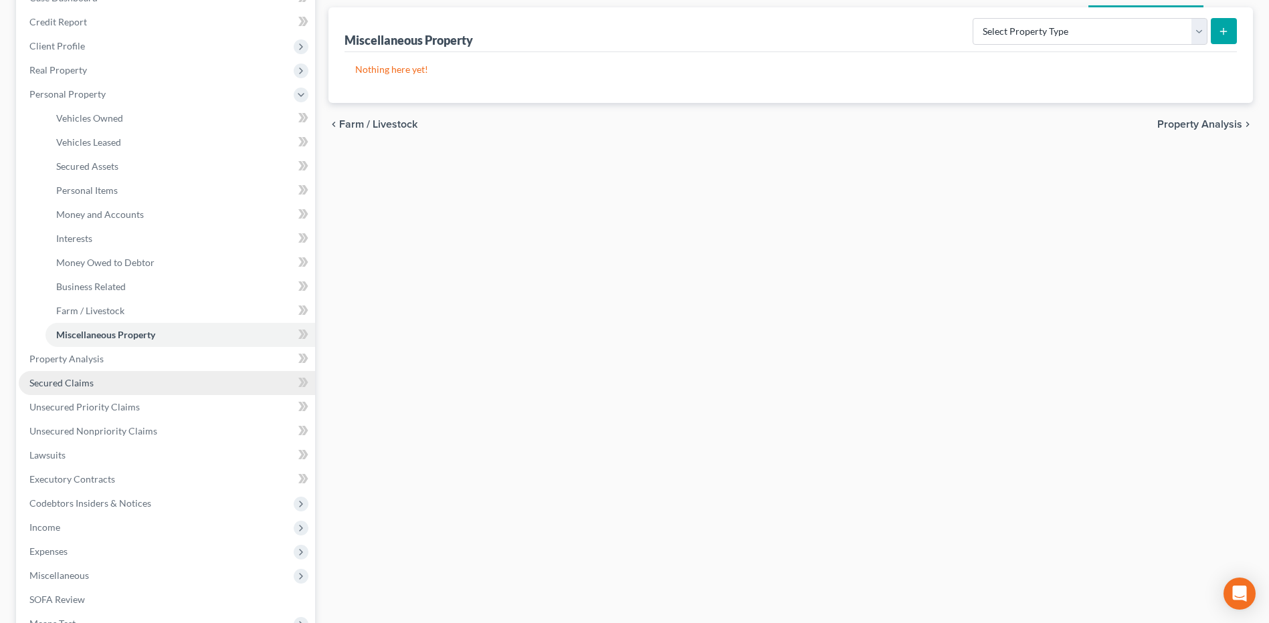
scroll to position [155, 0]
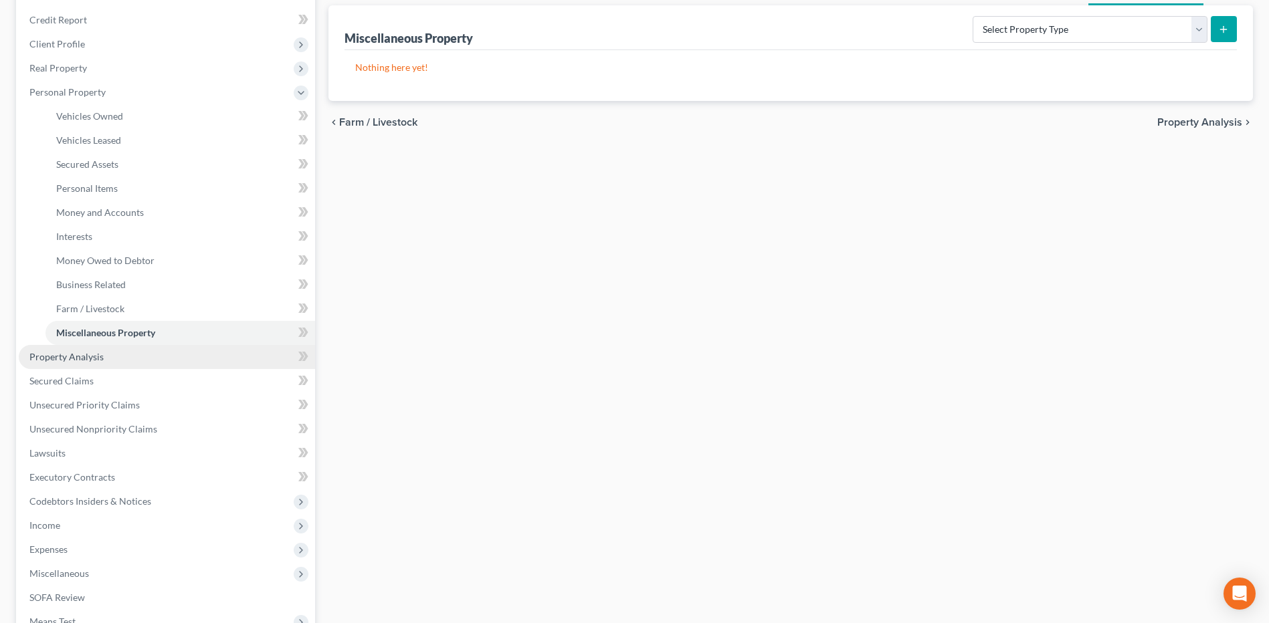
click at [111, 352] on link "Property Analysis" at bounding box center [167, 357] width 296 height 24
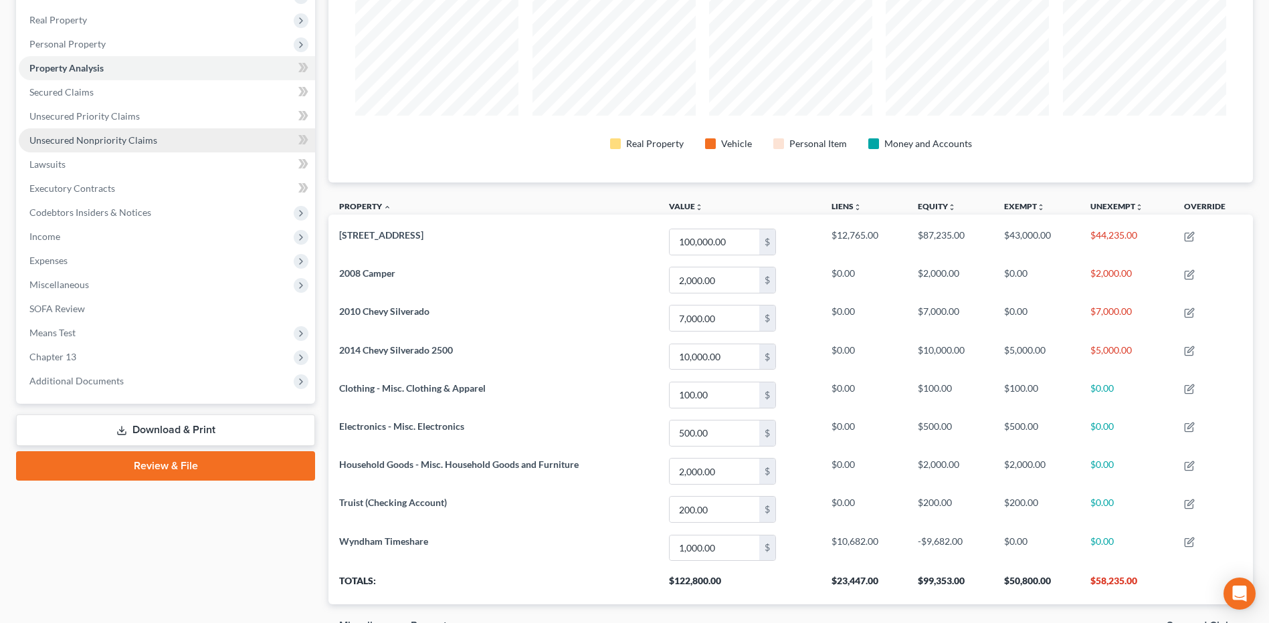
scroll to position [204, 0]
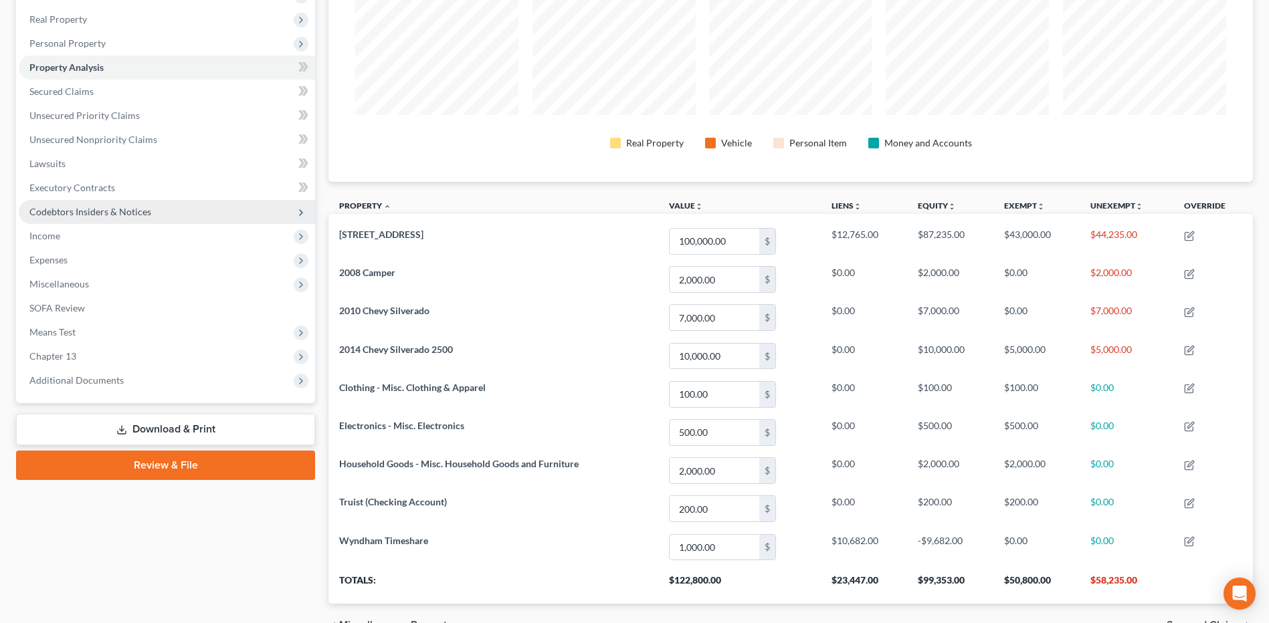
click at [130, 219] on span "Codebtors Insiders & Notices" at bounding box center [167, 212] width 296 height 24
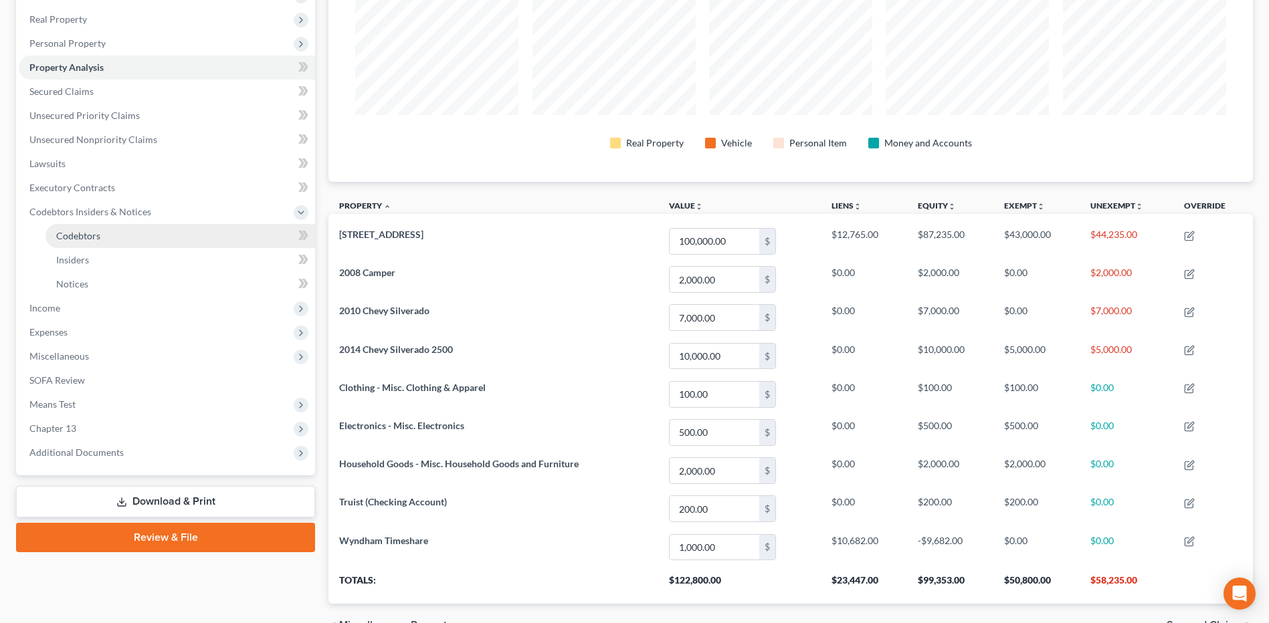
click at [121, 234] on link "Codebtors" at bounding box center [180, 236] width 270 height 24
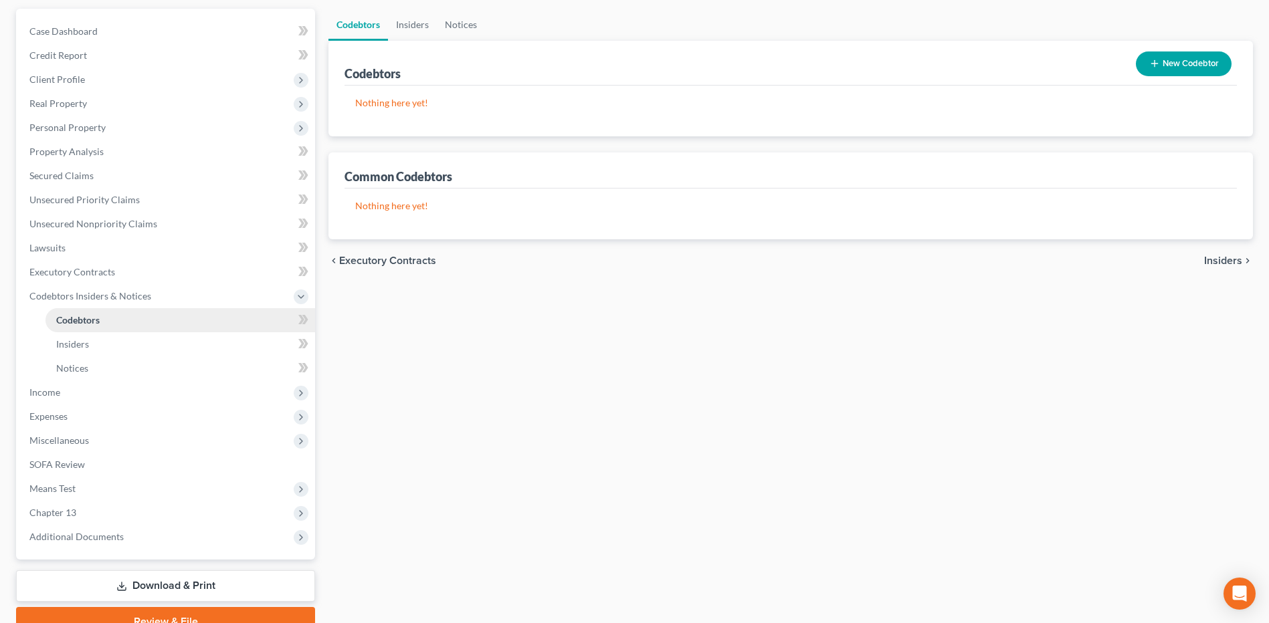
scroll to position [134, 0]
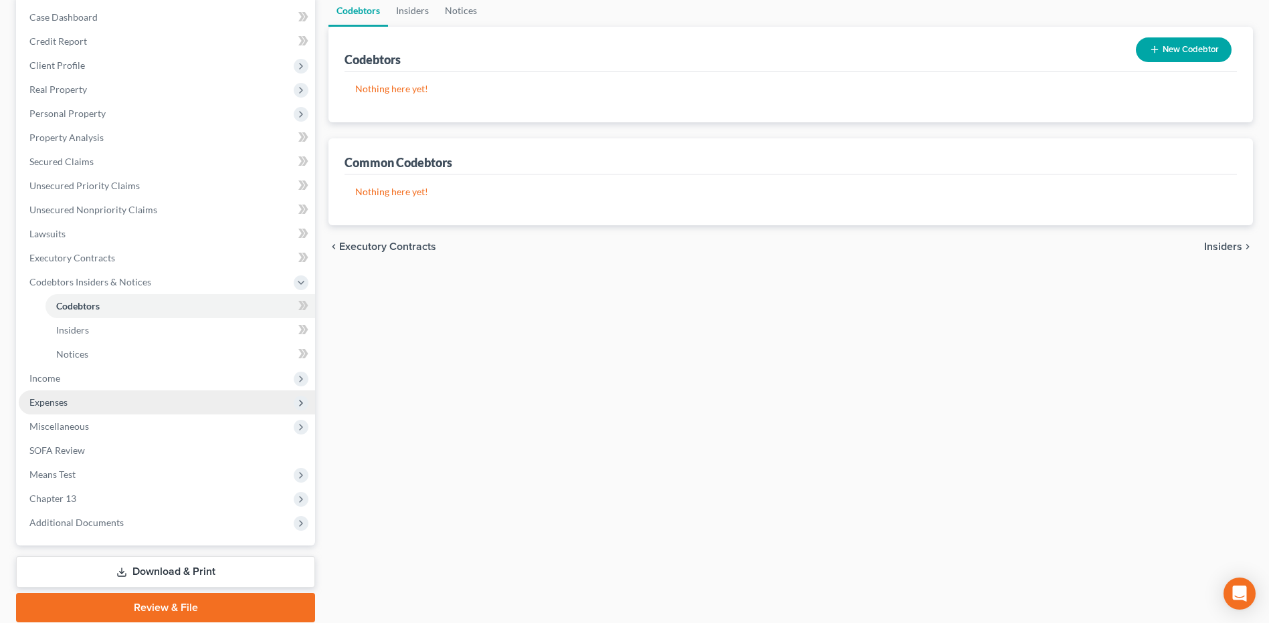
click at [91, 398] on span "Expenses" at bounding box center [167, 403] width 296 height 24
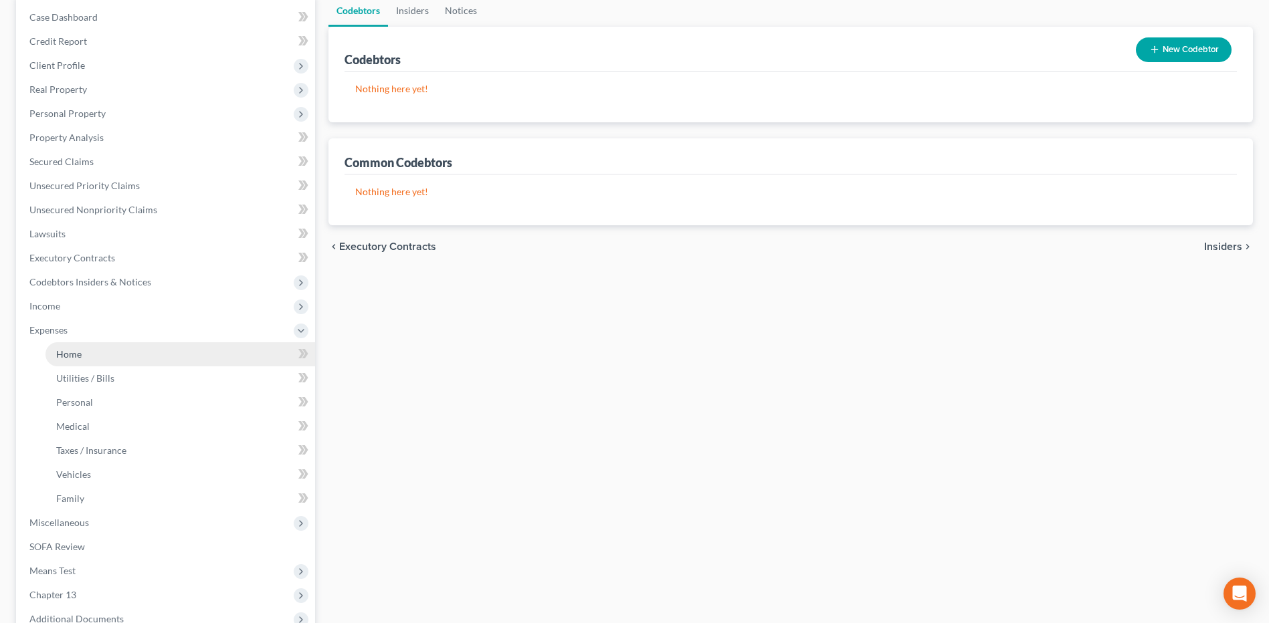
click at [118, 361] on link "Home" at bounding box center [180, 354] width 270 height 24
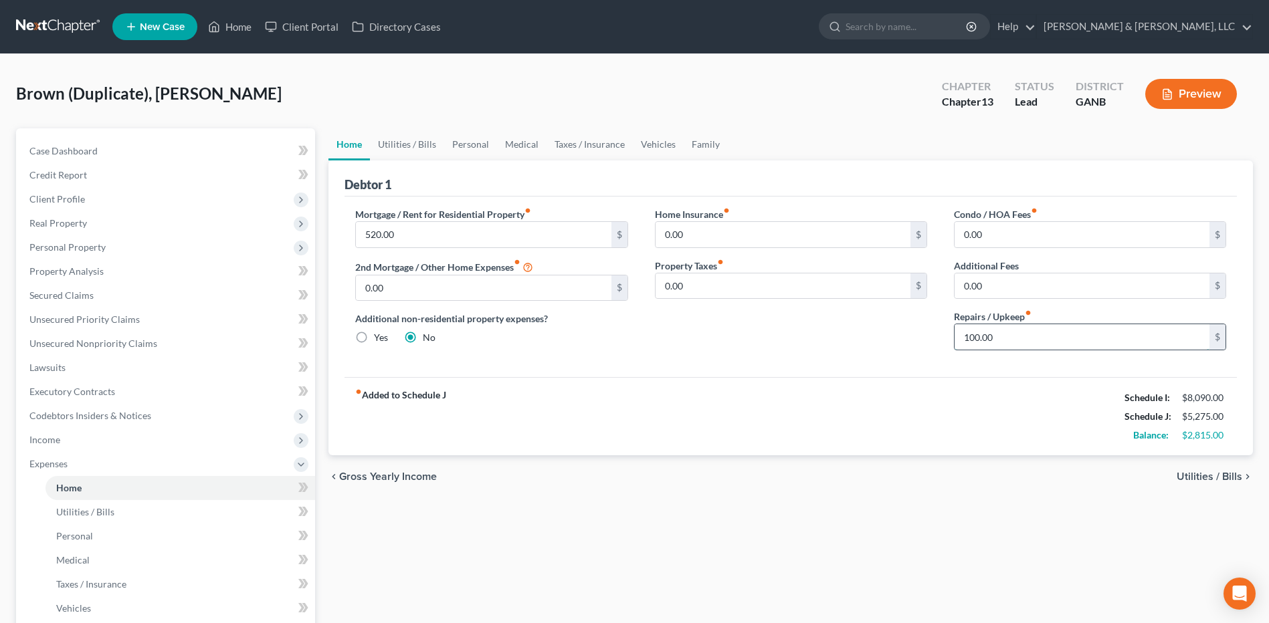
click at [1024, 328] on input "100.00" at bounding box center [1081, 336] width 255 height 25
type input "200"
click at [411, 146] on link "Utilities / Bills" at bounding box center [407, 144] width 74 height 32
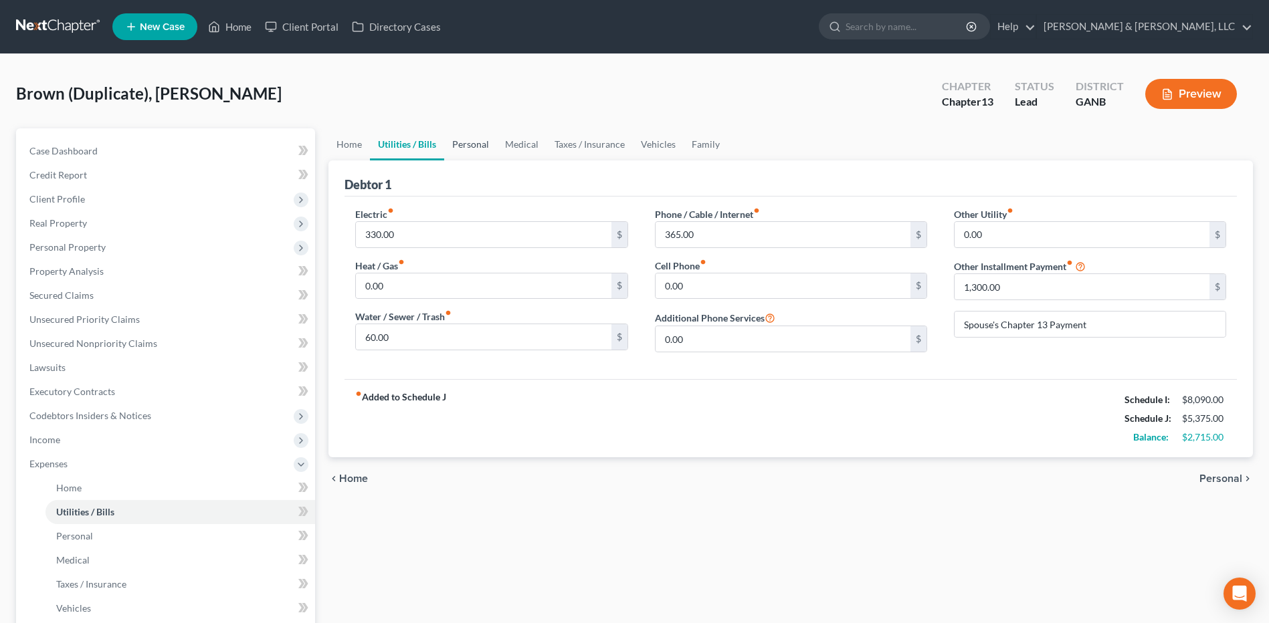
click at [470, 148] on link "Personal" at bounding box center [470, 144] width 53 height 32
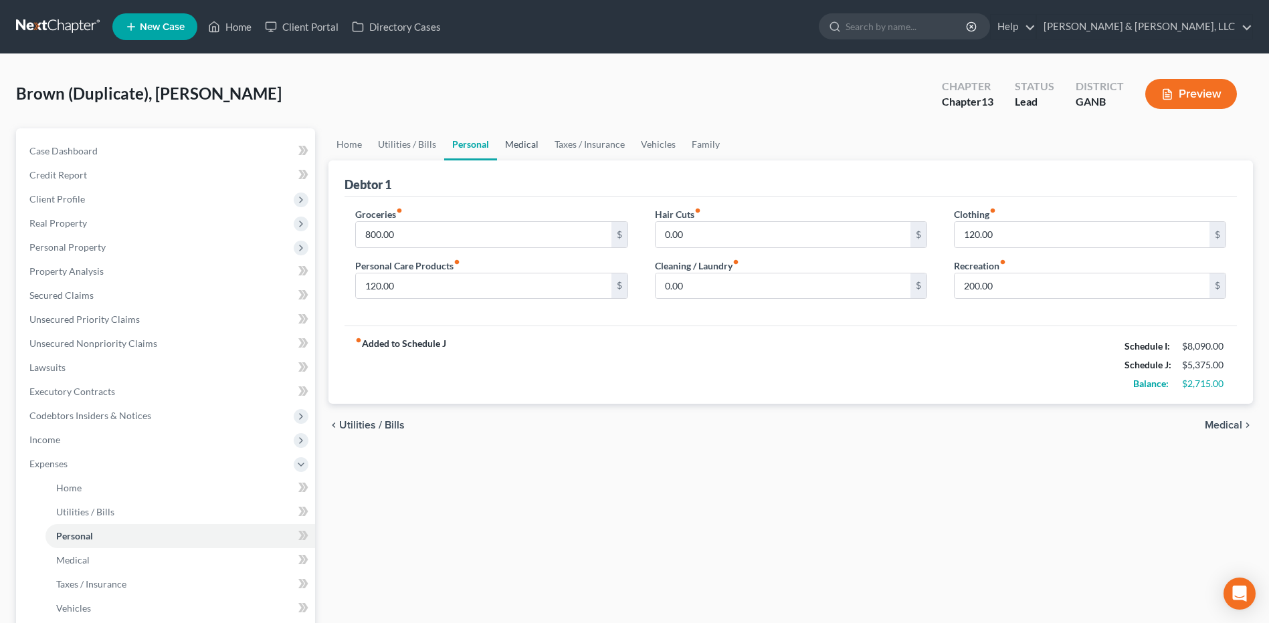
click at [508, 146] on link "Medical" at bounding box center [521, 144] width 49 height 32
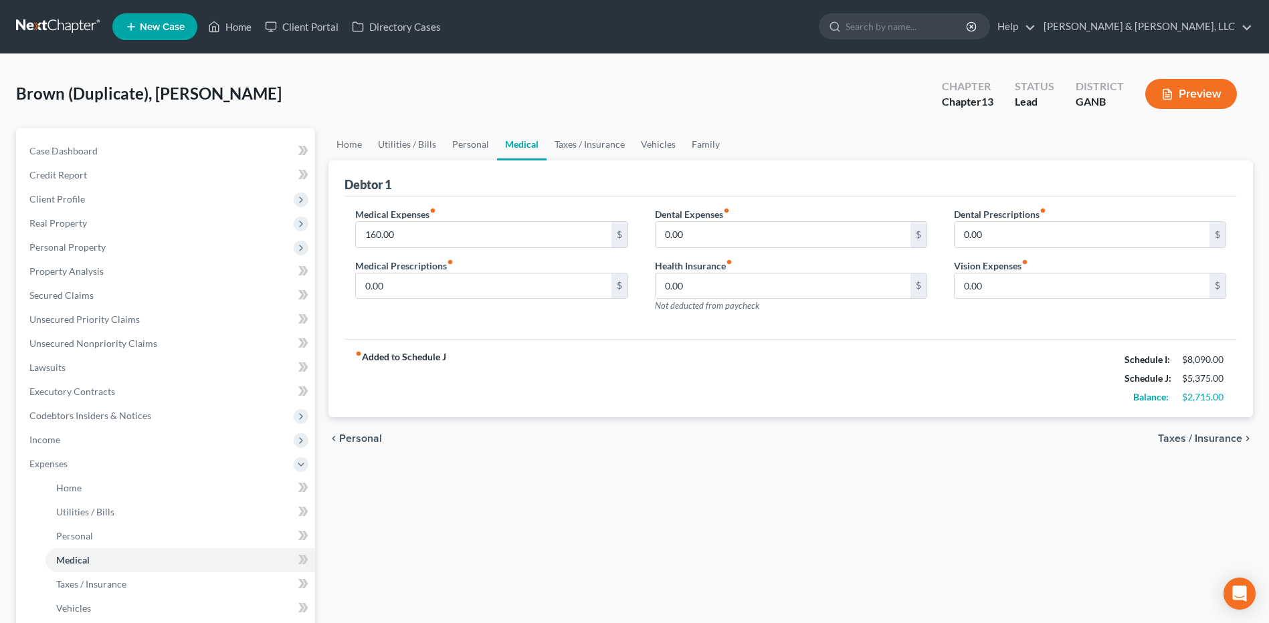
click at [508, 146] on link "Medical" at bounding box center [521, 144] width 49 height 32
click at [571, 147] on link "Taxes / Insurance" at bounding box center [589, 144] width 86 height 32
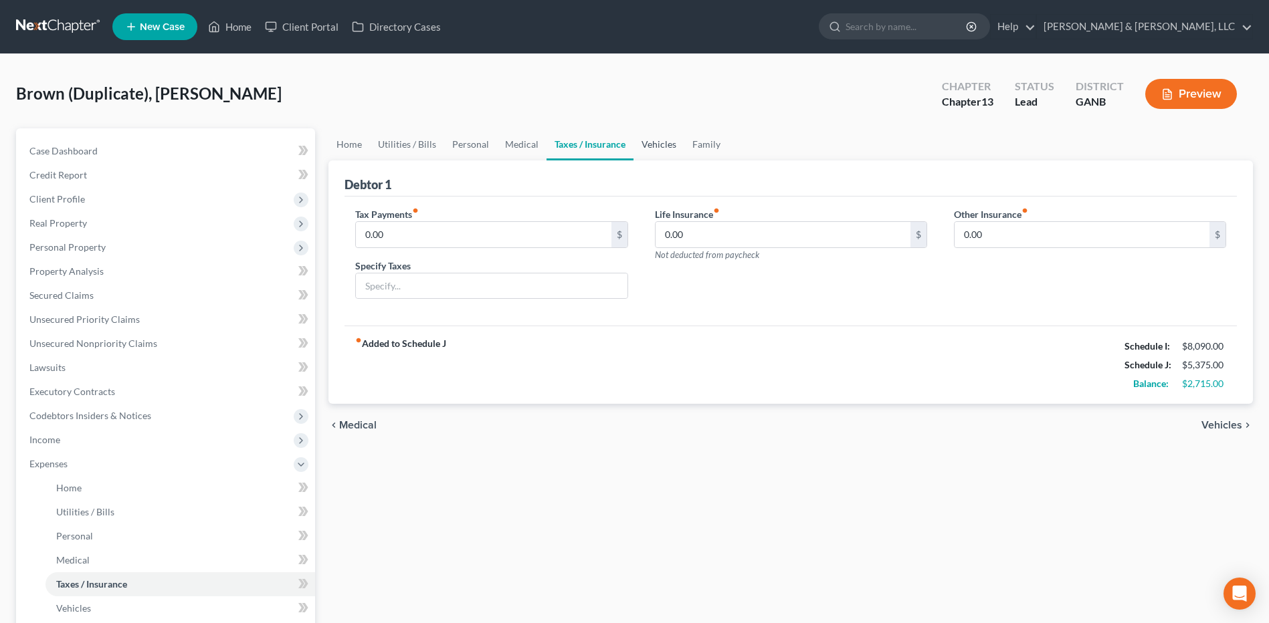
click at [651, 150] on link "Vehicles" at bounding box center [658, 144] width 51 height 32
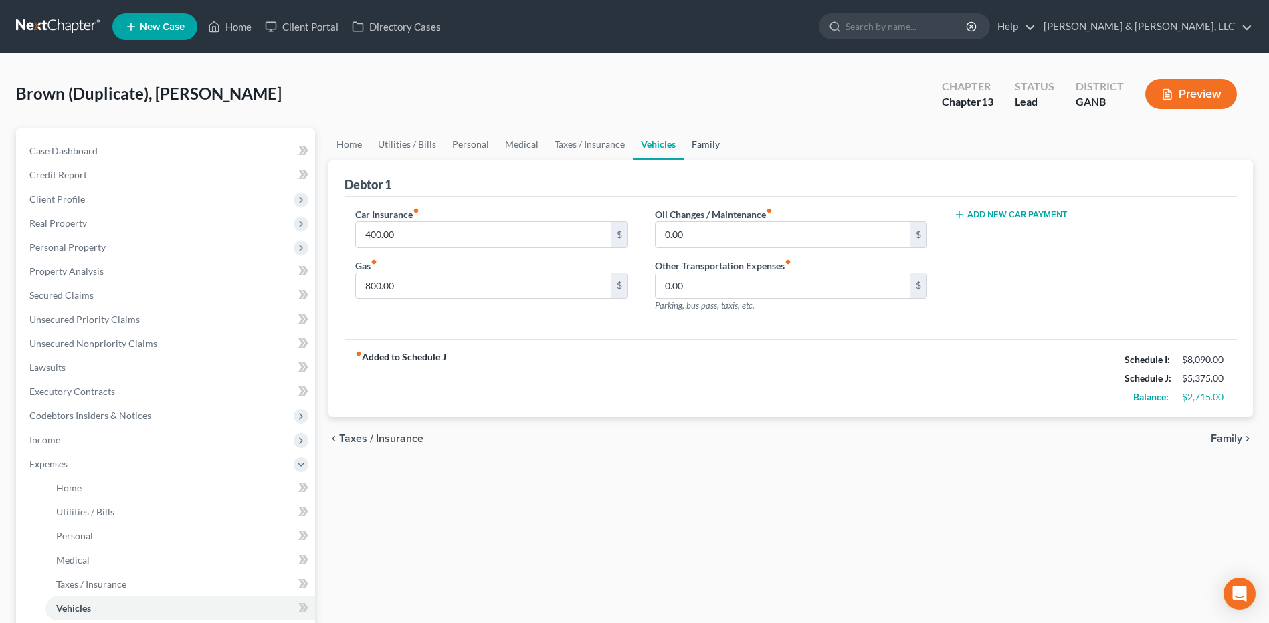
click at [704, 146] on link "Family" at bounding box center [706, 144] width 44 height 32
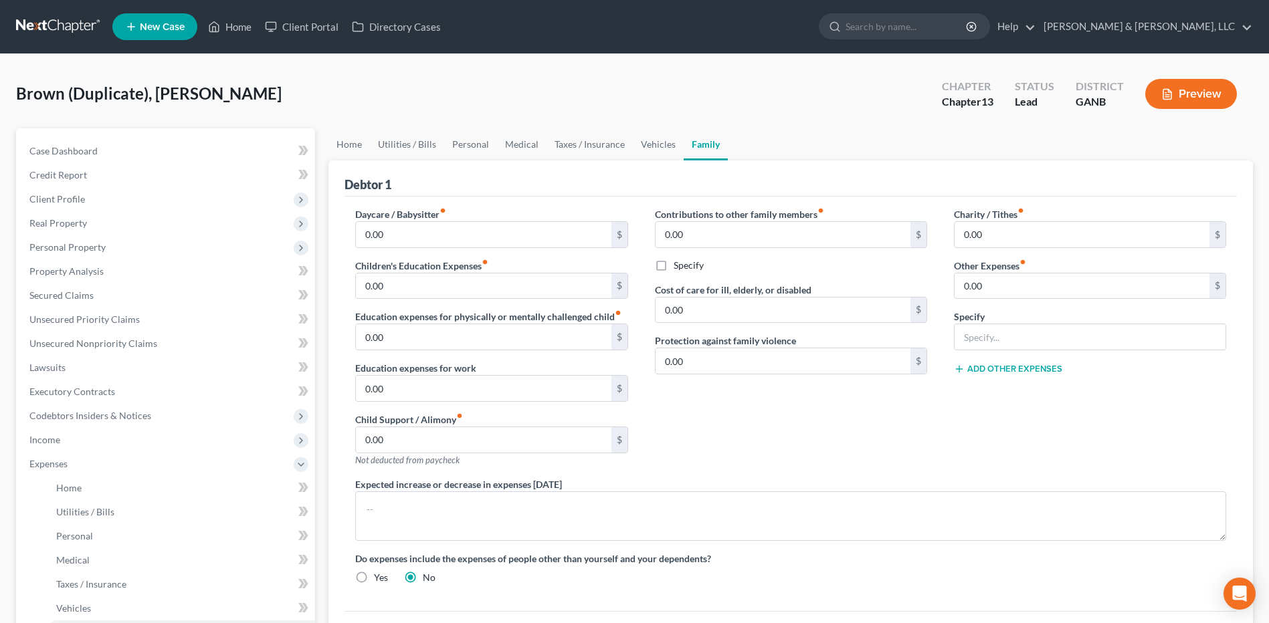
click at [763, 456] on div "Contributions to other family members fiber_manual_record 0.00 $ Specify Cost o…" at bounding box center [790, 342] width 299 height 270
click at [362, 140] on link "Home" at bounding box center [348, 144] width 41 height 32
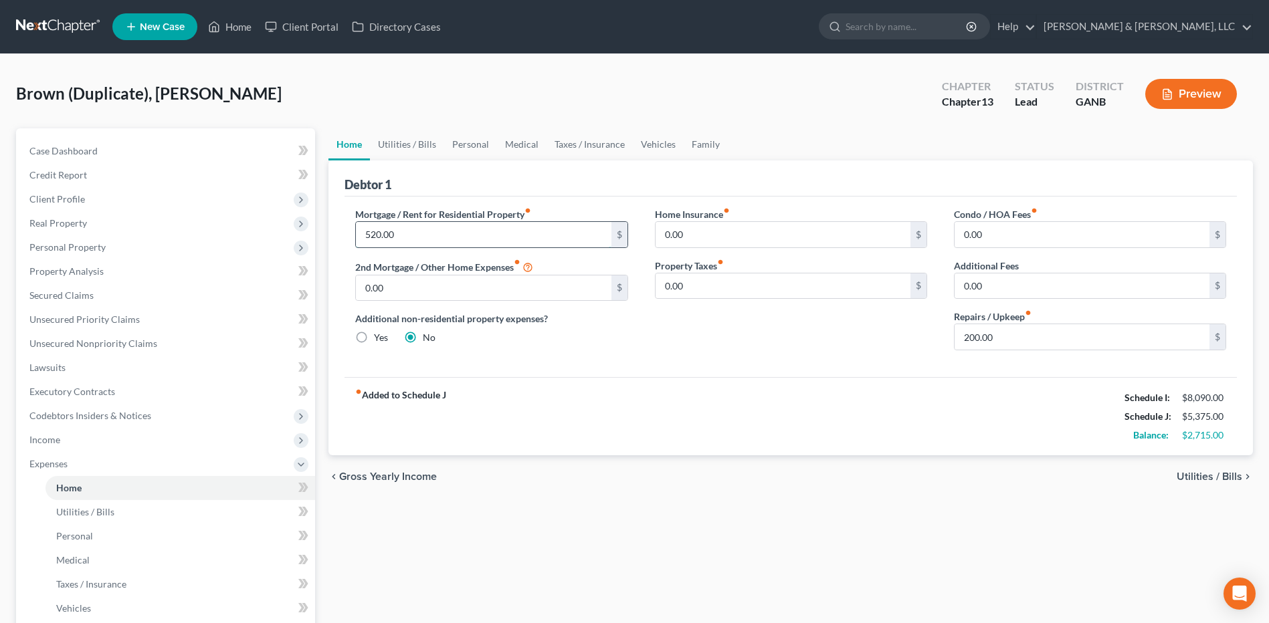
click at [365, 237] on input "520.00" at bounding box center [483, 234] width 255 height 25
type input "1,520.00"
click at [865, 390] on div "fiber_manual_record Added to Schedule J Schedule I: $8,090.00 Schedule J: $6,37…" at bounding box center [790, 416] width 892 height 78
click at [1003, 334] on input "200.00" at bounding box center [1081, 336] width 255 height 25
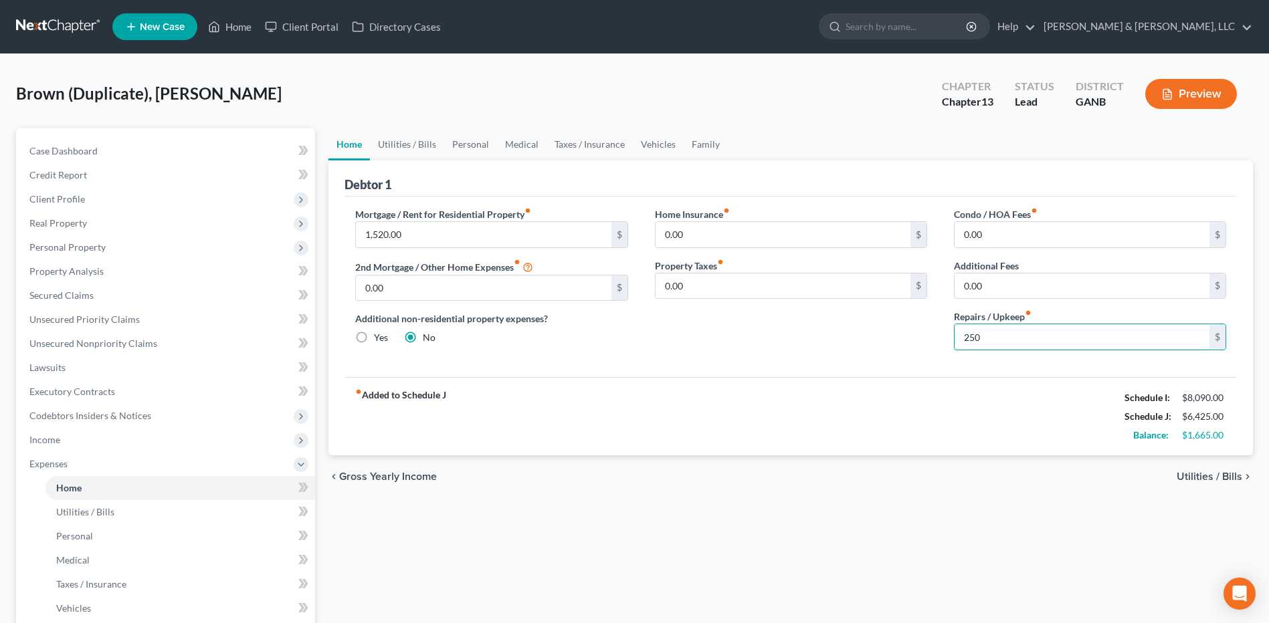
type input "250"
click at [789, 327] on div "Home Insurance fiber_manual_record 0.00 $ Property Taxes fiber_manual_record 0.…" at bounding box center [790, 284] width 299 height 154
click at [400, 135] on link "Utilities / Bills" at bounding box center [407, 144] width 74 height 32
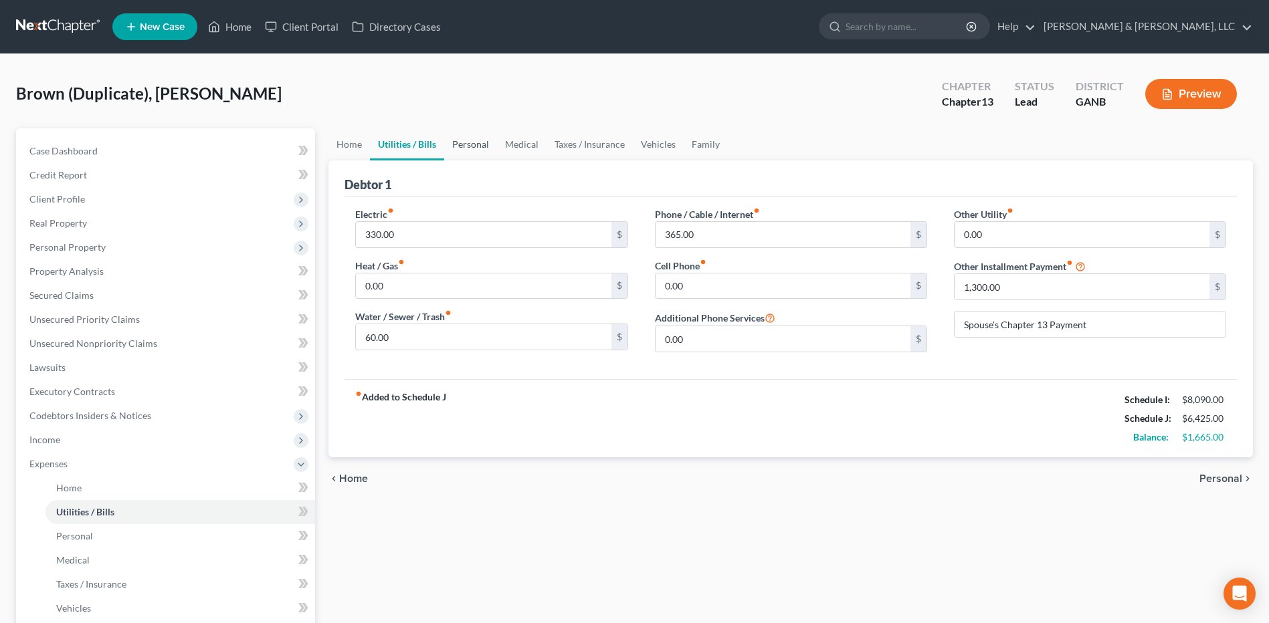
click at [472, 139] on link "Personal" at bounding box center [470, 144] width 53 height 32
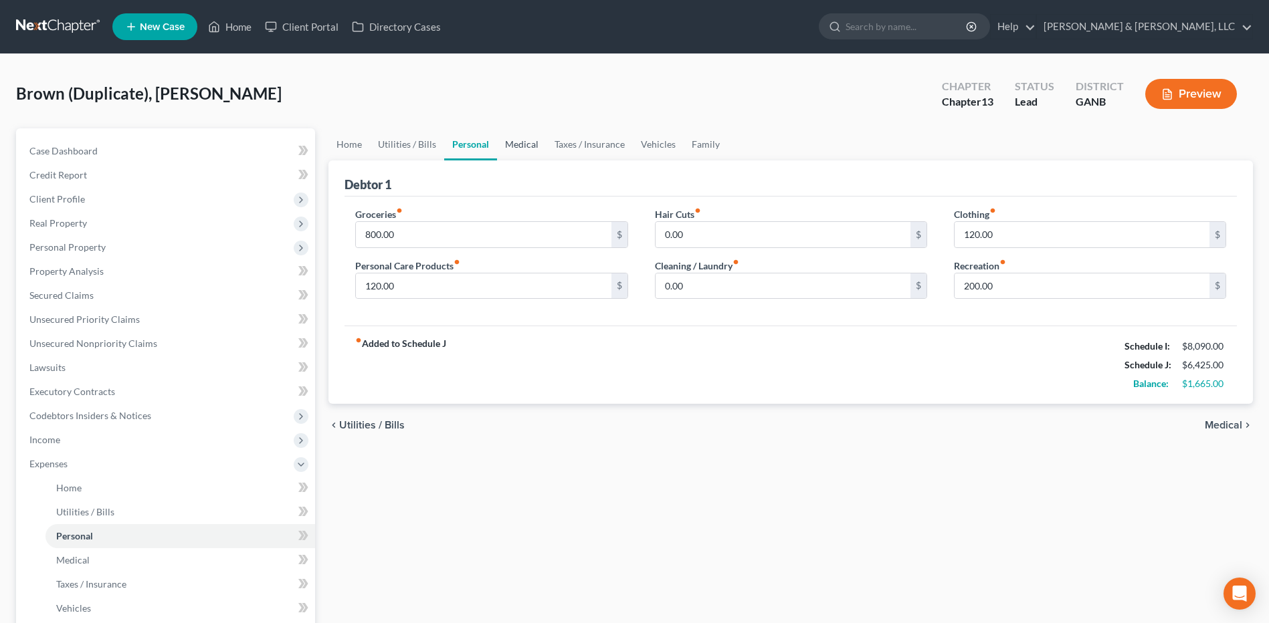
click at [530, 150] on link "Medical" at bounding box center [521, 144] width 49 height 32
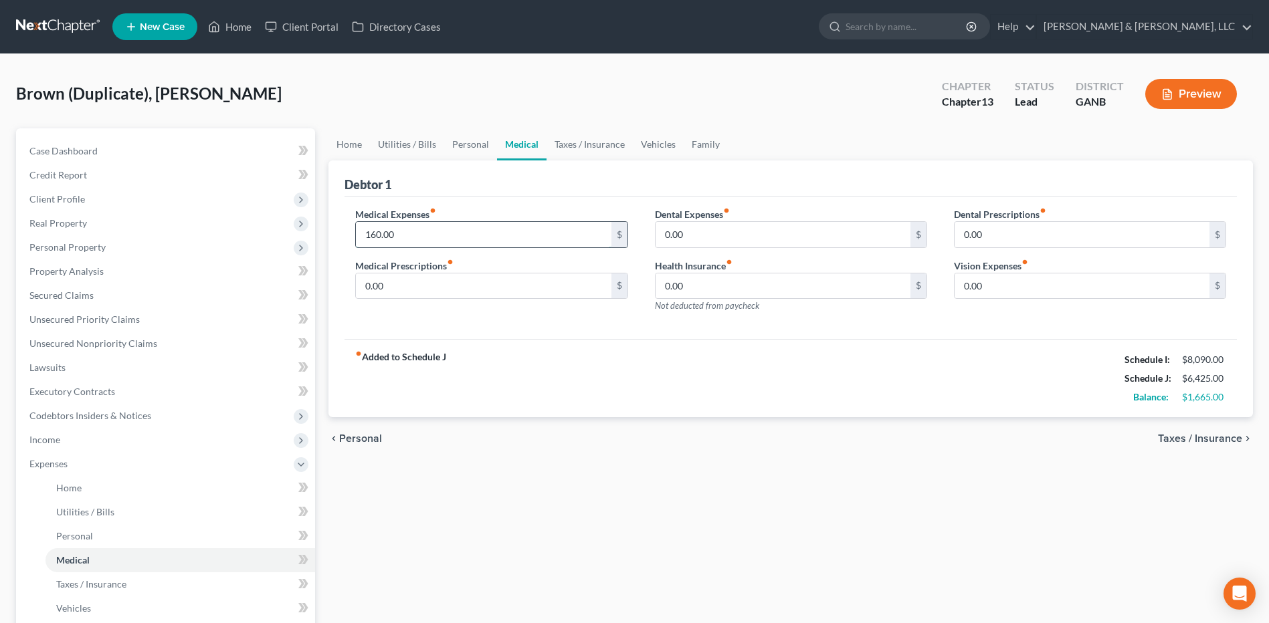
click at [433, 233] on input "160.00" at bounding box center [483, 234] width 255 height 25
type input "260"
click at [666, 431] on div "chevron_left Personal Taxes / Insurance chevron_right" at bounding box center [790, 438] width 924 height 43
click at [615, 155] on link "Taxes / Insurance" at bounding box center [589, 144] width 86 height 32
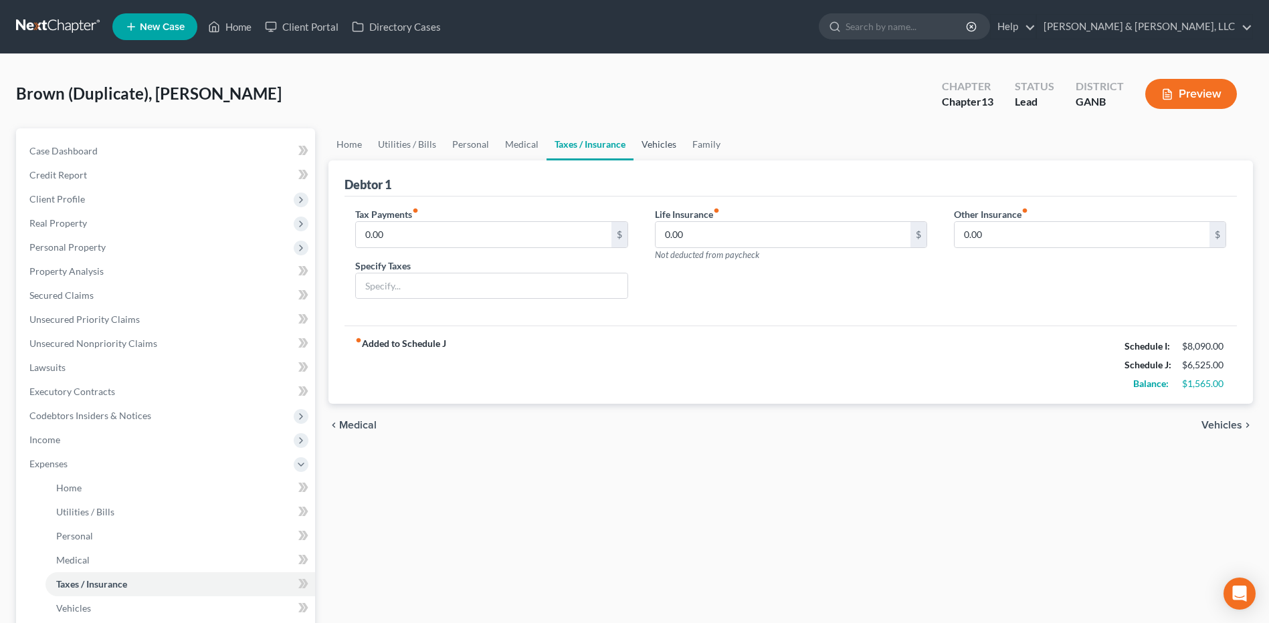
click at [652, 150] on link "Vehicles" at bounding box center [658, 144] width 51 height 32
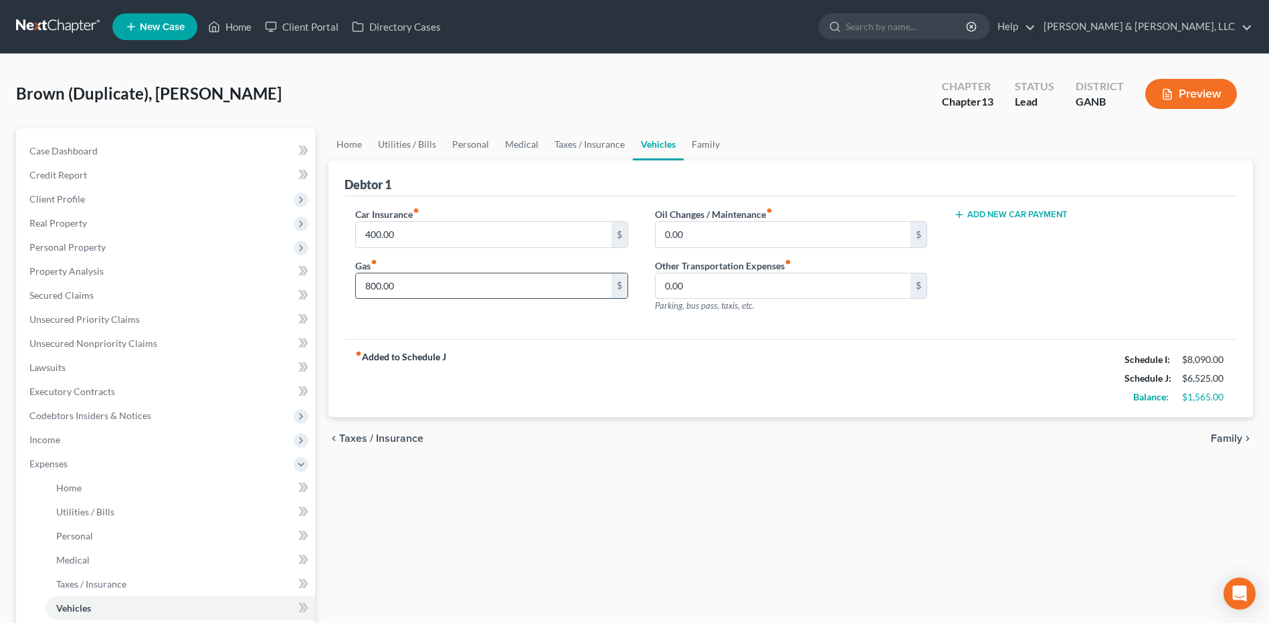
click at [437, 280] on input "800.00" at bounding box center [483, 286] width 255 height 25
type input "900"
click at [543, 388] on div "fiber_manual_record Added to Schedule J Schedule I: $8,090.00 Schedule J: $6,62…" at bounding box center [790, 378] width 892 height 78
click at [425, 140] on link "Utilities / Bills" at bounding box center [407, 144] width 74 height 32
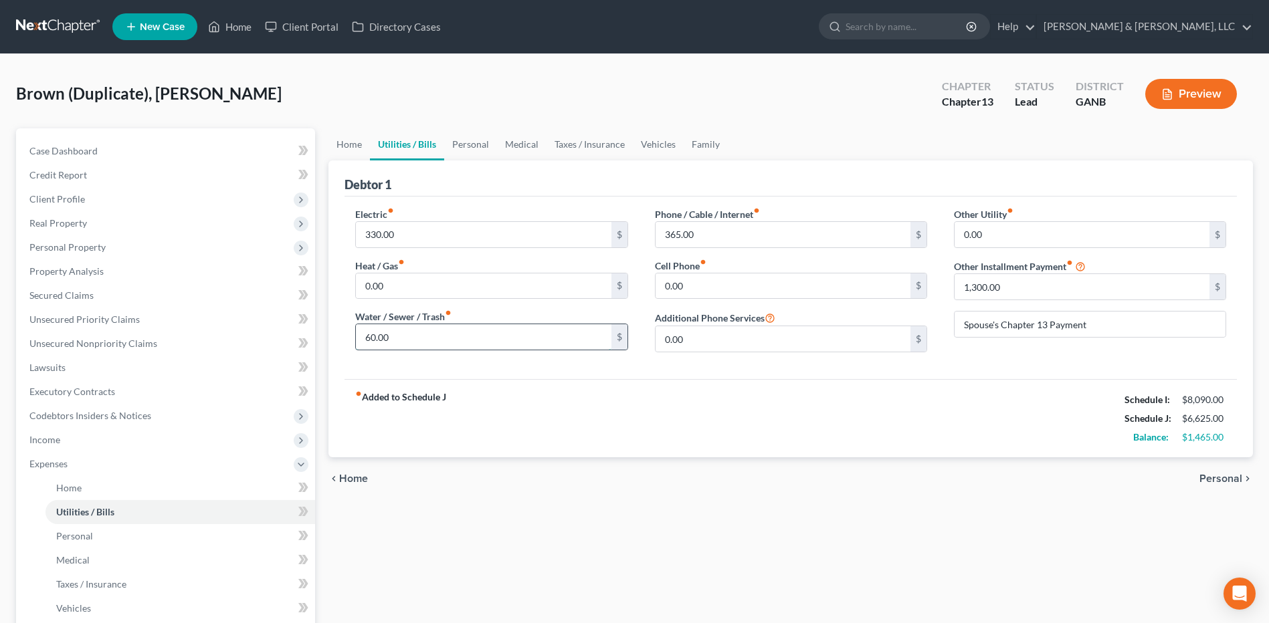
click at [406, 331] on input "60.00" at bounding box center [483, 336] width 255 height 25
click at [557, 443] on div "fiber_manual_record Added to Schedule J Schedule I: $8,090.00 Schedule J: $6,68…" at bounding box center [790, 418] width 892 height 78
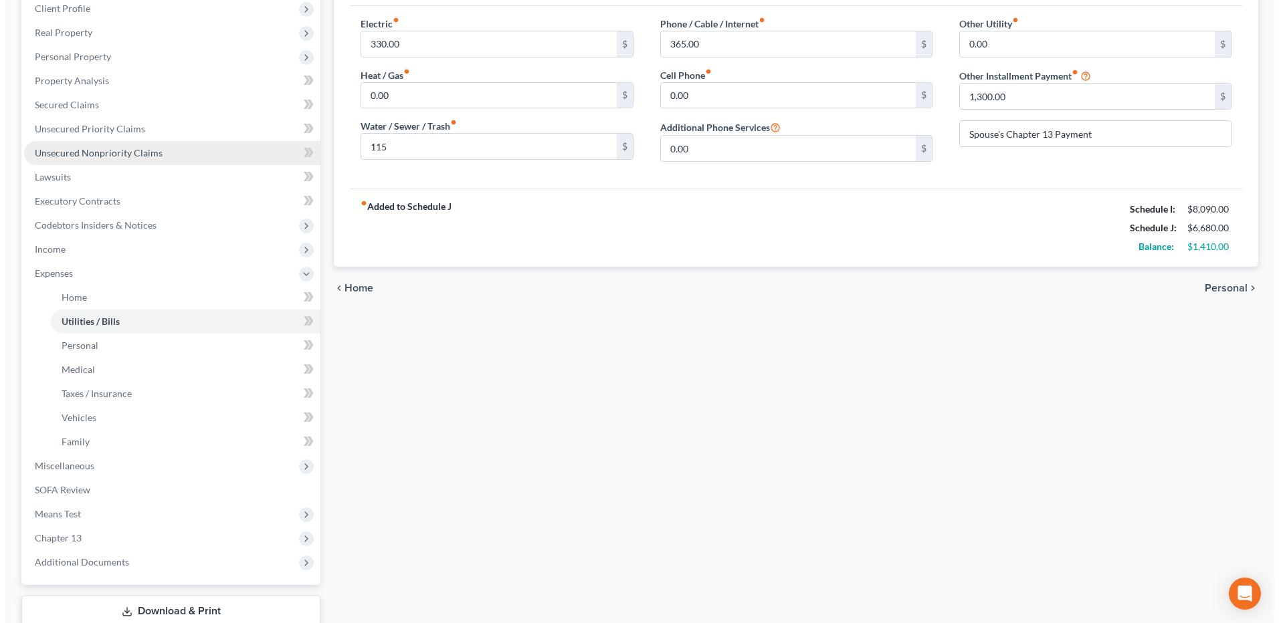
scroll to position [204, 0]
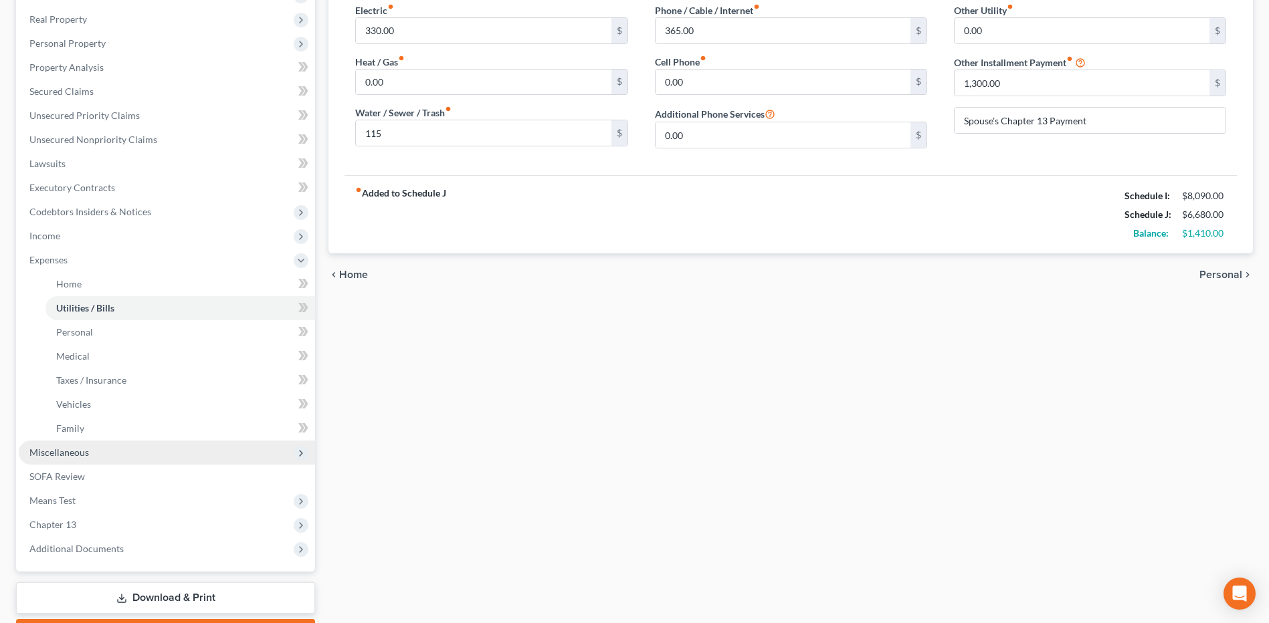
click at [172, 442] on span "Miscellaneous" at bounding box center [167, 453] width 296 height 24
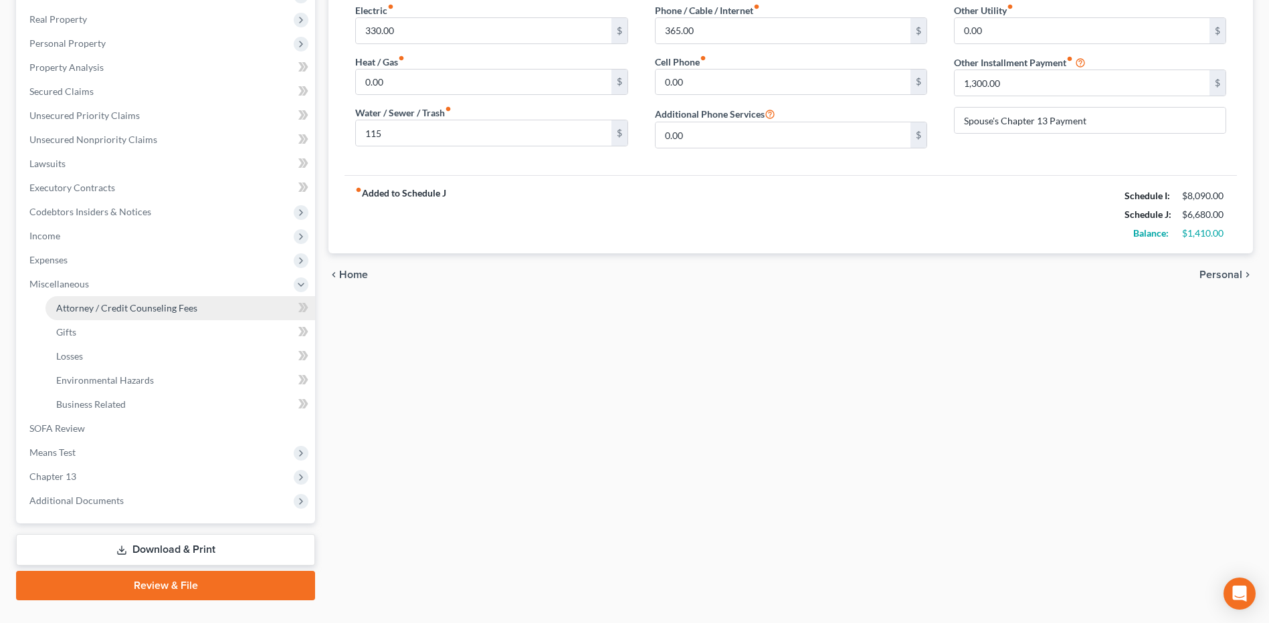
click at [163, 305] on span "Attorney / Credit Counseling Fees" at bounding box center [126, 307] width 141 height 11
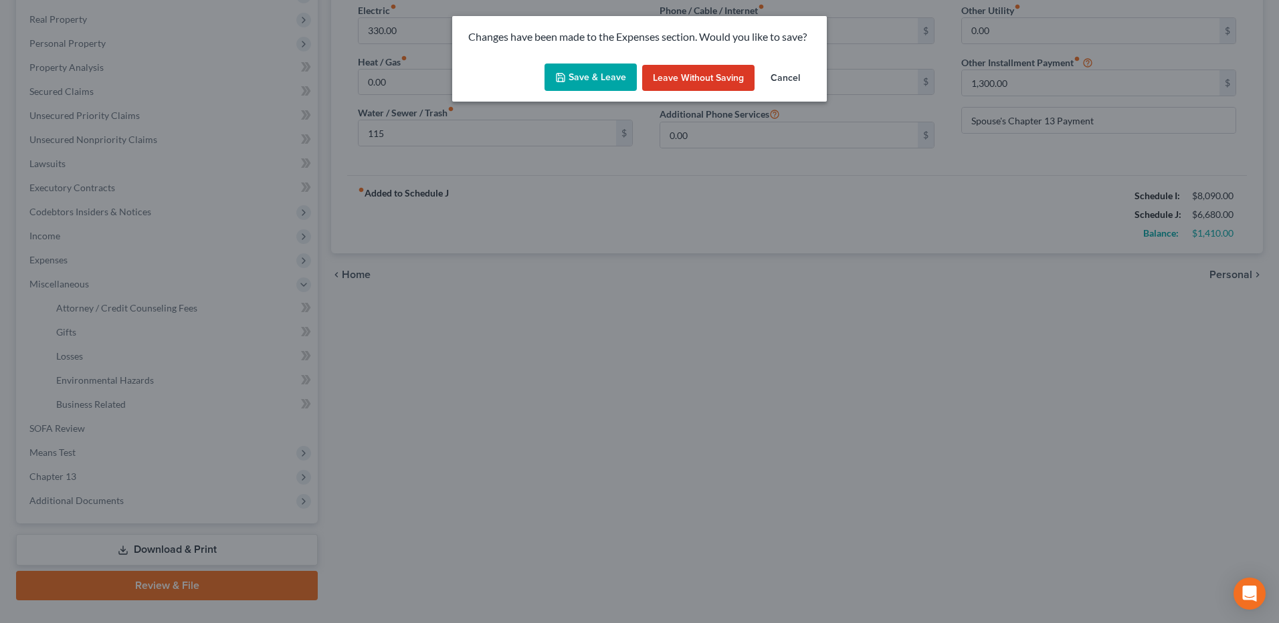
click at [584, 76] on button "Save & Leave" at bounding box center [590, 78] width 92 height 28
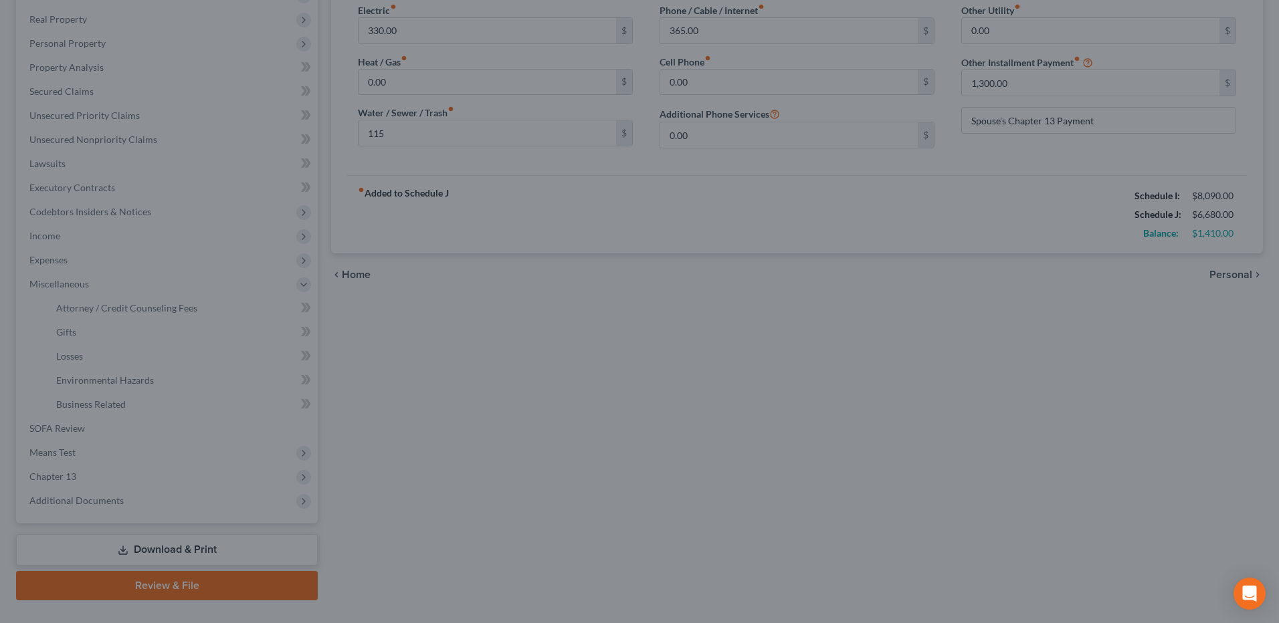
type input "115.00"
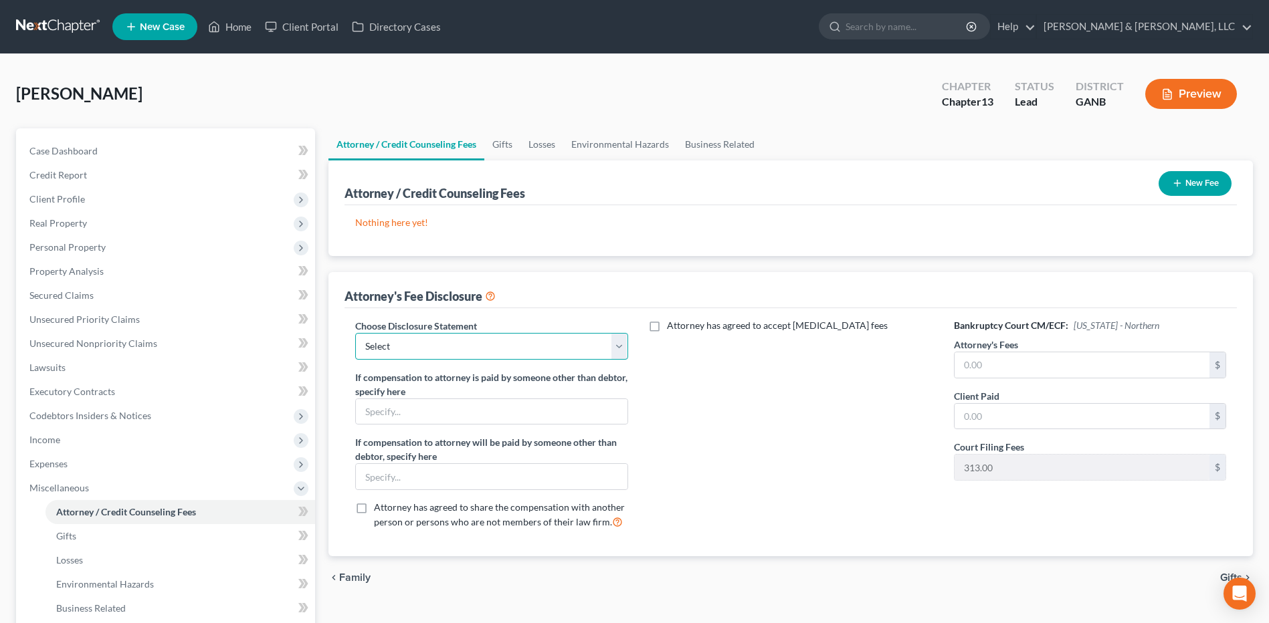
click at [544, 348] on select "Select CUSTOM 13 BUSINESS 13 7 Disclosure 13 Disclosure" at bounding box center [491, 346] width 272 height 27
select select "3"
click at [355, 333] on select "Select CUSTOM 13 BUSINESS 13 7 Disclosure 13 Disclosure" at bounding box center [491, 346] width 272 height 27
click at [976, 352] on input "text" at bounding box center [1081, 364] width 255 height 25
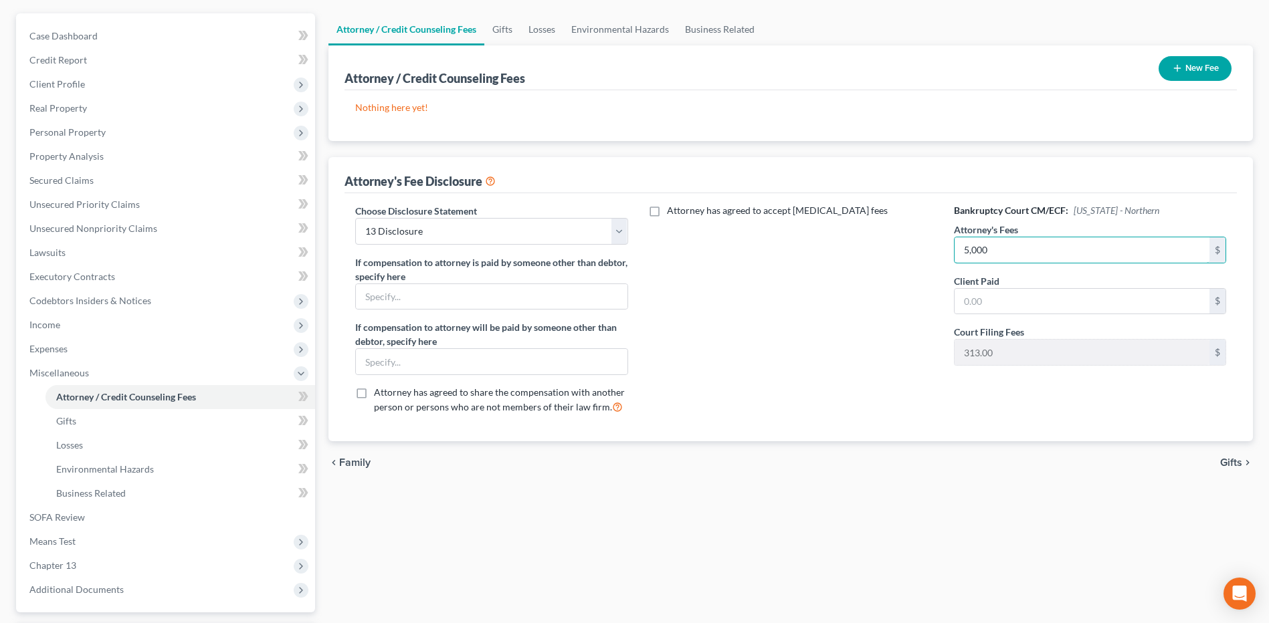
scroll to position [116, 0]
type input "5,000"
click at [1212, 68] on button "New Fee" at bounding box center [1194, 68] width 73 height 25
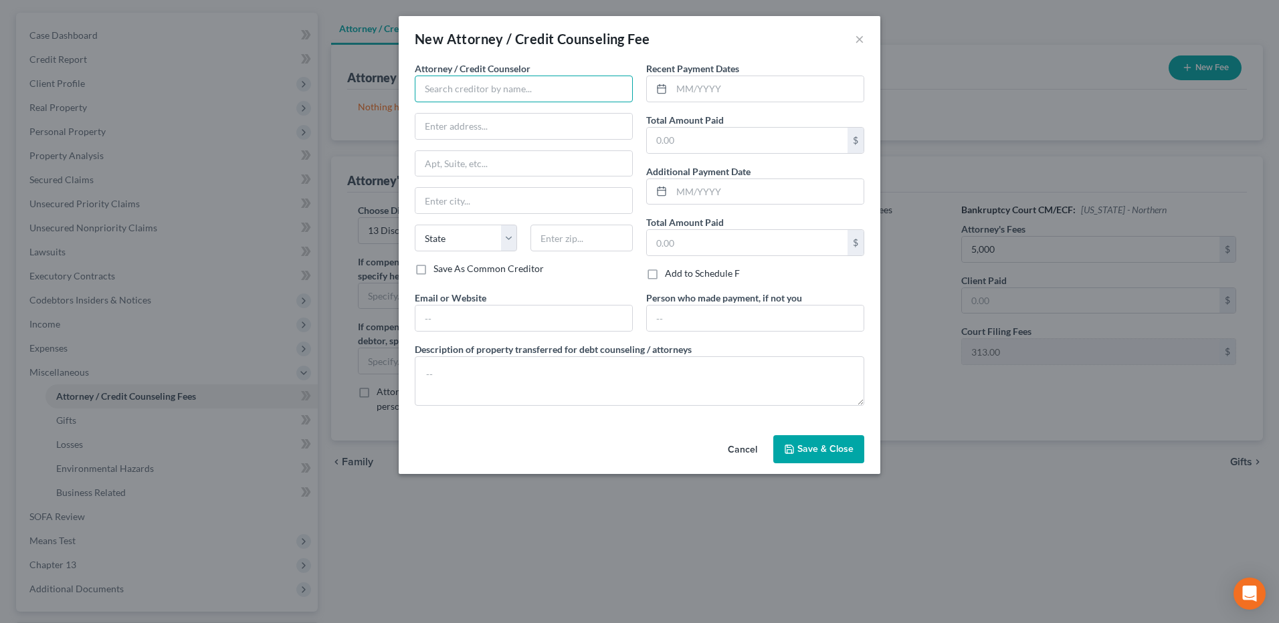
click at [609, 88] on input "text" at bounding box center [524, 89] width 218 height 27
type input "CC Advising"
click at [763, 91] on input "text" at bounding box center [768, 88] width 192 height 25
type input "08/2025"
type input "10"
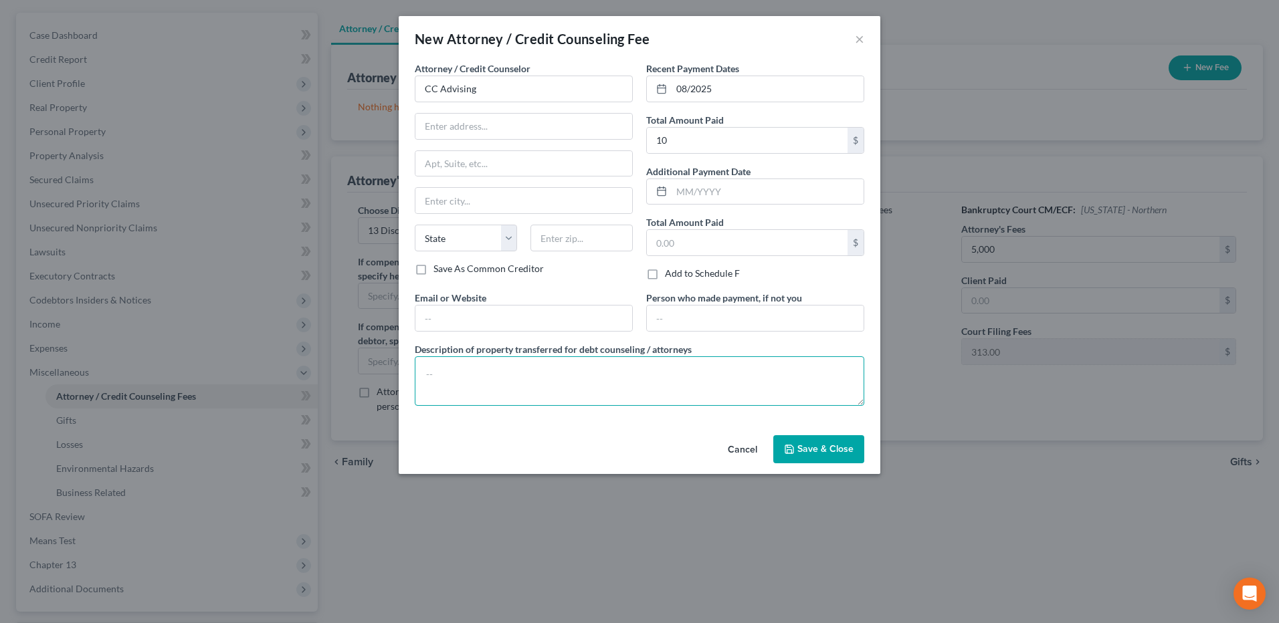
click at [538, 389] on textarea at bounding box center [639, 381] width 449 height 49
type textarea "$10"
click at [800, 441] on button "Save & Close" at bounding box center [818, 449] width 91 height 28
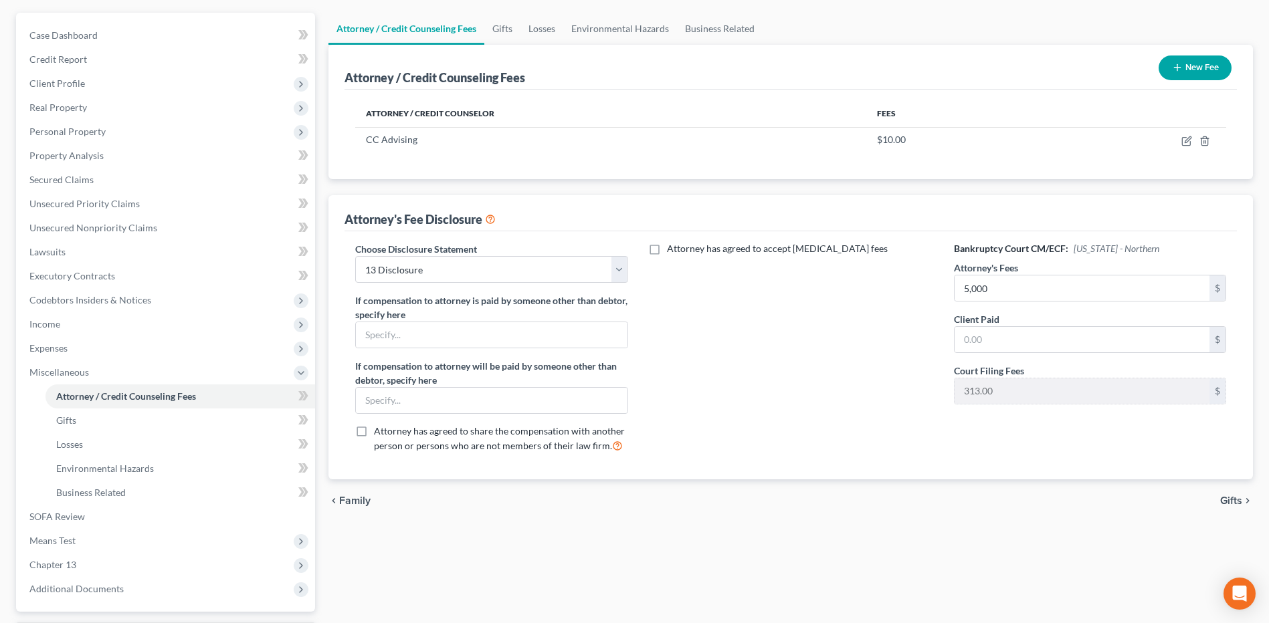
click at [1196, 76] on button "New Fee" at bounding box center [1194, 68] width 73 height 25
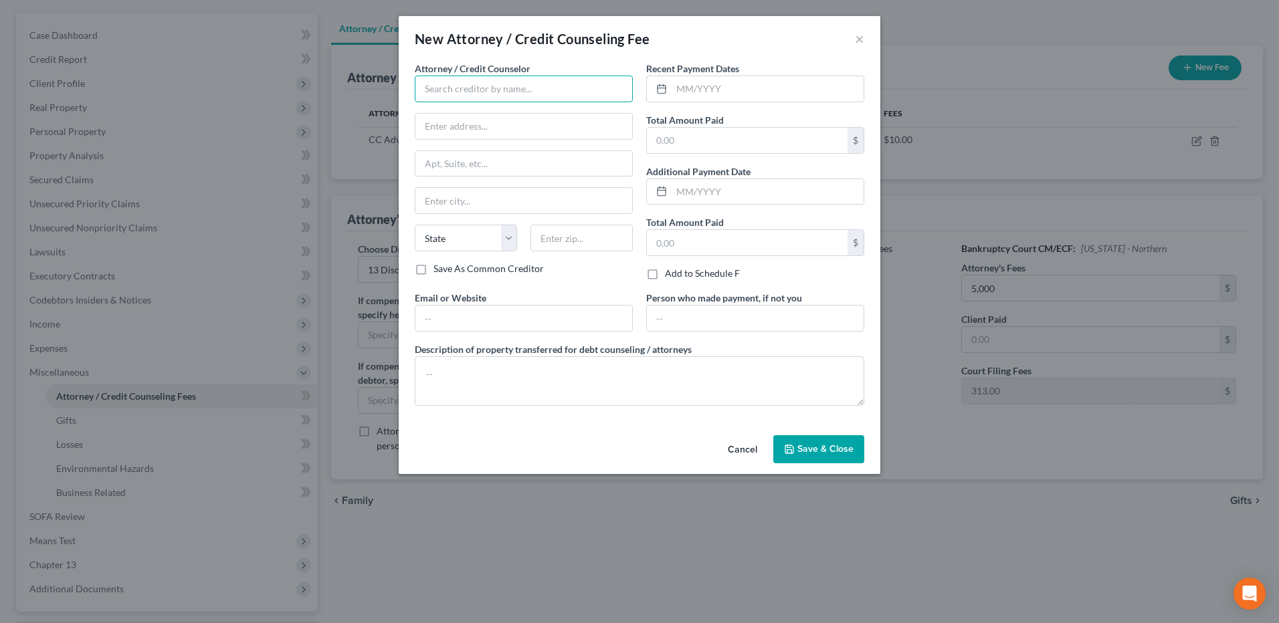
click at [484, 86] on input "text" at bounding box center [524, 89] width 218 height 27
type input "Hurtt & Johnson LLC"
click at [672, 97] on input "text" at bounding box center [768, 88] width 192 height 25
type input "08/2025"
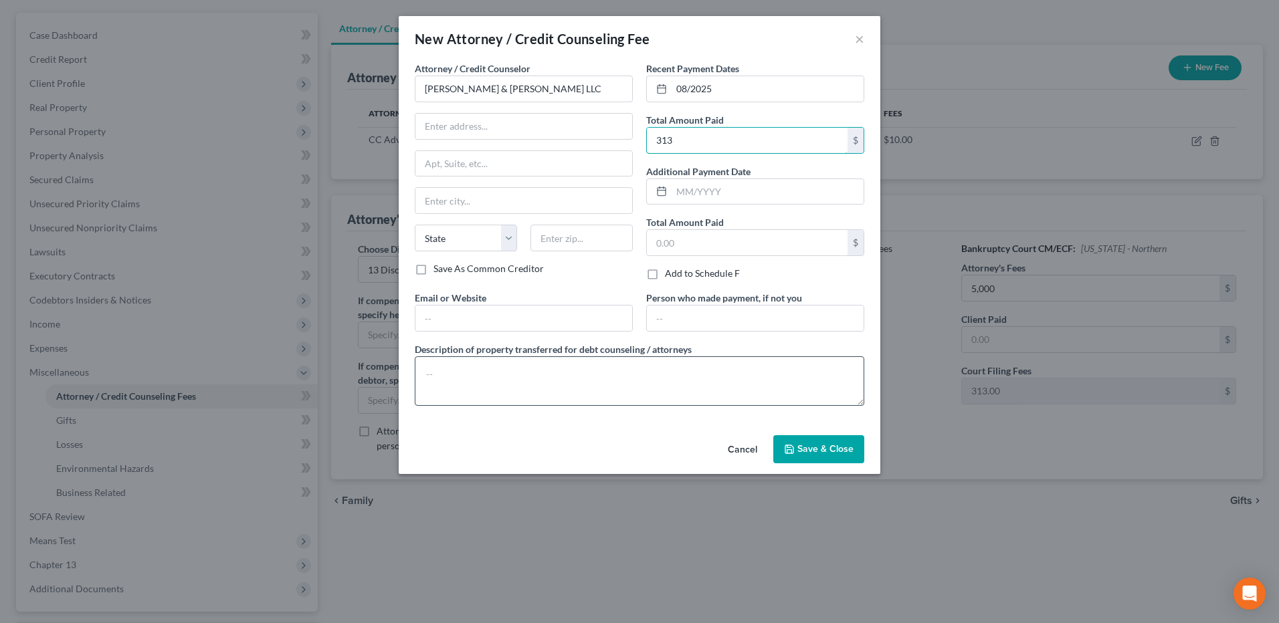
type input "313"
click at [529, 379] on textarea at bounding box center [639, 381] width 449 height 49
type textarea "$313 court costs"
click at [807, 446] on span "Save & Close" at bounding box center [825, 448] width 56 height 11
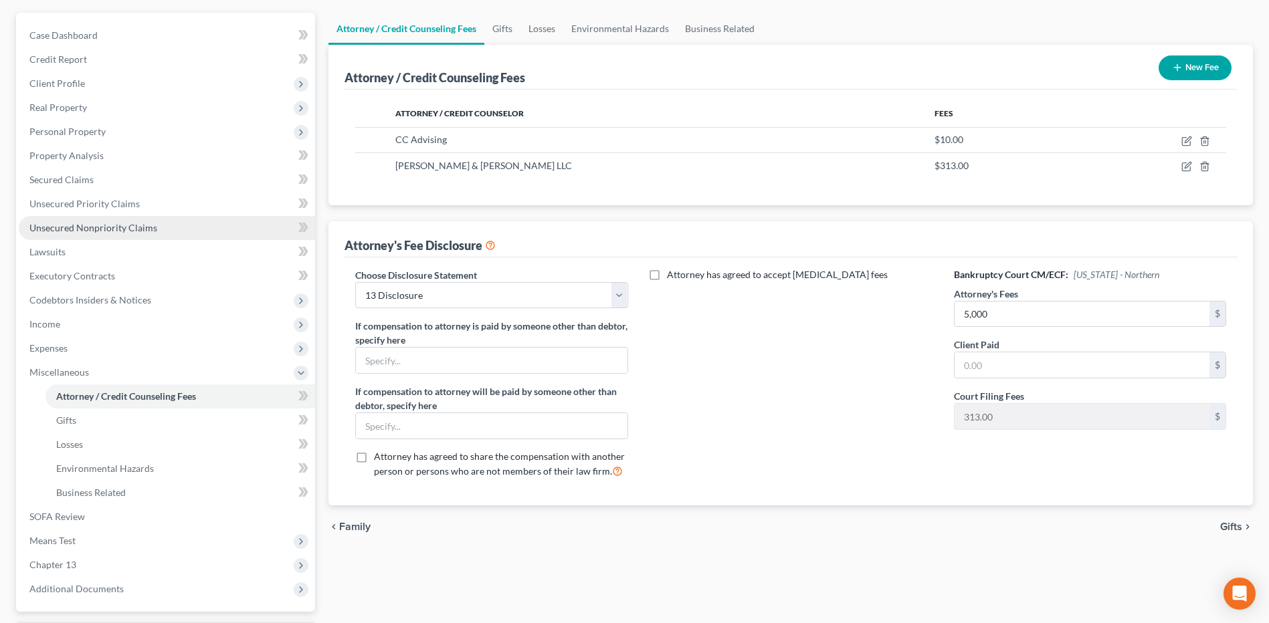
click at [161, 221] on link "Unsecured Nonpriority Claims" at bounding box center [167, 228] width 296 height 24
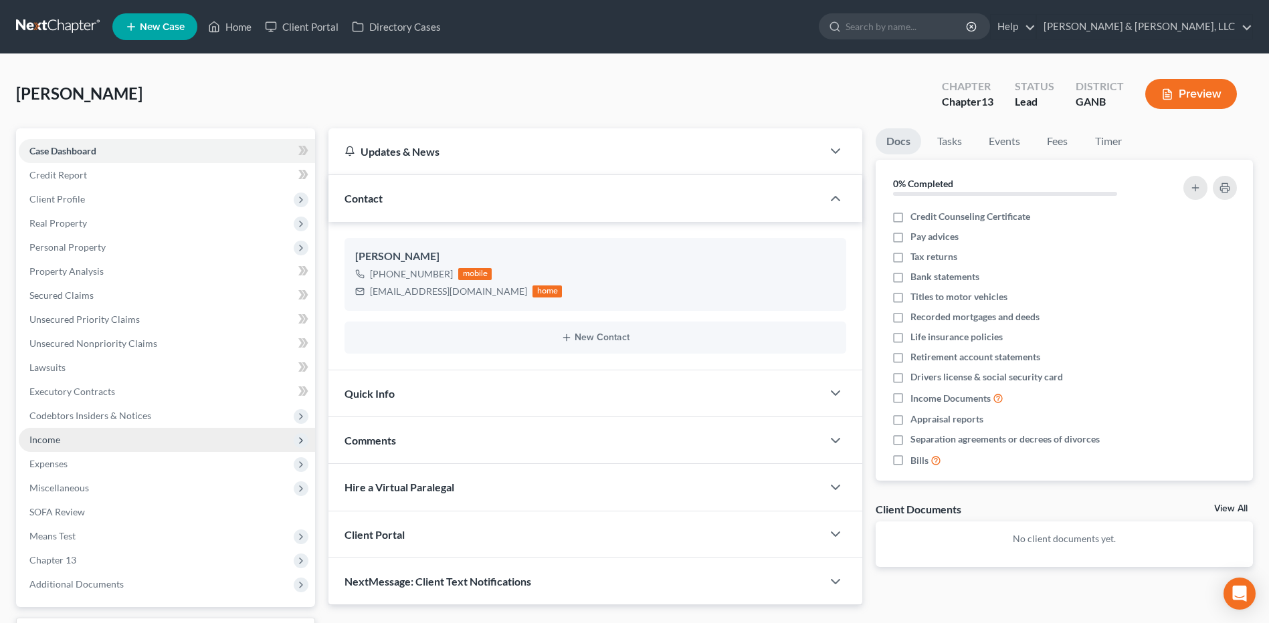
click at [177, 447] on span "Income" at bounding box center [167, 440] width 296 height 24
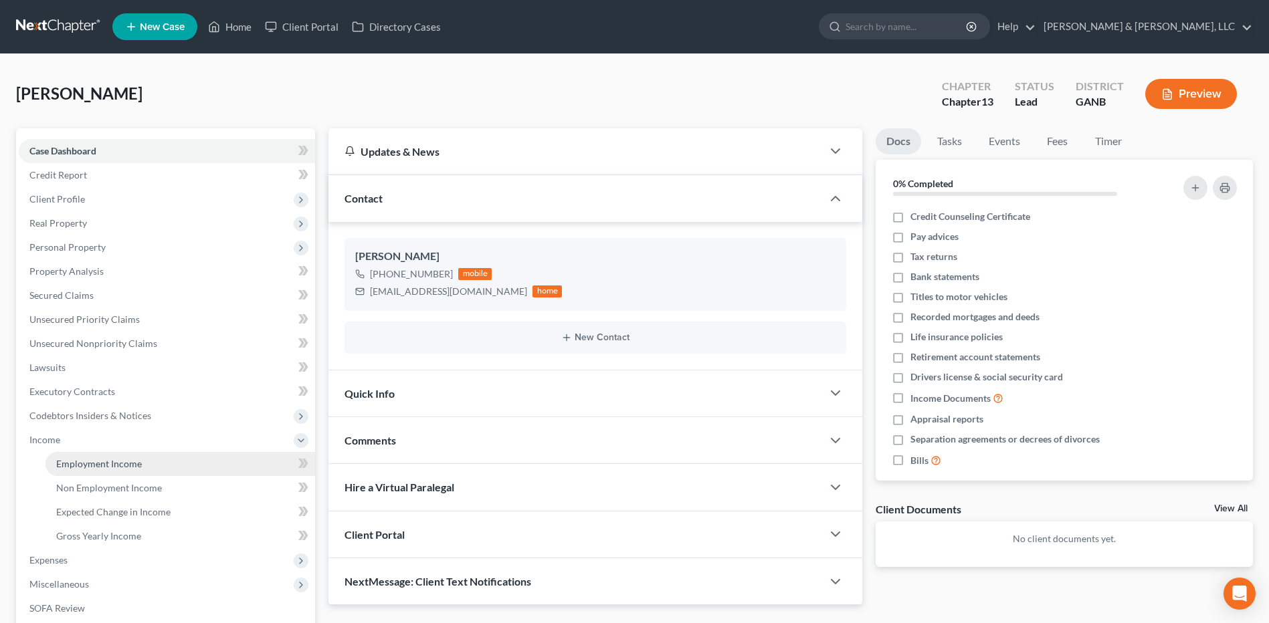
click at [165, 463] on link "Employment Income" at bounding box center [180, 464] width 270 height 24
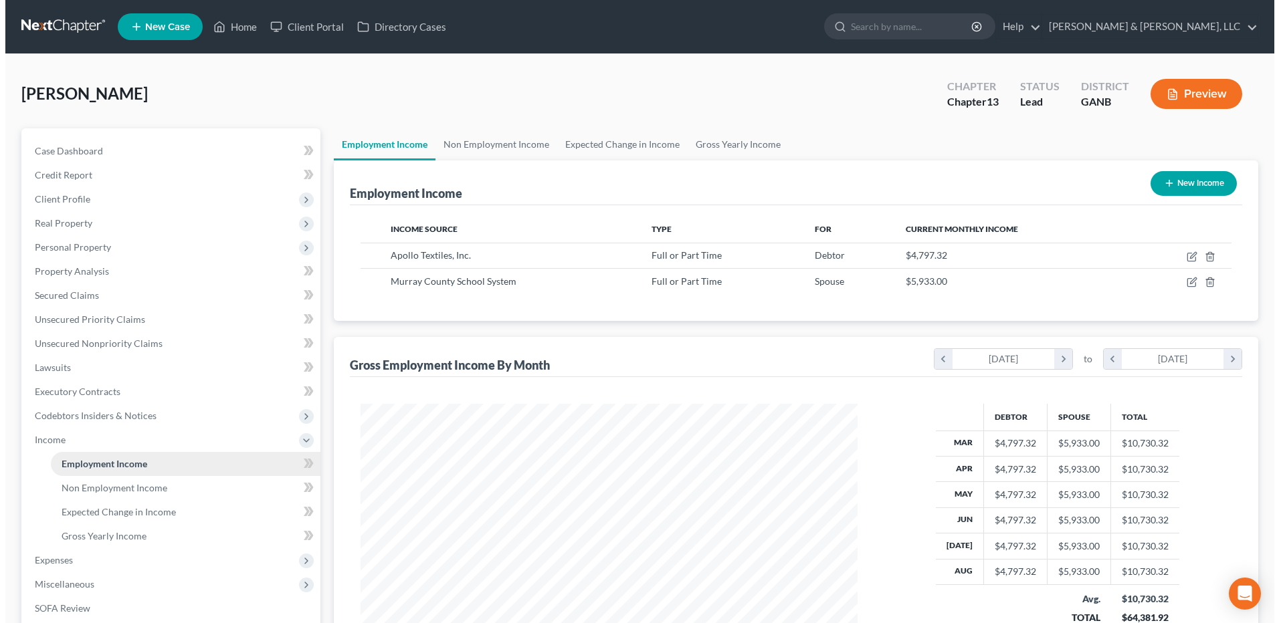
scroll to position [248, 523]
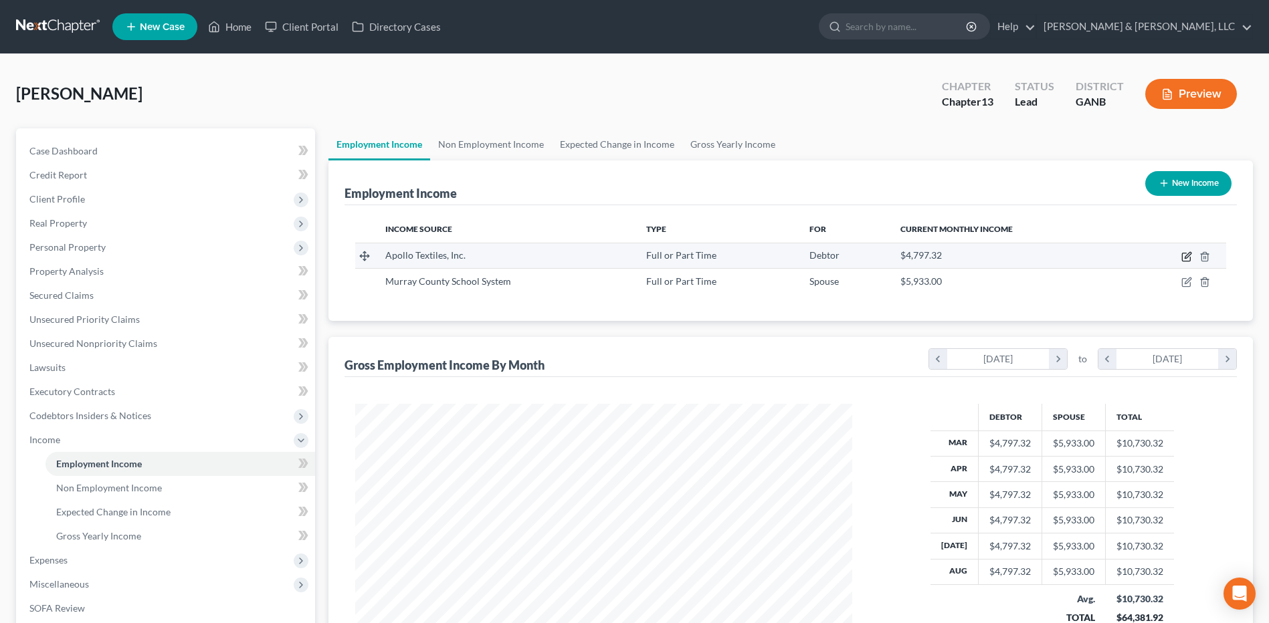
click at [1187, 260] on icon "button" at bounding box center [1186, 256] width 11 height 11
select select "0"
select select "10"
select select "0"
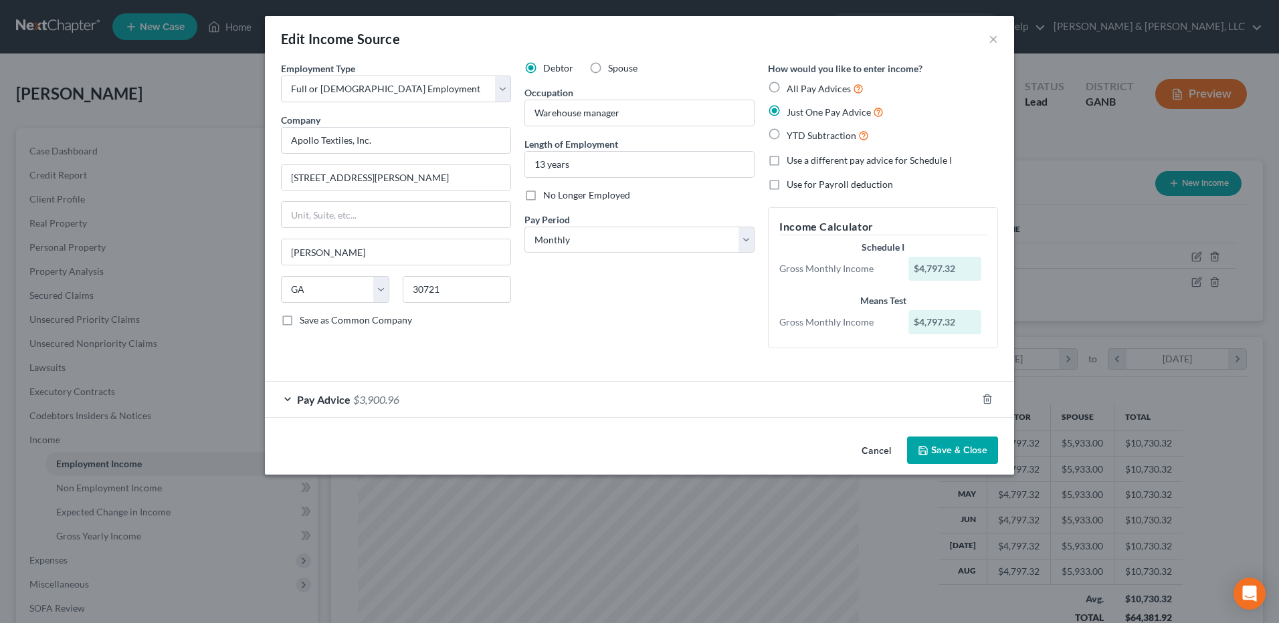
click at [382, 401] on span "$3,900.96" at bounding box center [376, 399] width 46 height 13
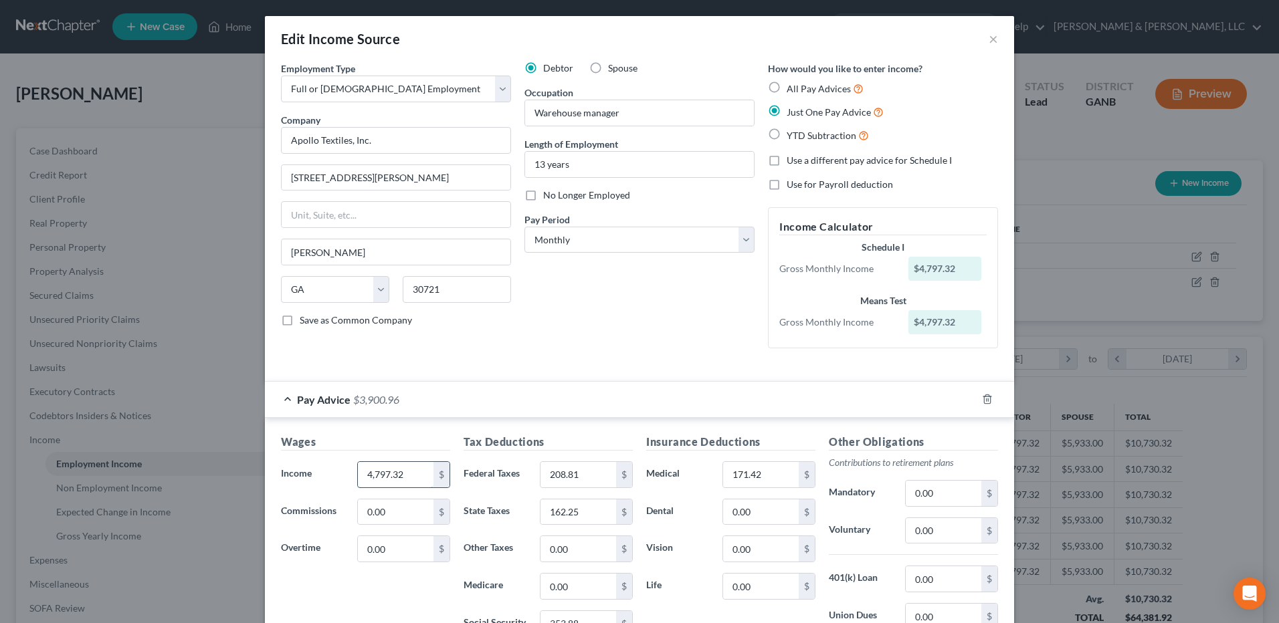
click at [417, 484] on input "4,797.32" at bounding box center [396, 474] width 76 height 25
type input "4,797."
click at [584, 478] on input "208.81" at bounding box center [578, 474] width 76 height 25
type input "209"
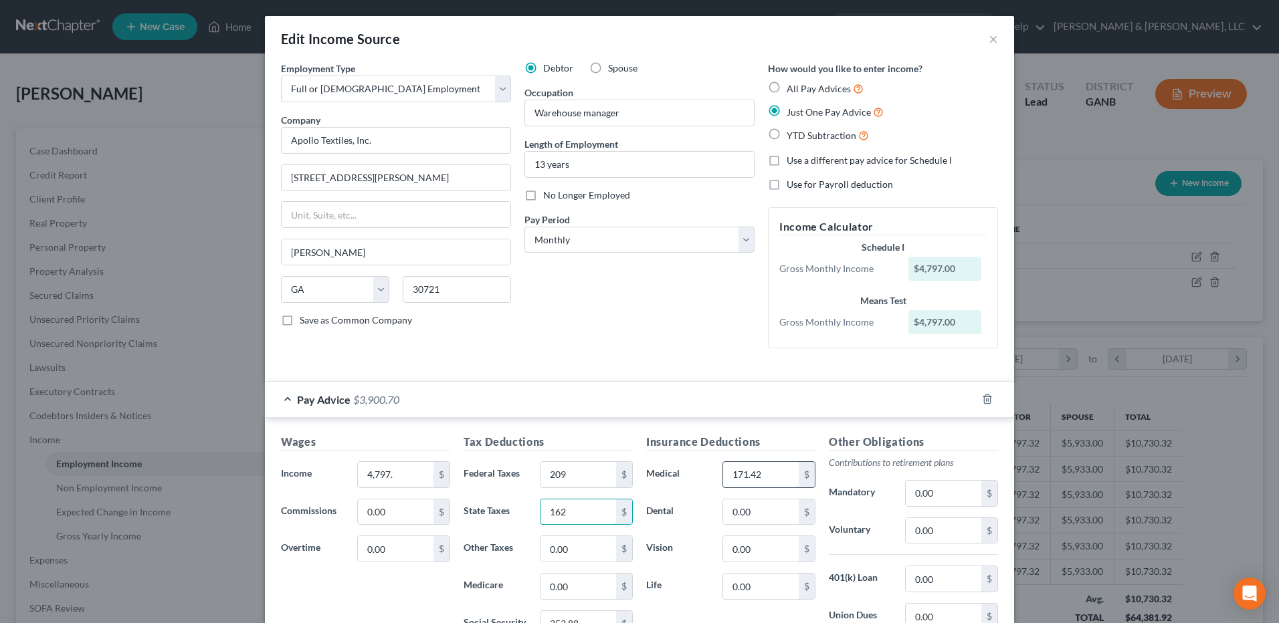
type input "162"
click at [769, 478] on input "171.42" at bounding box center [761, 474] width 76 height 25
type input "171"
click at [664, 320] on div "Debtor Spouse Occupation Warehouse manager Length of Employment 13 years No Lon…" at bounding box center [639, 211] width 243 height 298
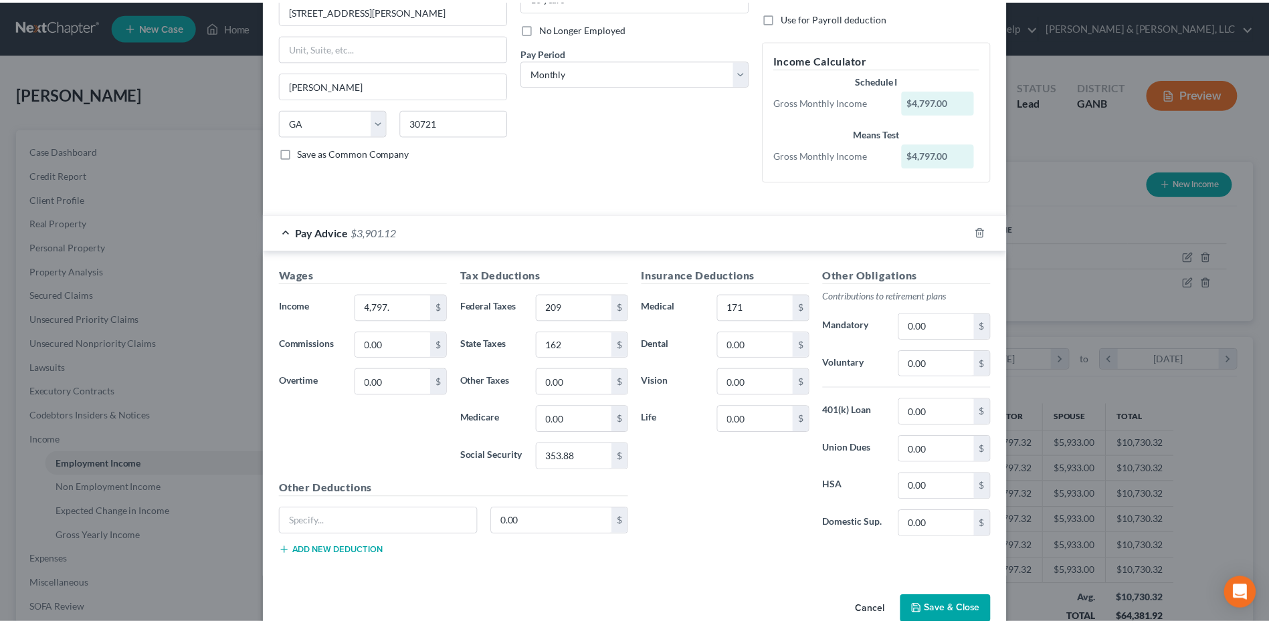
scroll to position [169, 0]
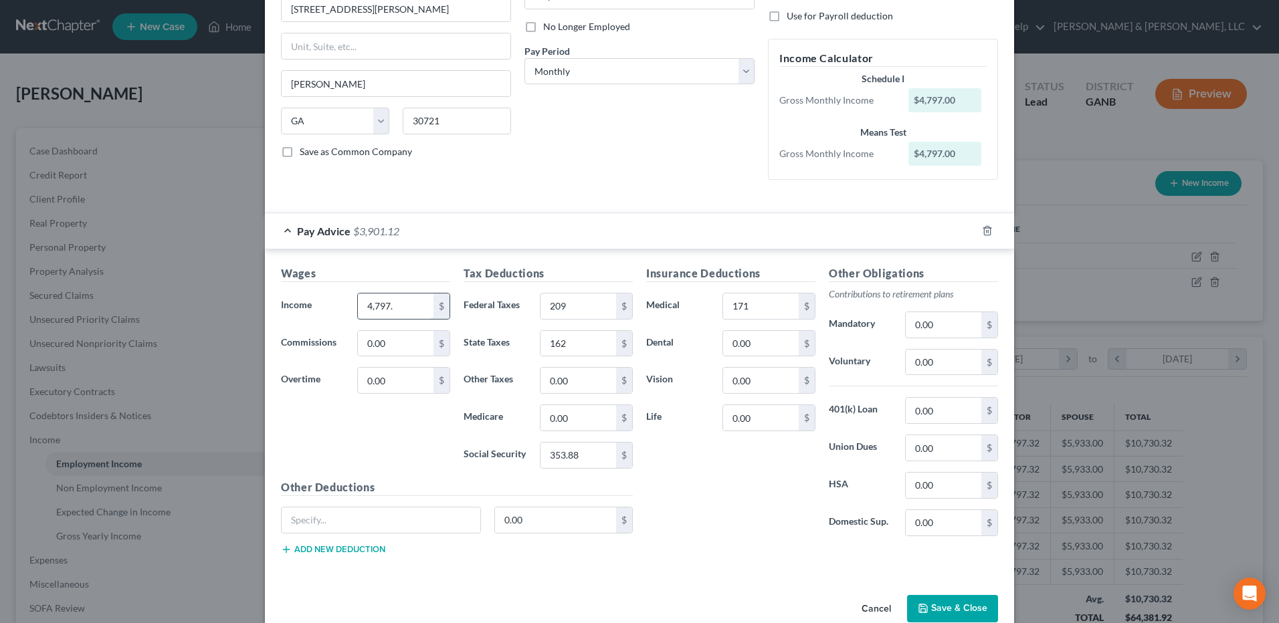
click at [406, 306] on input "4,797." at bounding box center [396, 306] width 76 height 25
type input "4,797"
click at [567, 156] on div "Debtor Spouse Occupation Warehouse manager Length of Employment 13 years No Lon…" at bounding box center [639, 42] width 243 height 298
click at [588, 458] on input "353.88" at bounding box center [578, 455] width 76 height 25
type input "354"
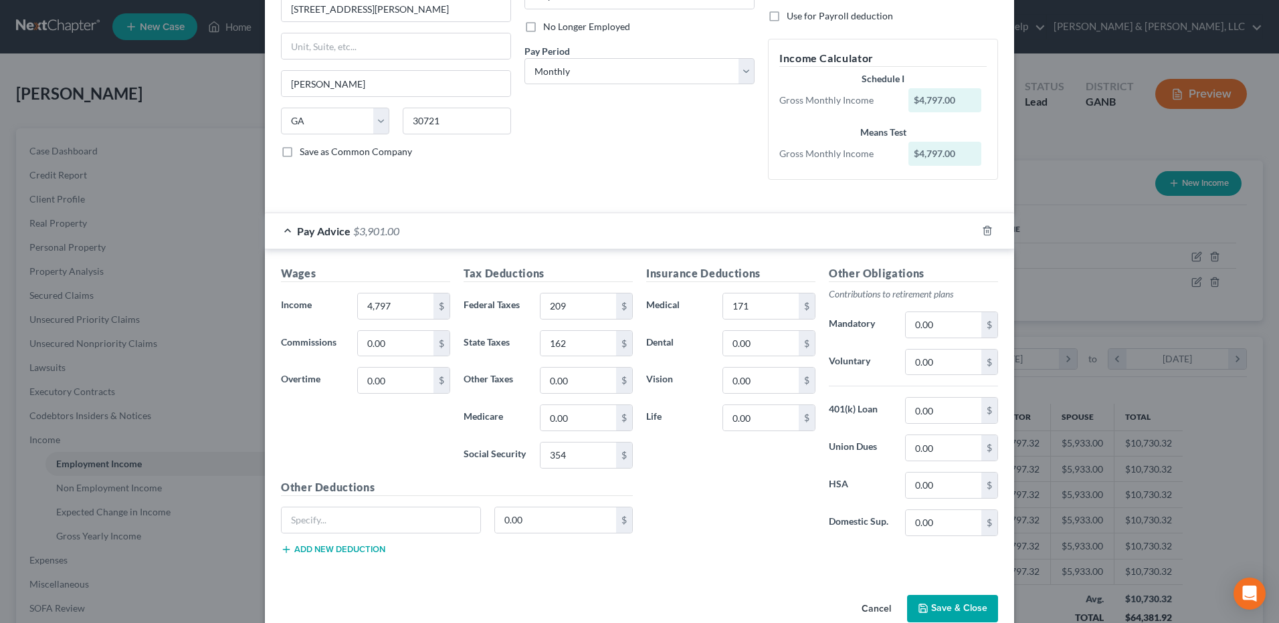
click at [604, 152] on div "Debtor Spouse Occupation Warehouse manager Length of Employment 13 years No Lon…" at bounding box center [639, 42] width 243 height 298
click at [756, 304] on input "171" at bounding box center [761, 306] width 76 height 25
type input "172"
click at [649, 139] on div "Debtor Spouse Occupation Warehouse manager Length of Employment 13 years No Lon…" at bounding box center [639, 42] width 243 height 298
click at [943, 604] on button "Save & Close" at bounding box center [952, 609] width 91 height 28
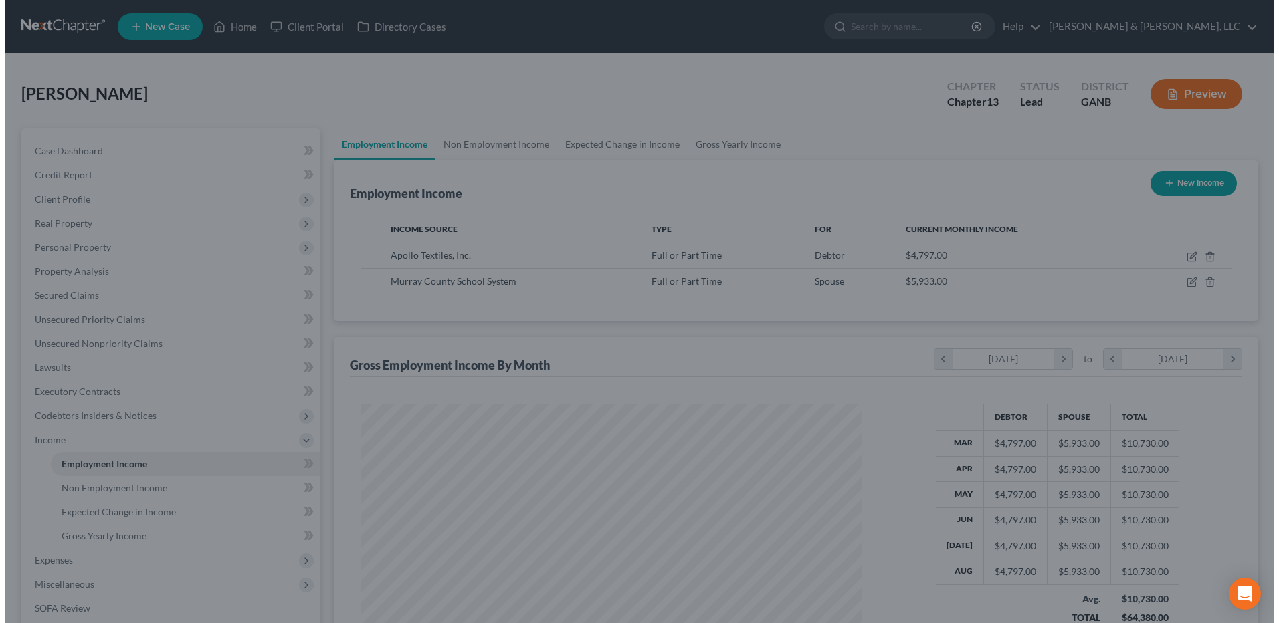
scroll to position [668615, 668339]
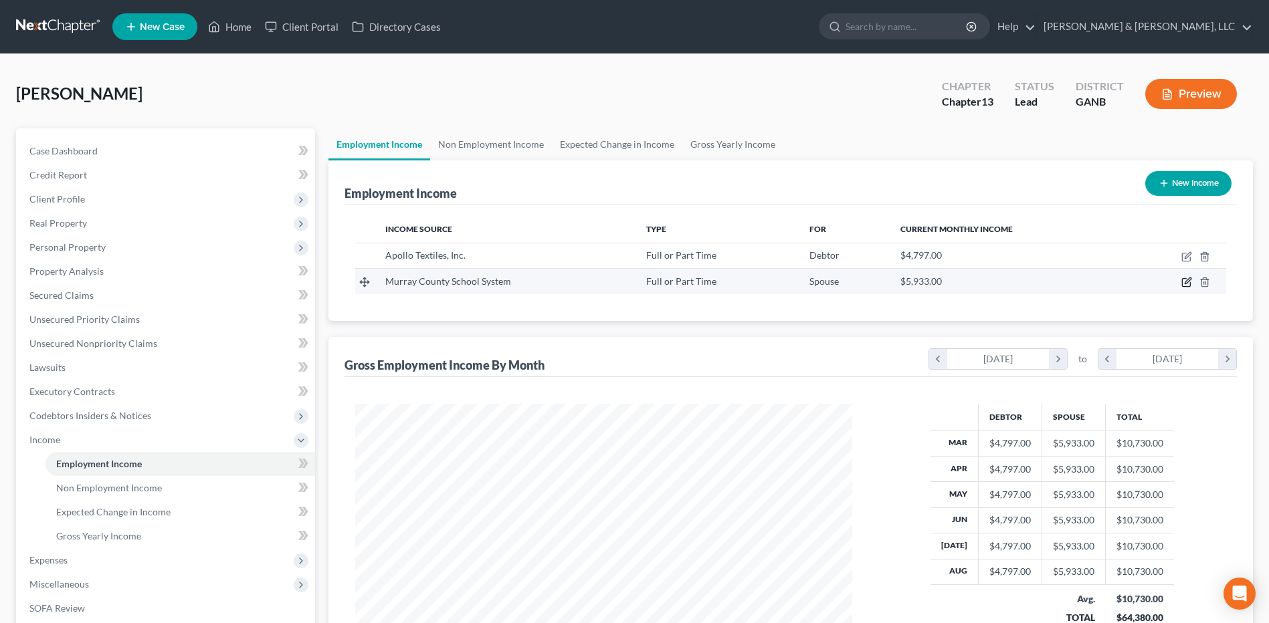
click at [1190, 286] on icon "button" at bounding box center [1186, 283] width 8 height 8
select select "0"
select select "10"
select select "0"
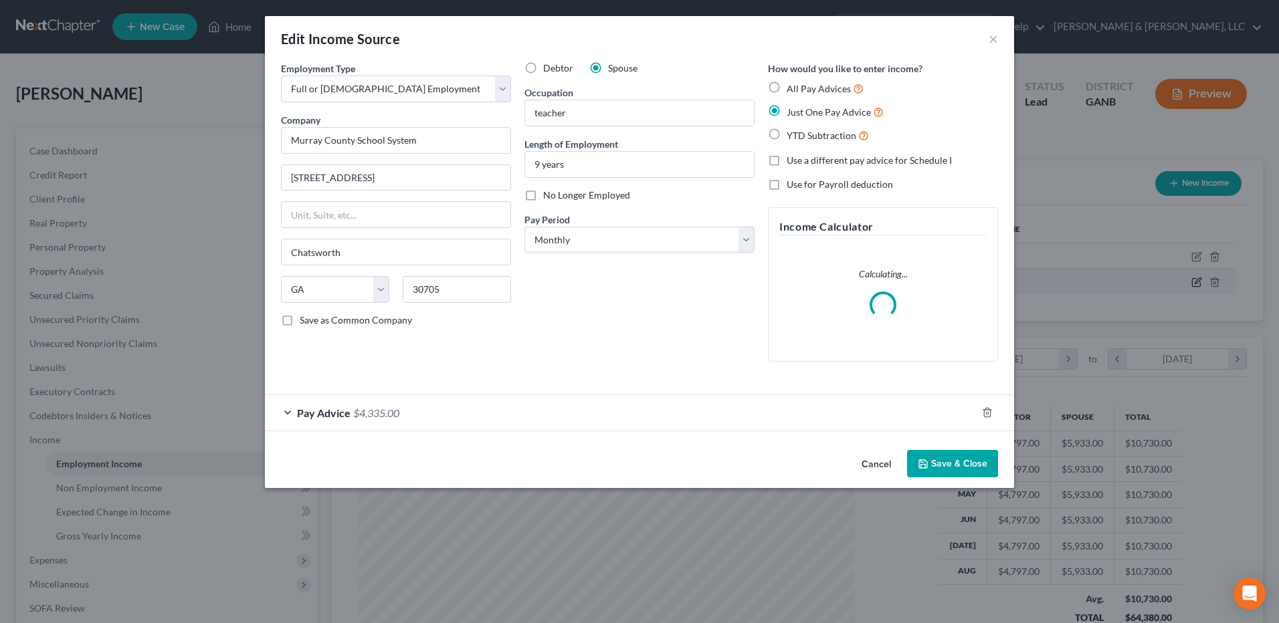
scroll to position [250, 528]
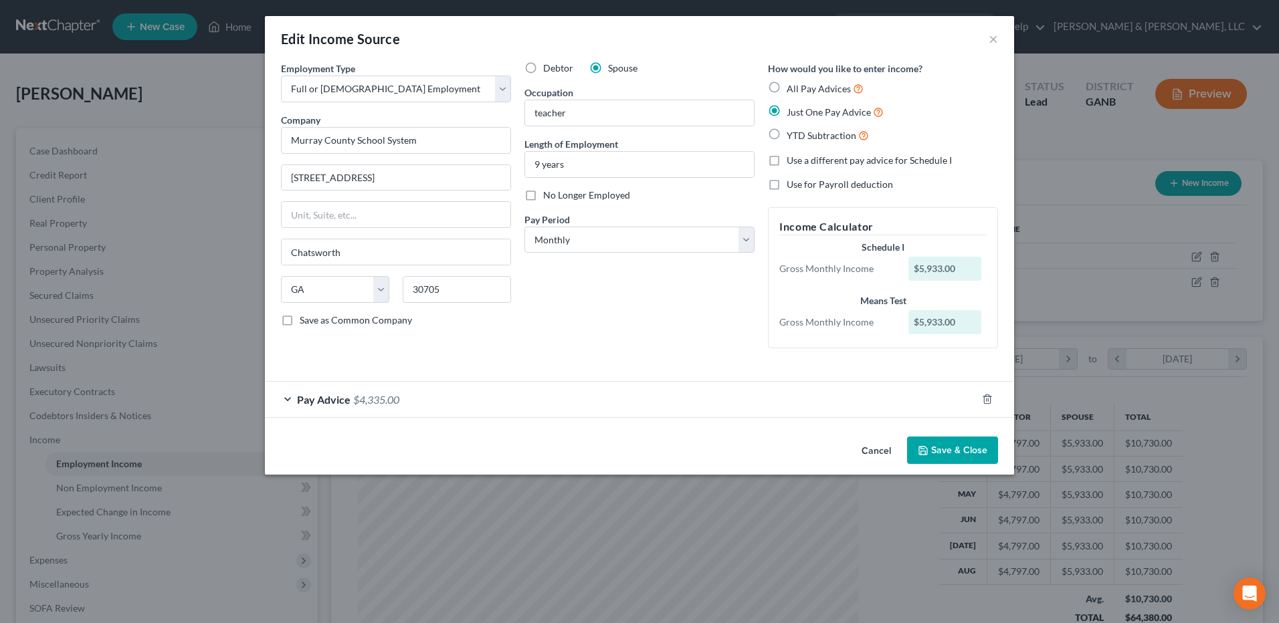
click at [480, 405] on div "Pay Advice $4,335.00" at bounding box center [621, 399] width 712 height 35
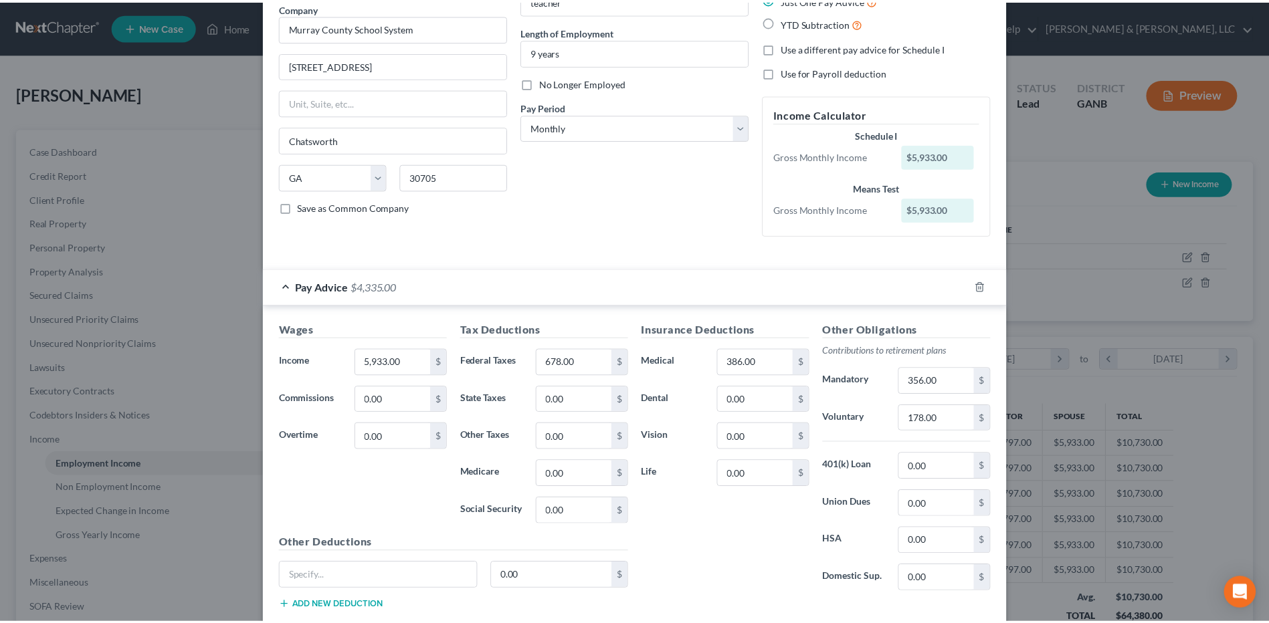
scroll to position [195, 0]
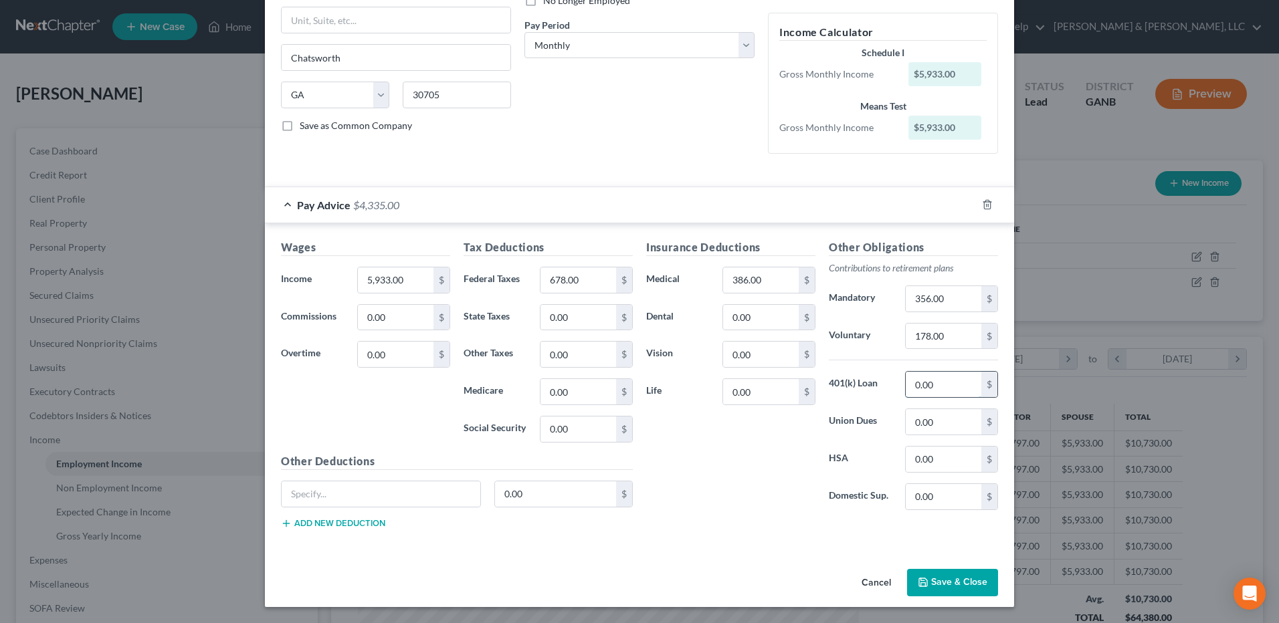
click at [950, 397] on input "0.00" at bounding box center [944, 384] width 76 height 25
type input "145"
click at [931, 575] on button "Save & Close" at bounding box center [952, 583] width 91 height 28
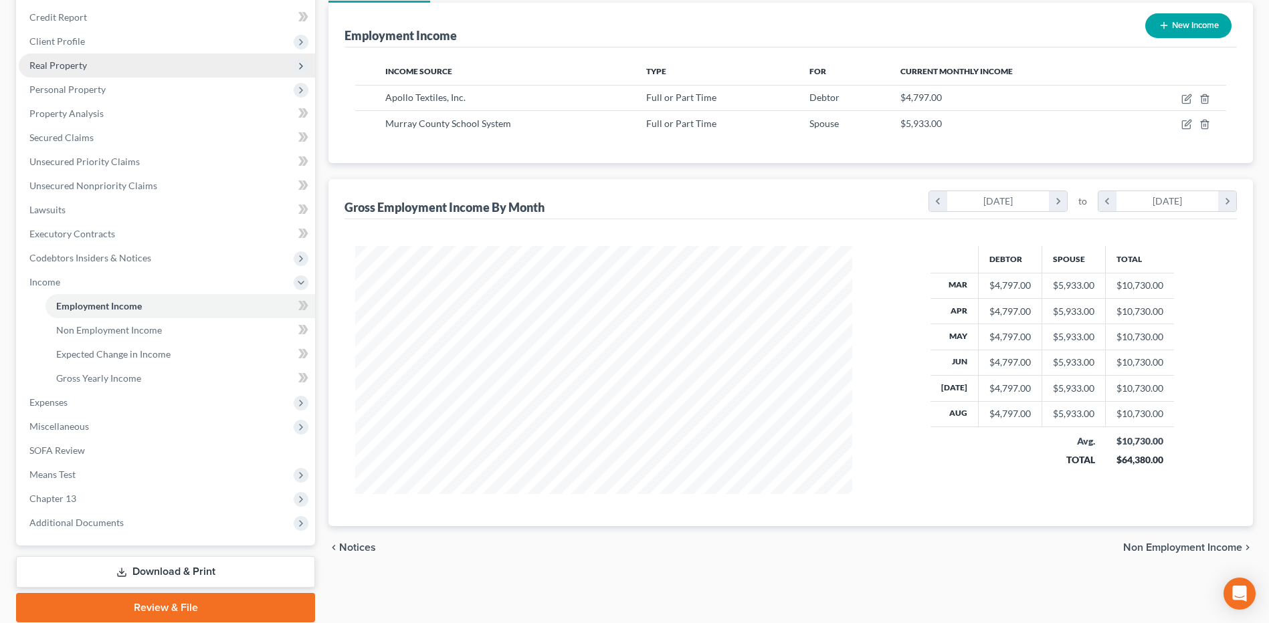
scroll to position [0, 0]
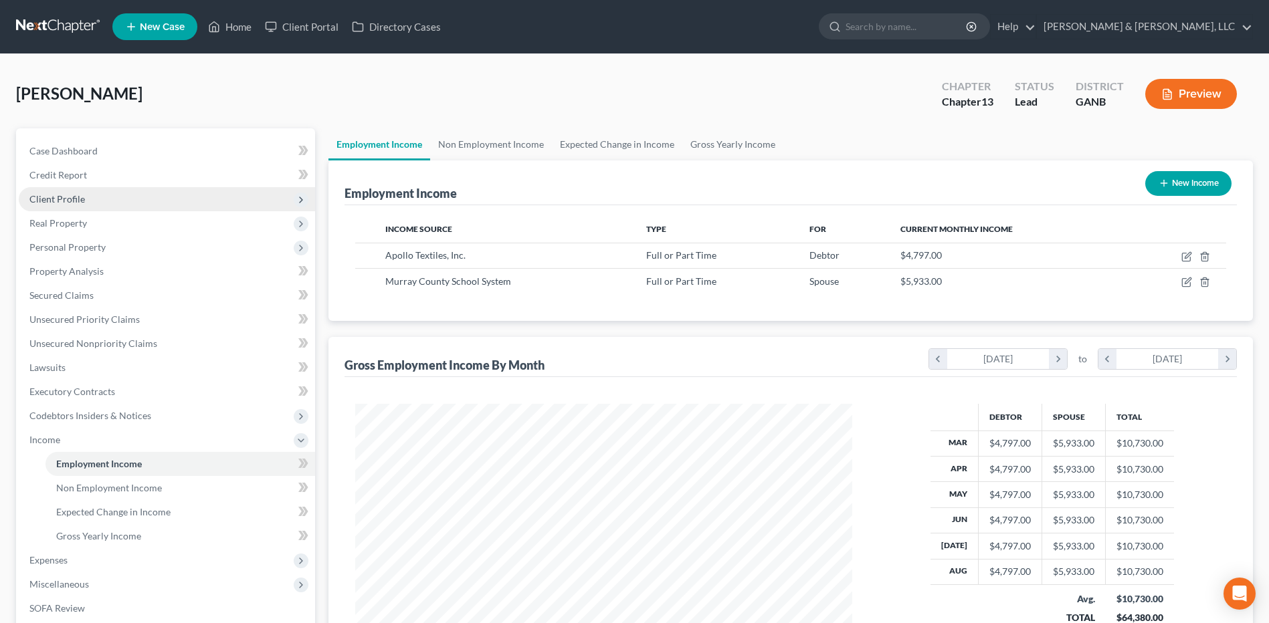
click at [120, 197] on span "Client Profile" at bounding box center [167, 199] width 296 height 24
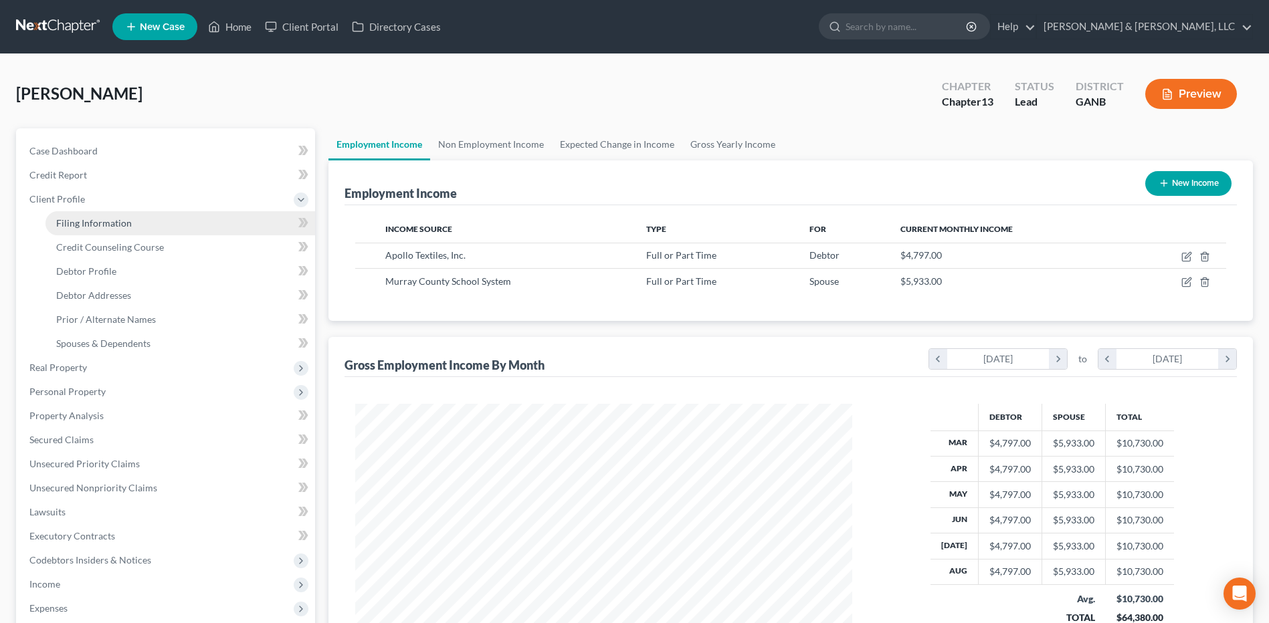
click at [119, 231] on link "Filing Information" at bounding box center [180, 223] width 270 height 24
select select "1"
select select "0"
select select "3"
select select "19"
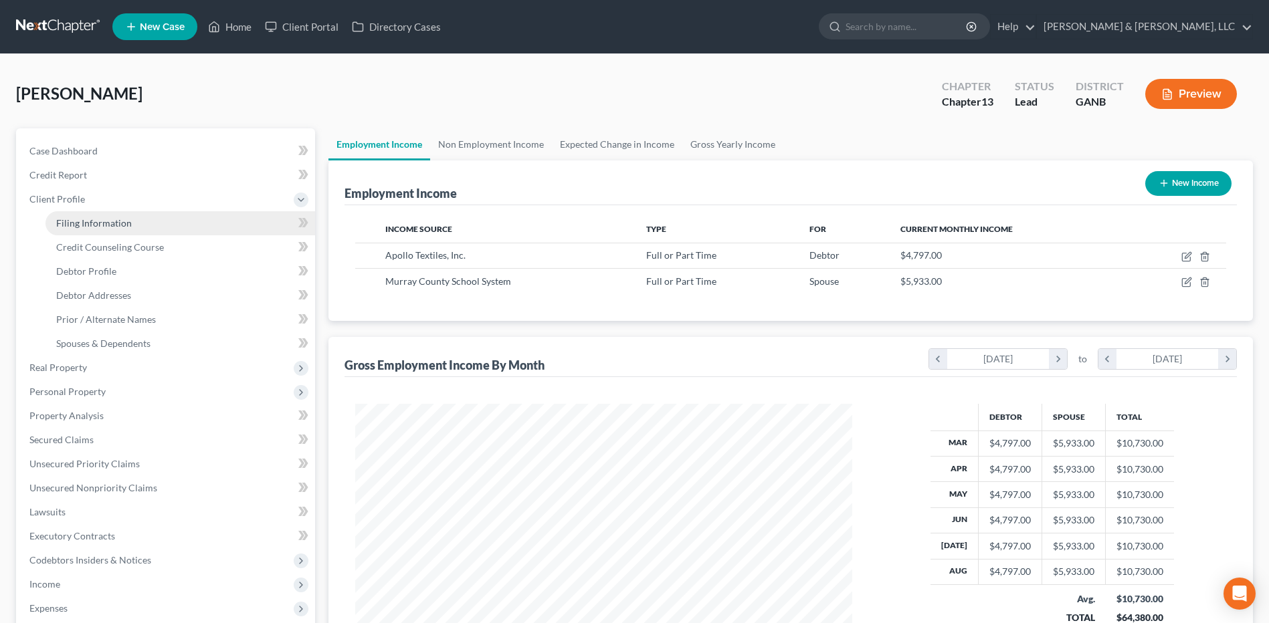
select select "1"
select select "10"
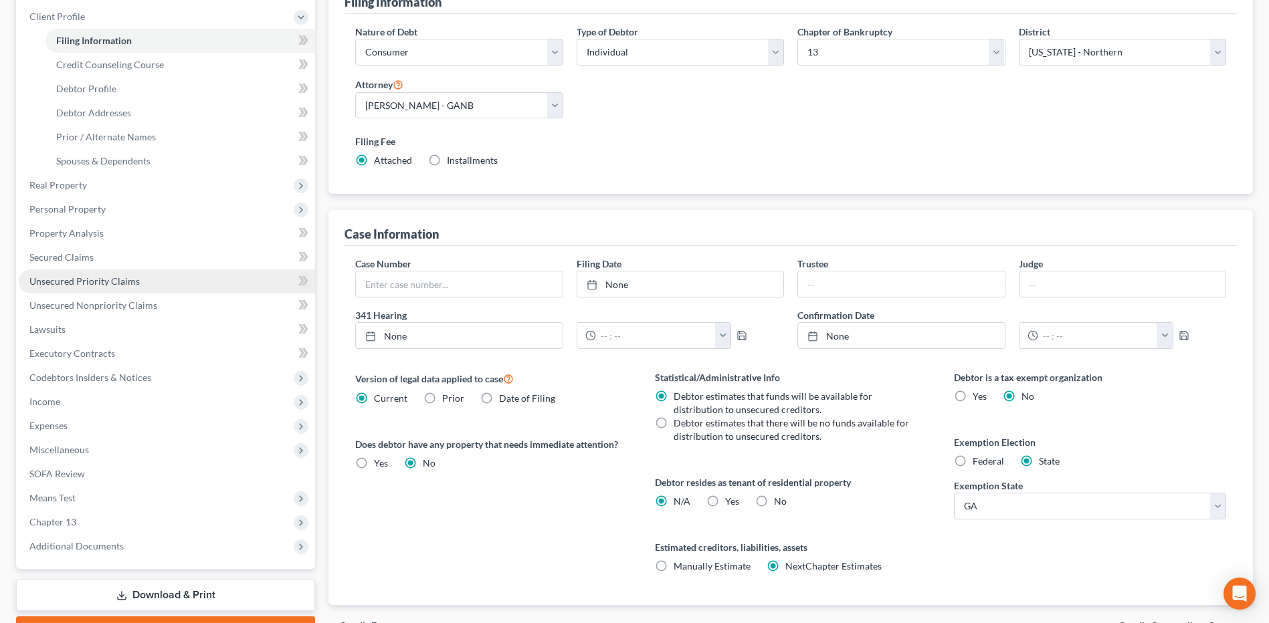
scroll to position [183, 0]
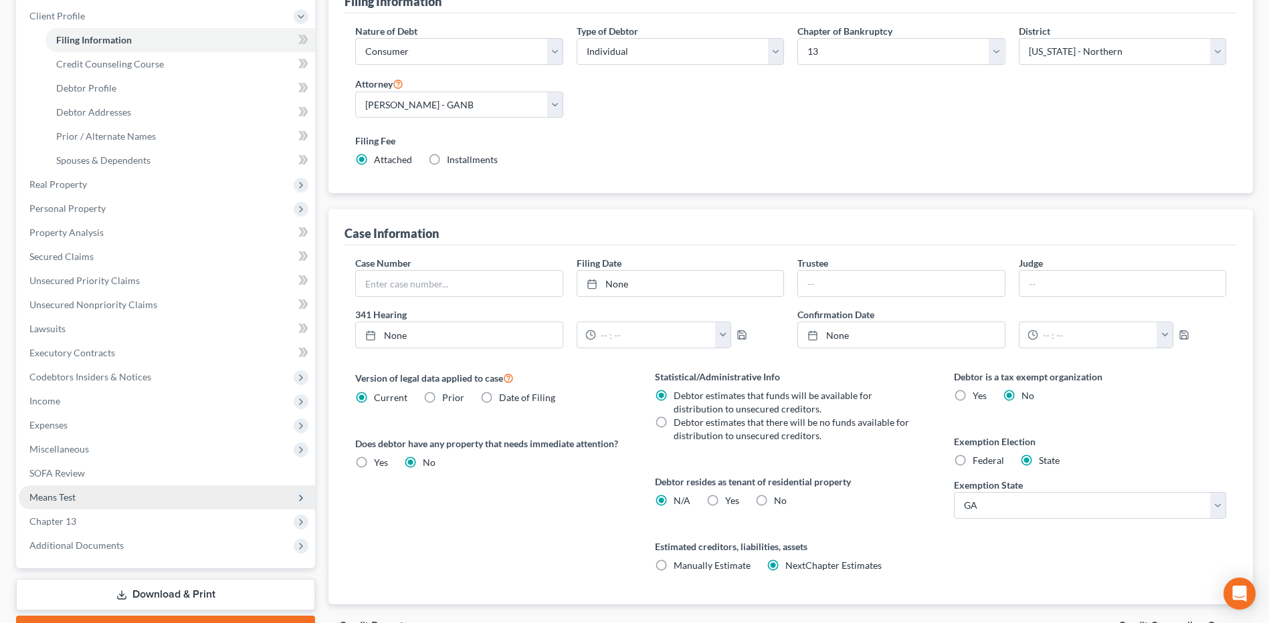
click at [138, 491] on span "Means Test" at bounding box center [167, 498] width 296 height 24
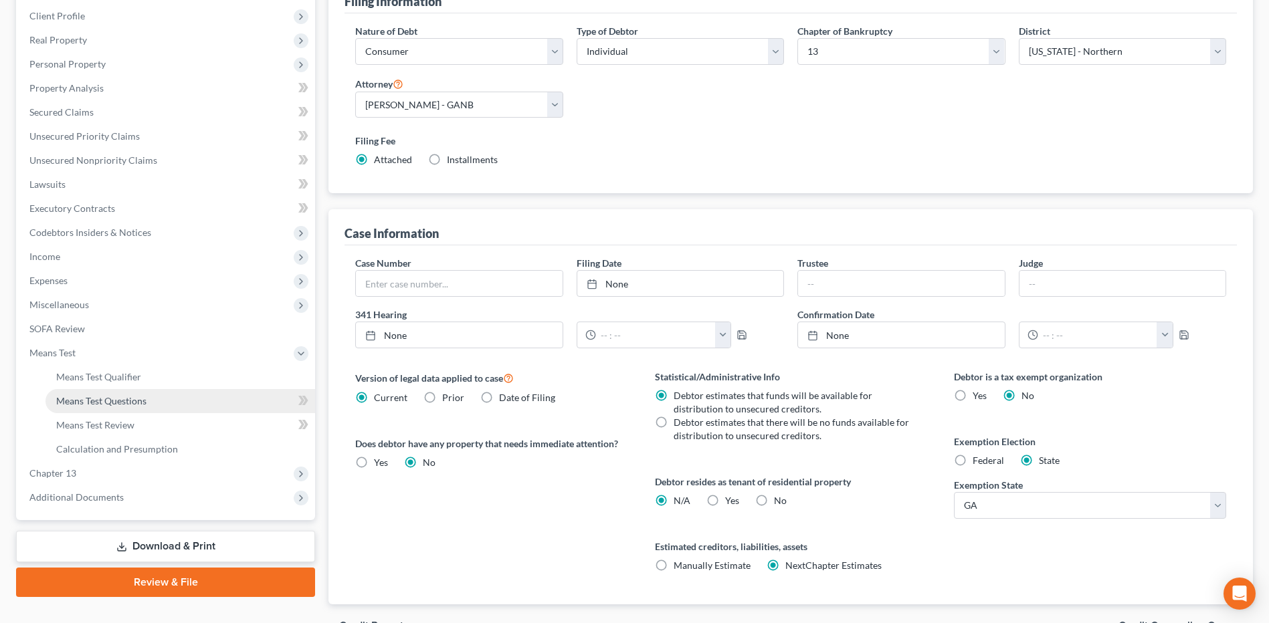
click at [171, 401] on link "Means Test Questions" at bounding box center [180, 401] width 270 height 24
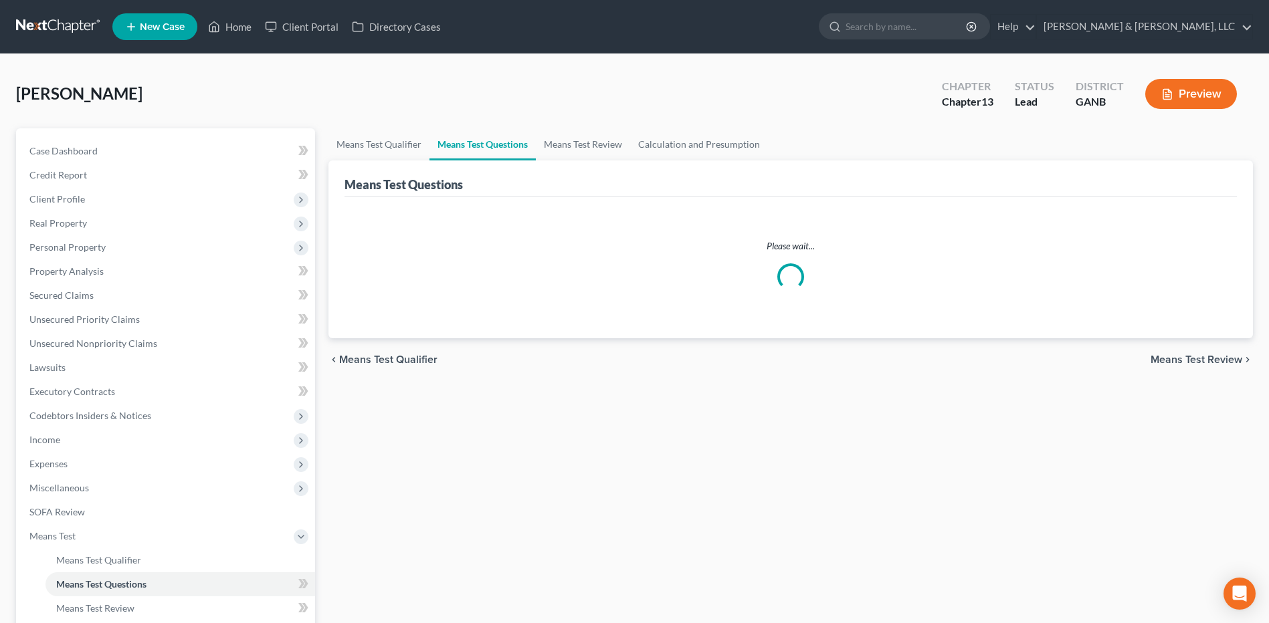
select select "60"
select select "3"
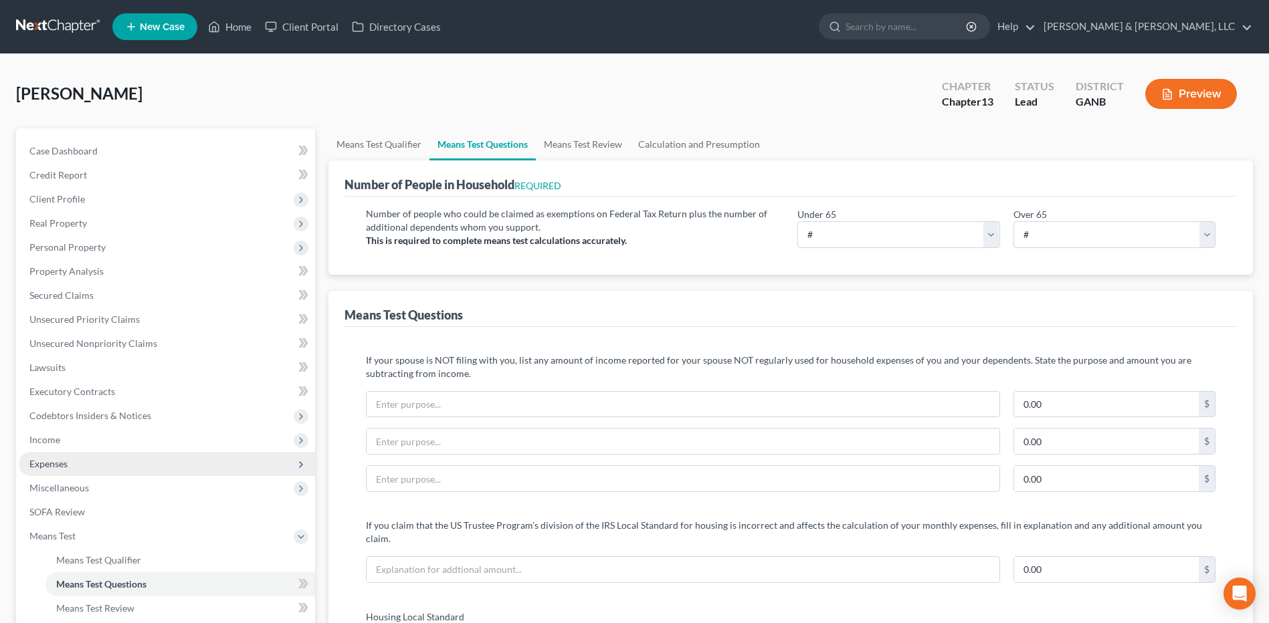
click at [168, 475] on span "Expenses" at bounding box center [167, 464] width 296 height 24
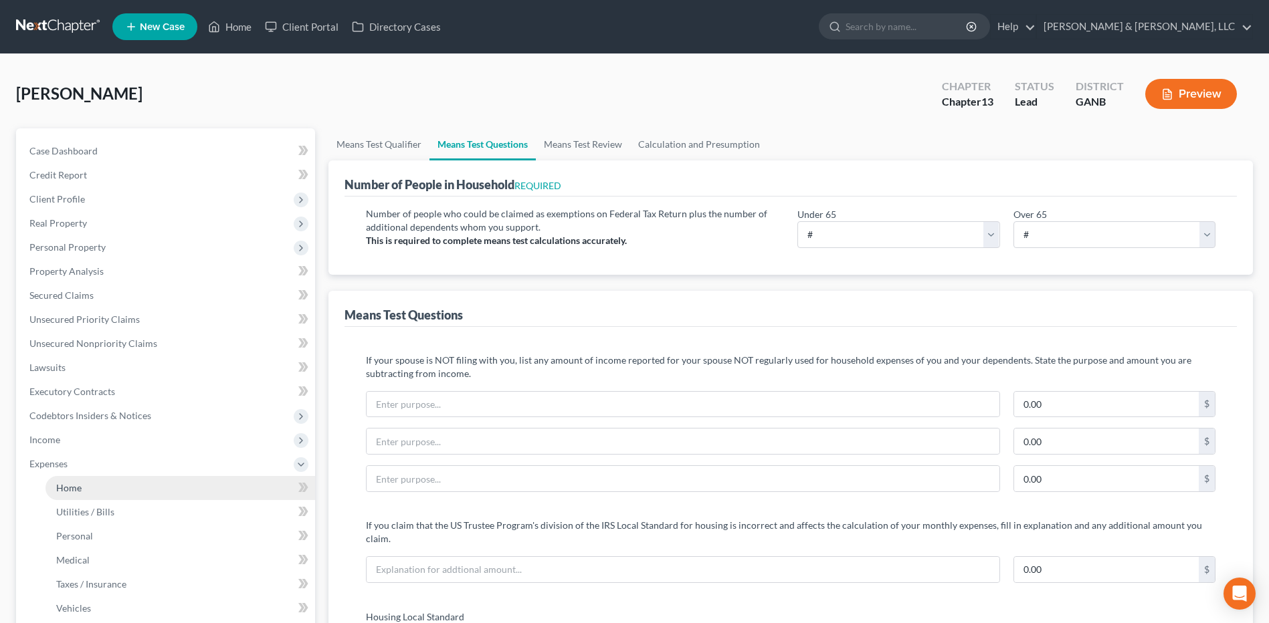
click at [160, 482] on link "Home" at bounding box center [180, 488] width 270 height 24
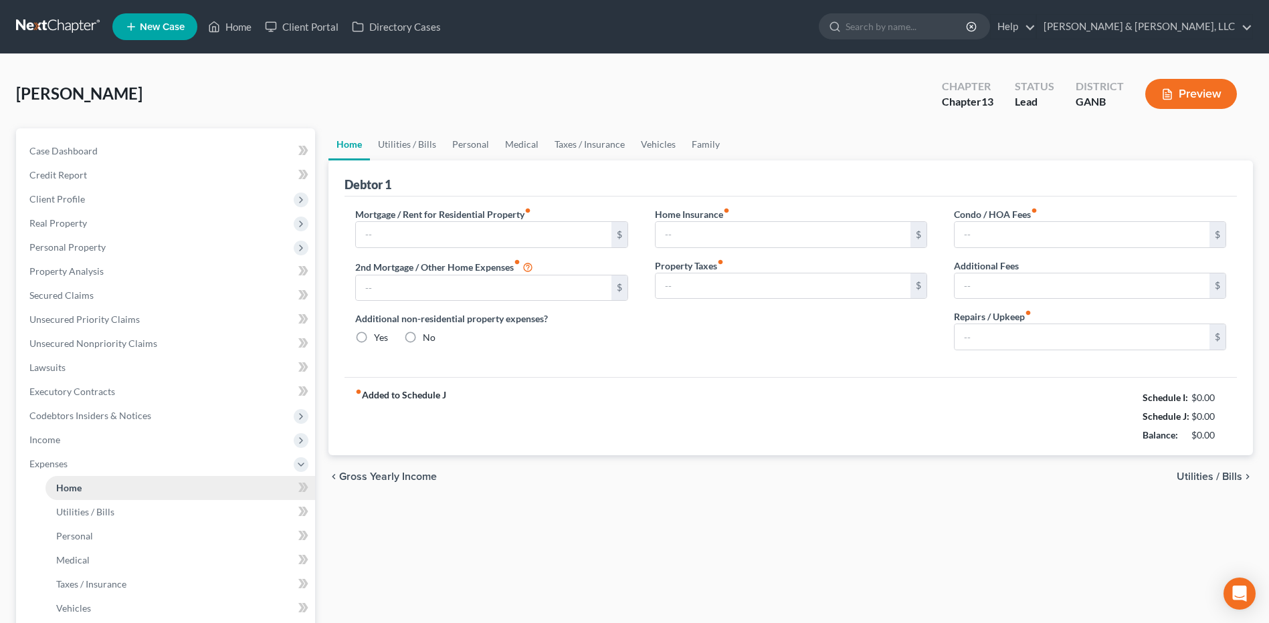
type input "0.00"
radio input "true"
type input "0.00"
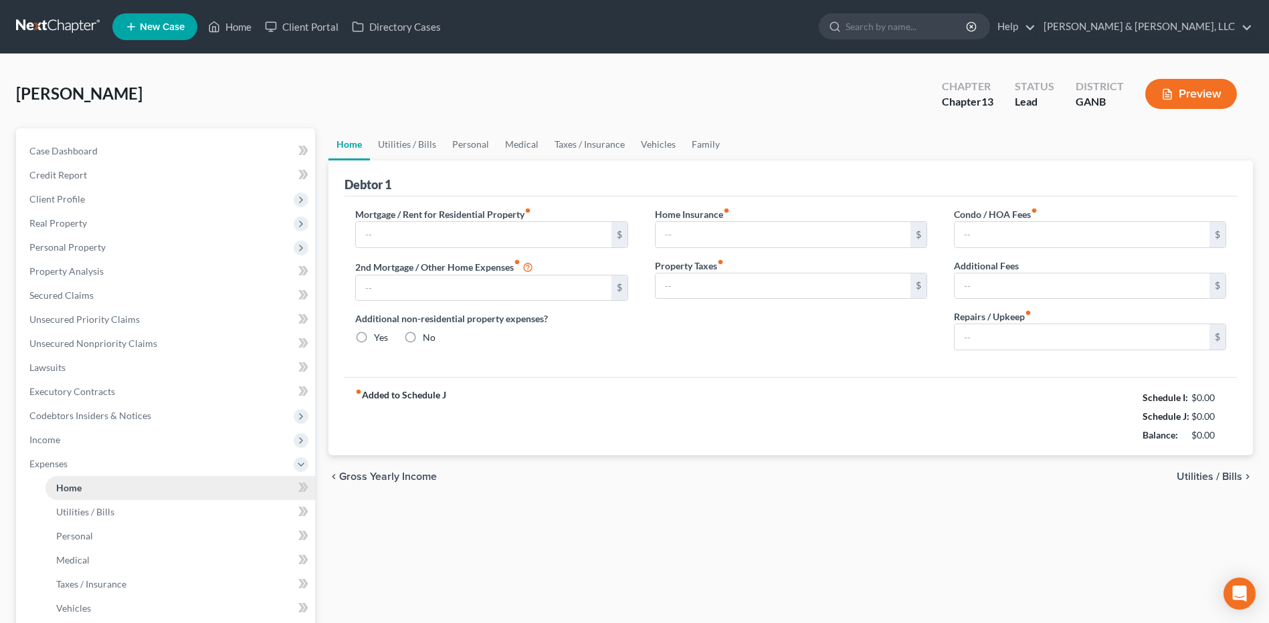
type input "0.00"
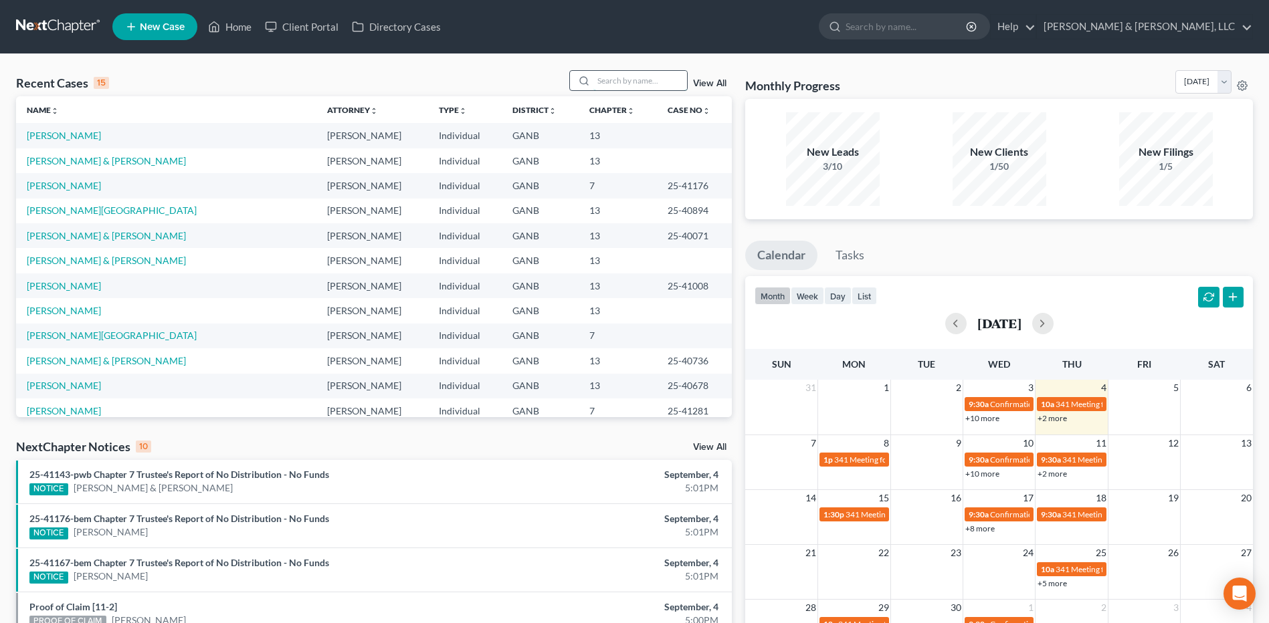
click at [626, 72] on input "search" at bounding box center [640, 80] width 94 height 19
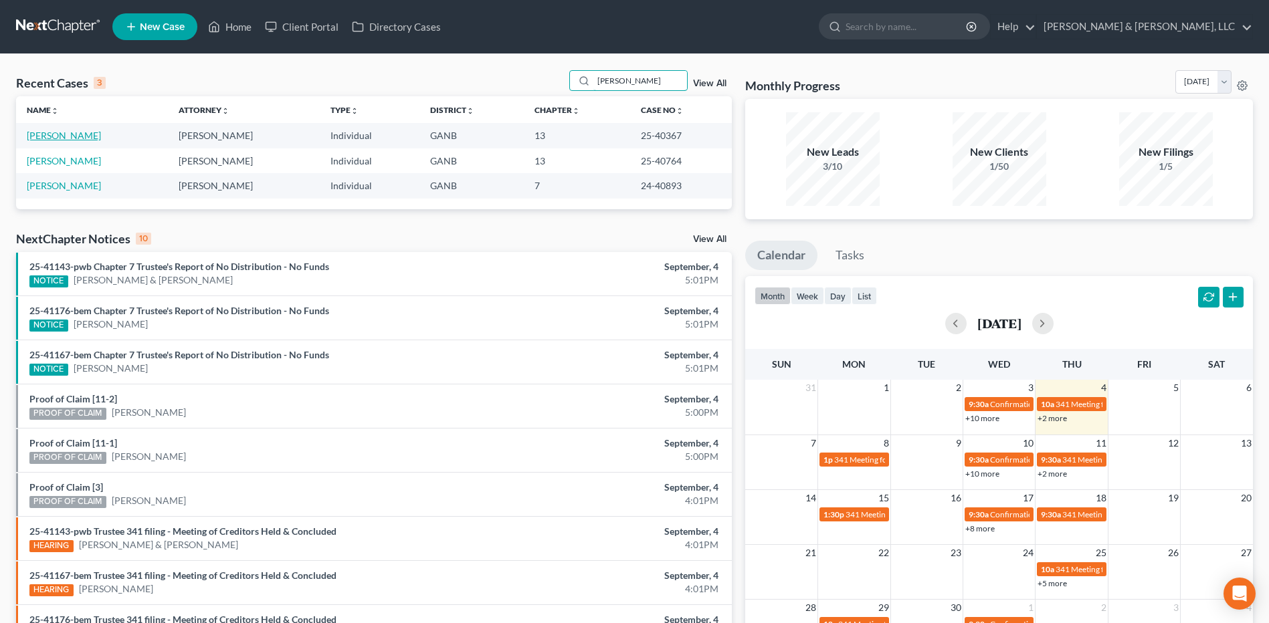
type input "samantha"
click at [87, 134] on link "[PERSON_NAME]" at bounding box center [64, 135] width 74 height 11
select select "1"
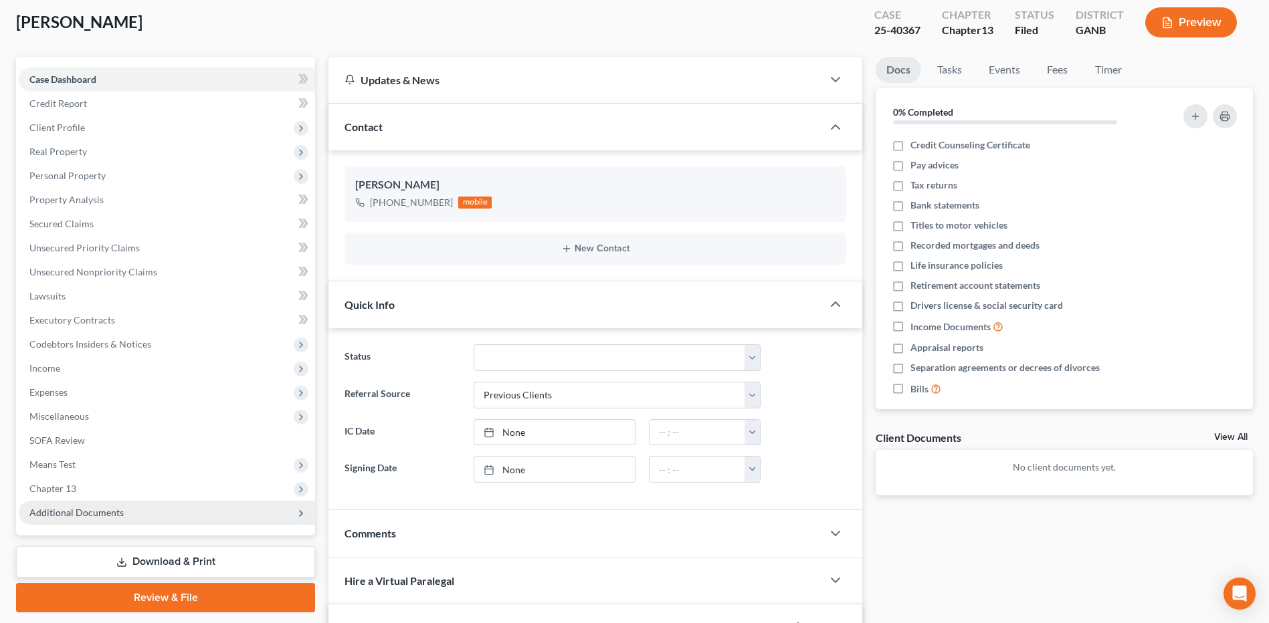
scroll to position [71, 0]
click at [240, 516] on span "Additional Documents" at bounding box center [167, 514] width 296 height 24
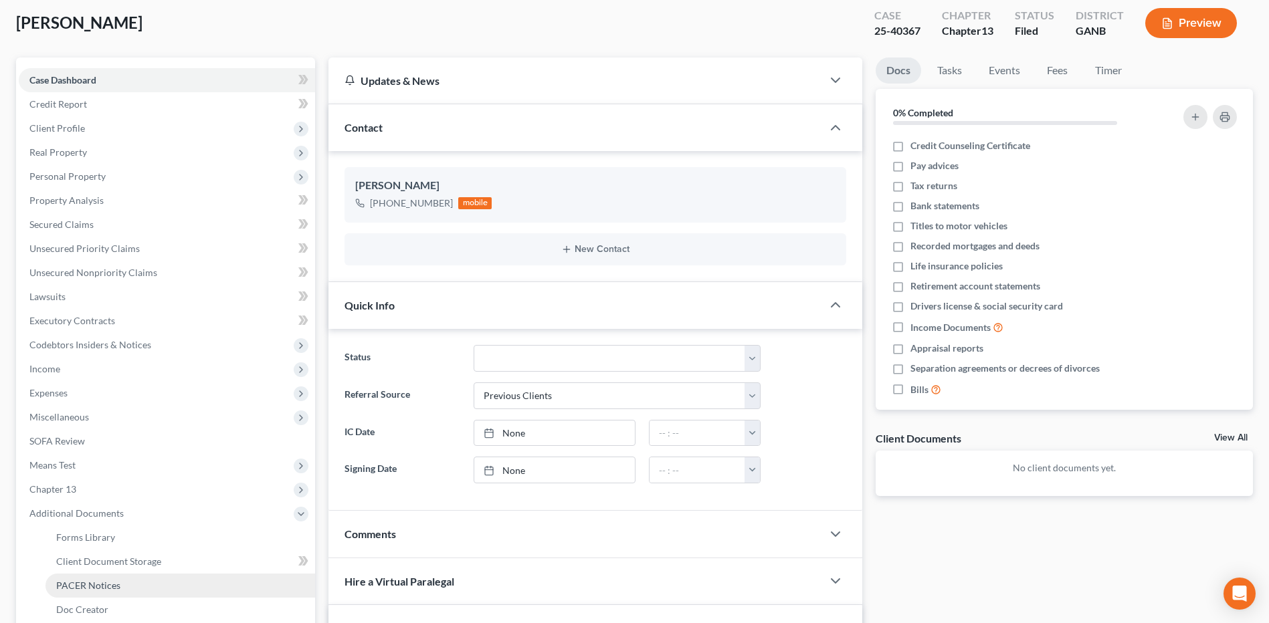
click at [169, 580] on link "PACER Notices" at bounding box center [180, 586] width 270 height 24
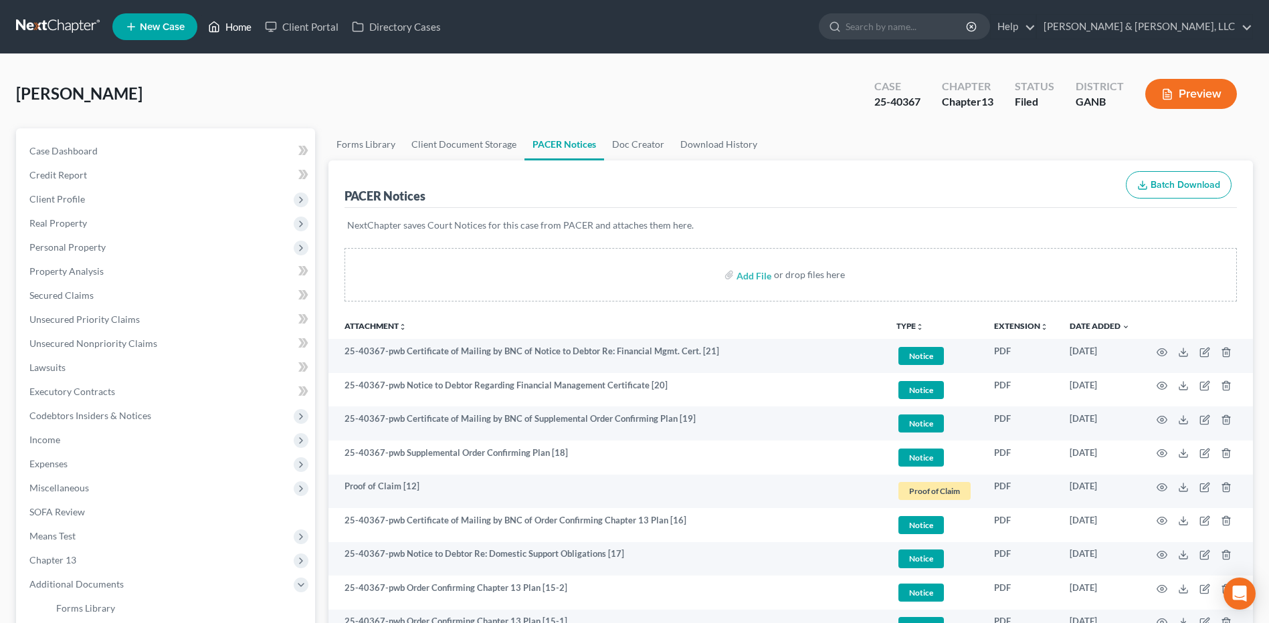
click at [225, 35] on link "Home" at bounding box center [229, 27] width 57 height 24
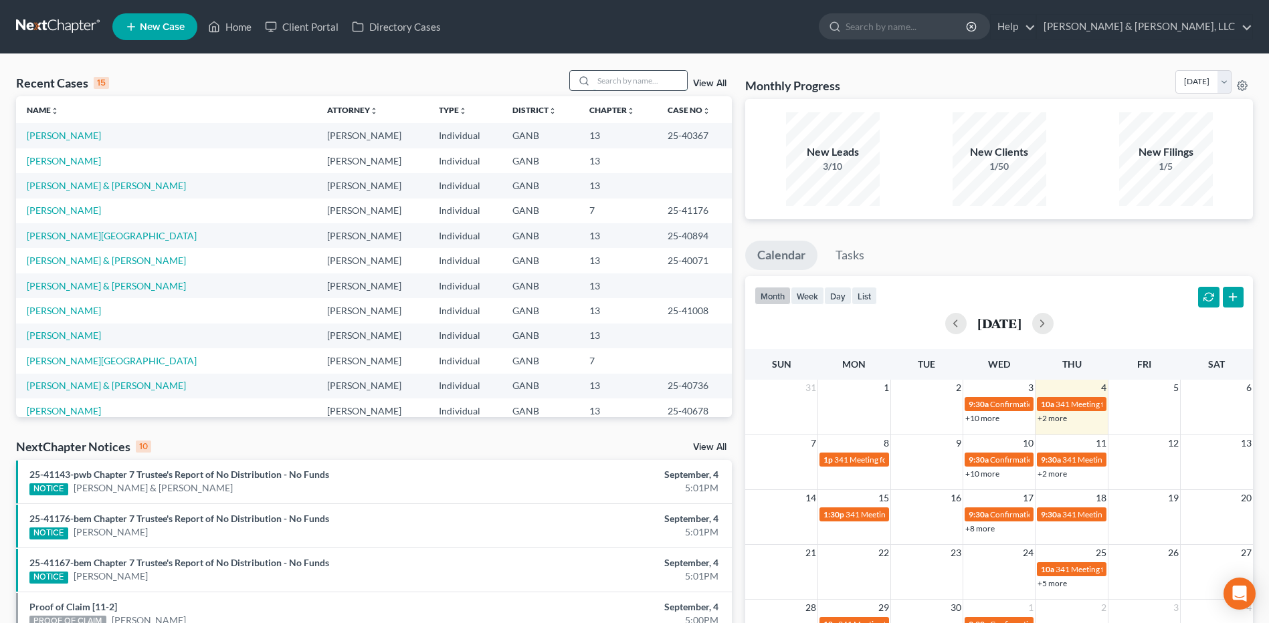
click at [640, 88] on input "search" at bounding box center [640, 80] width 94 height 19
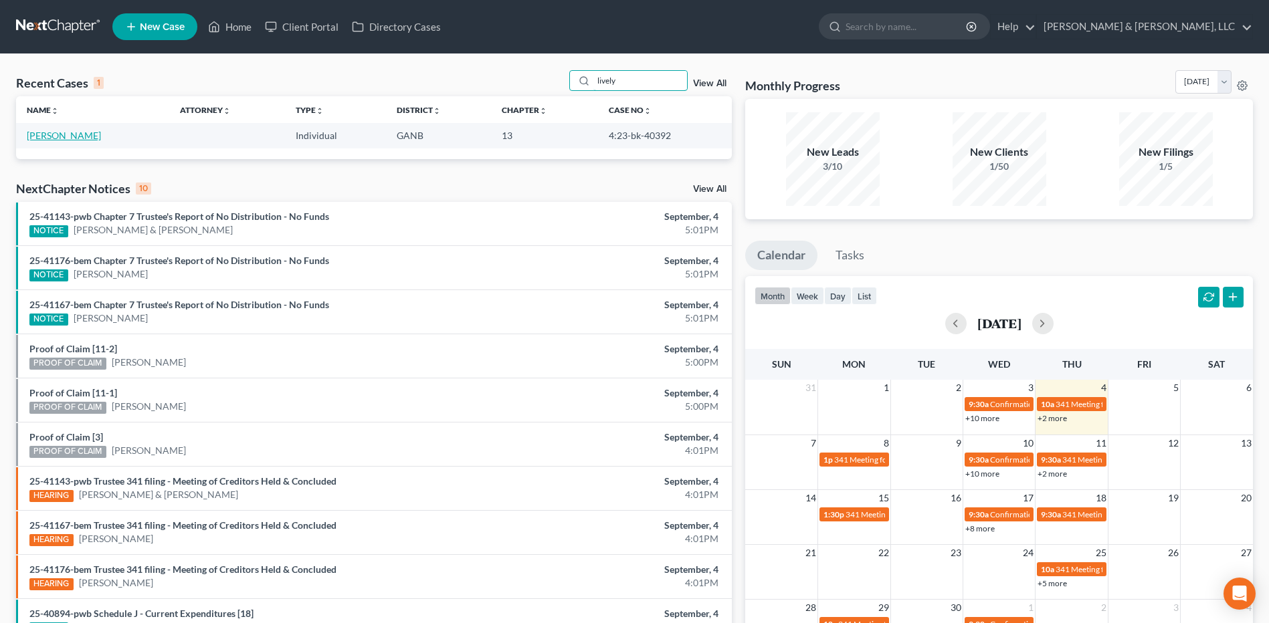
type input "lively"
click at [62, 132] on link "Lively, Amanda" at bounding box center [64, 135] width 74 height 11
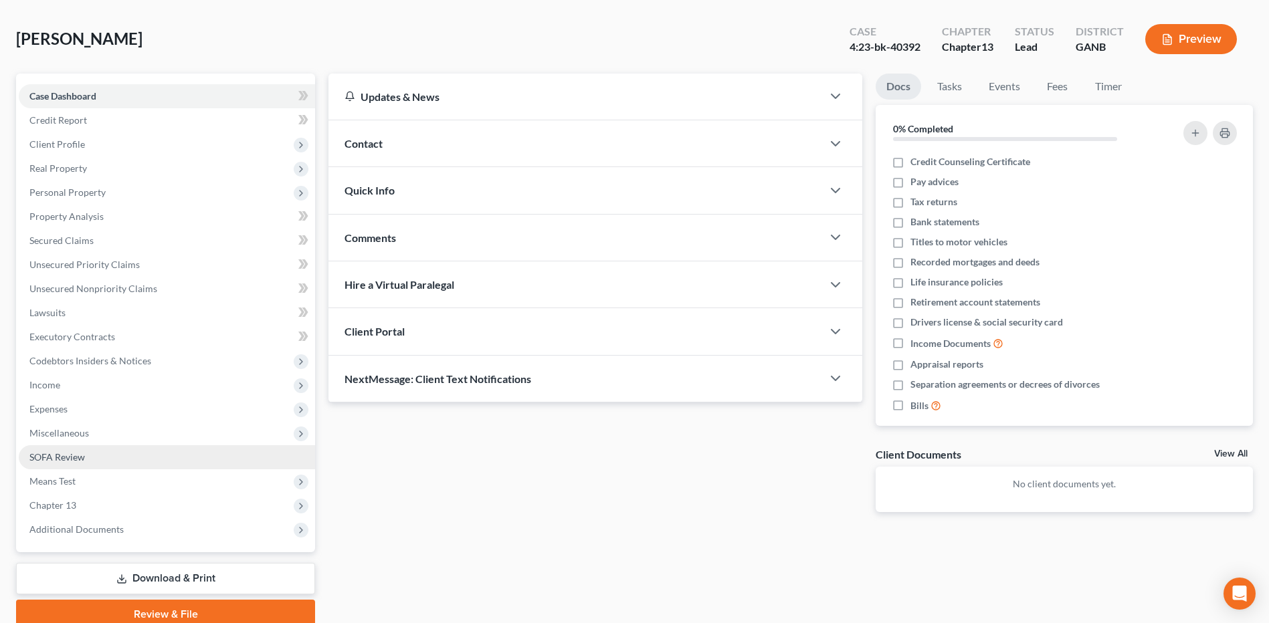
scroll to position [58, 0]
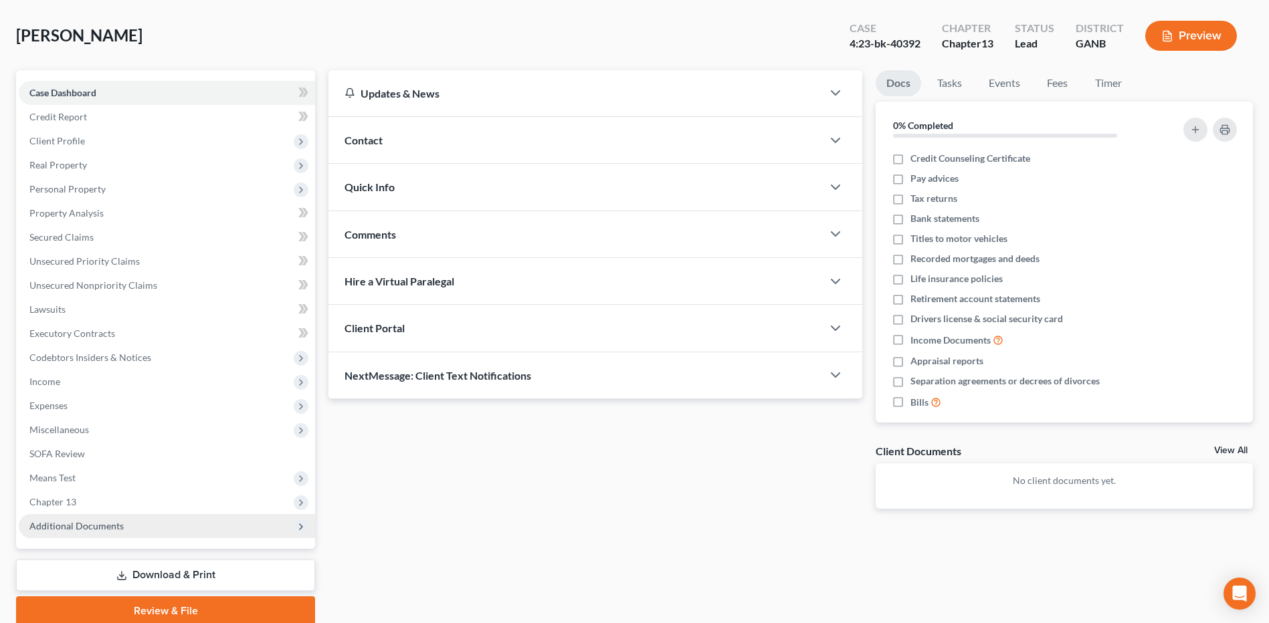
click at [218, 526] on span "Additional Documents" at bounding box center [167, 526] width 296 height 24
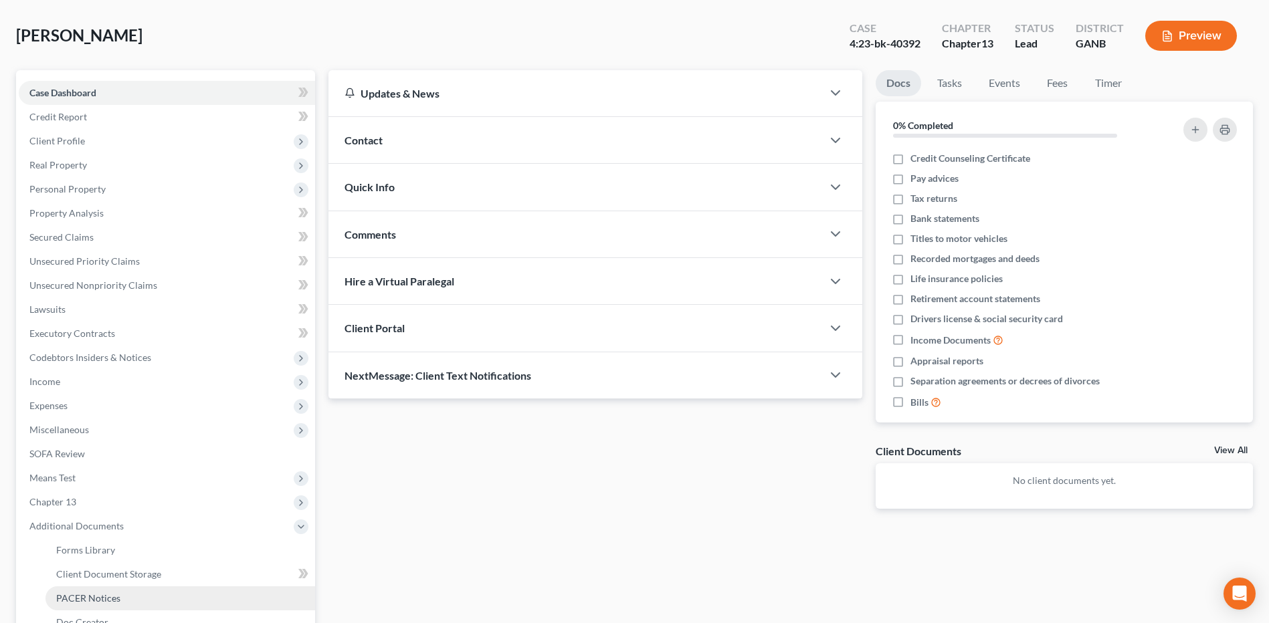
click at [157, 590] on link "PACER Notices" at bounding box center [180, 599] width 270 height 24
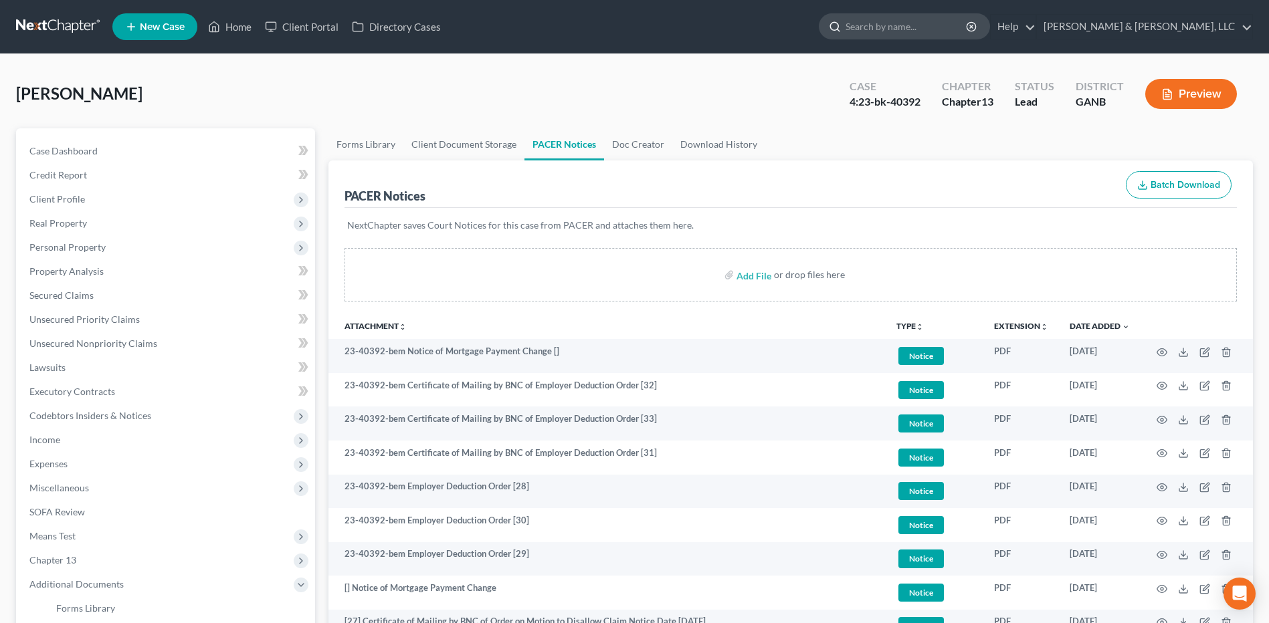
click at [964, 23] on input "search" at bounding box center [906, 26] width 122 height 25
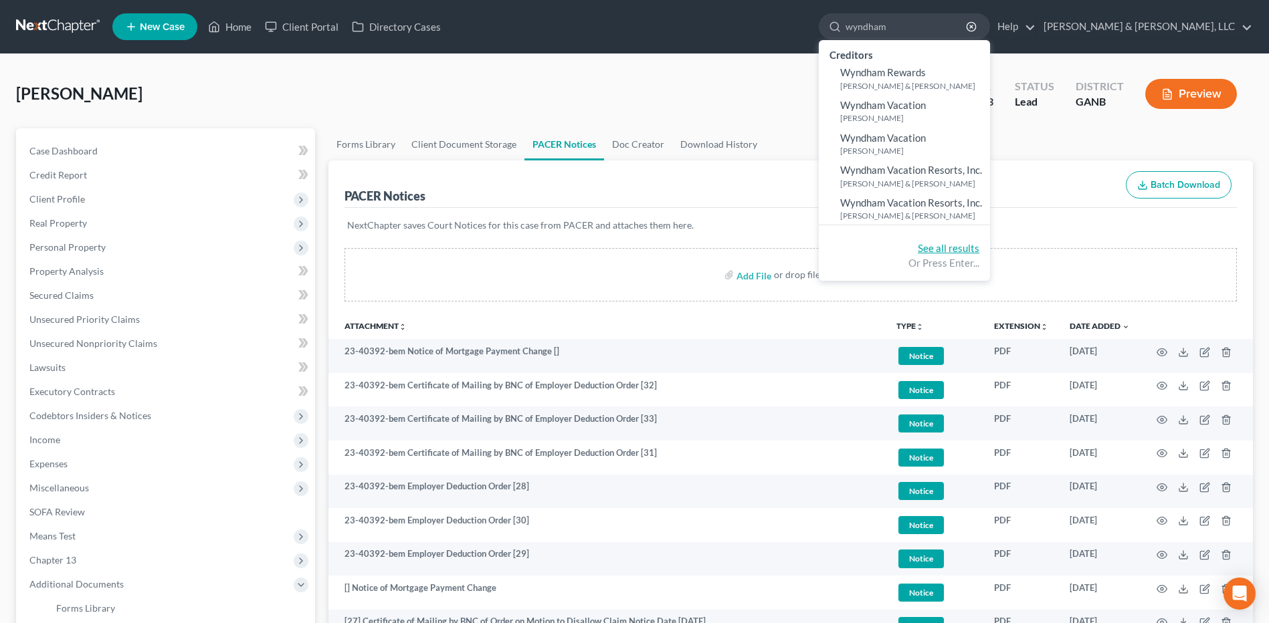
type input "wyndham"
click at [979, 249] on link "See all results" at bounding box center [949, 248] width 62 height 12
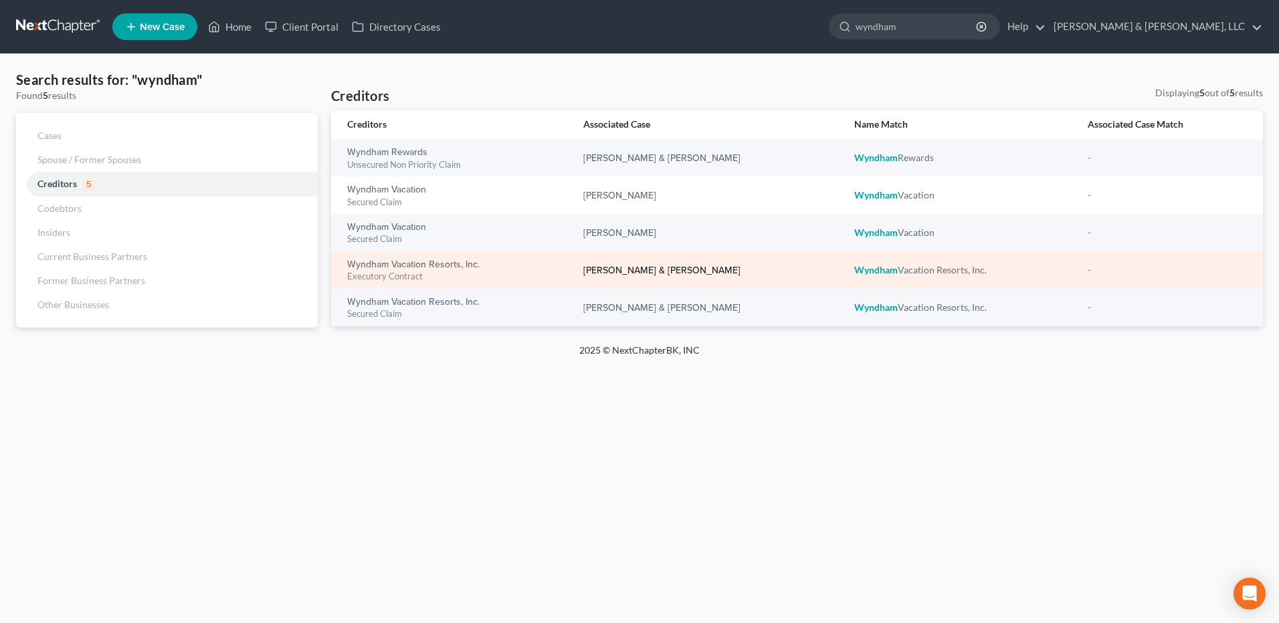
click at [671, 274] on link "Bryant, Tommy & Brenda" at bounding box center [661, 270] width 157 height 9
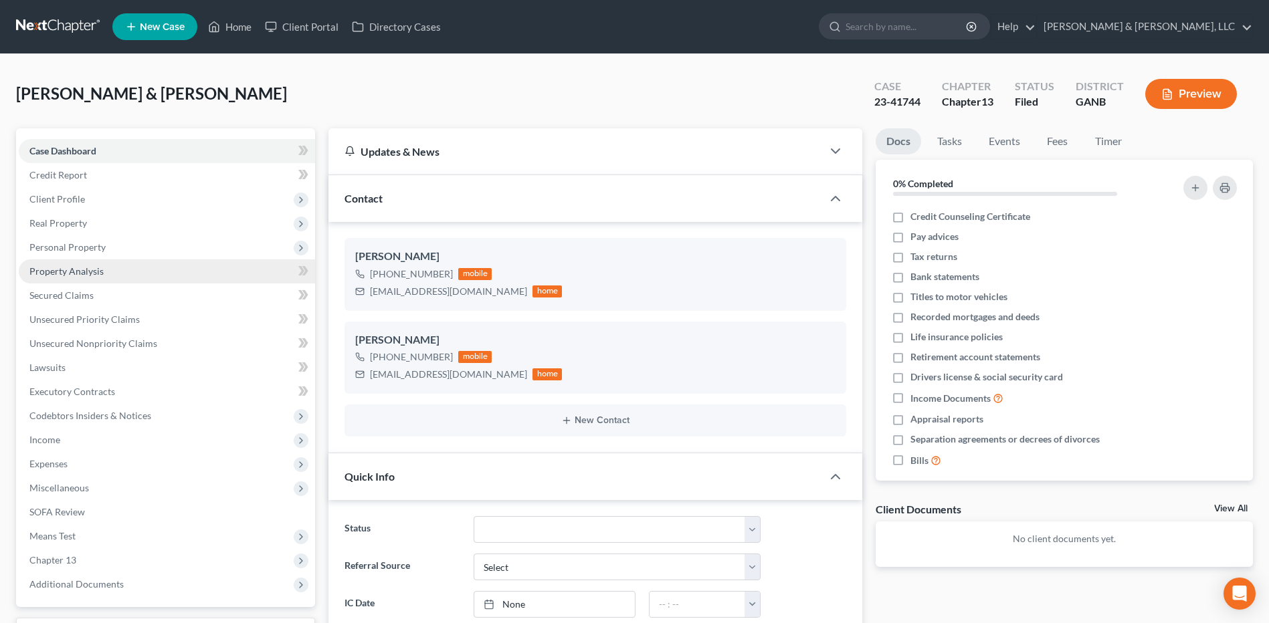
scroll to position [137, 0]
click at [192, 303] on link "Secured Claims" at bounding box center [167, 296] width 296 height 24
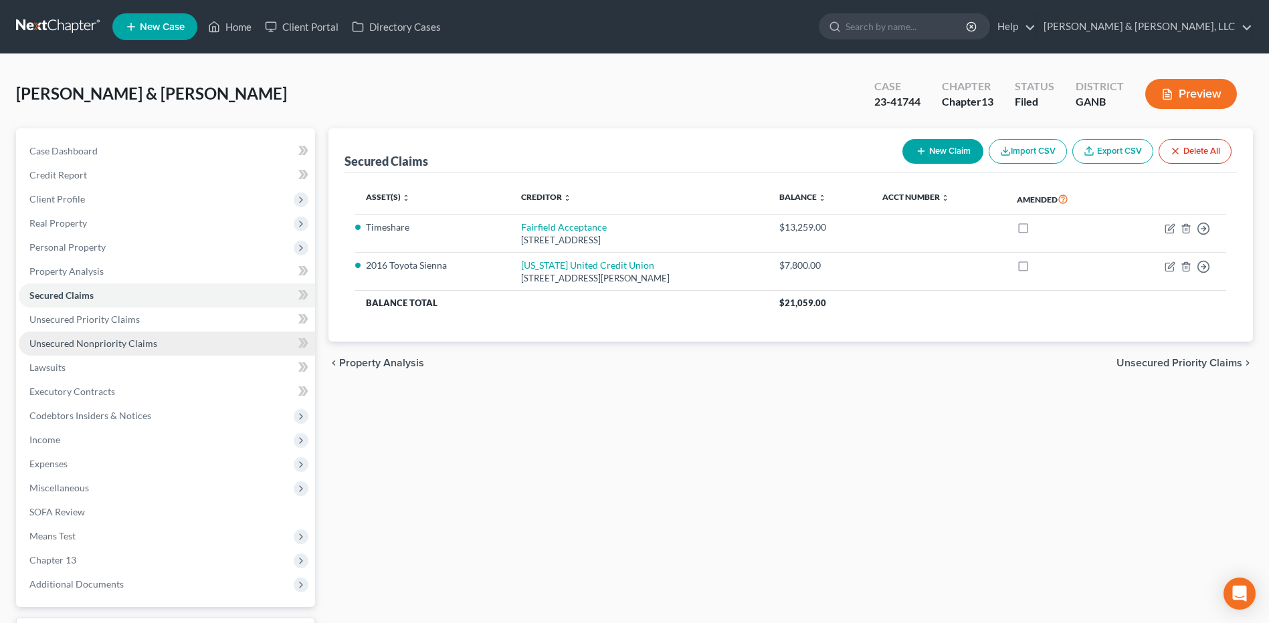
click at [156, 340] on link "Unsecured Nonpriority Claims" at bounding box center [167, 344] width 296 height 24
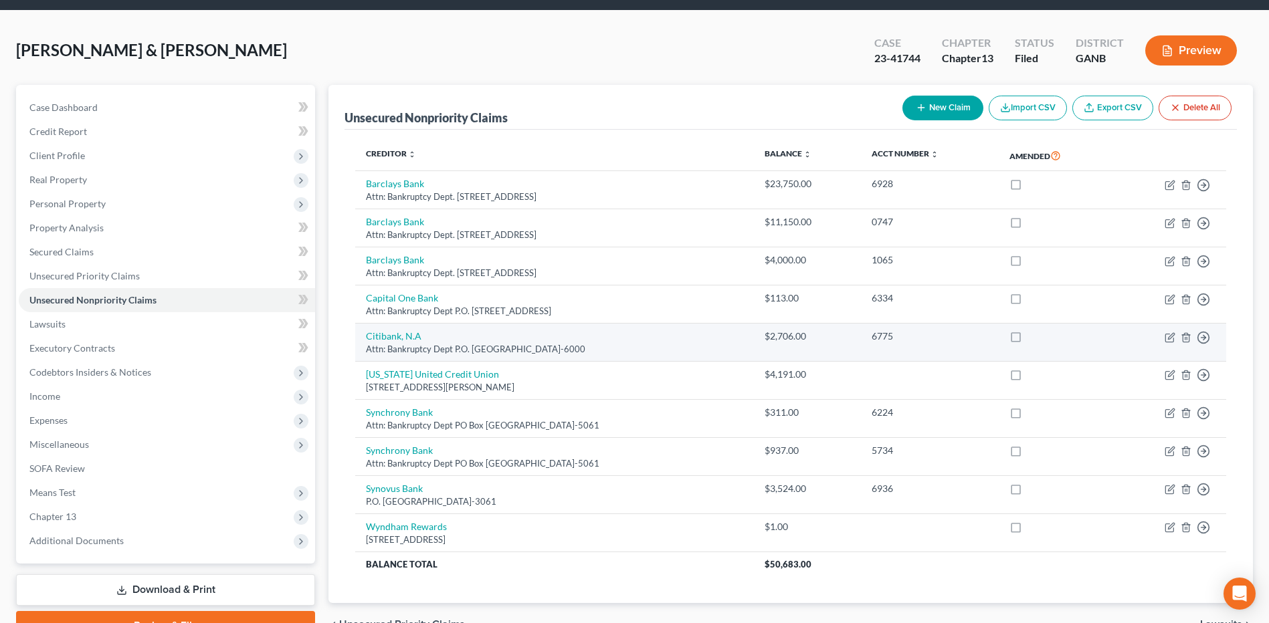
scroll to position [41, 0]
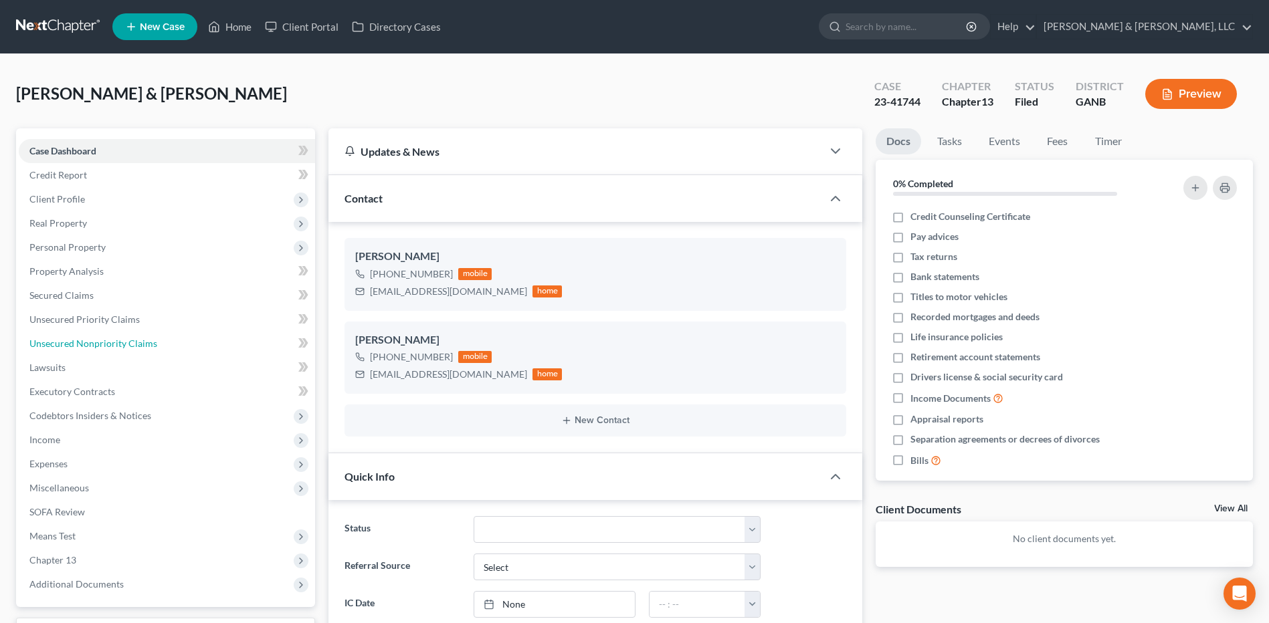
scroll to position [137, 0]
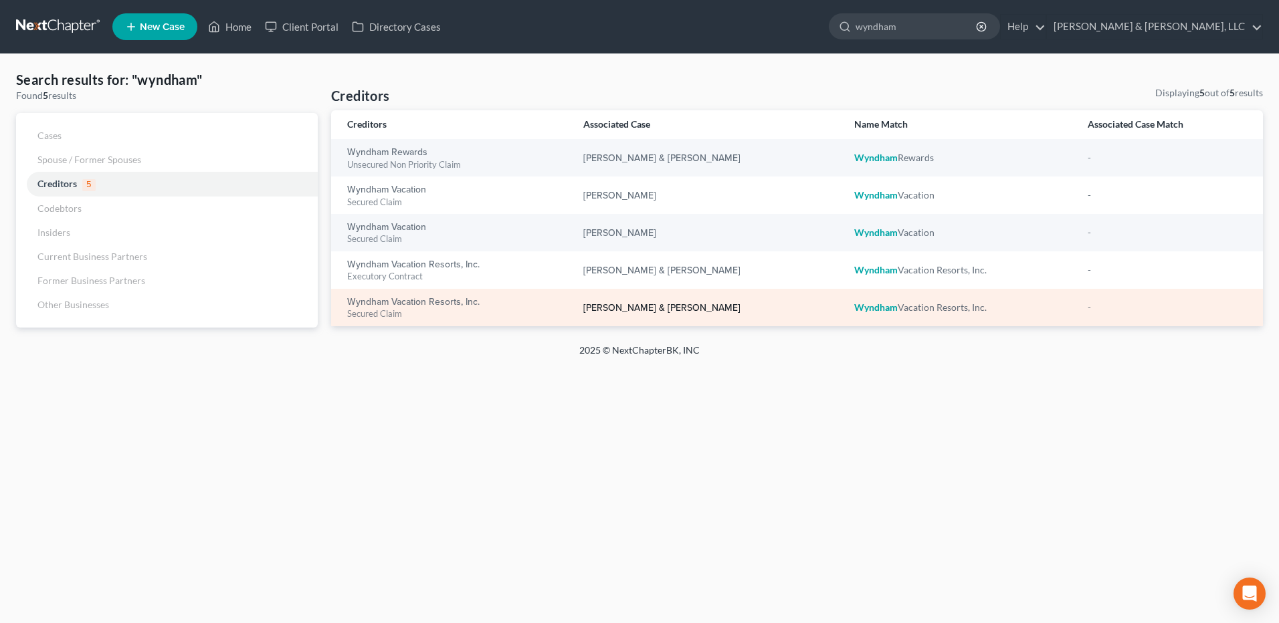
click at [666, 306] on link "Fergason, James & Christy" at bounding box center [661, 308] width 157 height 9
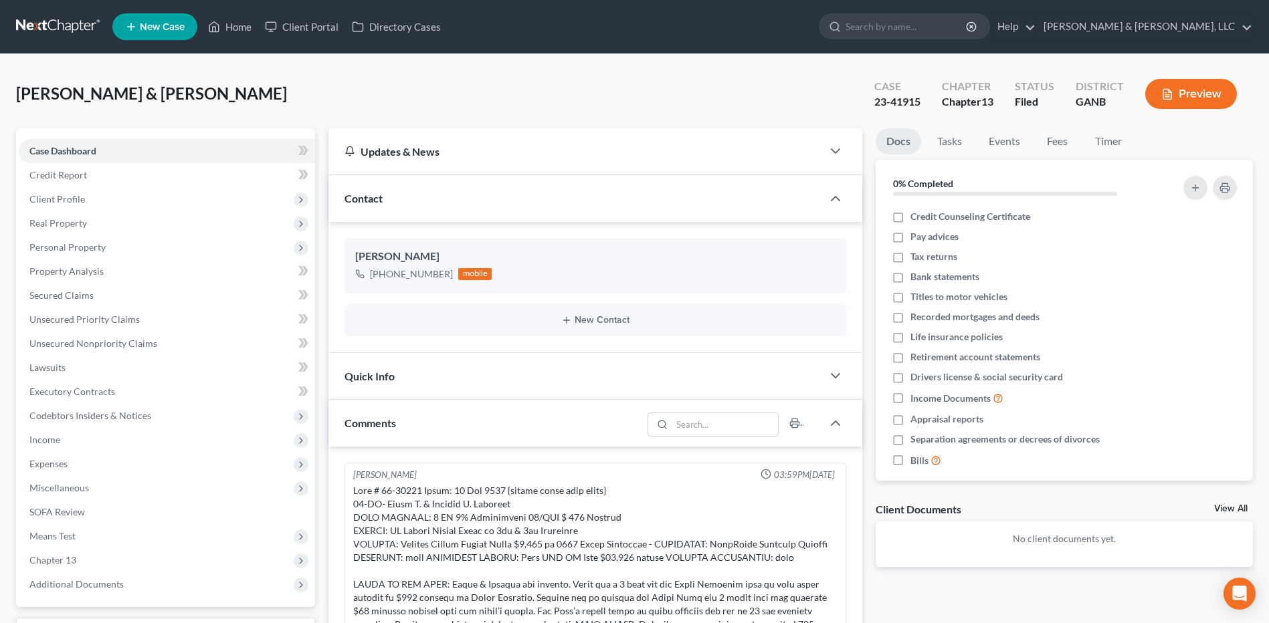
scroll to position [1104, 0]
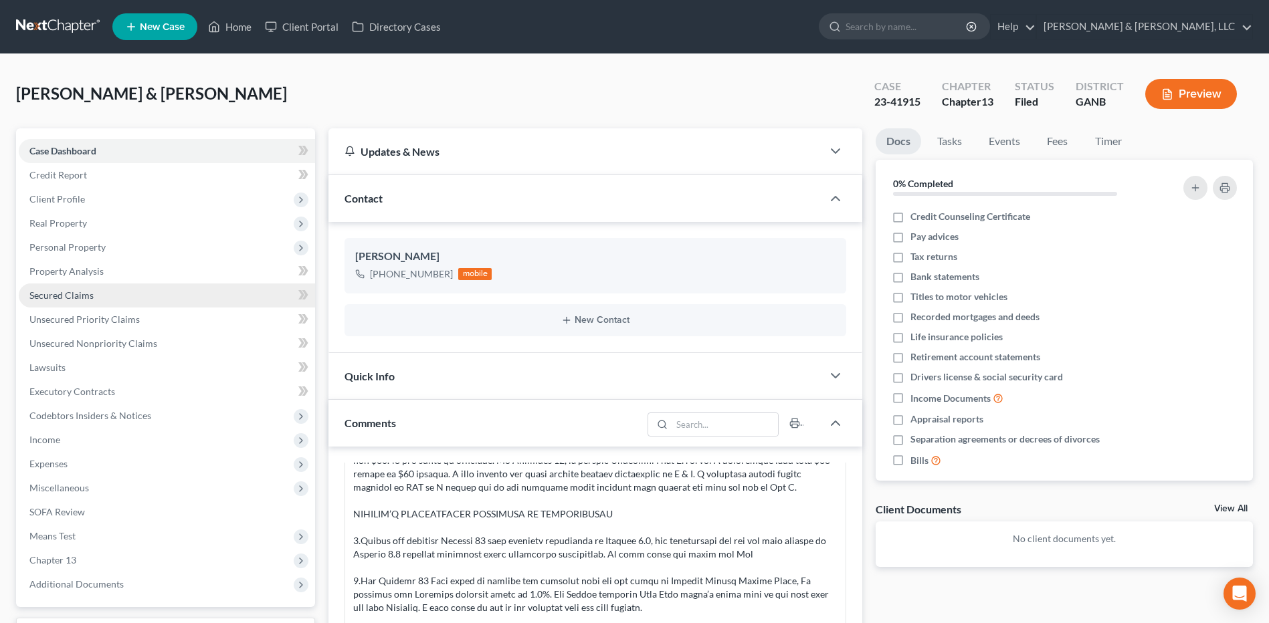
click at [132, 294] on link "Secured Claims" at bounding box center [167, 296] width 296 height 24
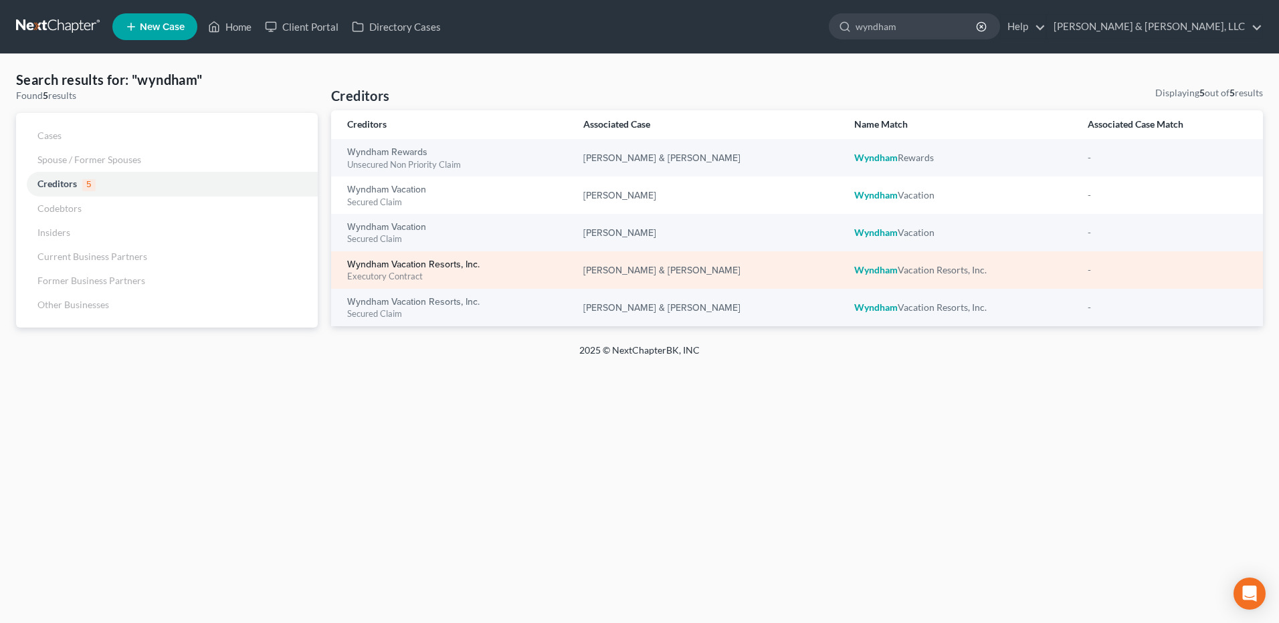
click at [439, 264] on link "Wyndham Vacation Resorts, Inc." at bounding box center [413, 264] width 132 height 9
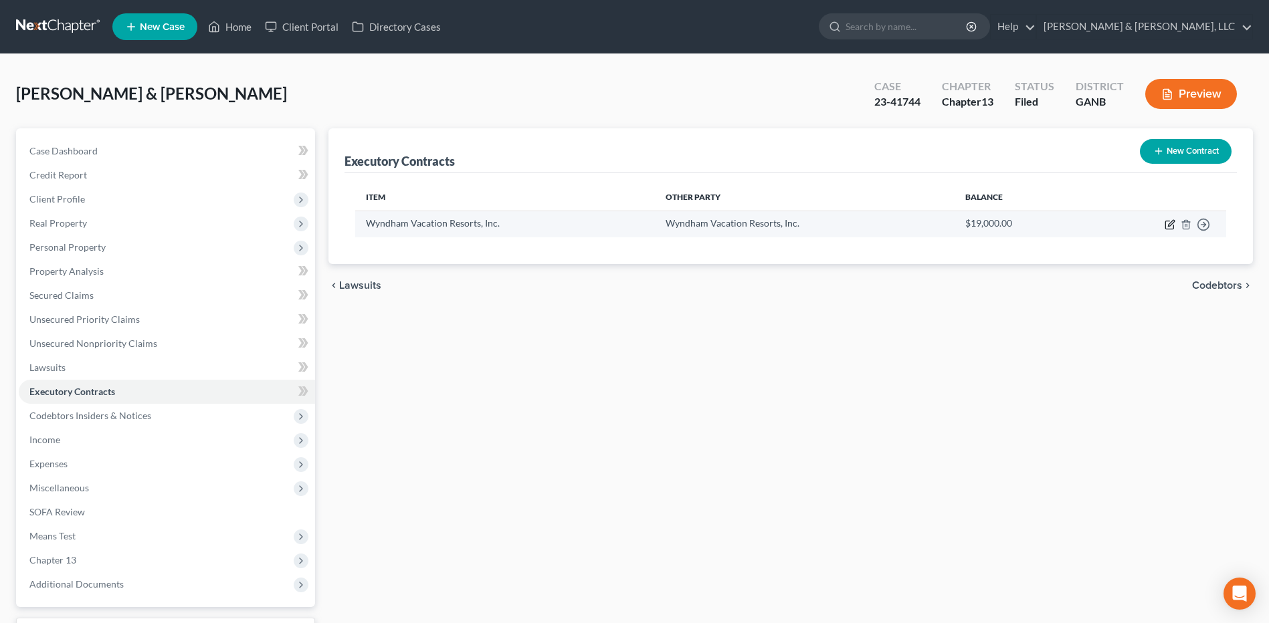
click at [1172, 226] on icon "button" at bounding box center [1169, 224] width 11 height 11
select select "0"
select select "31"
select select "4"
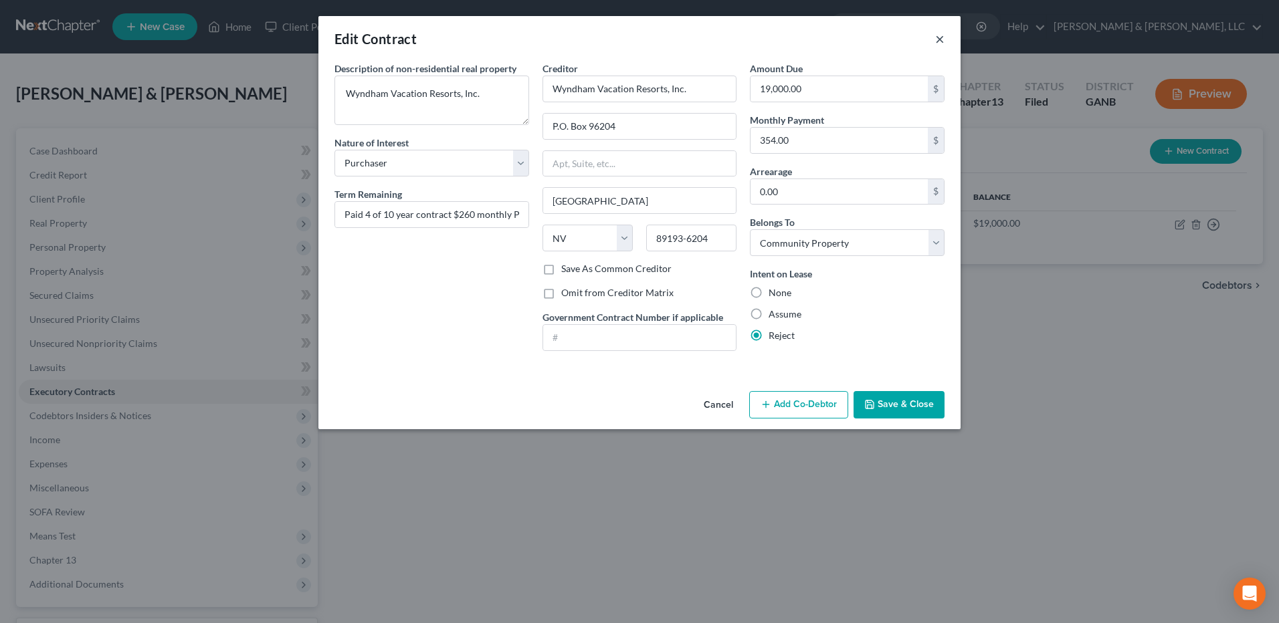
click at [942, 43] on button "×" at bounding box center [939, 39] width 9 height 16
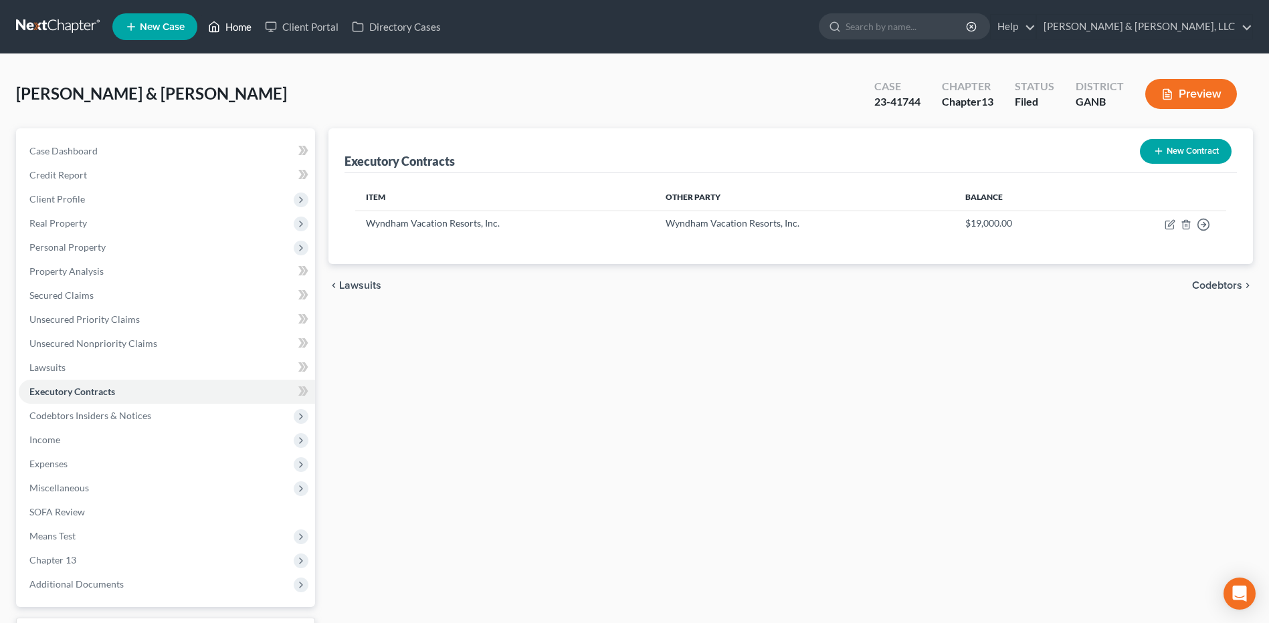
click at [213, 25] on icon at bounding box center [214, 27] width 12 height 16
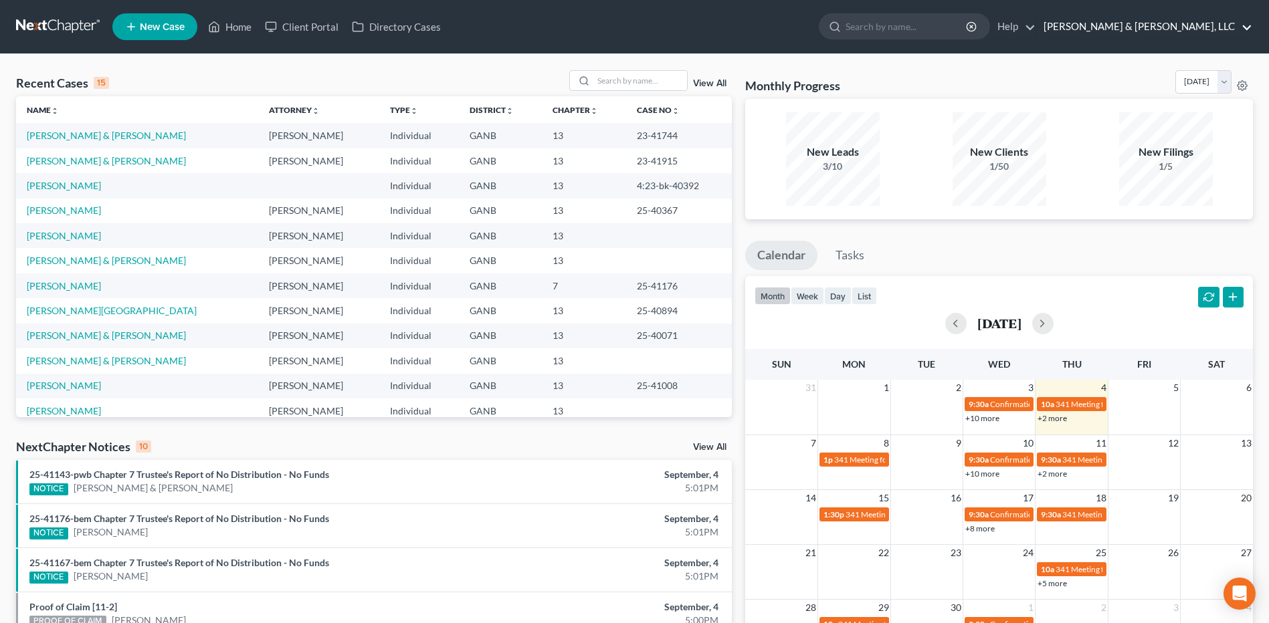
click at [1231, 25] on link "[PERSON_NAME] & [PERSON_NAME], LLC" at bounding box center [1144, 27] width 215 height 24
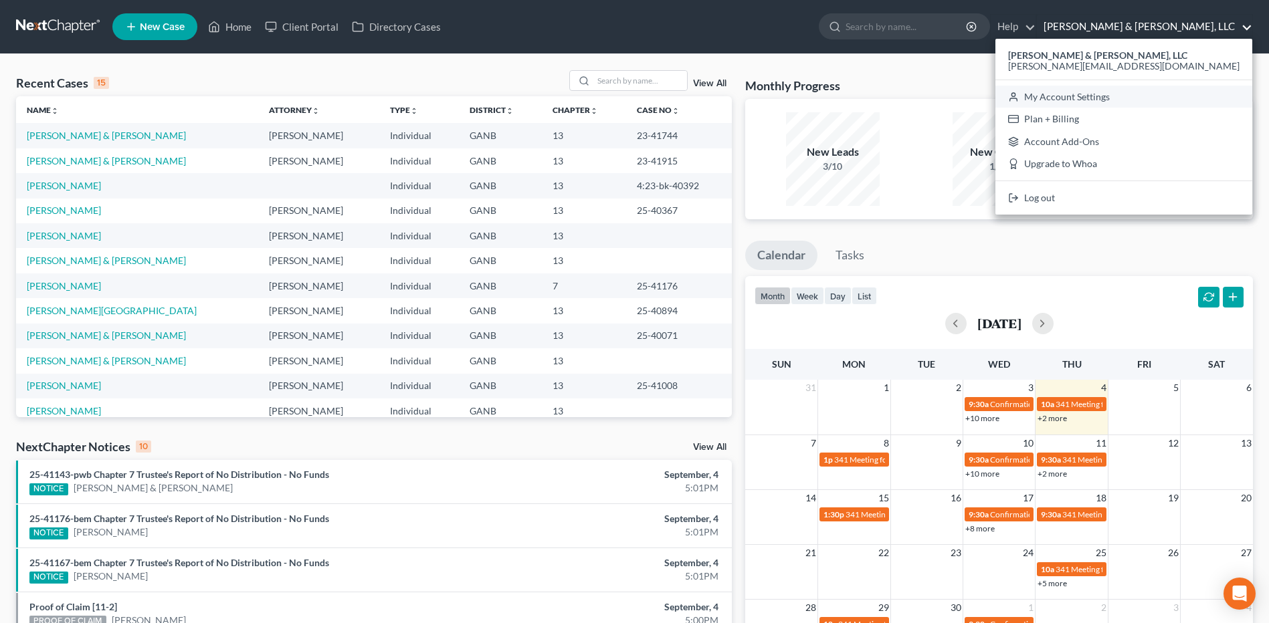
click at [1196, 100] on link "My Account Settings" at bounding box center [1123, 97] width 257 height 23
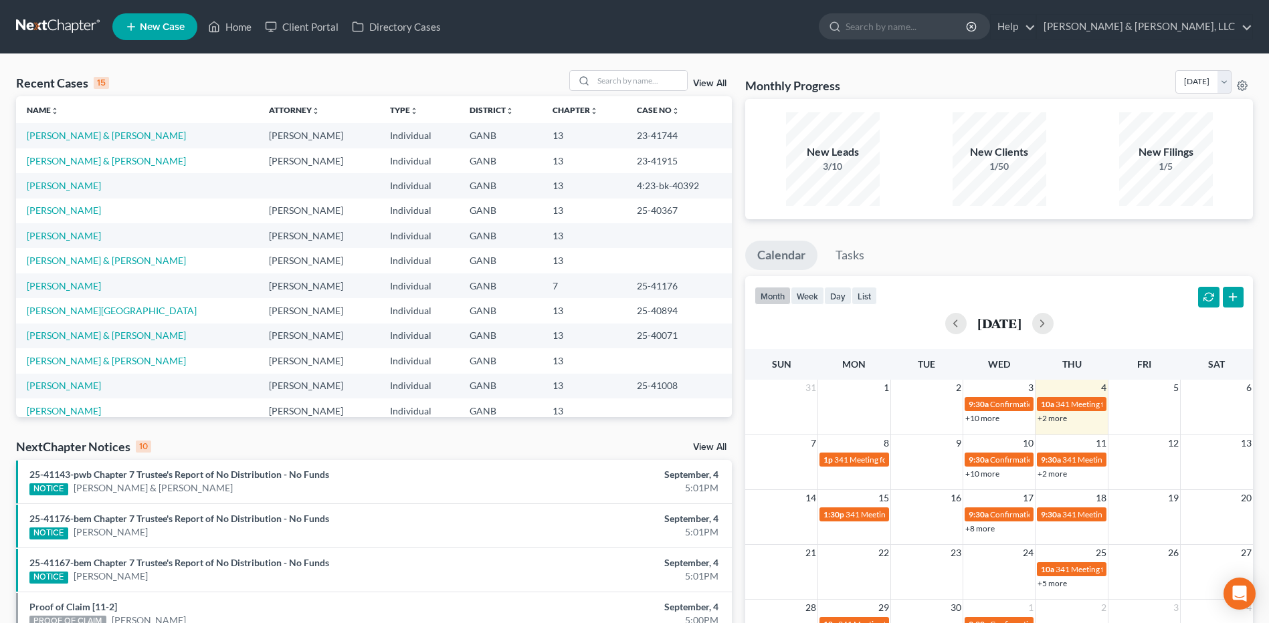
select select "19"
select select "24"
select select "10"
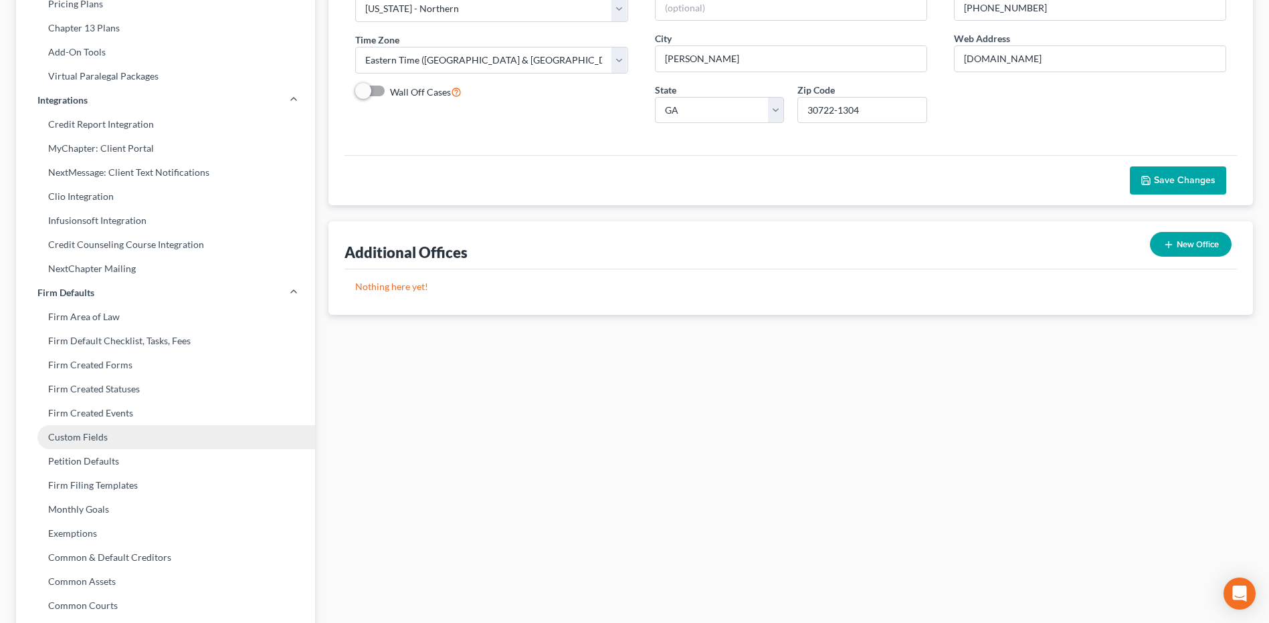
scroll to position [234, 0]
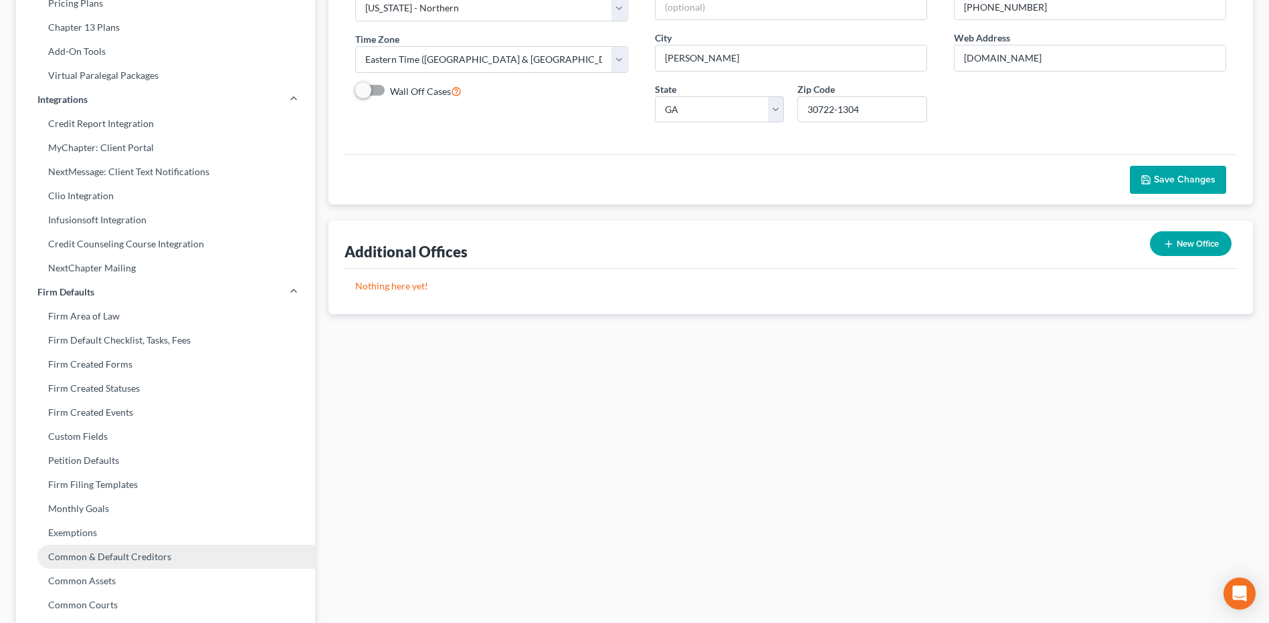
click at [129, 550] on link "Common & Default Creditors" at bounding box center [165, 557] width 299 height 24
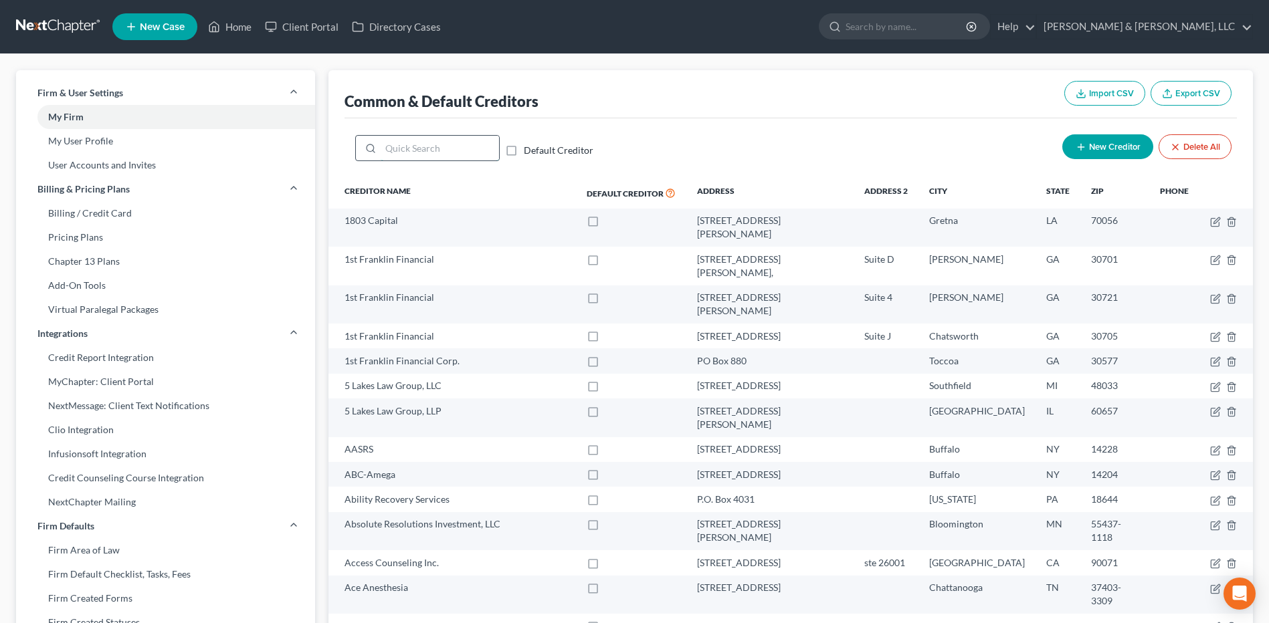
click at [431, 152] on input "search" at bounding box center [440, 148] width 118 height 25
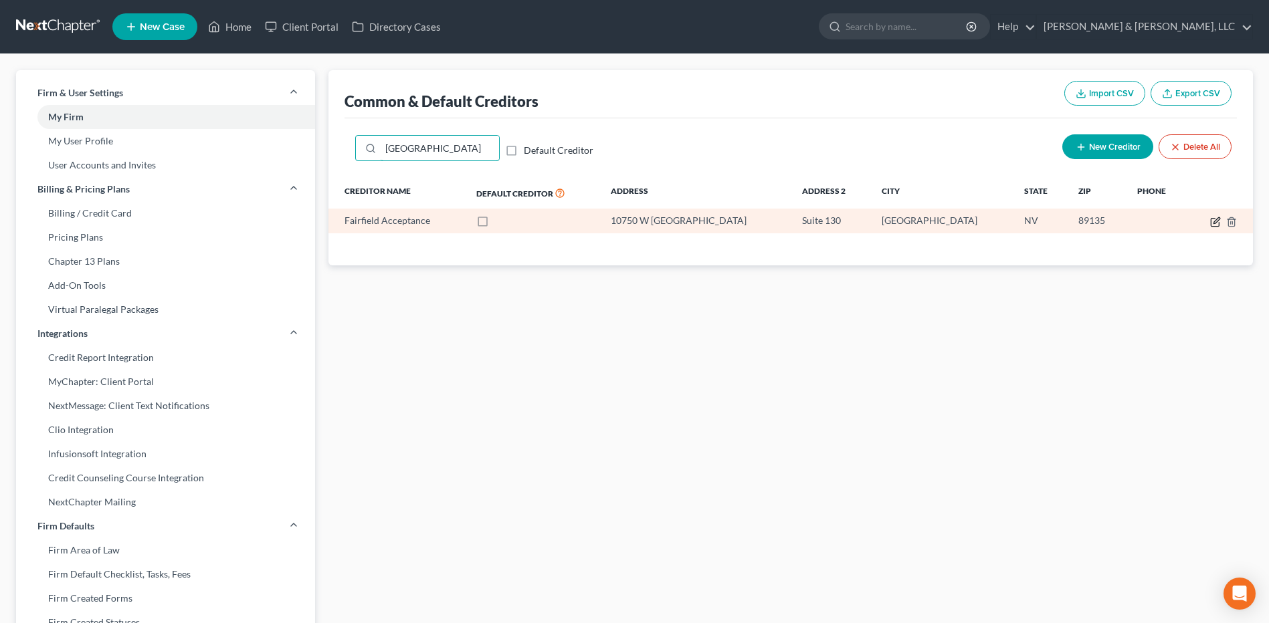
type input "[GEOGRAPHIC_DATA]"
click at [1218, 223] on icon "button" at bounding box center [1215, 222] width 11 height 11
select select "31"
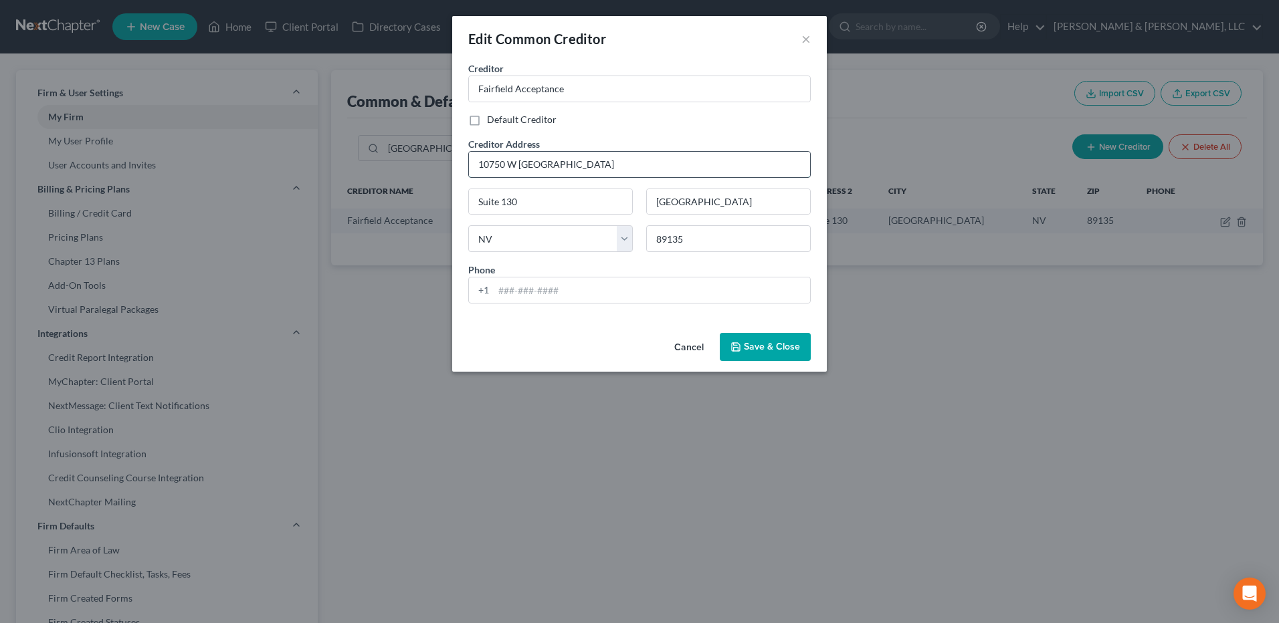
click at [615, 157] on input "10750 W Charleston" at bounding box center [639, 164] width 341 height 25
type input "[STREET_ADDRESS]"
click at [758, 341] on span "Save & Close" at bounding box center [772, 346] width 56 height 11
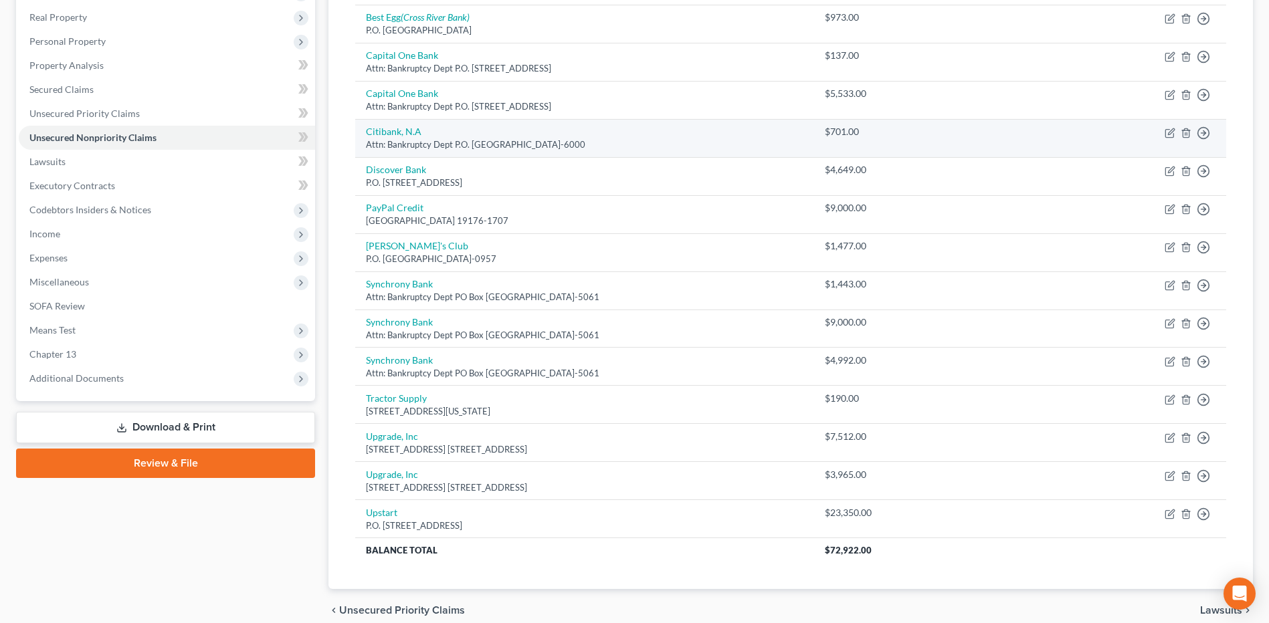
scroll to position [229, 0]
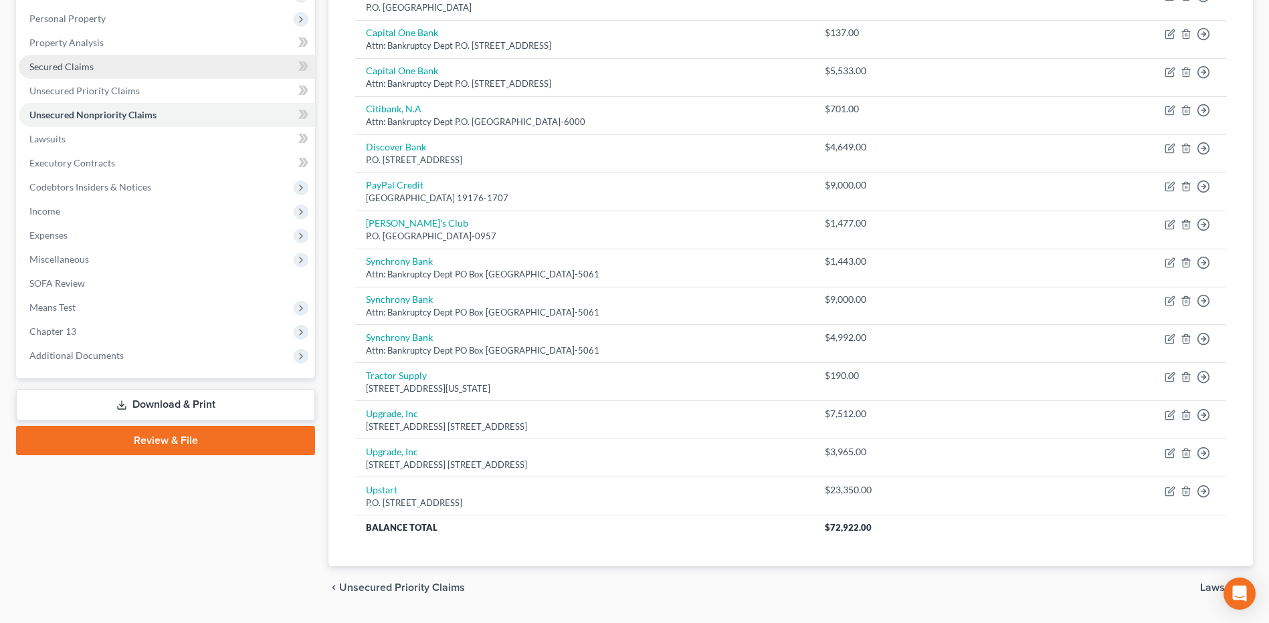
click at [192, 72] on link "Secured Claims" at bounding box center [167, 67] width 296 height 24
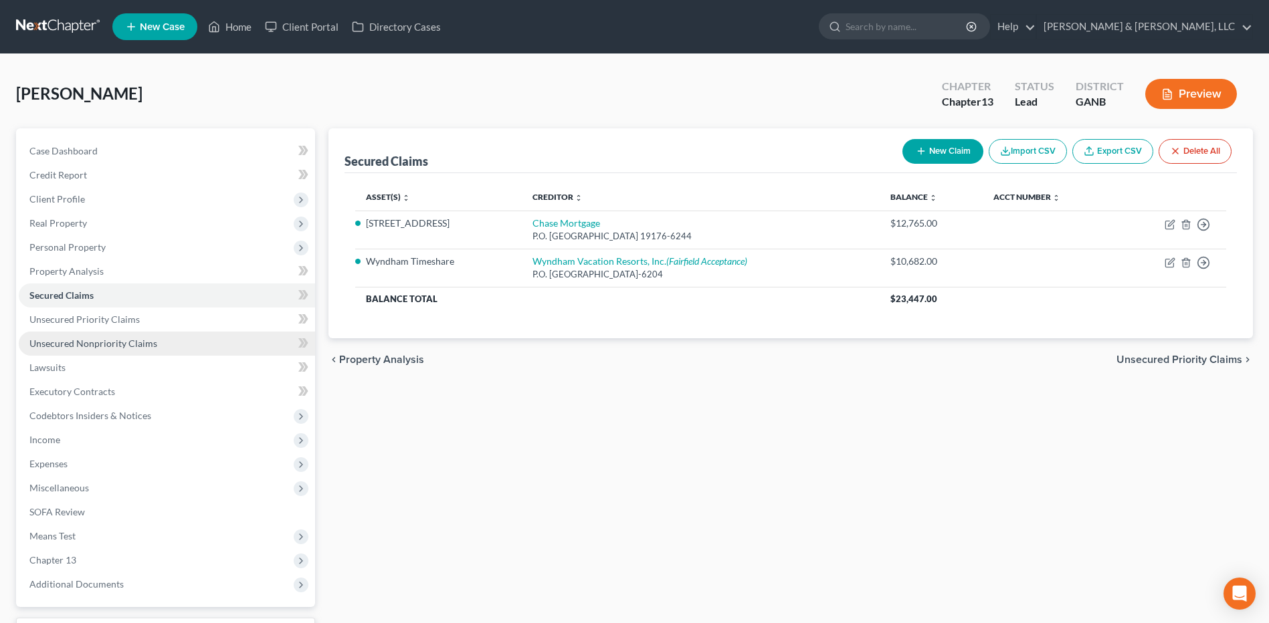
click at [135, 343] on span "Unsecured Nonpriority Claims" at bounding box center [93, 343] width 128 height 11
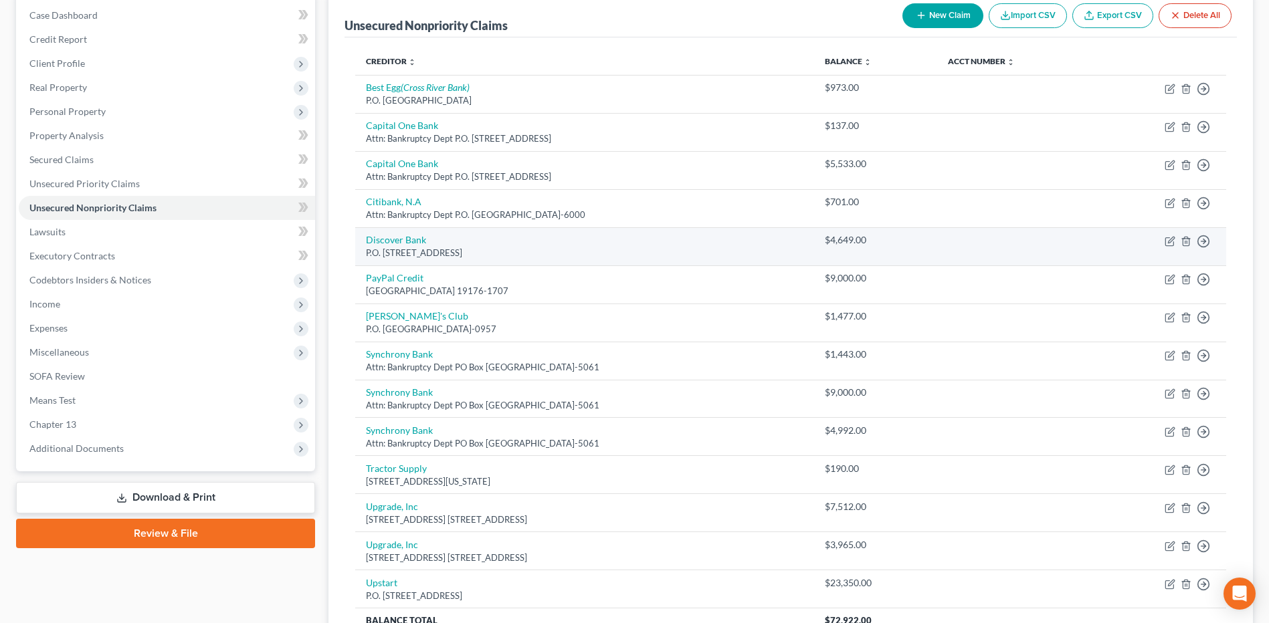
scroll to position [135, 0]
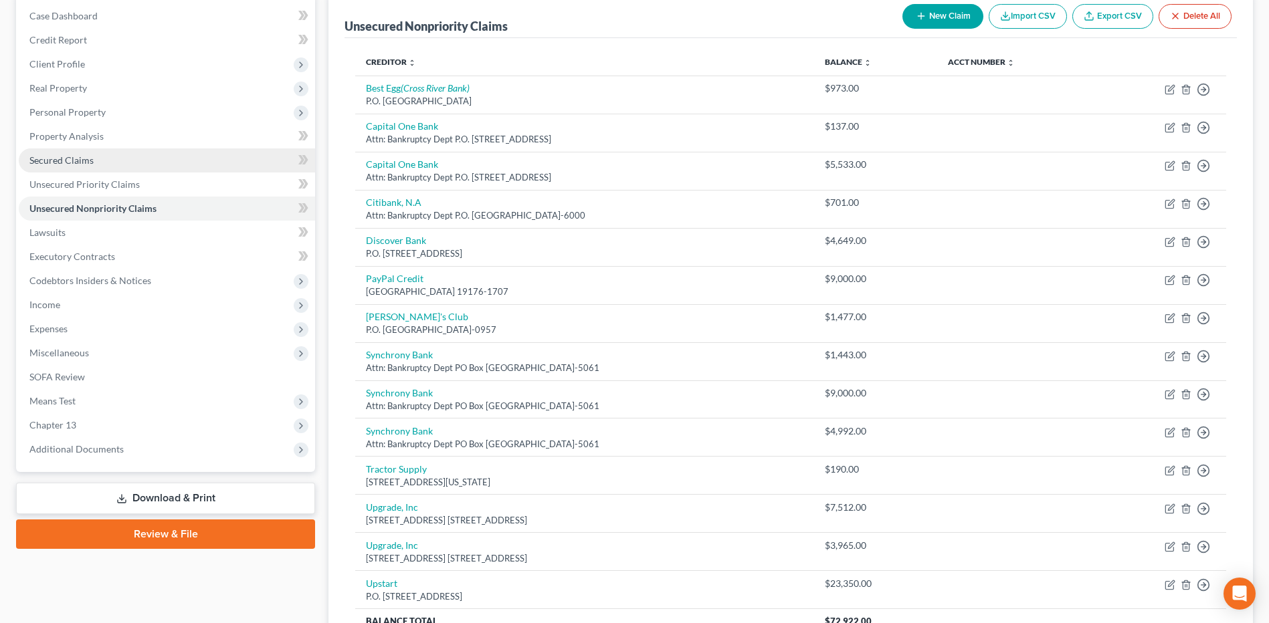
click at [122, 166] on link "Secured Claims" at bounding box center [167, 160] width 296 height 24
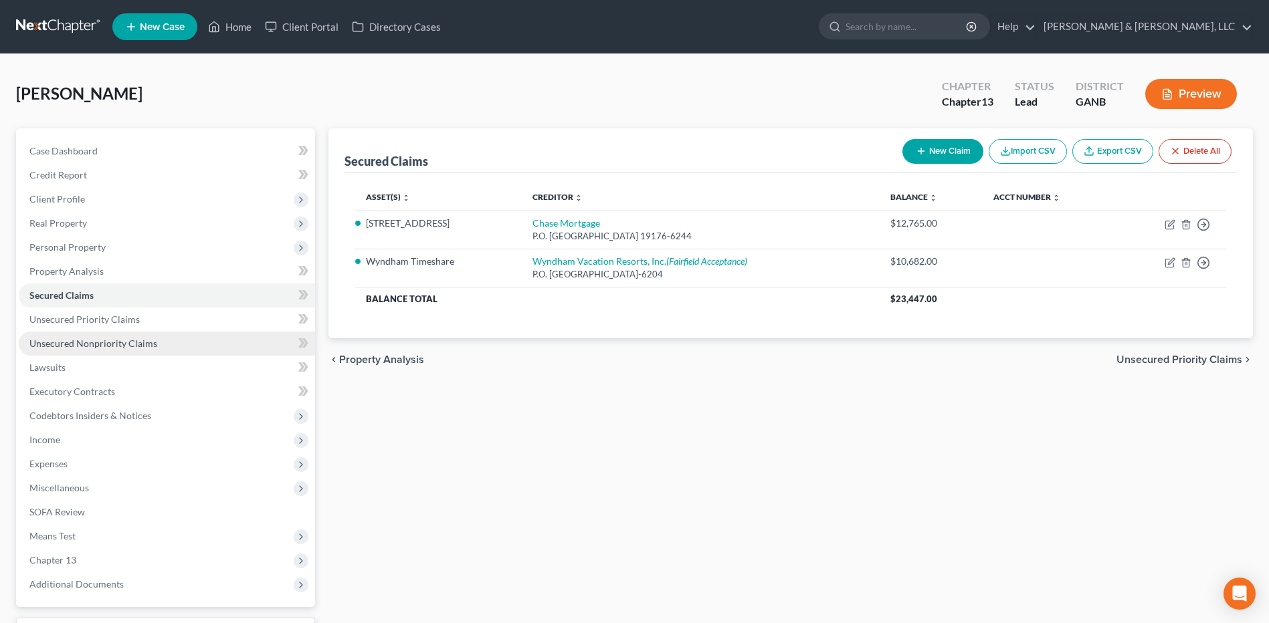
click at [173, 343] on link "Unsecured Nonpriority Claims" at bounding box center [167, 344] width 296 height 24
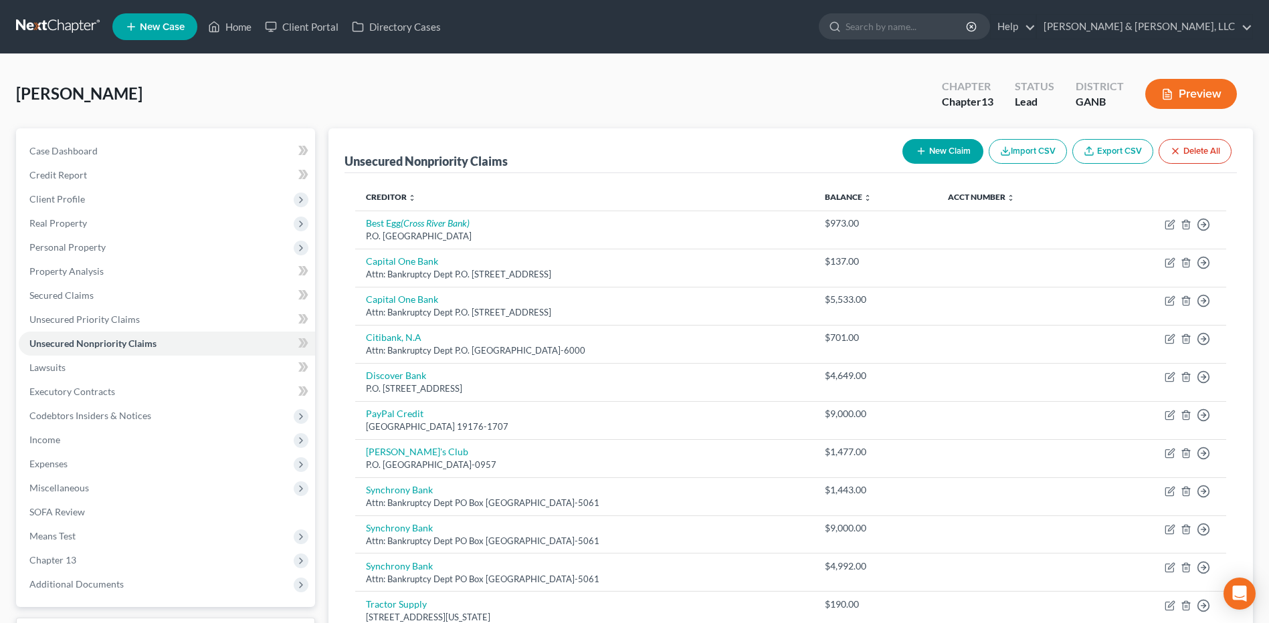
click at [946, 155] on button "New Claim" at bounding box center [942, 151] width 81 height 25
select select "0"
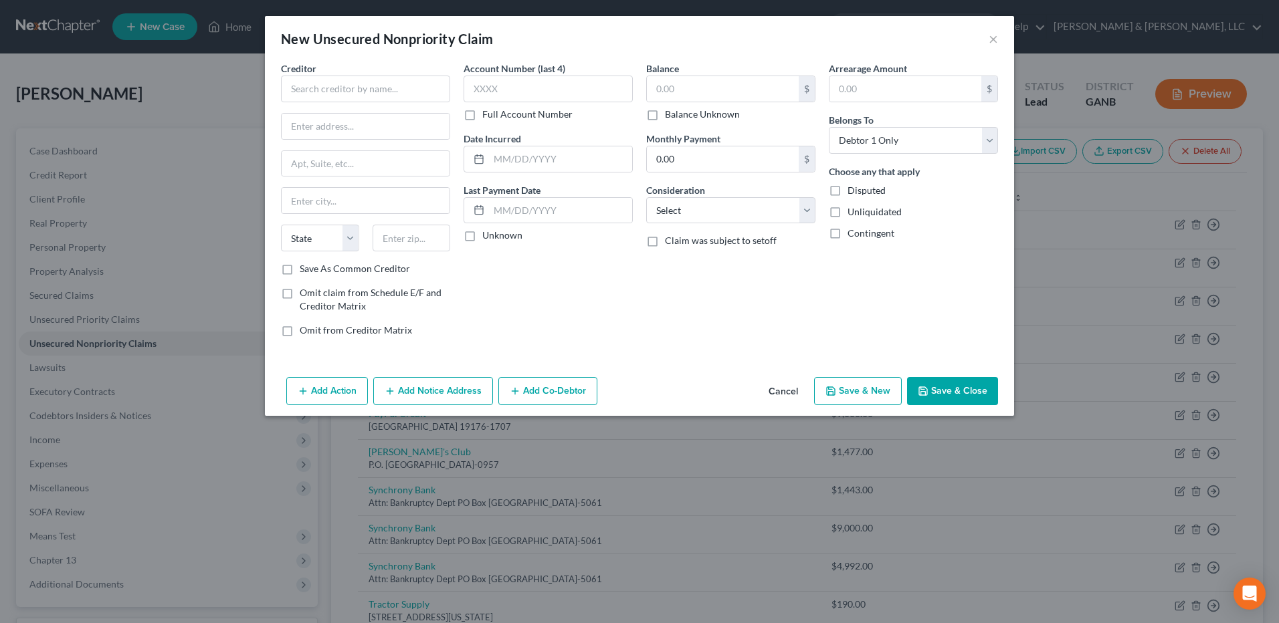
click at [783, 399] on button "Cancel" at bounding box center [783, 392] width 51 height 27
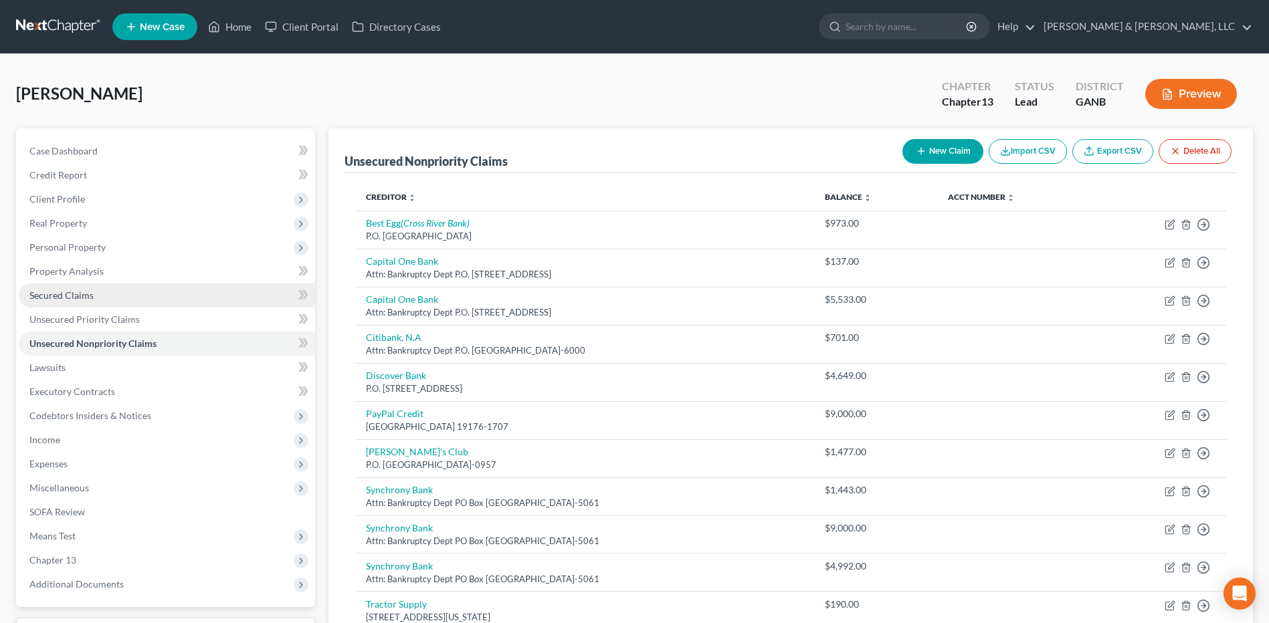
click at [164, 289] on link "Secured Claims" at bounding box center [167, 296] width 296 height 24
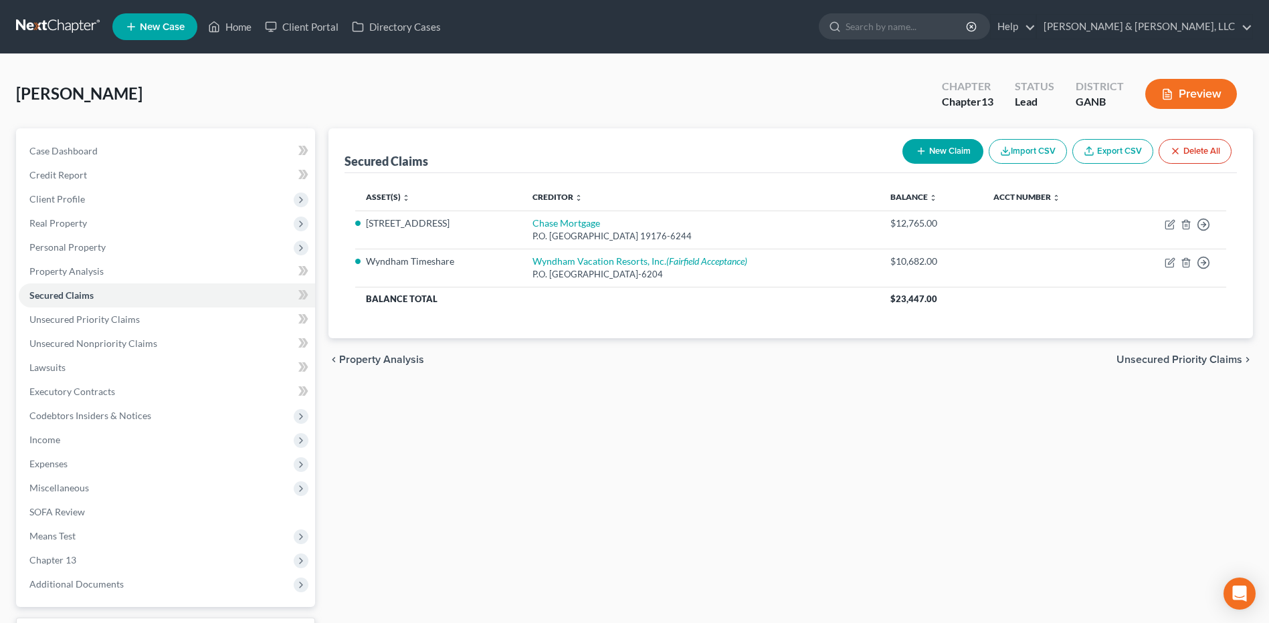
click at [941, 144] on button "New Claim" at bounding box center [942, 151] width 81 height 25
select select "0"
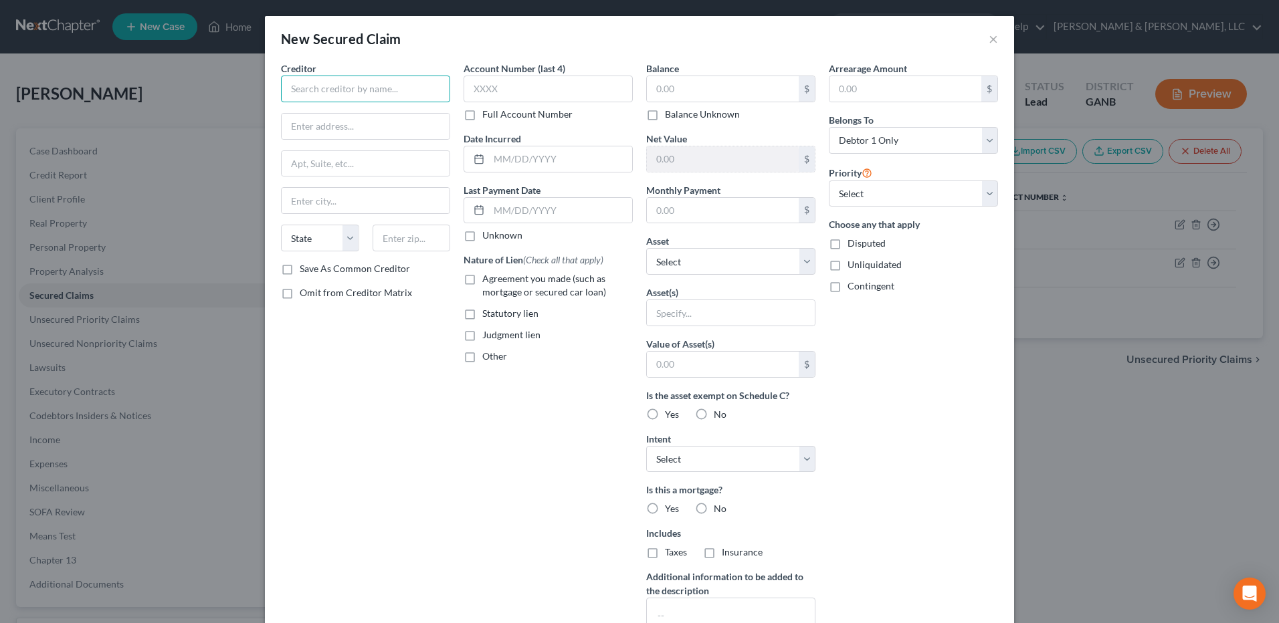
click at [378, 96] on input "text" at bounding box center [365, 89] width 169 height 27
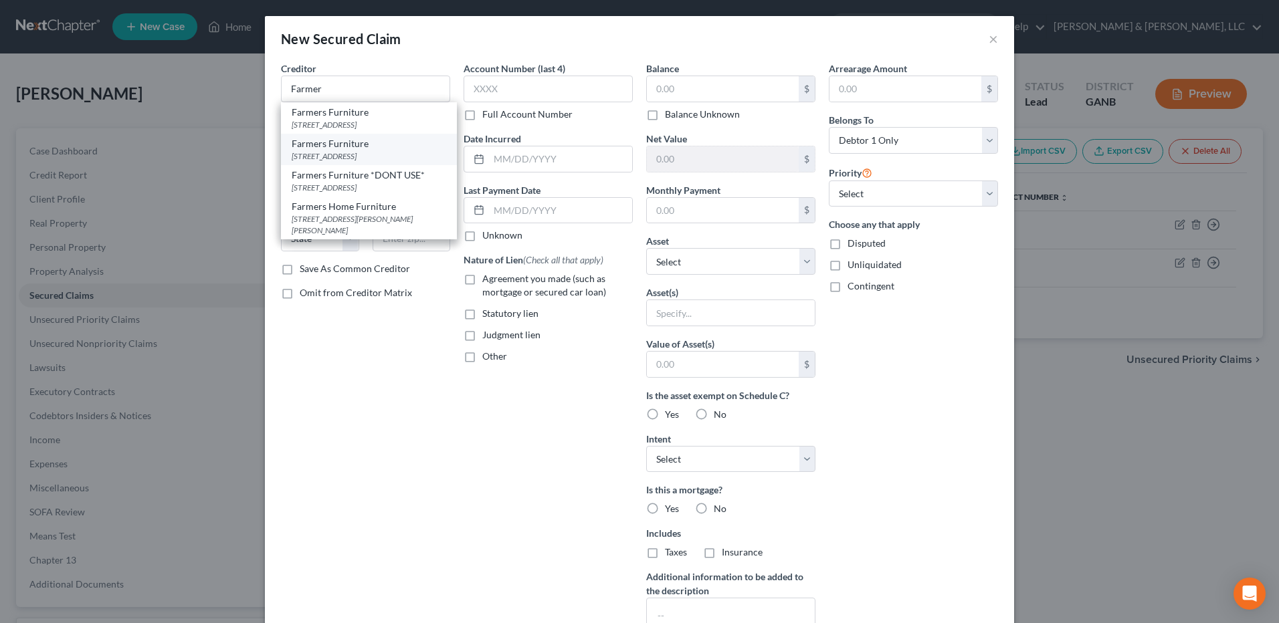
click at [344, 148] on div "Farmers Furniture" at bounding box center [369, 143] width 155 height 13
type input "Farmers Furniture"
type input "PO Box 1140"
type input "Dublin"
select select "10"
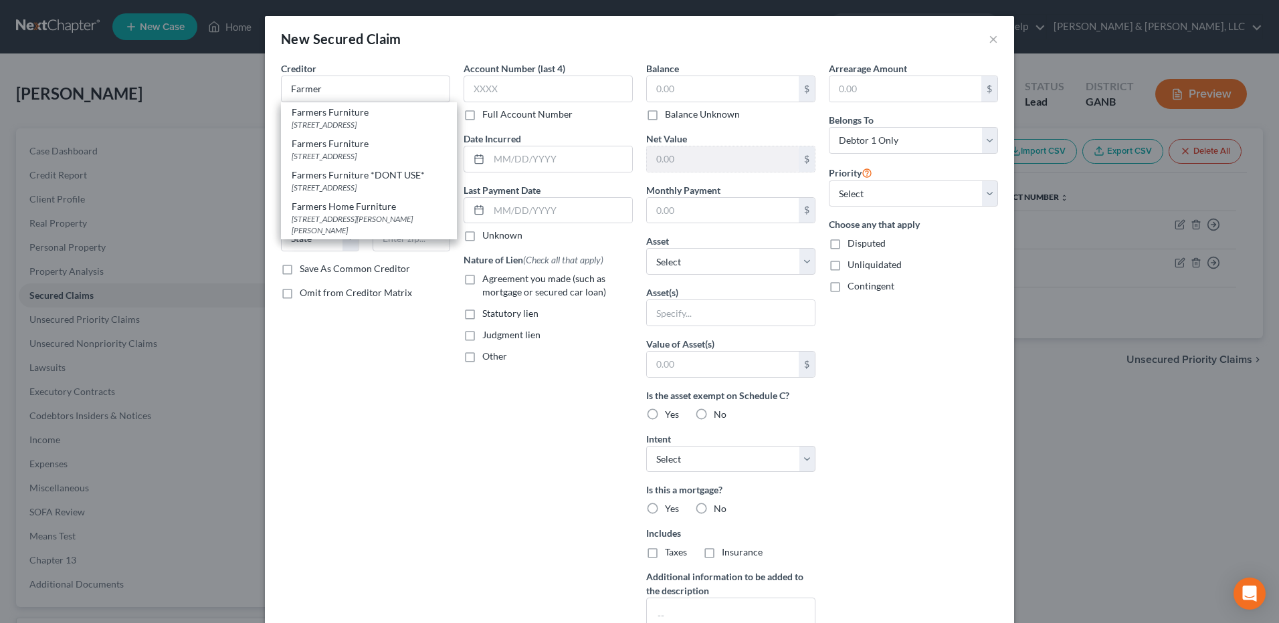
type input "31040"
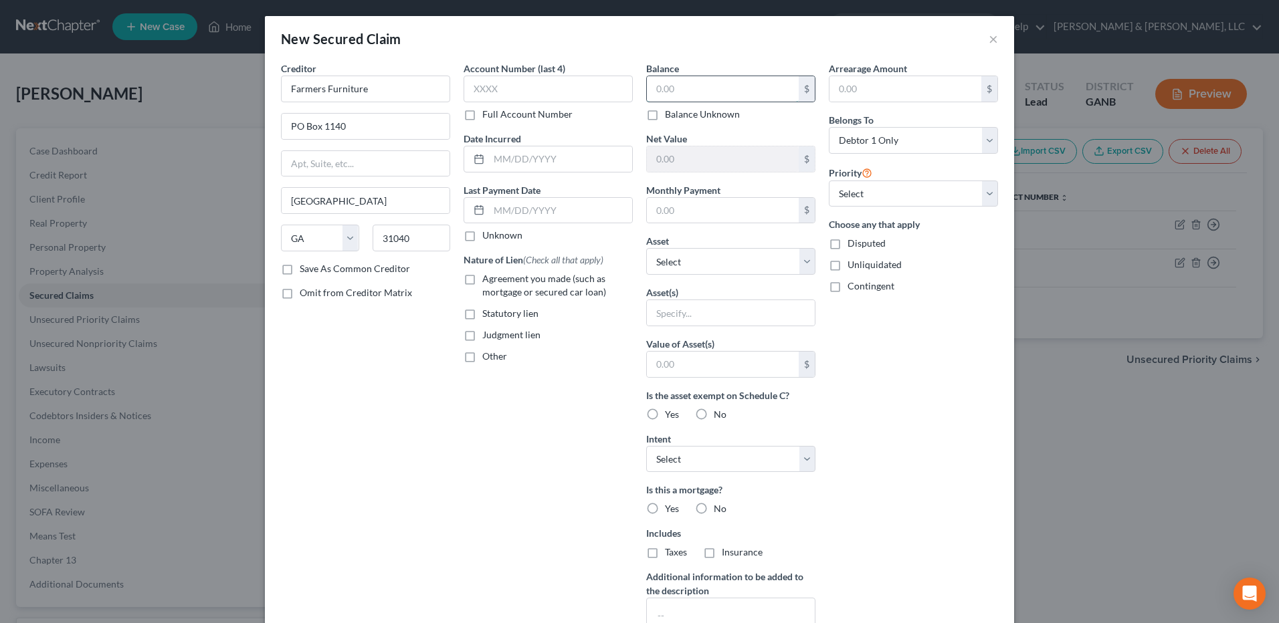
click at [736, 99] on input "text" at bounding box center [723, 88] width 152 height 25
type input "2,200"
click at [722, 306] on input "text" at bounding box center [731, 312] width 168 height 25
type input "Furniture"
type input "2,200"
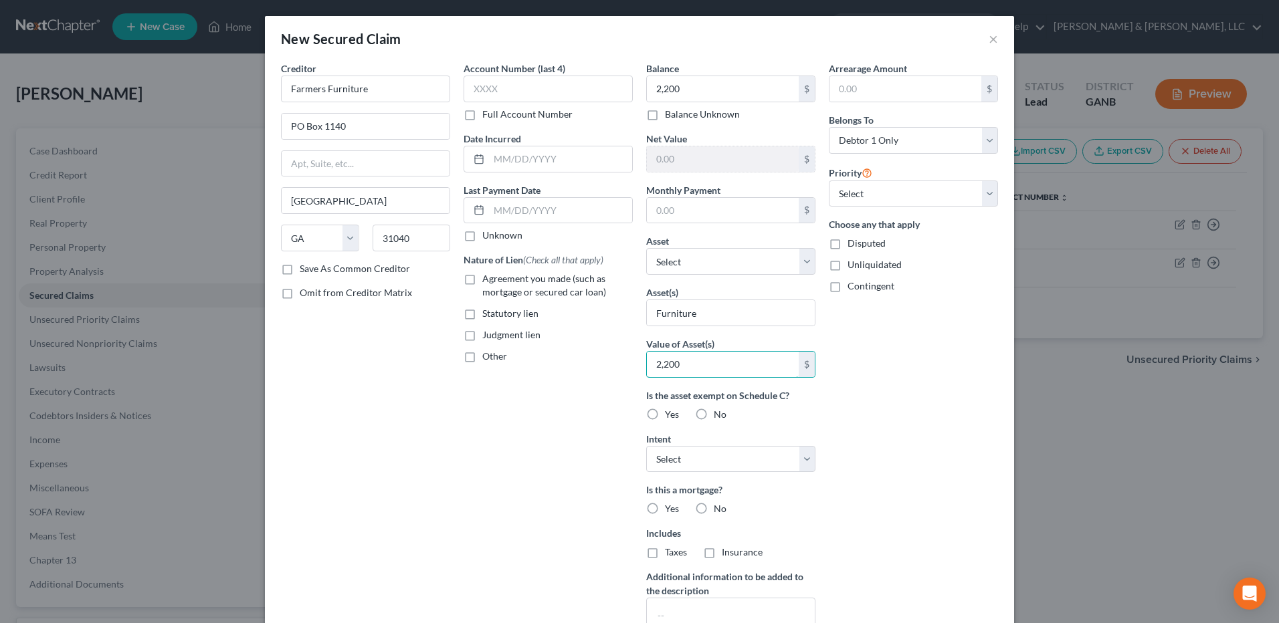
scroll to position [119, 0]
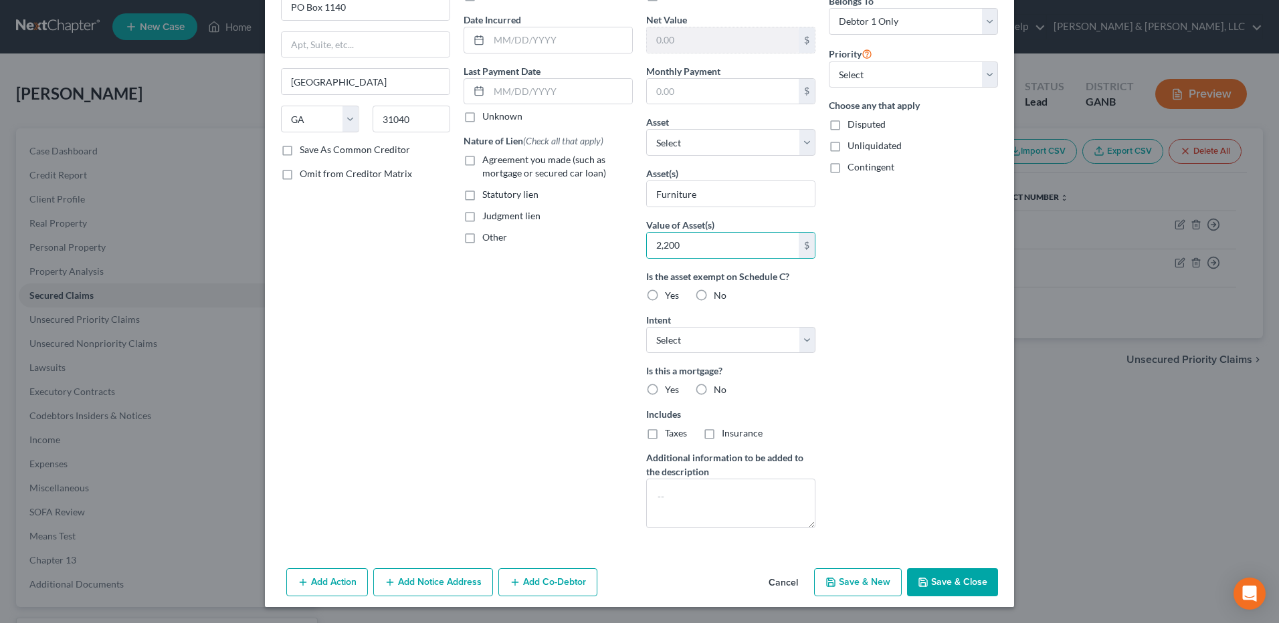
click at [946, 576] on button "Save & Close" at bounding box center [952, 583] width 91 height 28
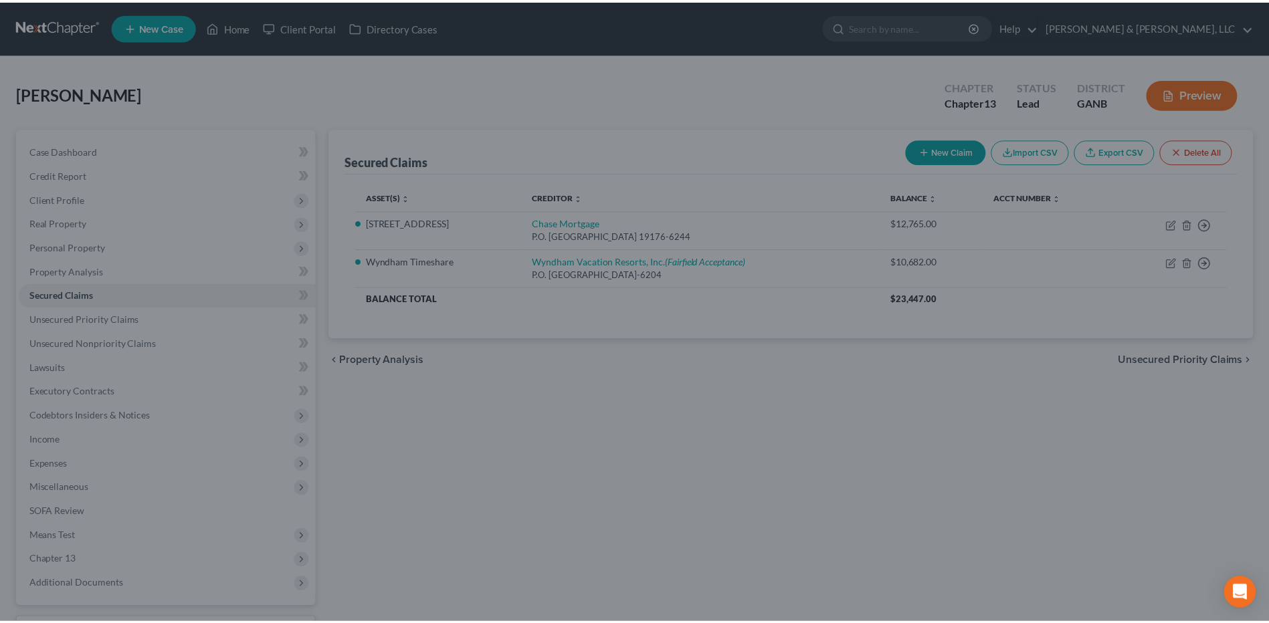
scroll to position [0, 0]
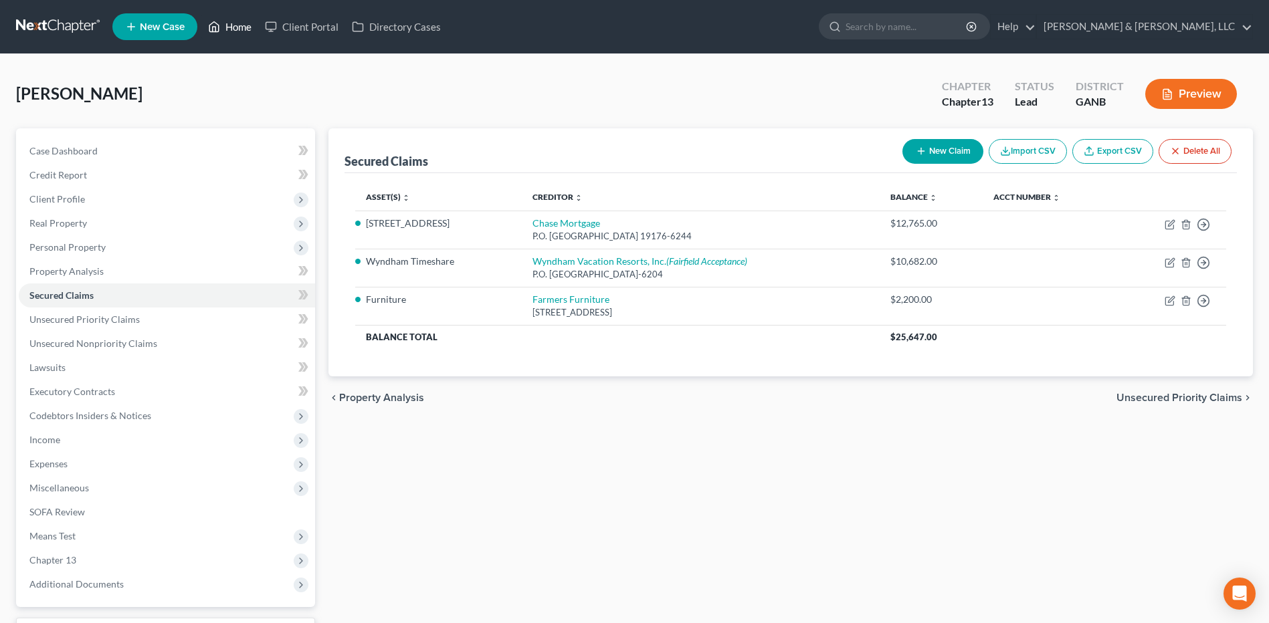
click at [251, 25] on link "Home" at bounding box center [229, 27] width 57 height 24
